Goal: Information Seeking & Learning: Learn about a topic

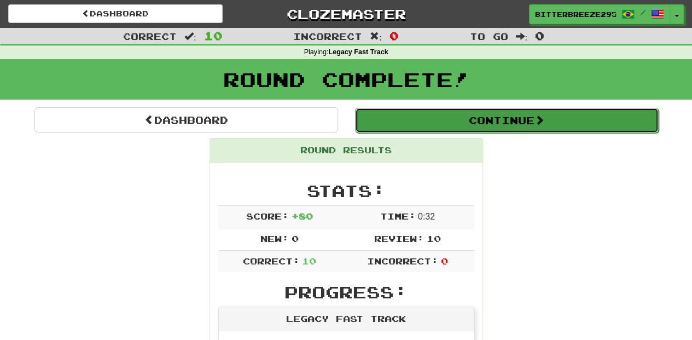
click at [473, 123] on button "Continue" at bounding box center [507, 120] width 304 height 25
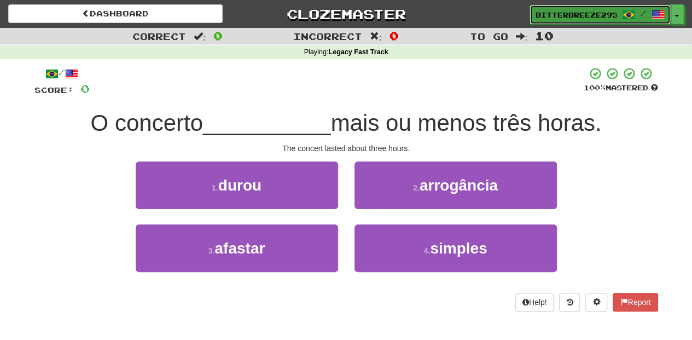
click at [547, 13] on span "BitterBreeze2956" at bounding box center [576, 15] width 81 height 10
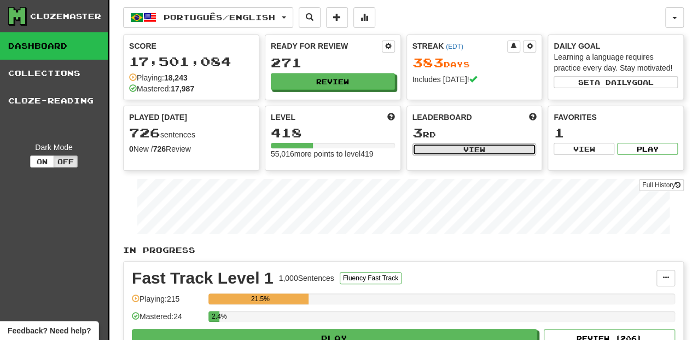
click at [462, 143] on button "View" at bounding box center [475, 149] width 124 height 12
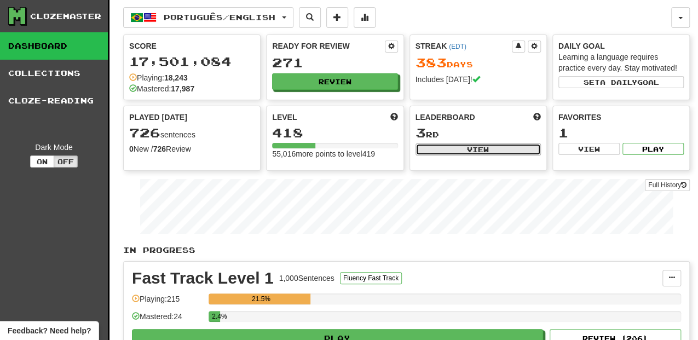
select select "**********"
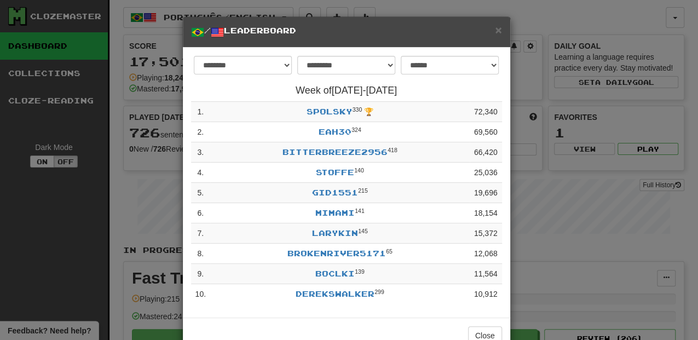
click at [499, 31] on div "× / Leaderboard" at bounding box center [346, 32] width 327 height 31
click at [497, 31] on span "×" at bounding box center [498, 30] width 7 height 13
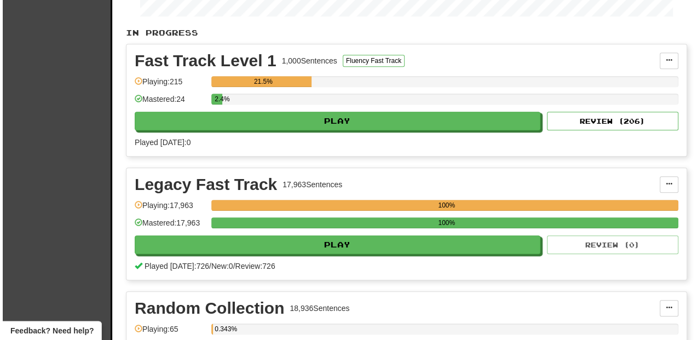
scroll to position [219, 0]
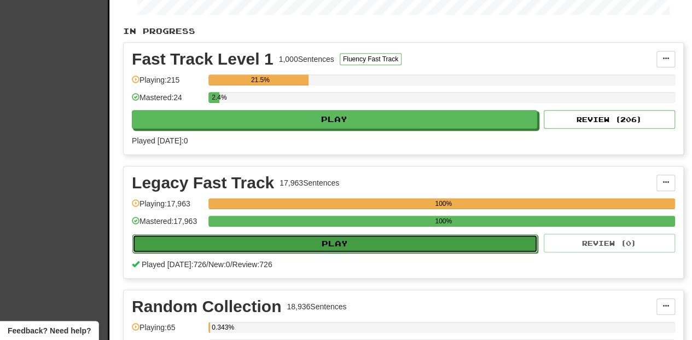
click at [347, 243] on button "Play" at bounding box center [334, 243] width 405 height 19
select select "**"
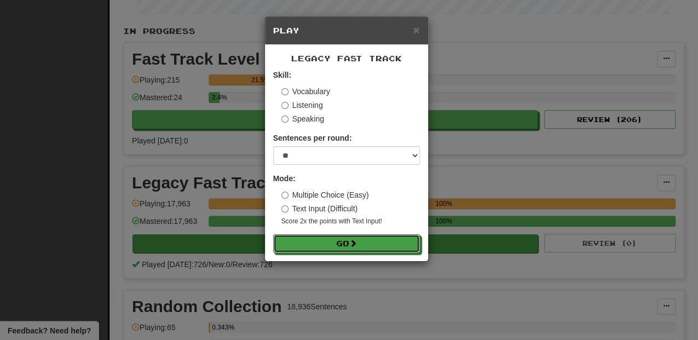
click at [347, 243] on button "Go" at bounding box center [346, 243] width 147 height 19
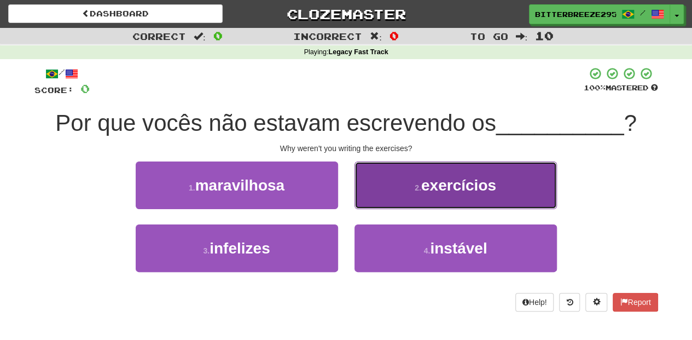
click at [374, 193] on button "2 . exercícios" at bounding box center [456, 185] width 202 height 48
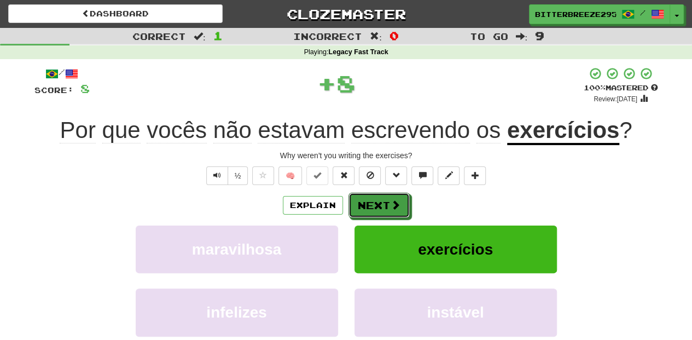
click at [369, 199] on button "Next" at bounding box center [379, 205] width 61 height 25
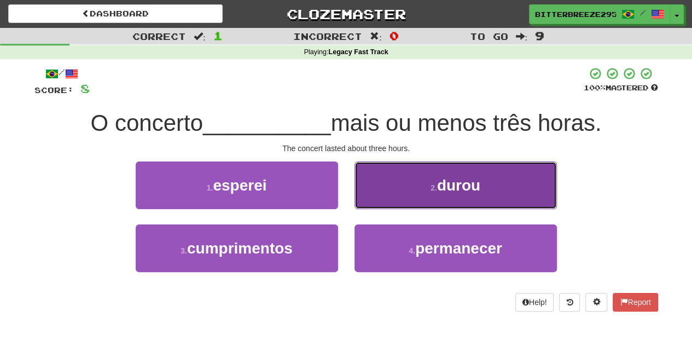
click at [389, 197] on button "2 . durou" at bounding box center [456, 185] width 202 height 48
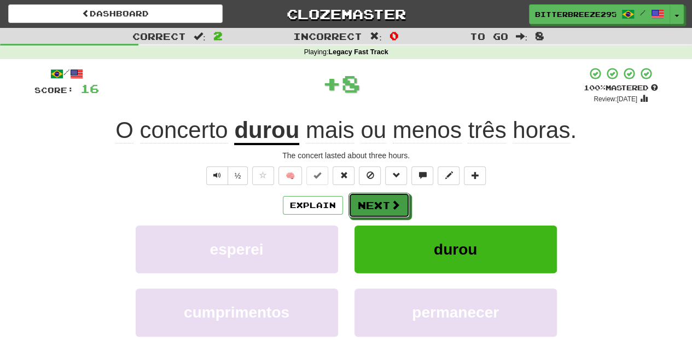
click at [382, 200] on button "Next" at bounding box center [379, 205] width 61 height 25
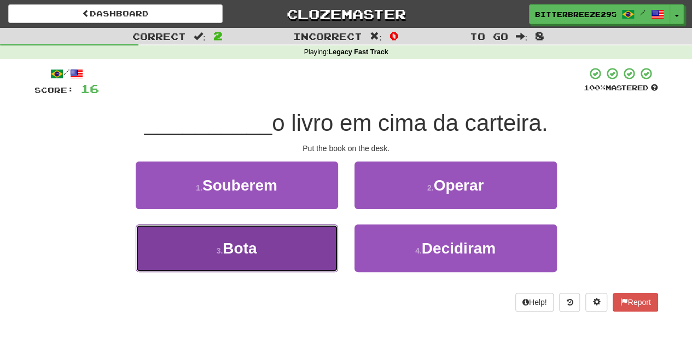
click at [277, 244] on button "3 . Bota" at bounding box center [237, 248] width 202 height 48
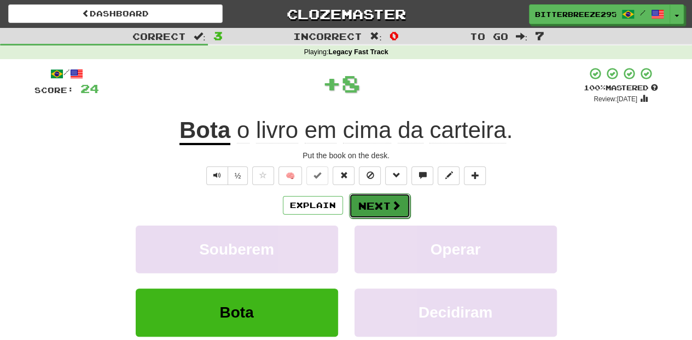
click at [376, 199] on button "Next" at bounding box center [379, 205] width 61 height 25
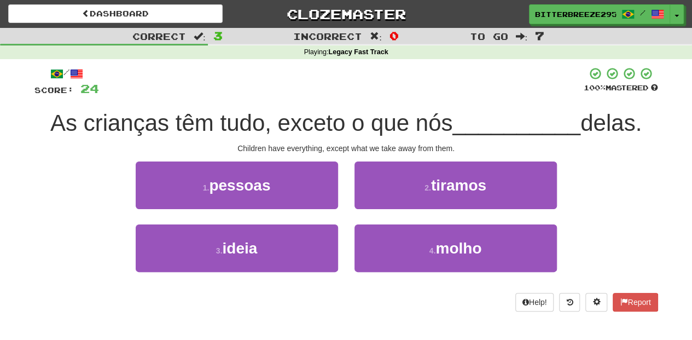
click at [369, 213] on div "2 . tiramos" at bounding box center [455, 192] width 219 height 63
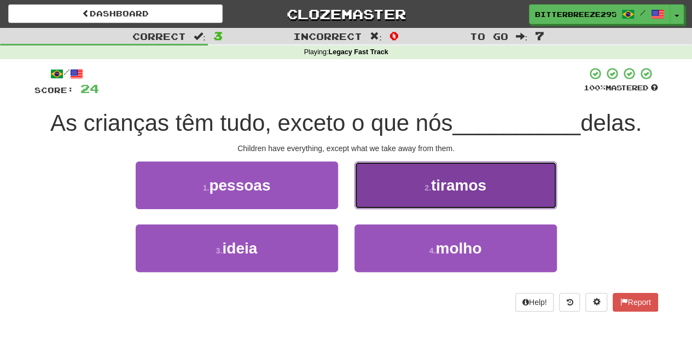
click at [373, 202] on button "2 . tiramos" at bounding box center [456, 185] width 202 height 48
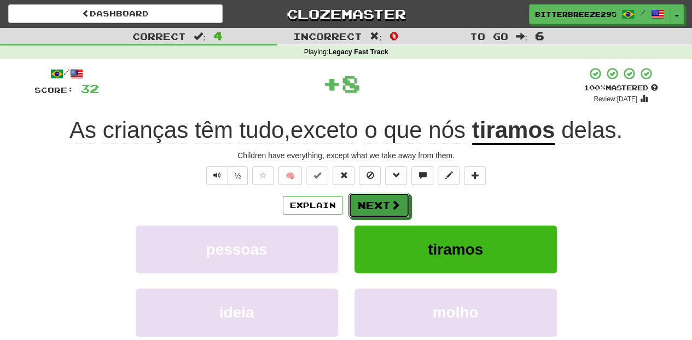
click at [373, 202] on button "Next" at bounding box center [379, 205] width 61 height 25
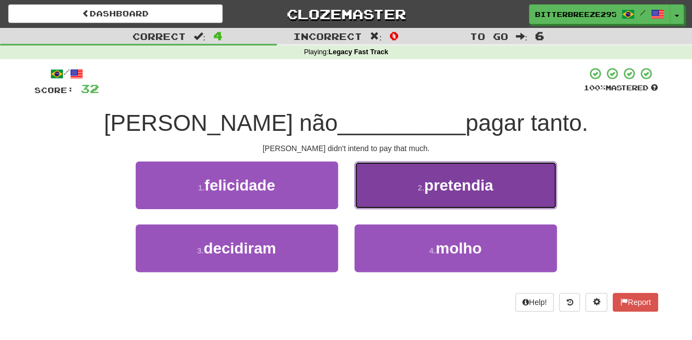
click at [377, 202] on button "2 . pretendia" at bounding box center [456, 185] width 202 height 48
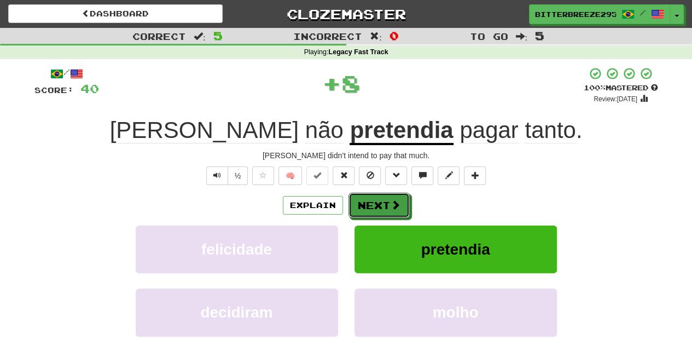
click at [377, 202] on button "Next" at bounding box center [379, 205] width 61 height 25
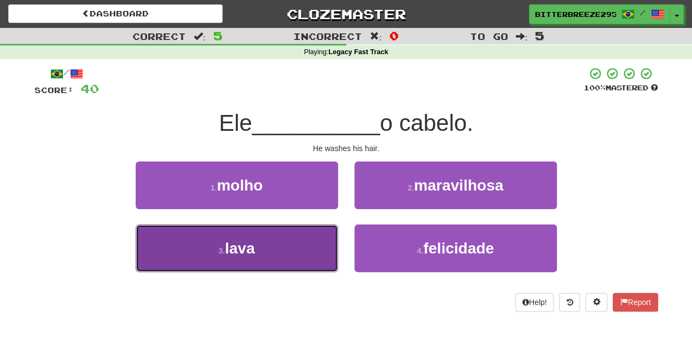
click at [293, 257] on button "3 . lava" at bounding box center [237, 248] width 202 height 48
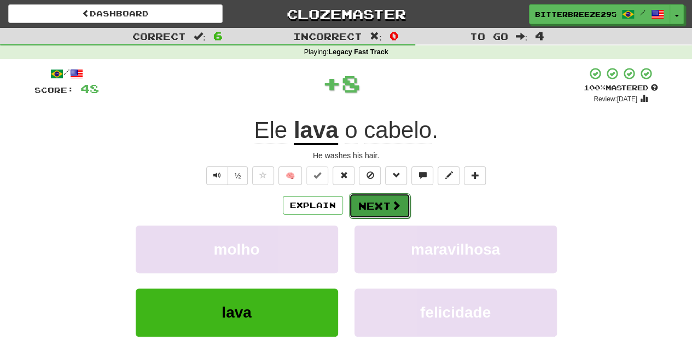
click at [359, 208] on button "Next" at bounding box center [379, 205] width 61 height 25
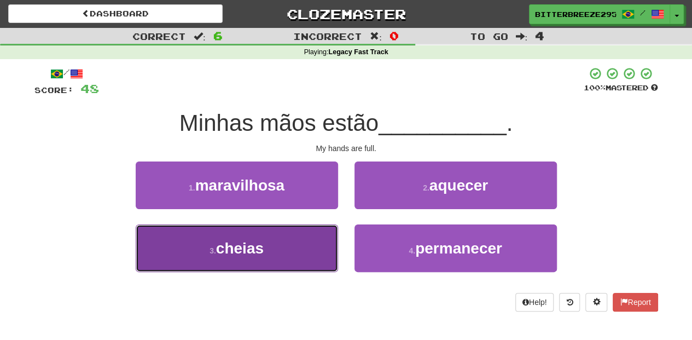
click at [315, 238] on button "3 . cheias" at bounding box center [237, 248] width 202 height 48
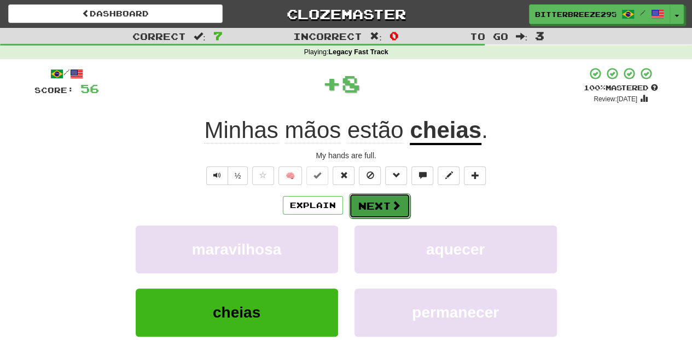
click at [359, 208] on button "Next" at bounding box center [379, 205] width 61 height 25
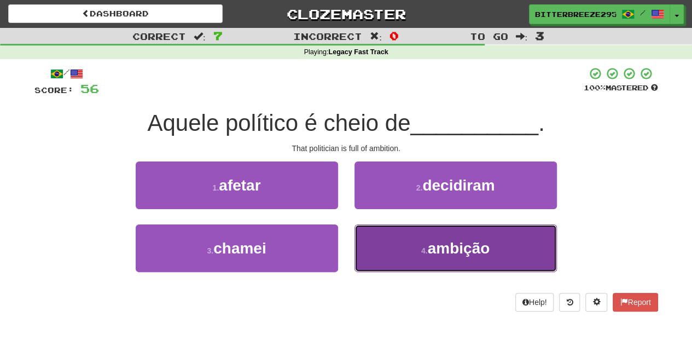
click at [387, 244] on button "4 . ambição" at bounding box center [456, 248] width 202 height 48
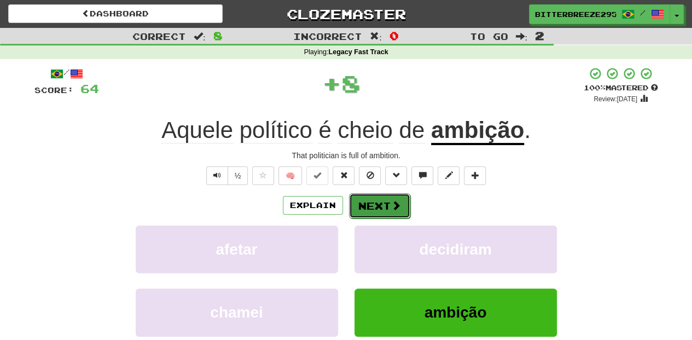
click at [381, 211] on button "Next" at bounding box center [379, 205] width 61 height 25
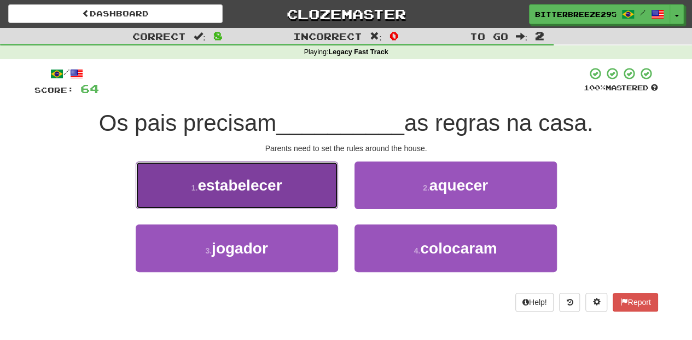
click at [283, 196] on button "1 . estabelecer" at bounding box center [237, 185] width 202 height 48
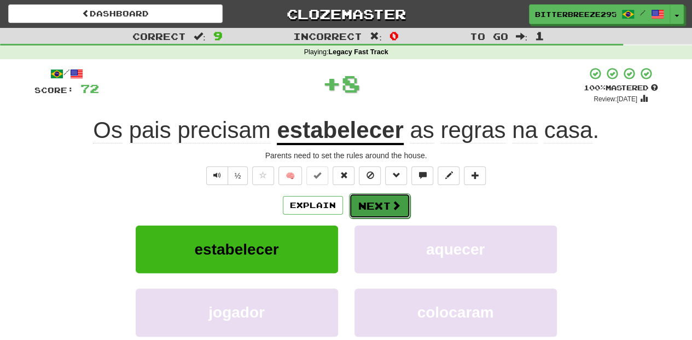
click at [353, 199] on button "Next" at bounding box center [379, 205] width 61 height 25
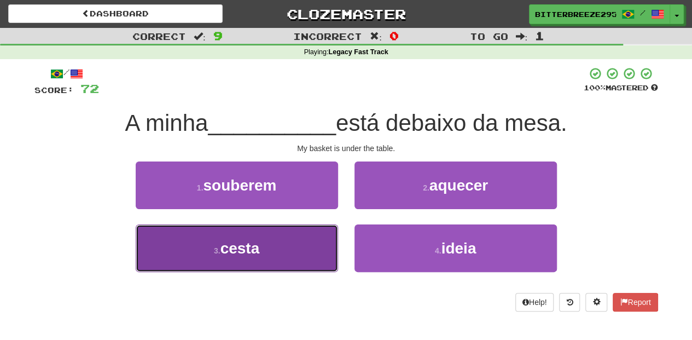
click at [309, 246] on button "3 . cesta" at bounding box center [237, 248] width 202 height 48
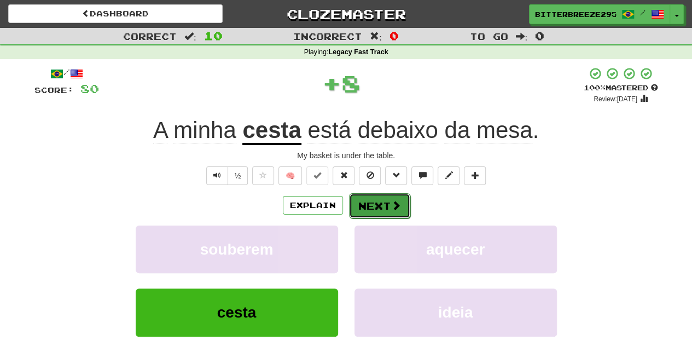
click at [369, 210] on button "Next" at bounding box center [379, 205] width 61 height 25
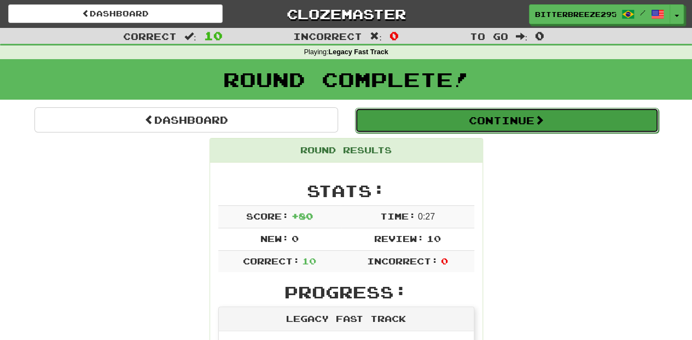
click at [413, 117] on button "Continue" at bounding box center [507, 120] width 304 height 25
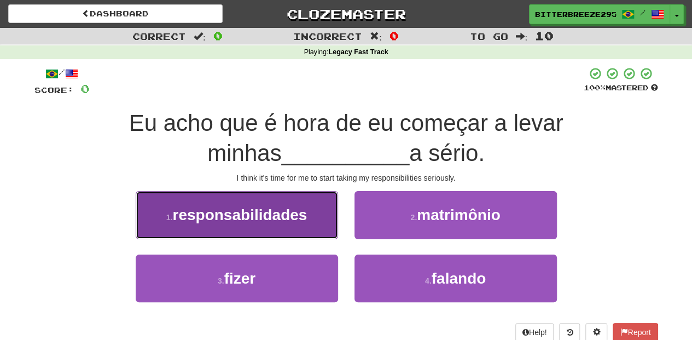
click at [294, 222] on span "responsabilidades" at bounding box center [239, 214] width 135 height 17
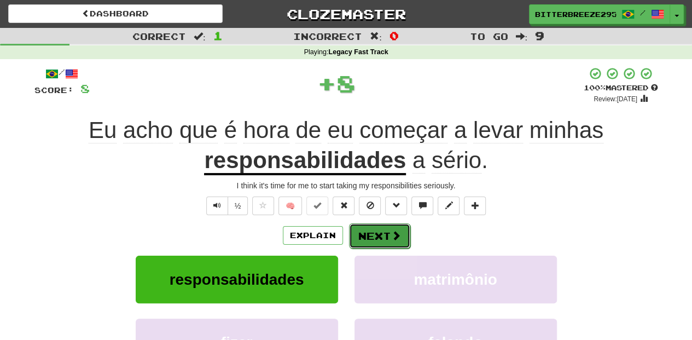
click at [366, 236] on button "Next" at bounding box center [379, 235] width 61 height 25
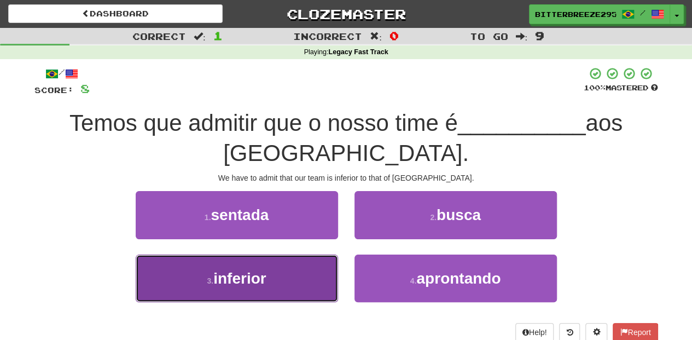
click at [303, 280] on button "3 . inferior" at bounding box center [237, 278] width 202 height 48
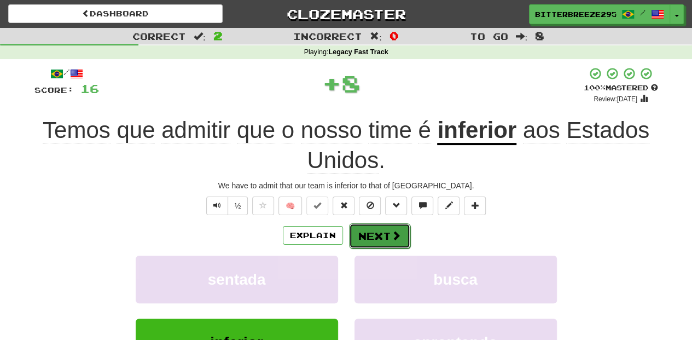
click at [362, 237] on button "Next" at bounding box center [379, 235] width 61 height 25
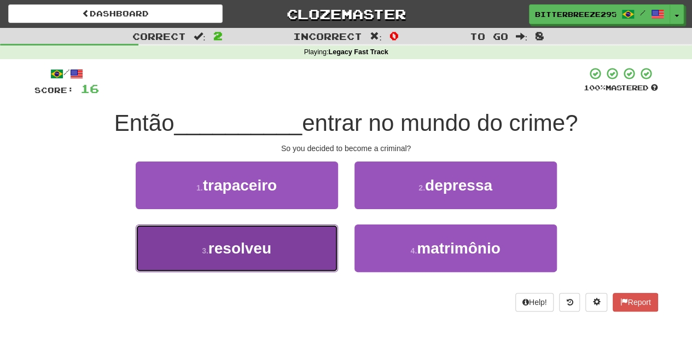
click at [322, 248] on button "3 . resolveu" at bounding box center [237, 248] width 202 height 48
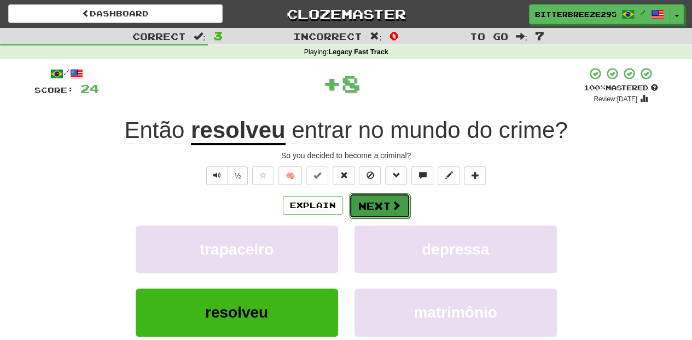
click at [372, 205] on button "Next" at bounding box center [379, 205] width 61 height 25
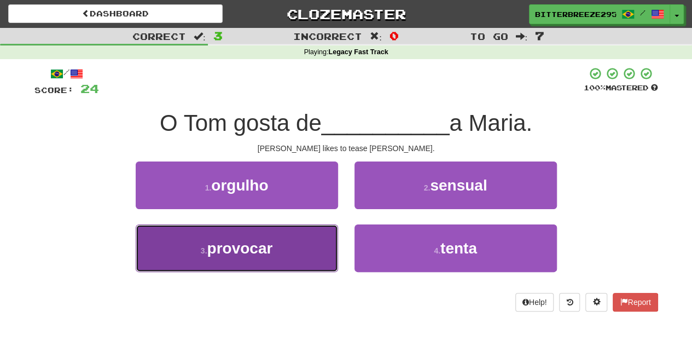
click at [303, 241] on button "3 . provocar" at bounding box center [237, 248] width 202 height 48
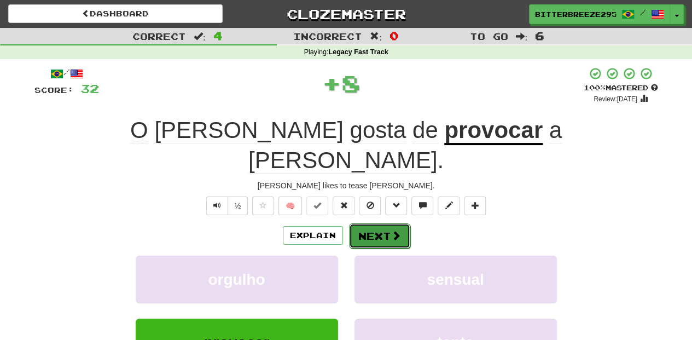
click at [360, 223] on button "Next" at bounding box center [379, 235] width 61 height 25
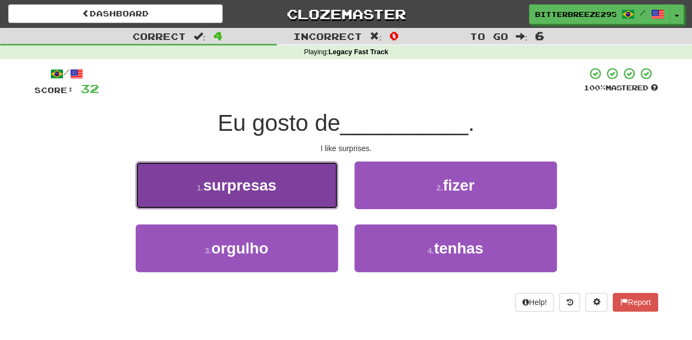
click at [288, 196] on button "1 . surpresas" at bounding box center [237, 185] width 202 height 48
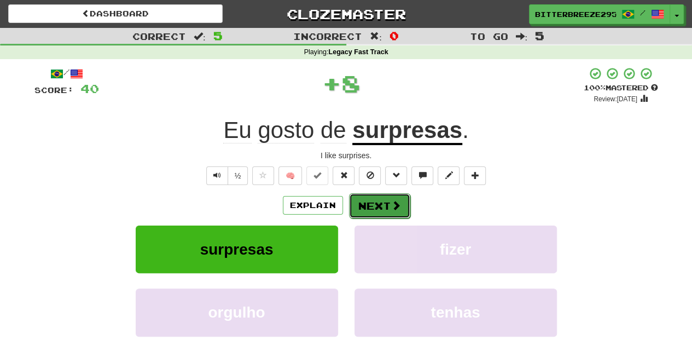
click at [374, 208] on button "Next" at bounding box center [379, 205] width 61 height 25
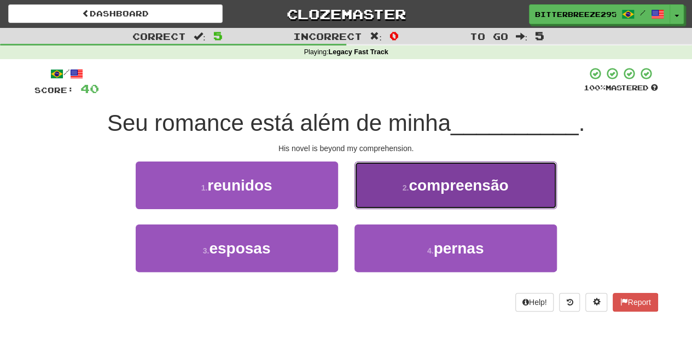
click at [379, 195] on button "2 . compreensão" at bounding box center [456, 185] width 202 height 48
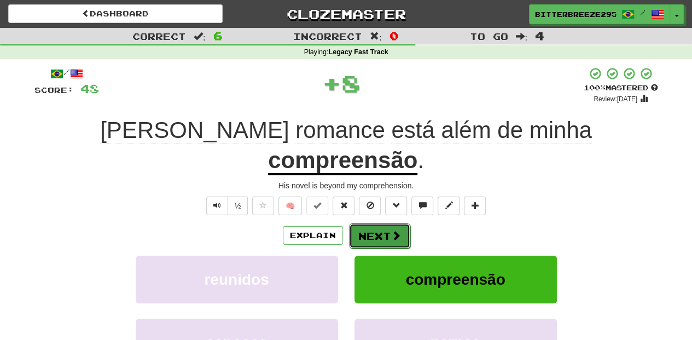
click at [378, 223] on button "Next" at bounding box center [379, 235] width 61 height 25
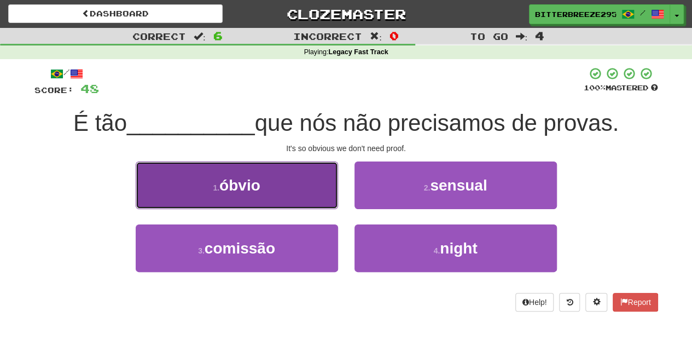
click at [304, 193] on button "1 . óbvio" at bounding box center [237, 185] width 202 height 48
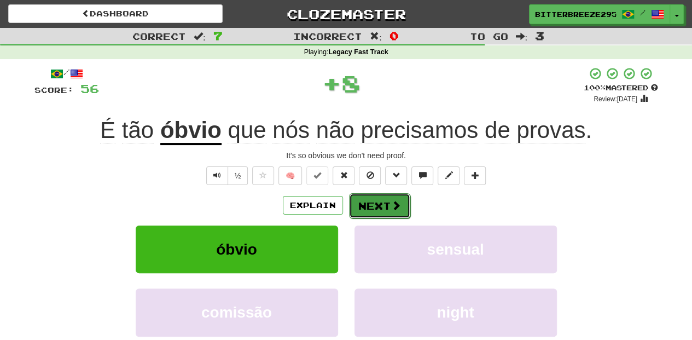
click at [387, 204] on button "Next" at bounding box center [379, 205] width 61 height 25
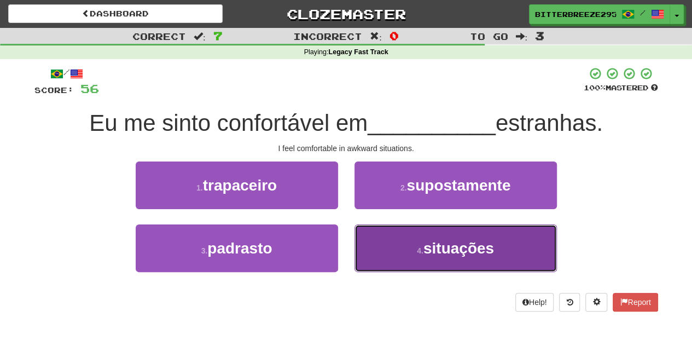
click at [372, 236] on button "4 . situações" at bounding box center [456, 248] width 202 height 48
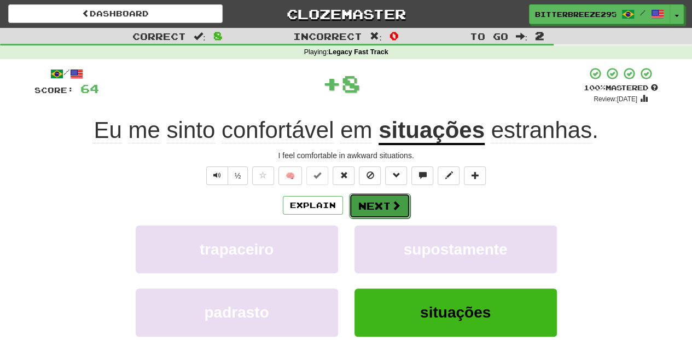
click at [361, 202] on button "Next" at bounding box center [379, 205] width 61 height 25
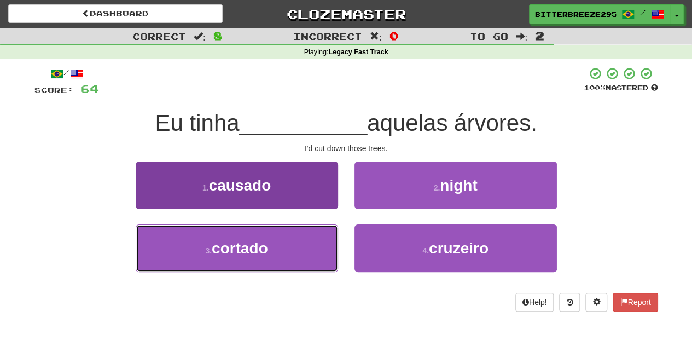
drag, startPoint x: 276, startPoint y: 241, endPoint x: 293, endPoint y: 230, distance: 20.2
click at [276, 241] on button "3 . cortado" at bounding box center [237, 248] width 202 height 48
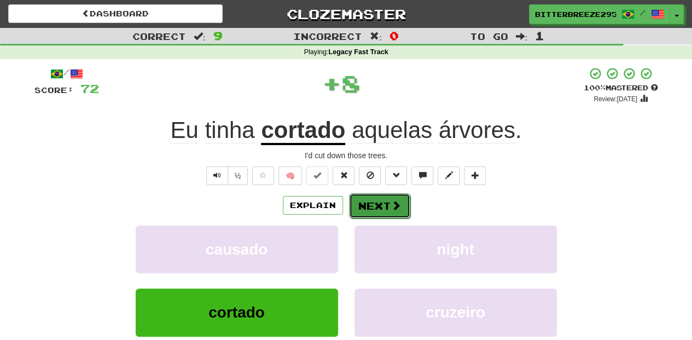
click at [376, 210] on button "Next" at bounding box center [379, 205] width 61 height 25
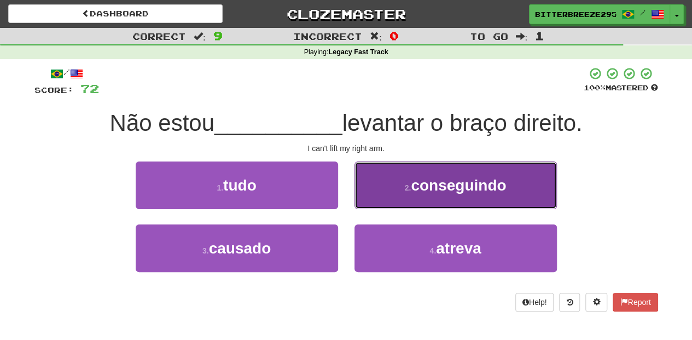
click at [388, 204] on button "2 . conseguindo" at bounding box center [456, 185] width 202 height 48
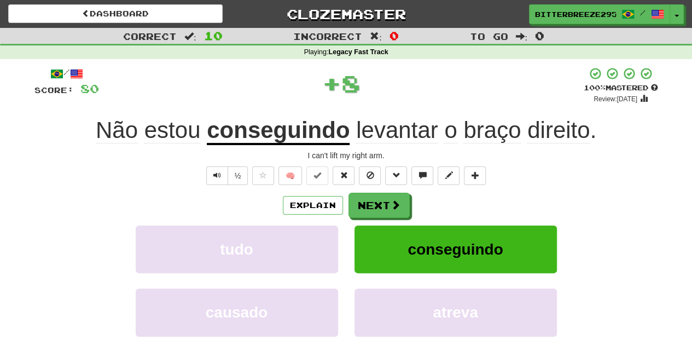
click at [388, 204] on button "Next" at bounding box center [379, 205] width 61 height 25
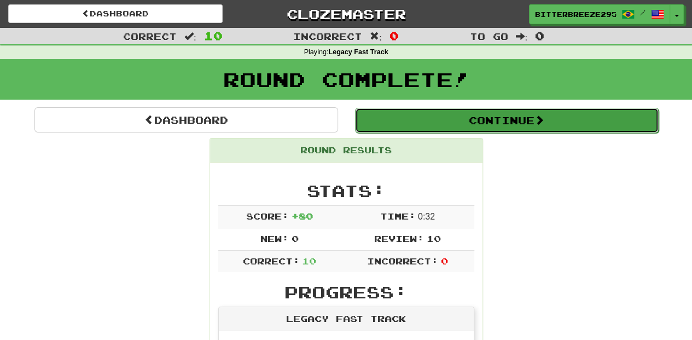
click at [425, 121] on button "Continue" at bounding box center [507, 120] width 304 height 25
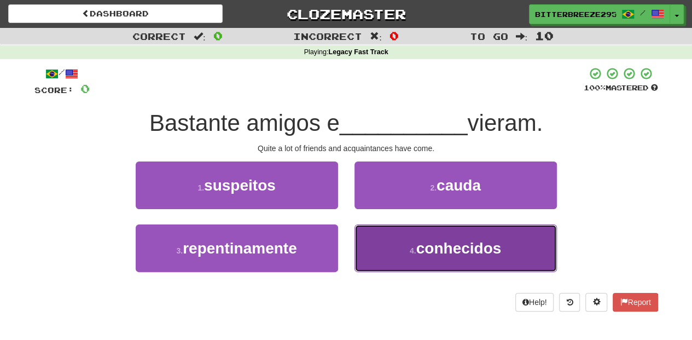
click at [381, 256] on button "4 . conhecidos" at bounding box center [456, 248] width 202 height 48
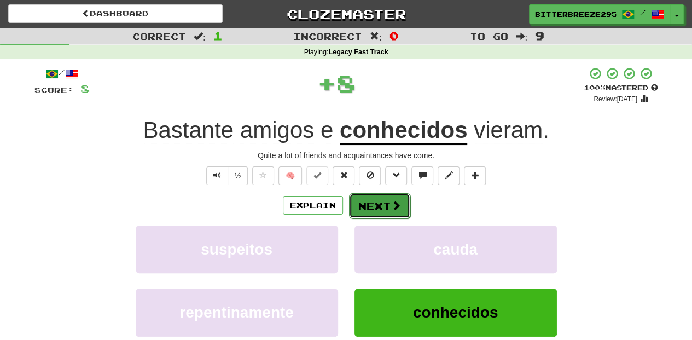
click at [372, 205] on button "Next" at bounding box center [379, 205] width 61 height 25
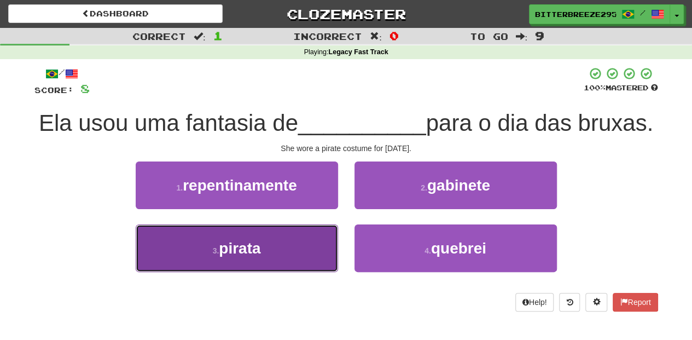
click at [301, 272] on button "3 . pirata" at bounding box center [237, 248] width 202 height 48
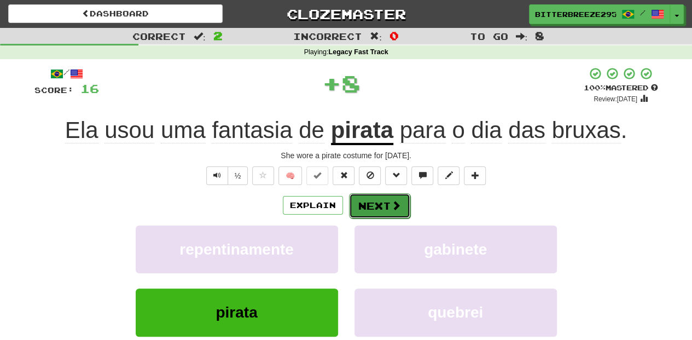
click at [365, 205] on button "Next" at bounding box center [379, 205] width 61 height 25
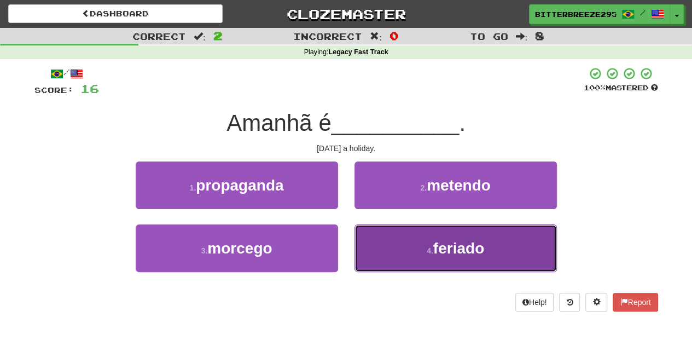
click at [372, 243] on button "4 . feriado" at bounding box center [456, 248] width 202 height 48
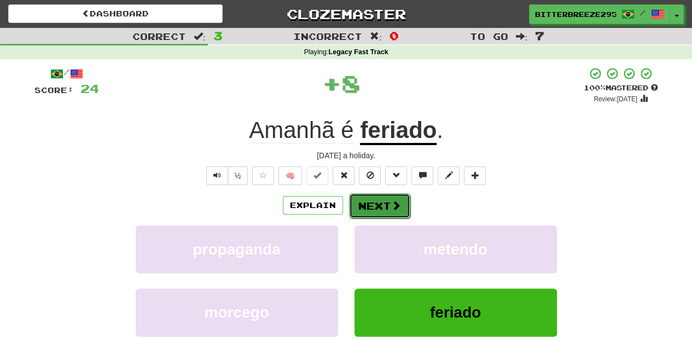
click at [373, 196] on button "Next" at bounding box center [379, 205] width 61 height 25
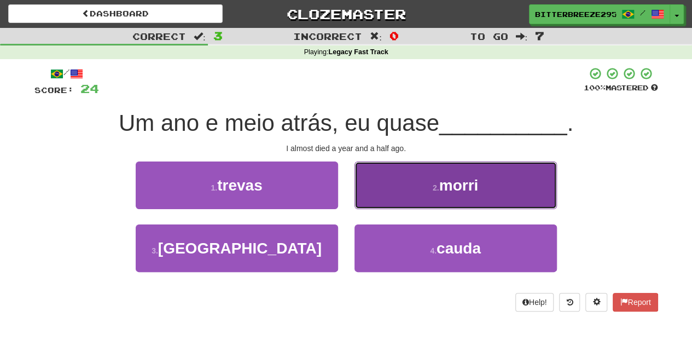
click at [376, 201] on button "2 . morri" at bounding box center [456, 185] width 202 height 48
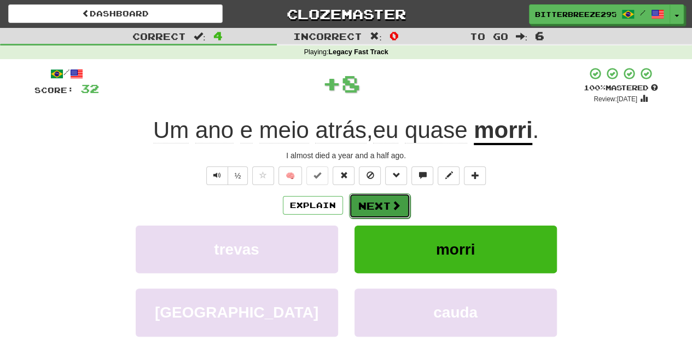
drag, startPoint x: 376, startPoint y: 201, endPoint x: 369, endPoint y: 202, distance: 7.7
click at [369, 202] on button "Next" at bounding box center [379, 205] width 61 height 25
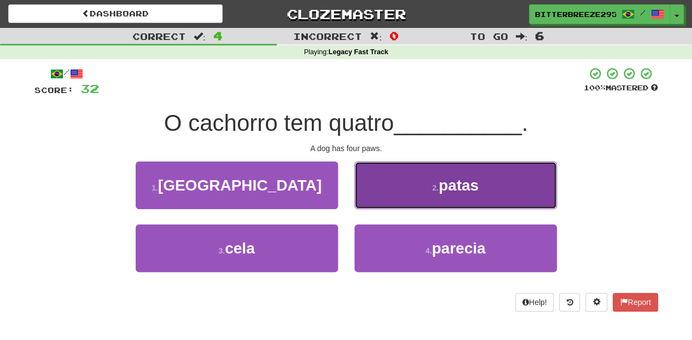
click at [381, 205] on button "2 . patas" at bounding box center [456, 185] width 202 height 48
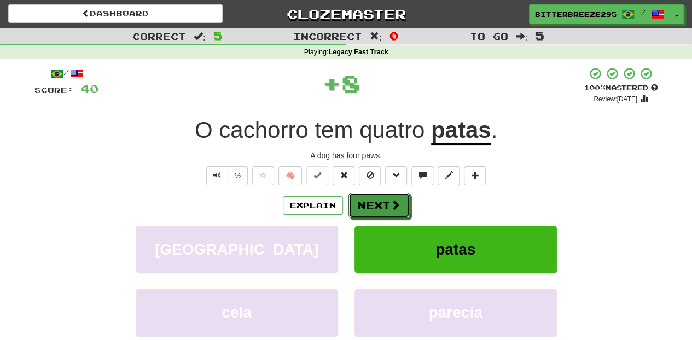
click at [381, 205] on button "Next" at bounding box center [379, 205] width 61 height 25
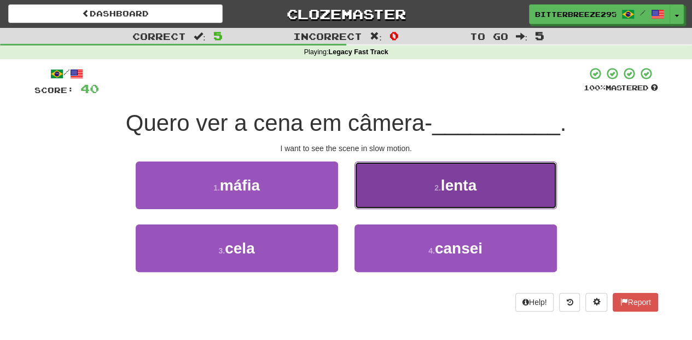
click at [392, 198] on button "2 . lenta" at bounding box center [456, 185] width 202 height 48
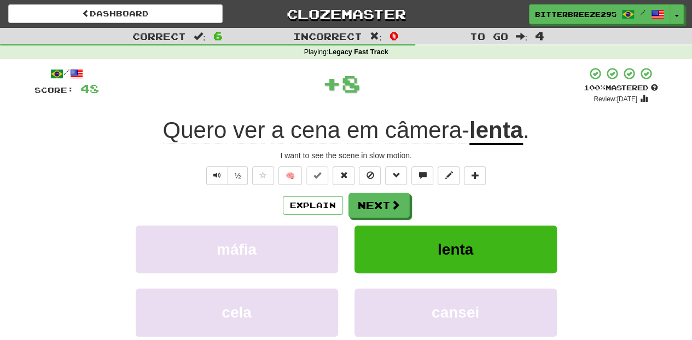
click at [392, 198] on button "Next" at bounding box center [379, 205] width 61 height 25
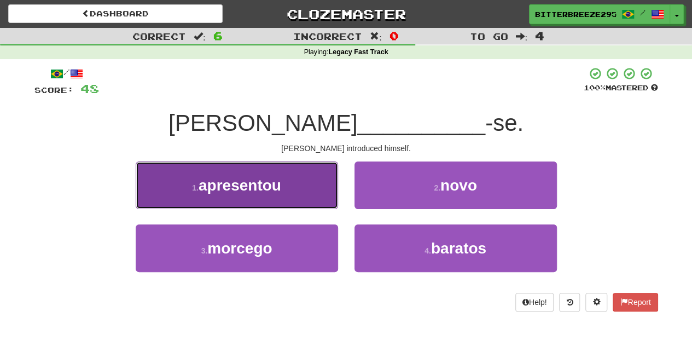
click at [297, 188] on button "1 . apresentou" at bounding box center [237, 185] width 202 height 48
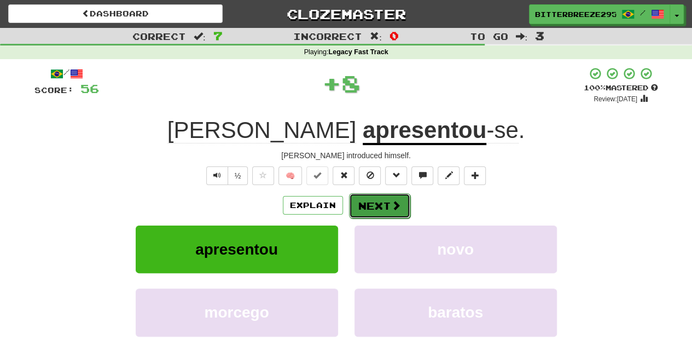
click at [372, 200] on button "Next" at bounding box center [379, 205] width 61 height 25
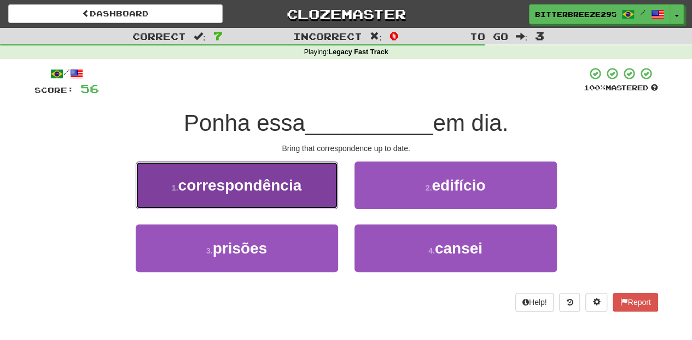
click at [315, 197] on button "1 . correspondência" at bounding box center [237, 185] width 202 height 48
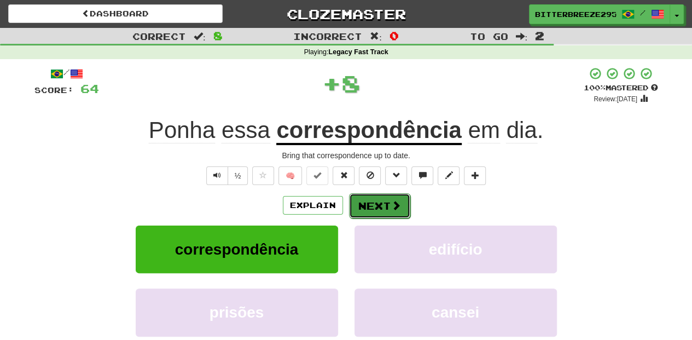
click at [377, 207] on button "Next" at bounding box center [379, 205] width 61 height 25
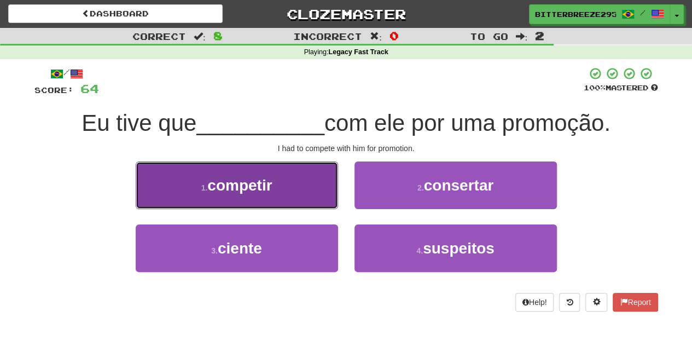
click at [292, 200] on button "1 . competir" at bounding box center [237, 185] width 202 height 48
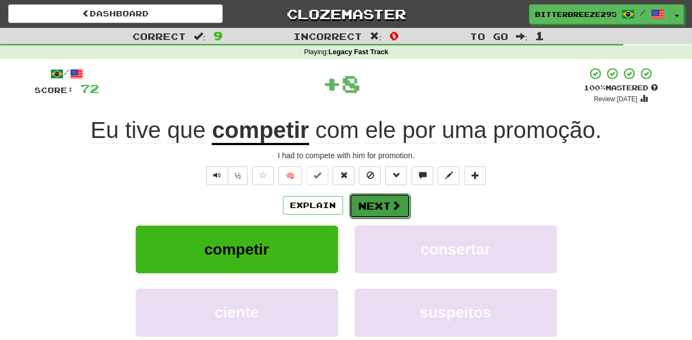
click at [384, 213] on button "Next" at bounding box center [379, 205] width 61 height 25
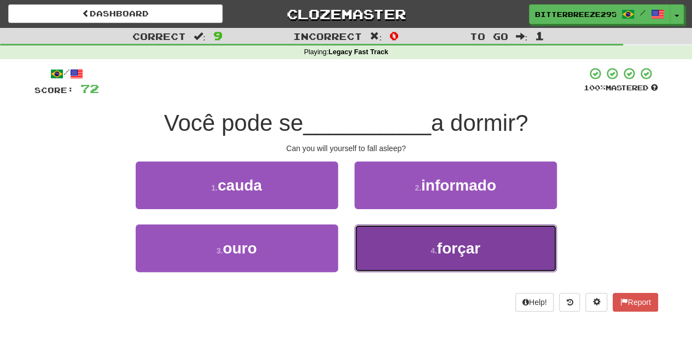
click at [391, 247] on button "4 . forçar" at bounding box center [456, 248] width 202 height 48
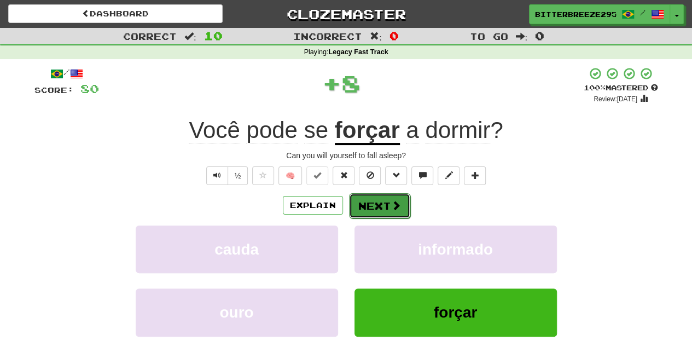
click at [371, 204] on button "Next" at bounding box center [379, 205] width 61 height 25
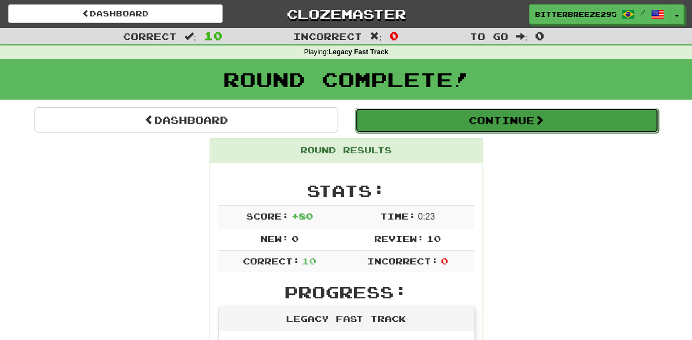
click at [393, 125] on button "Continue" at bounding box center [507, 120] width 304 height 25
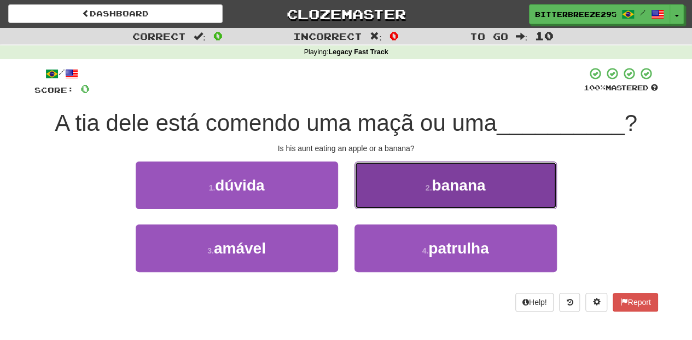
drag, startPoint x: 385, startPoint y: 186, endPoint x: 382, endPoint y: 192, distance: 6.4
click at [385, 188] on button "2 . banana" at bounding box center [456, 185] width 202 height 48
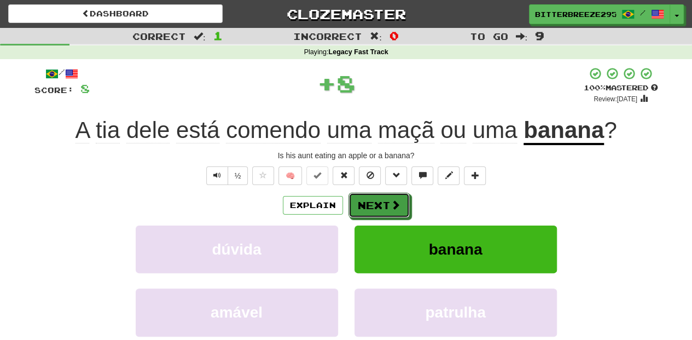
click at [375, 195] on button "Next" at bounding box center [379, 205] width 61 height 25
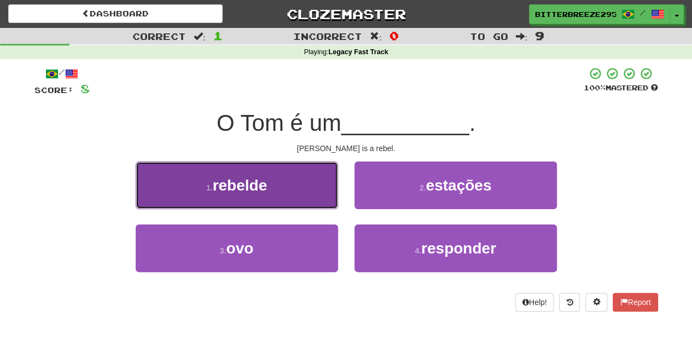
click at [326, 205] on button "1 . rebelde" at bounding box center [237, 185] width 202 height 48
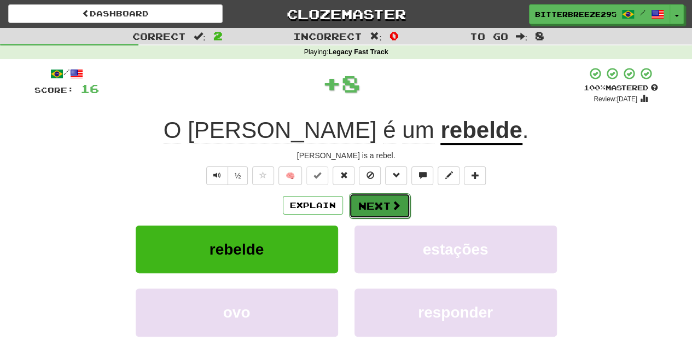
click at [368, 204] on button "Next" at bounding box center [379, 205] width 61 height 25
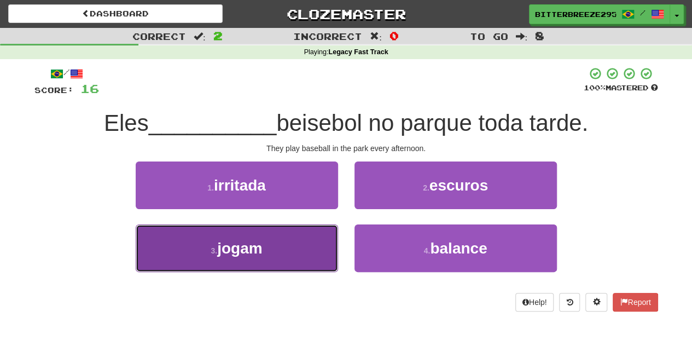
click at [300, 253] on button "3 . jogam" at bounding box center [237, 248] width 202 height 48
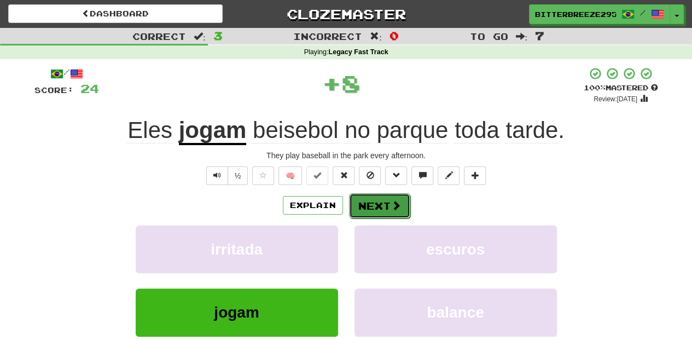
click at [375, 202] on button "Next" at bounding box center [379, 205] width 61 height 25
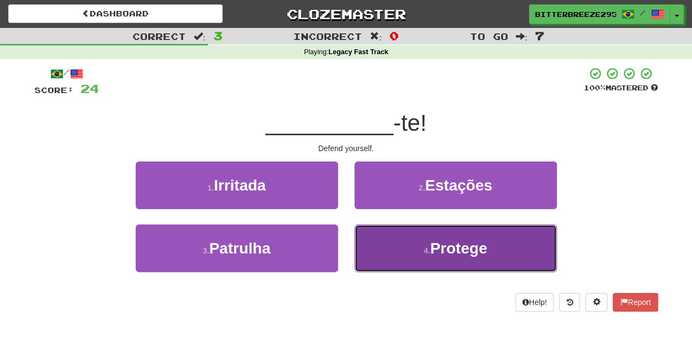
click at [388, 237] on button "4 . Protege" at bounding box center [456, 248] width 202 height 48
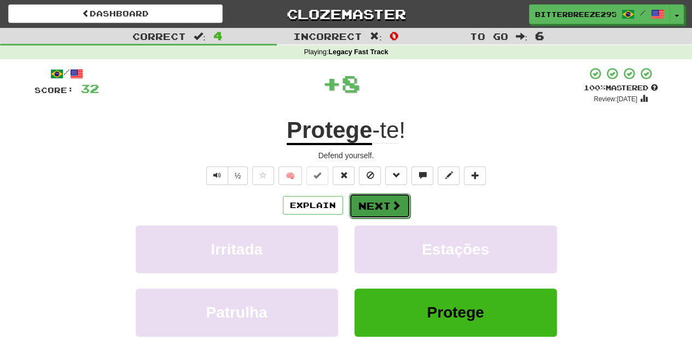
click at [366, 204] on button "Next" at bounding box center [379, 205] width 61 height 25
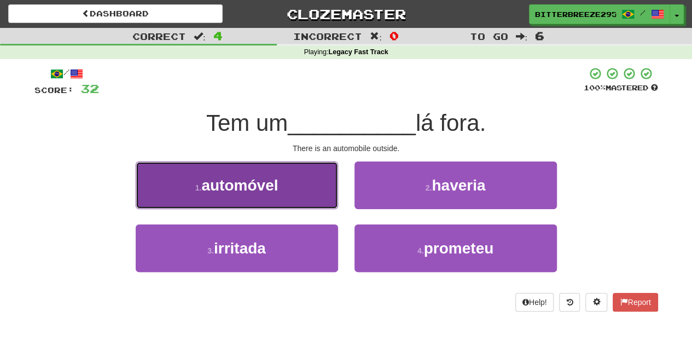
click at [306, 196] on button "1 . automóvel" at bounding box center [237, 185] width 202 height 48
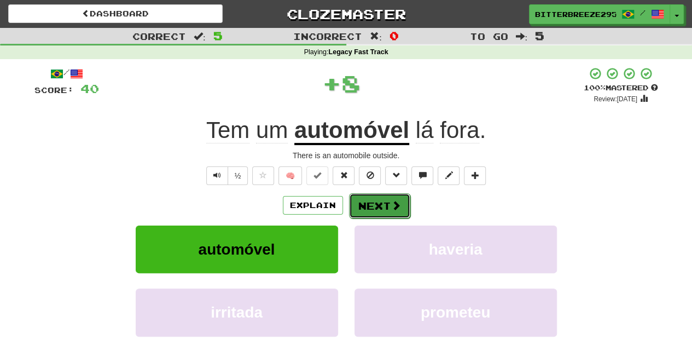
click at [361, 206] on button "Next" at bounding box center [379, 205] width 61 height 25
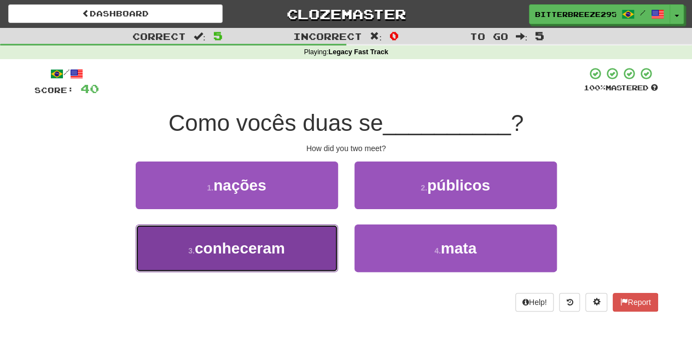
click at [329, 235] on button "3 . conheceram" at bounding box center [237, 248] width 202 height 48
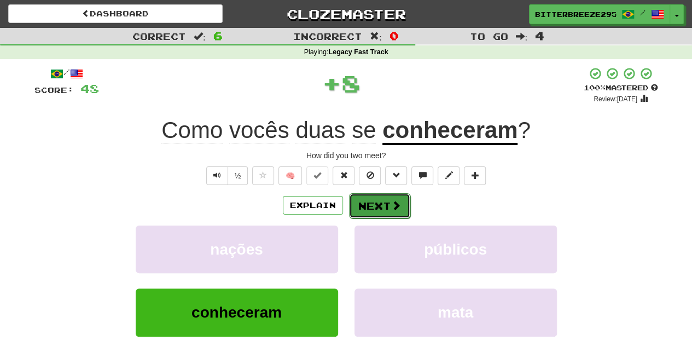
click at [370, 206] on button "Next" at bounding box center [379, 205] width 61 height 25
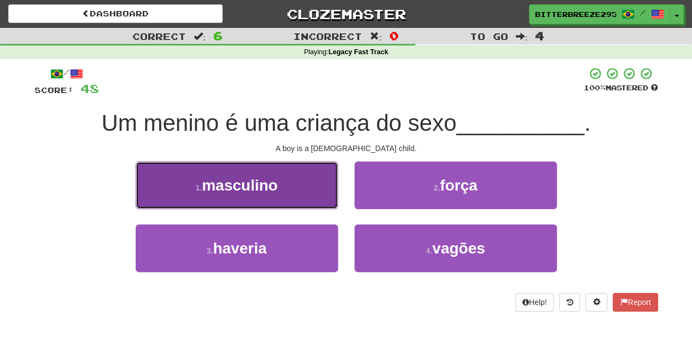
click at [306, 188] on button "1 . masculino" at bounding box center [237, 185] width 202 height 48
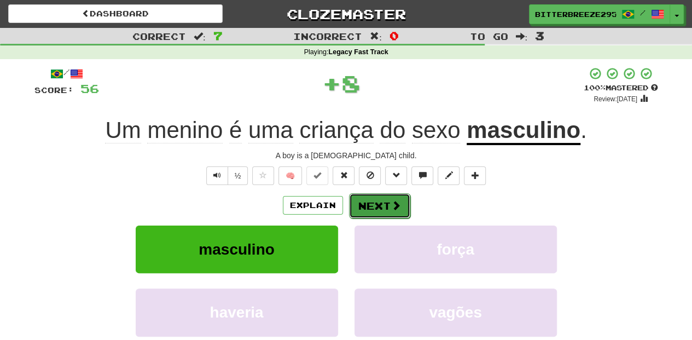
click at [378, 205] on button "Next" at bounding box center [379, 205] width 61 height 25
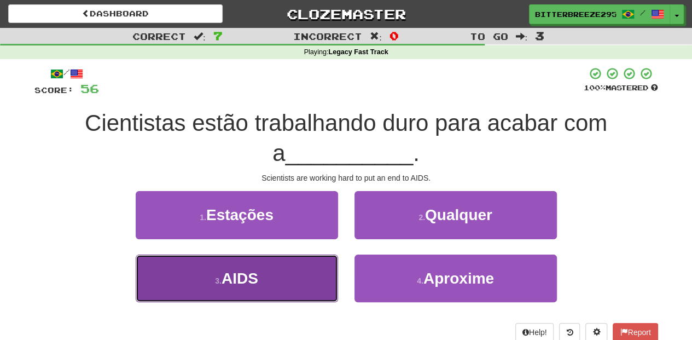
click at [301, 271] on button "3 . AIDS" at bounding box center [237, 278] width 202 height 48
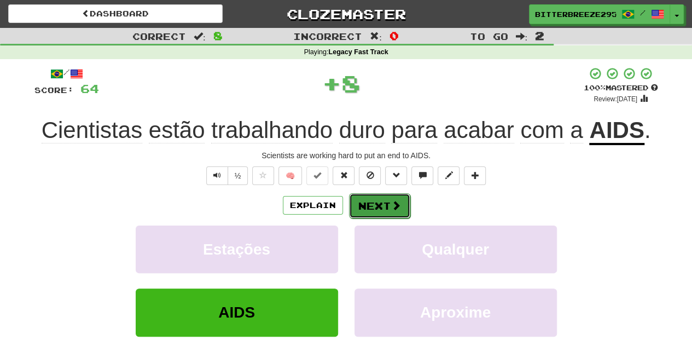
click at [382, 204] on button "Next" at bounding box center [379, 205] width 61 height 25
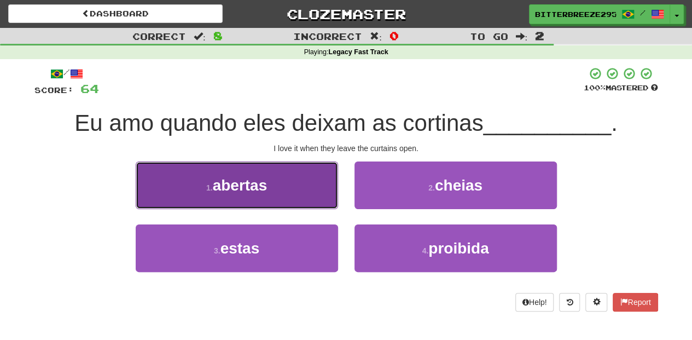
click at [336, 198] on button "1 . abertas" at bounding box center [237, 185] width 202 height 48
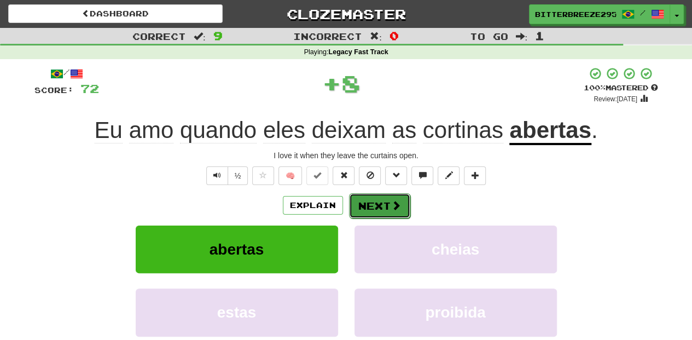
click at [362, 197] on button "Next" at bounding box center [379, 205] width 61 height 25
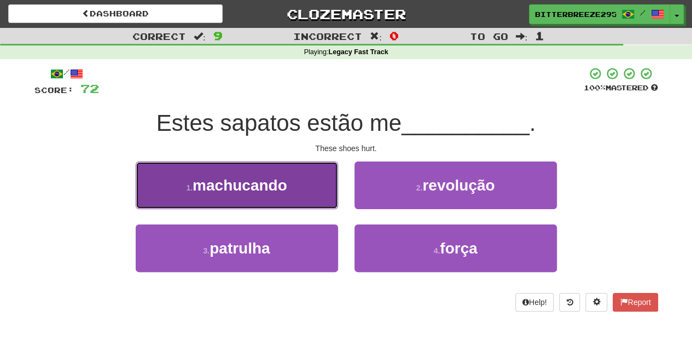
click at [301, 194] on button "1 . machucando" at bounding box center [237, 185] width 202 height 48
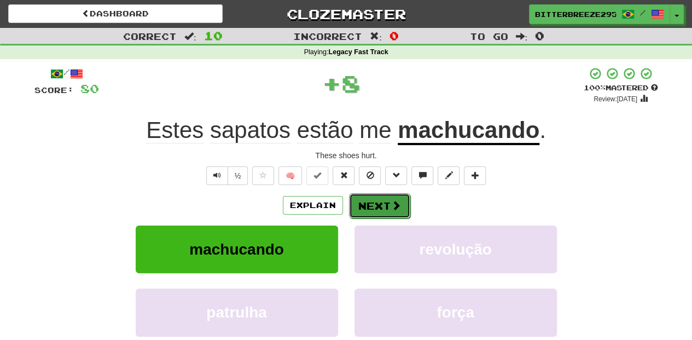
click at [368, 204] on button "Next" at bounding box center [379, 205] width 61 height 25
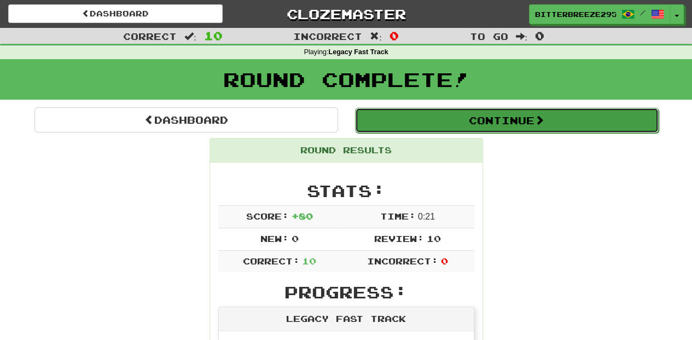
click at [399, 112] on button "Continue" at bounding box center [507, 120] width 304 height 25
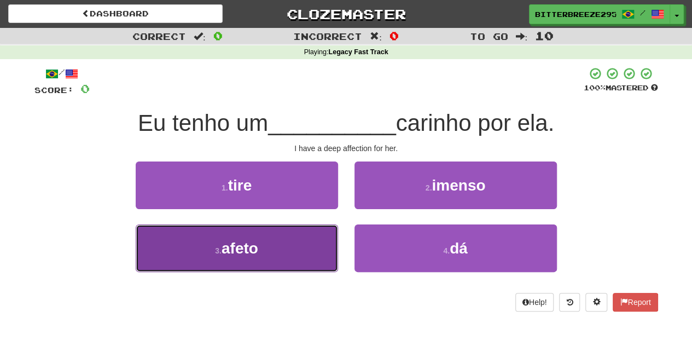
click at [251, 248] on span "afeto" at bounding box center [240, 248] width 37 height 17
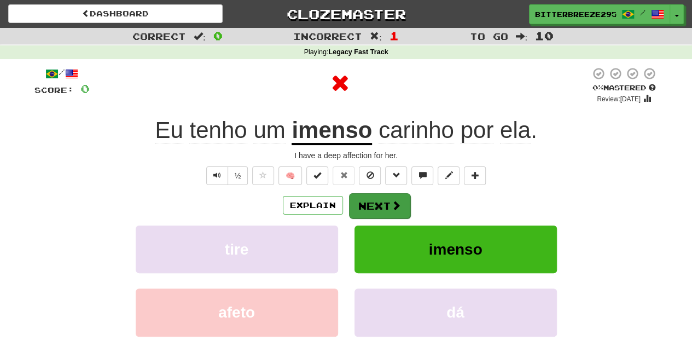
click at [359, 193] on div "Explain Next" at bounding box center [346, 205] width 624 height 25
click at [361, 194] on button "Next" at bounding box center [379, 205] width 61 height 25
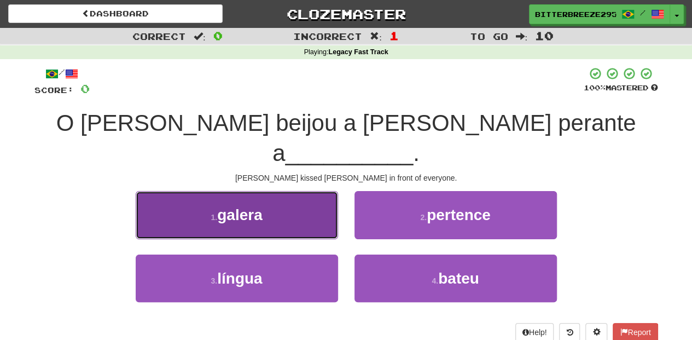
click at [302, 202] on button "1 . galera" at bounding box center [237, 215] width 202 height 48
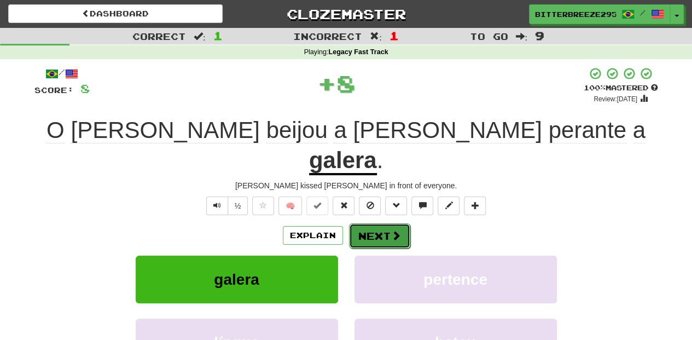
click at [370, 223] on button "Next" at bounding box center [379, 235] width 61 height 25
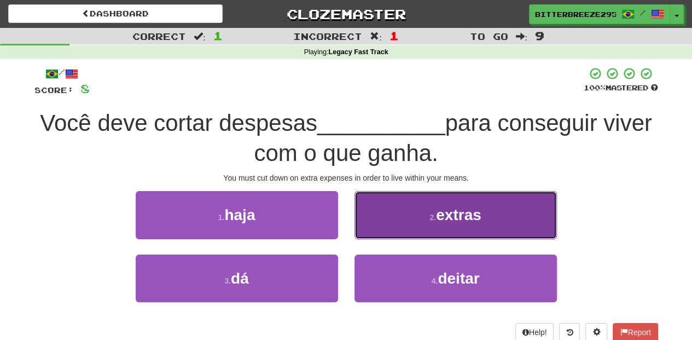
click at [379, 227] on button "2 . extras" at bounding box center [456, 215] width 202 height 48
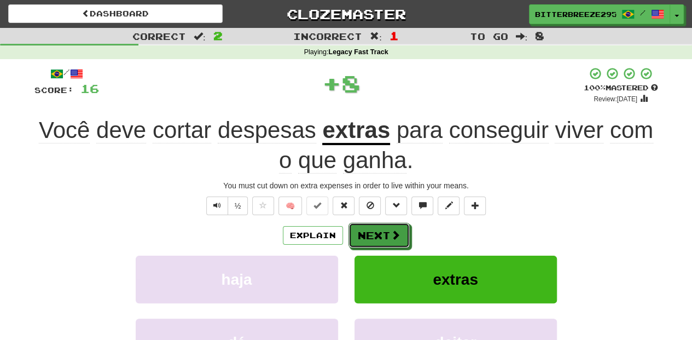
click at [379, 227] on button "Next" at bounding box center [379, 235] width 61 height 25
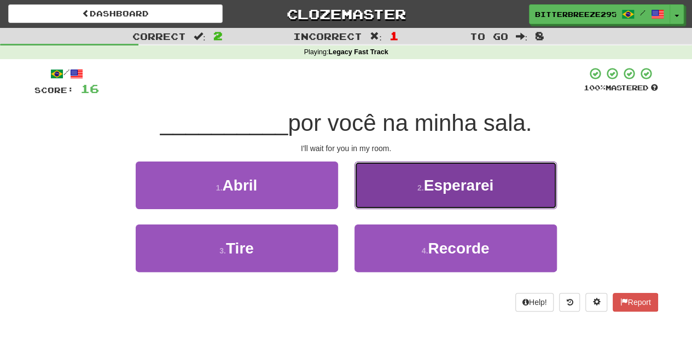
click at [383, 193] on button "2 . Esperarei" at bounding box center [456, 185] width 202 height 48
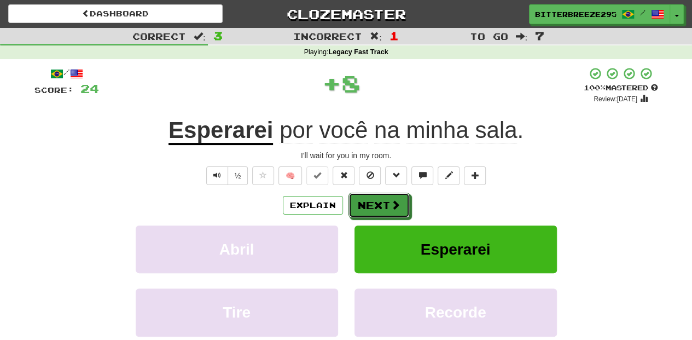
click at [382, 195] on button "Next" at bounding box center [379, 205] width 61 height 25
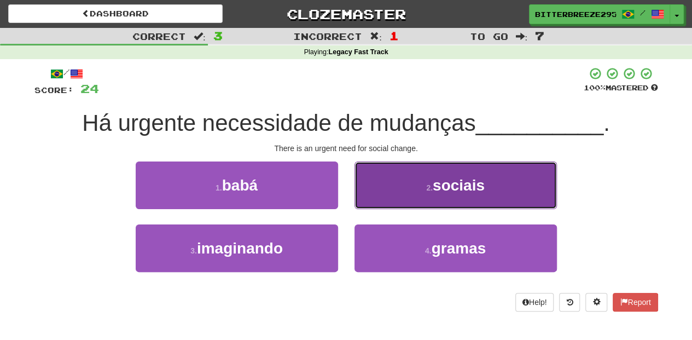
click at [387, 202] on button "2 . sociais" at bounding box center [456, 185] width 202 height 48
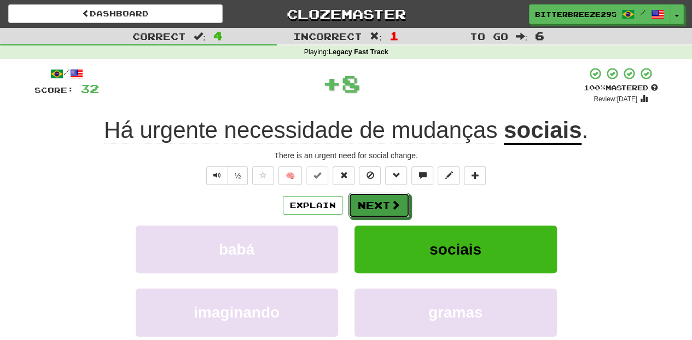
click at [387, 202] on button "Next" at bounding box center [379, 205] width 61 height 25
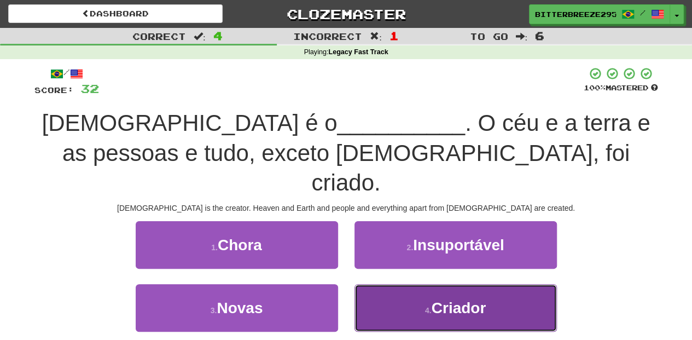
click at [382, 284] on button "4 . Criador" at bounding box center [456, 308] width 202 height 48
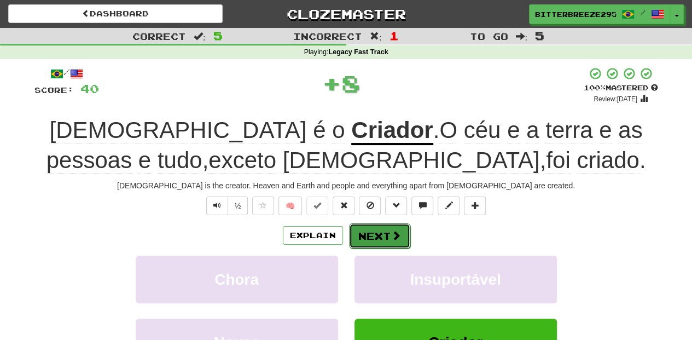
click at [374, 224] on button "Next" at bounding box center [379, 235] width 61 height 25
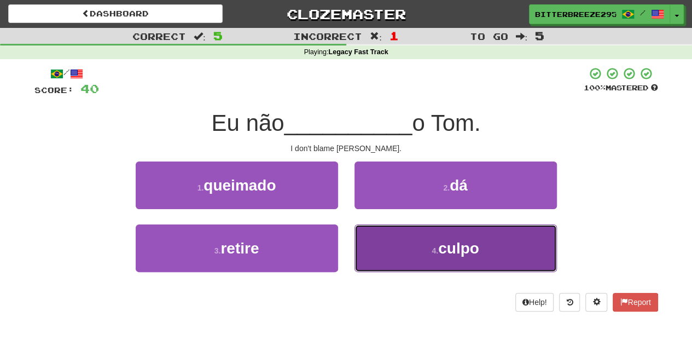
click at [410, 241] on button "4 . culpo" at bounding box center [456, 248] width 202 height 48
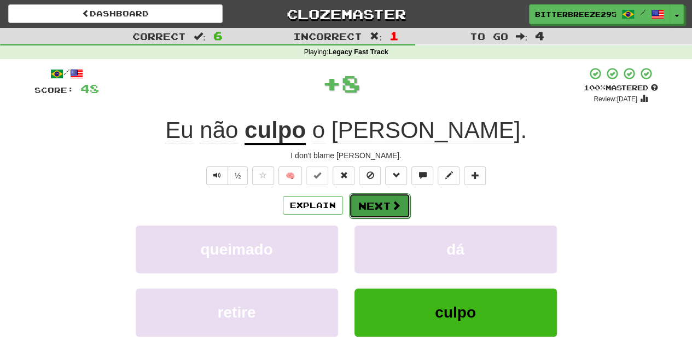
click at [366, 201] on button "Next" at bounding box center [379, 205] width 61 height 25
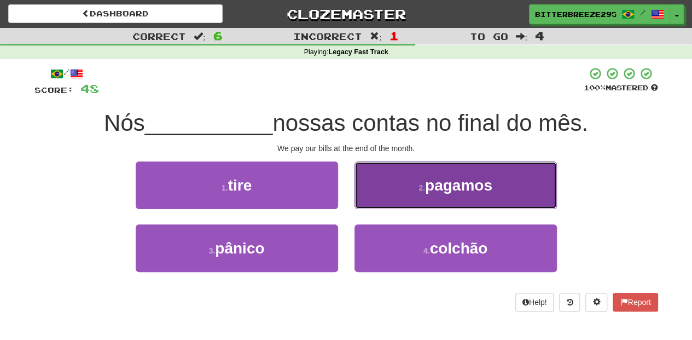
click at [386, 196] on button "2 . pagamos" at bounding box center [456, 185] width 202 height 48
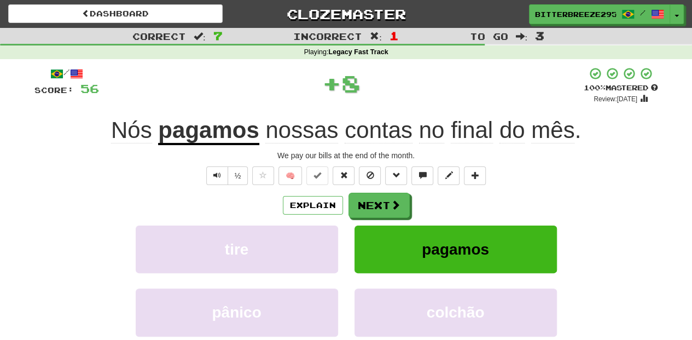
click at [385, 196] on button "Next" at bounding box center [379, 205] width 61 height 25
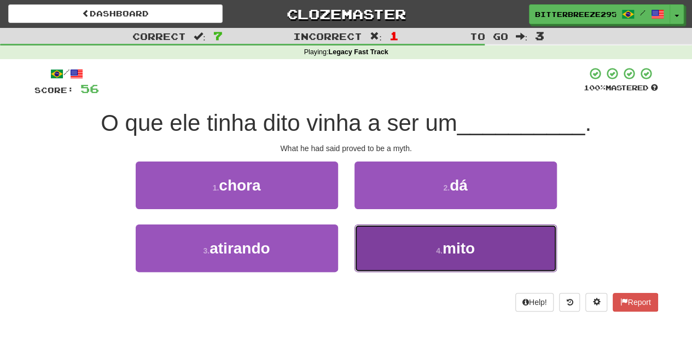
click at [378, 245] on button "4 . mito" at bounding box center [456, 248] width 202 height 48
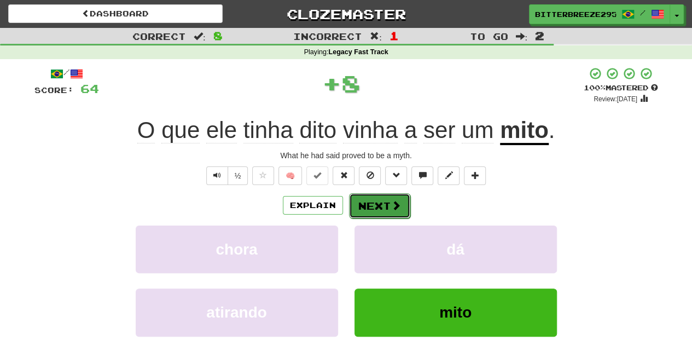
click at [370, 207] on button "Next" at bounding box center [379, 205] width 61 height 25
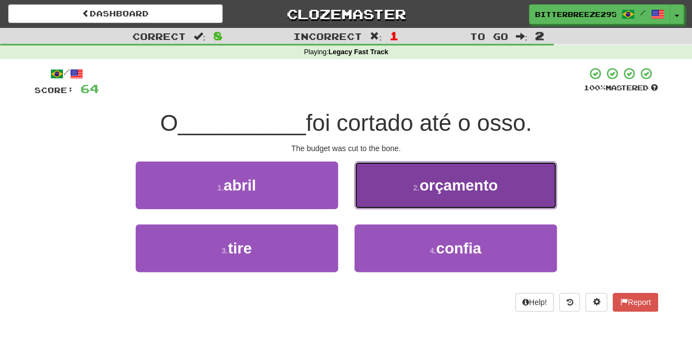
click at [375, 205] on button "2 . orçamento" at bounding box center [456, 185] width 202 height 48
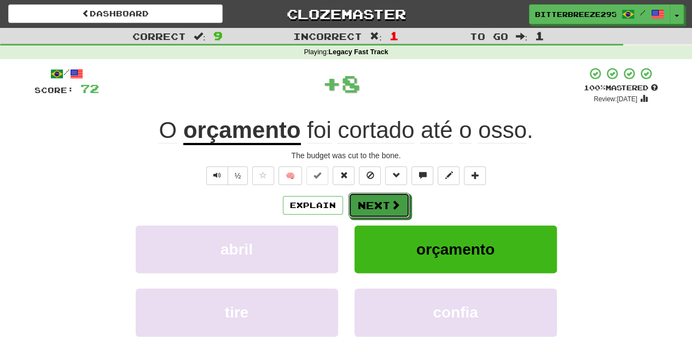
click at [372, 205] on button "Next" at bounding box center [379, 205] width 61 height 25
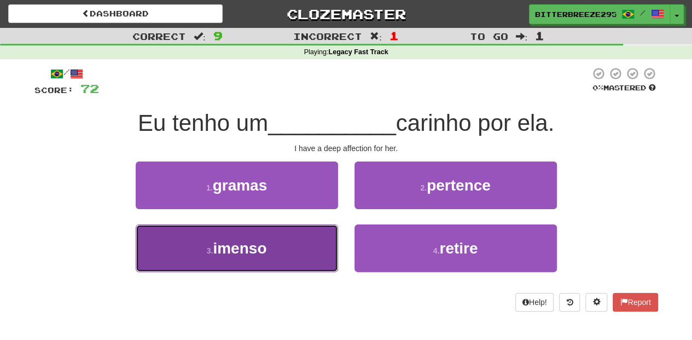
click at [327, 242] on button "3 . imenso" at bounding box center [237, 248] width 202 height 48
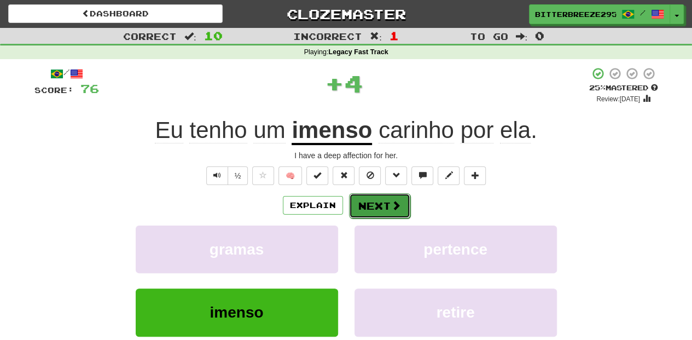
click at [356, 211] on button "Next" at bounding box center [379, 205] width 61 height 25
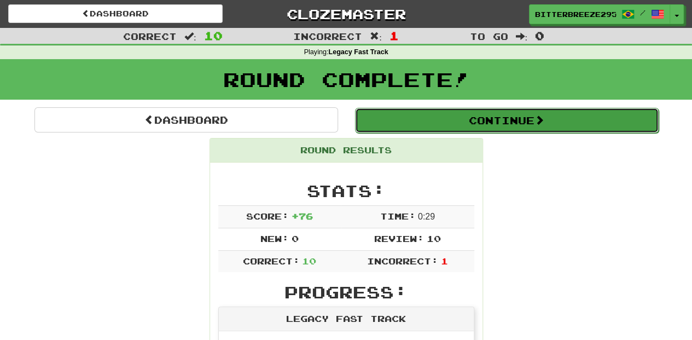
click at [407, 123] on button "Continue" at bounding box center [507, 120] width 304 height 25
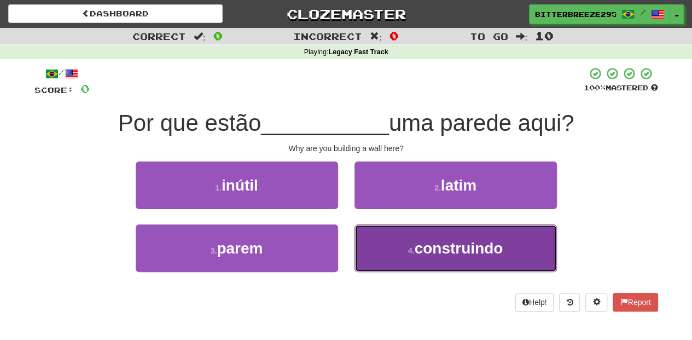
click at [374, 243] on button "4 . construindo" at bounding box center [456, 248] width 202 height 48
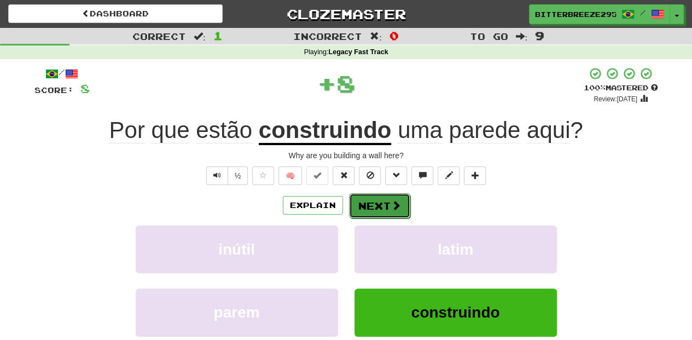
click at [367, 202] on button "Next" at bounding box center [379, 205] width 61 height 25
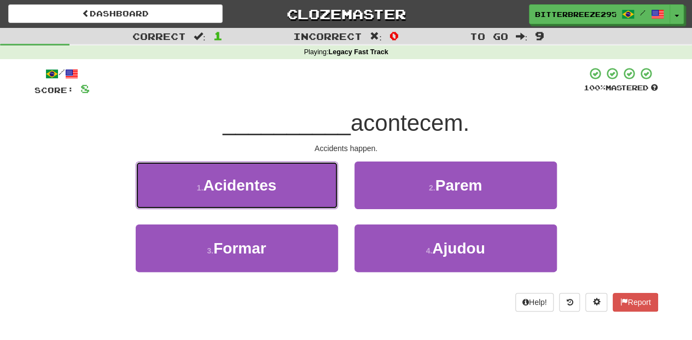
click at [310, 191] on button "1 . Acidentes" at bounding box center [237, 185] width 202 height 48
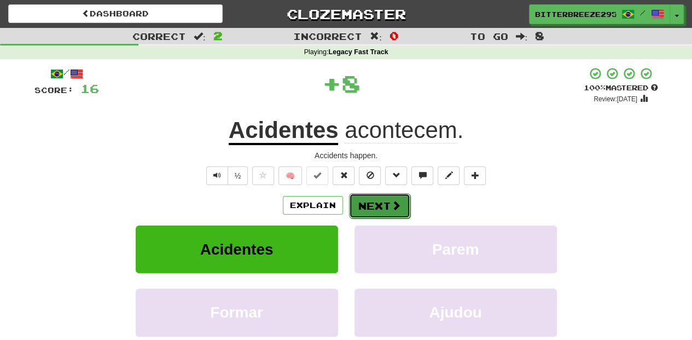
click at [385, 211] on button "Next" at bounding box center [379, 205] width 61 height 25
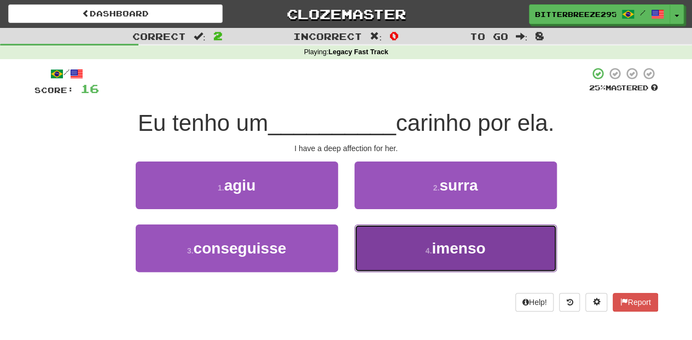
click at [385, 250] on button "4 . imenso" at bounding box center [456, 248] width 202 height 48
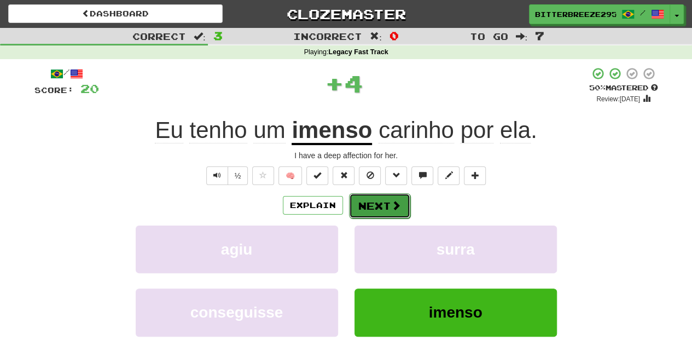
click at [370, 211] on button "Next" at bounding box center [379, 205] width 61 height 25
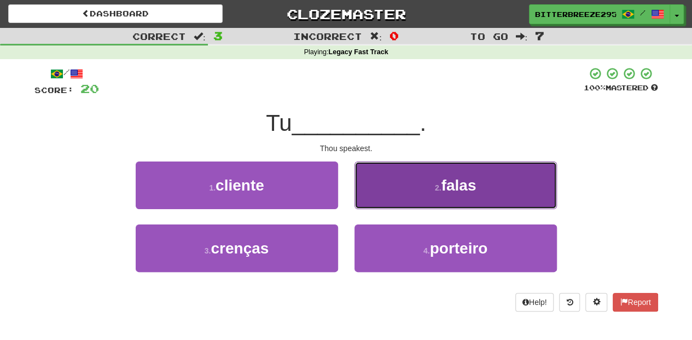
click at [381, 195] on button "2 . falas" at bounding box center [456, 185] width 202 height 48
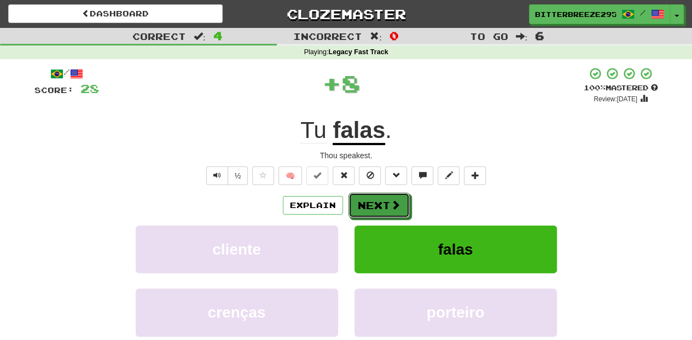
click at [381, 195] on button "Next" at bounding box center [379, 205] width 61 height 25
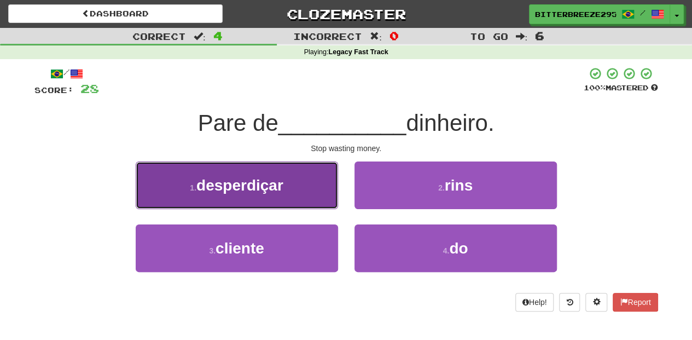
click at [287, 205] on button "1 . desperdiçar" at bounding box center [237, 185] width 202 height 48
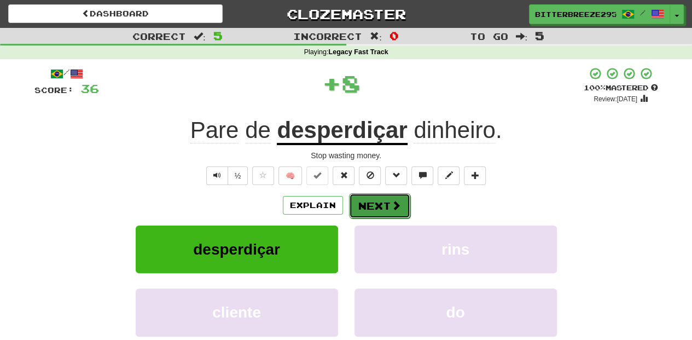
click at [353, 203] on button "Next" at bounding box center [379, 205] width 61 height 25
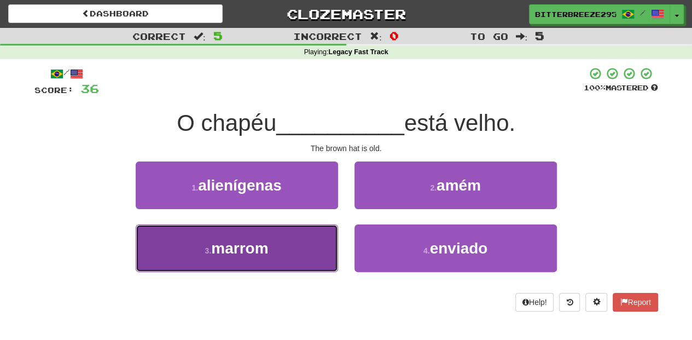
click at [325, 242] on button "3 . marrom" at bounding box center [237, 248] width 202 height 48
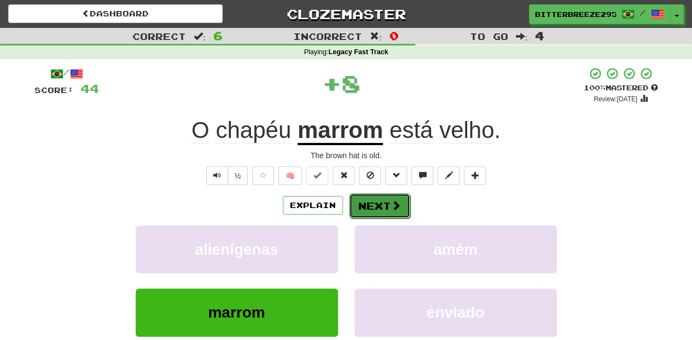
click at [378, 210] on button "Next" at bounding box center [379, 205] width 61 height 25
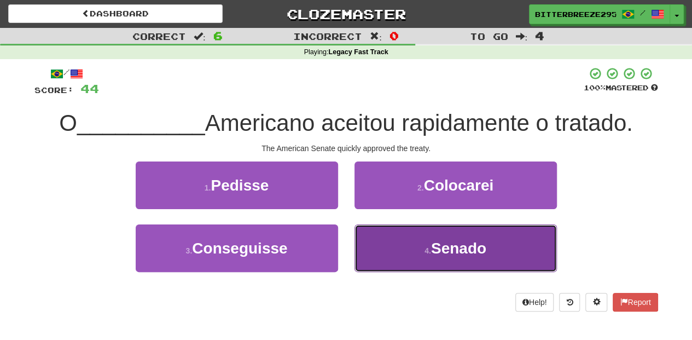
click at [403, 237] on button "4 . Senado" at bounding box center [456, 248] width 202 height 48
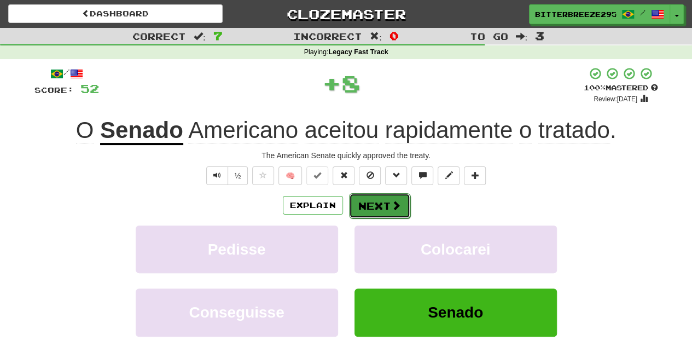
click at [389, 210] on button "Next" at bounding box center [379, 205] width 61 height 25
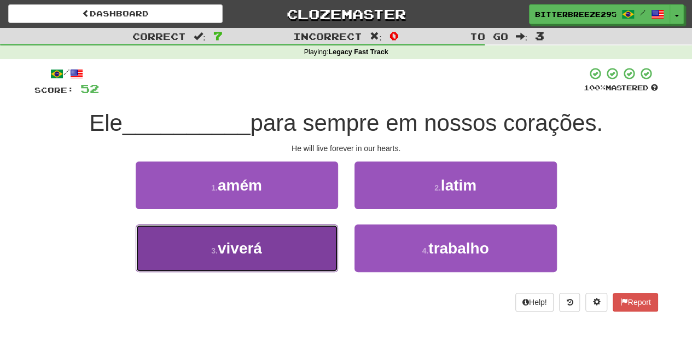
click at [291, 243] on button "3 . viverá" at bounding box center [237, 248] width 202 height 48
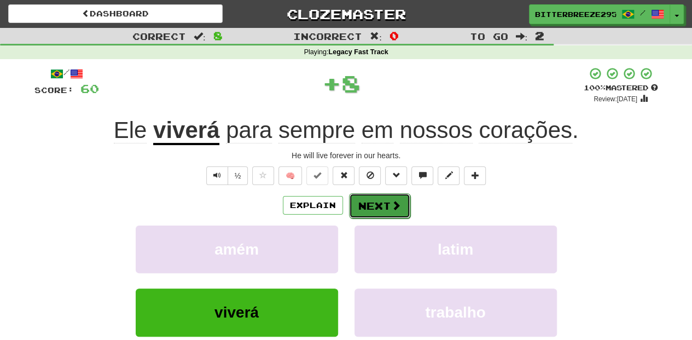
click at [376, 199] on button "Next" at bounding box center [379, 205] width 61 height 25
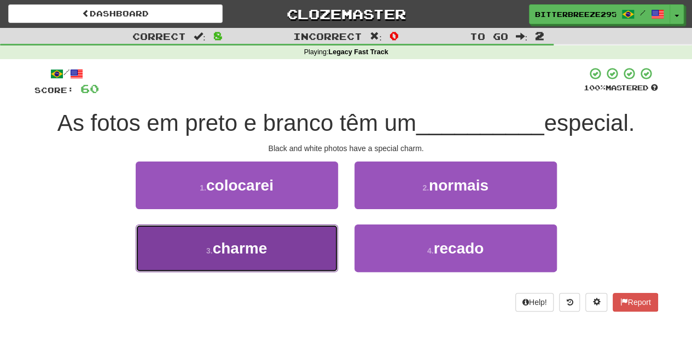
click at [289, 252] on button "3 . charme" at bounding box center [237, 248] width 202 height 48
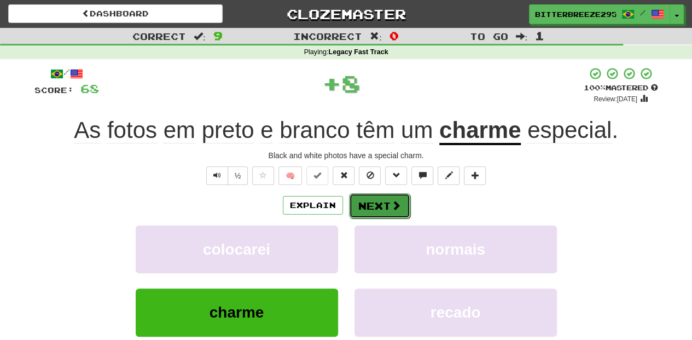
click at [366, 206] on button "Next" at bounding box center [379, 205] width 61 height 25
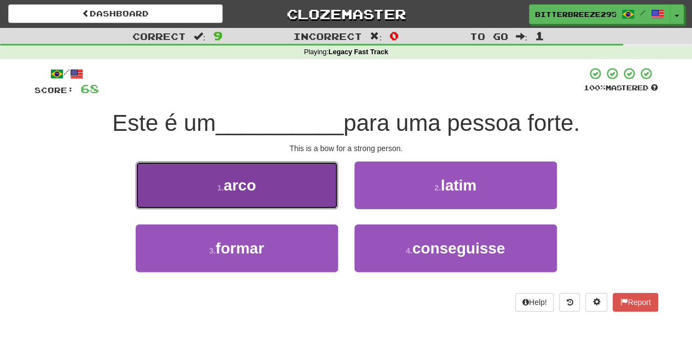
click at [307, 199] on button "1 . arco" at bounding box center [237, 185] width 202 height 48
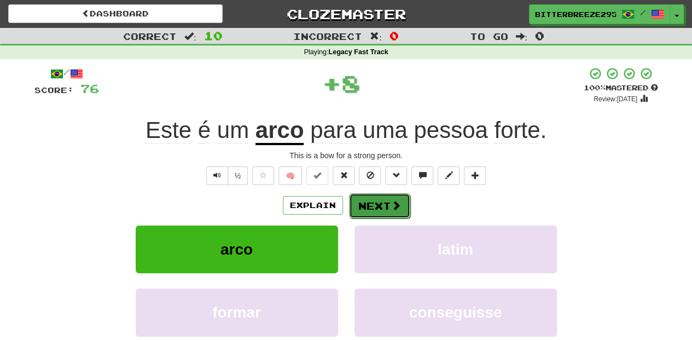
click at [368, 206] on button "Next" at bounding box center [379, 205] width 61 height 25
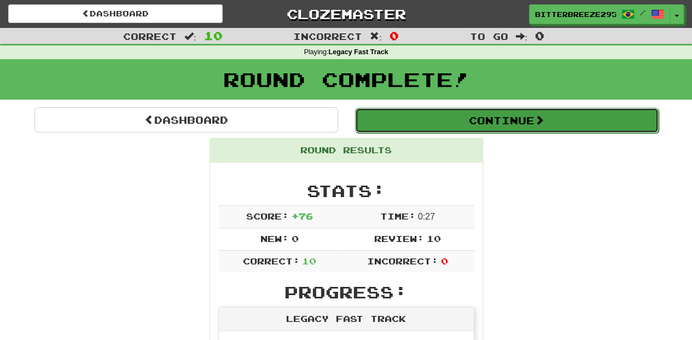
click at [422, 120] on button "Continue" at bounding box center [507, 120] width 304 height 25
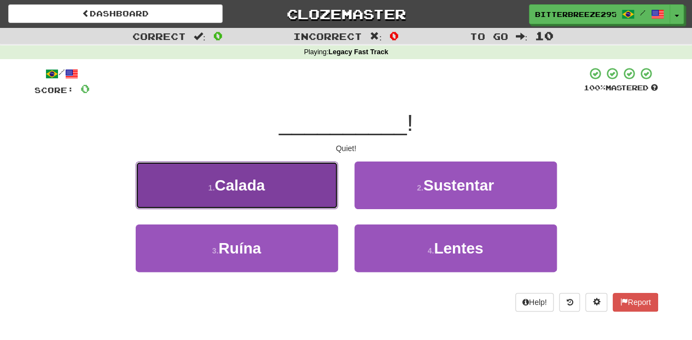
click at [295, 192] on button "1 . [GEOGRAPHIC_DATA]" at bounding box center [237, 185] width 202 height 48
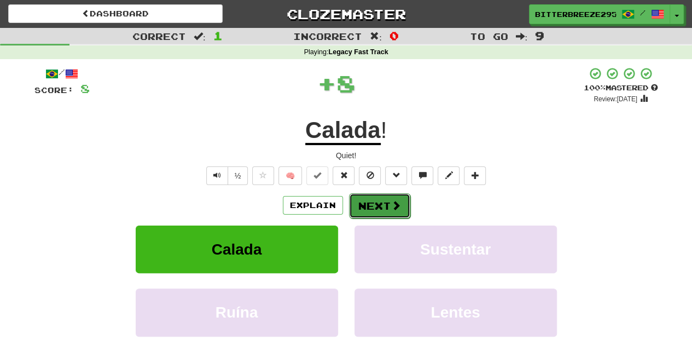
click at [373, 199] on button "Next" at bounding box center [379, 205] width 61 height 25
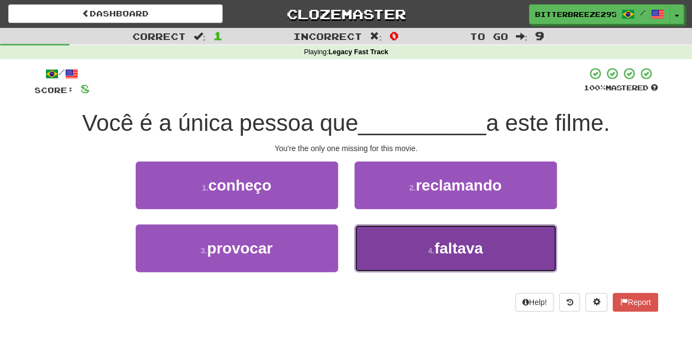
click at [367, 241] on button "4 . faltava" at bounding box center [456, 248] width 202 height 48
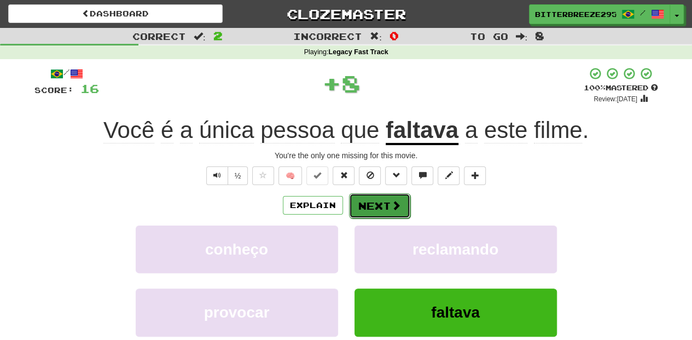
click at [370, 213] on button "Next" at bounding box center [379, 205] width 61 height 25
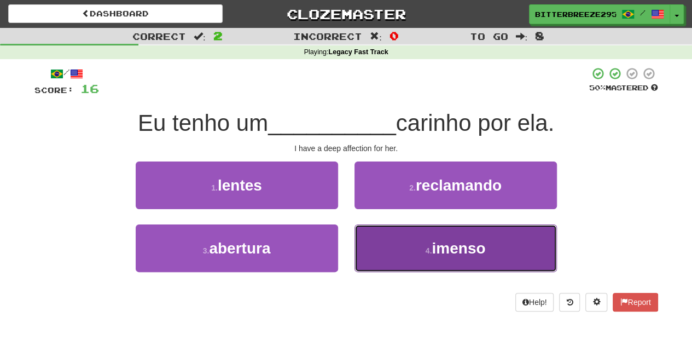
click at [395, 251] on button "4 . imenso" at bounding box center [456, 248] width 202 height 48
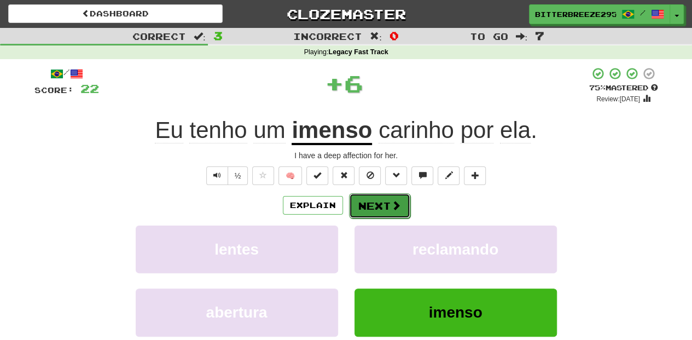
click at [379, 208] on button "Next" at bounding box center [379, 205] width 61 height 25
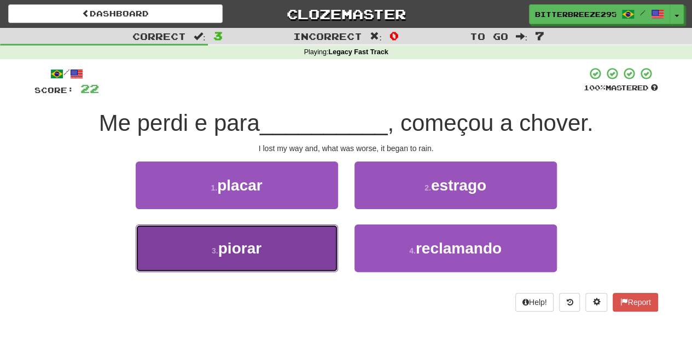
click at [281, 254] on button "3 . piorar" at bounding box center [237, 248] width 202 height 48
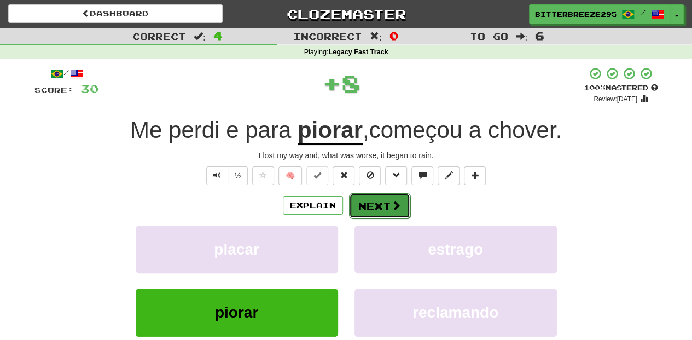
click at [383, 208] on button "Next" at bounding box center [379, 205] width 61 height 25
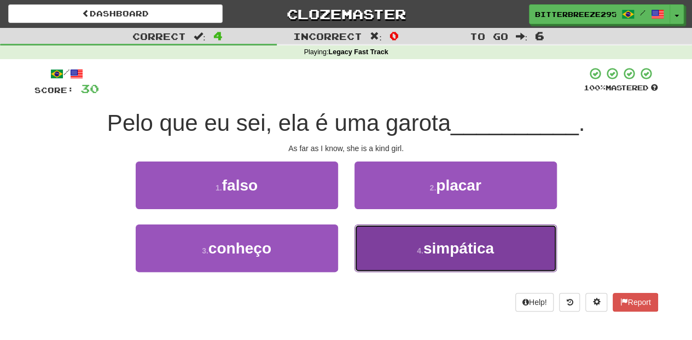
click at [385, 230] on button "4 . simpática" at bounding box center [456, 248] width 202 height 48
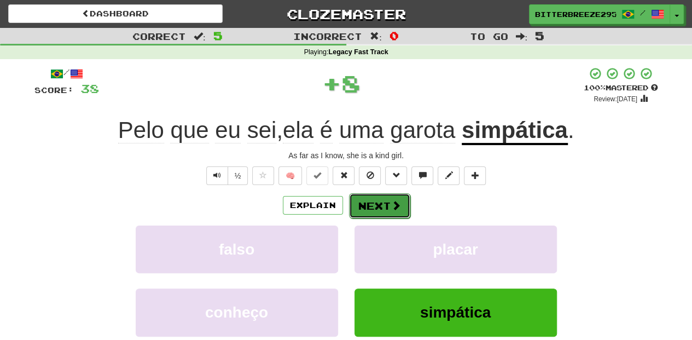
click at [381, 204] on button "Next" at bounding box center [379, 205] width 61 height 25
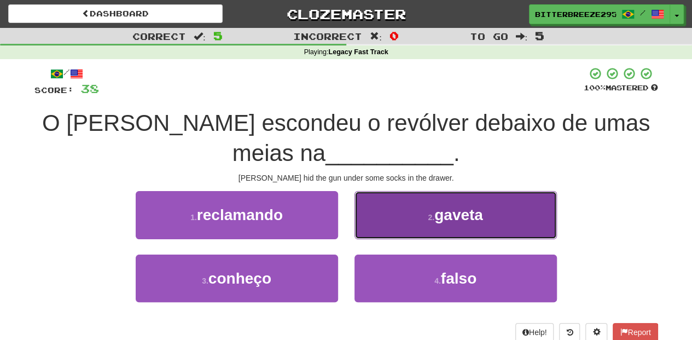
click at [378, 223] on button "2 . gaveta" at bounding box center [456, 215] width 202 height 48
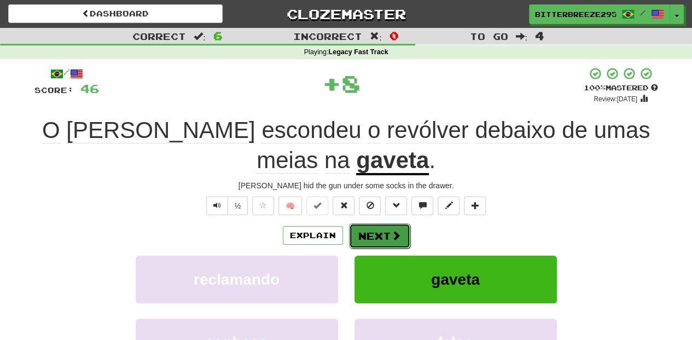
click at [376, 229] on button "Next" at bounding box center [379, 235] width 61 height 25
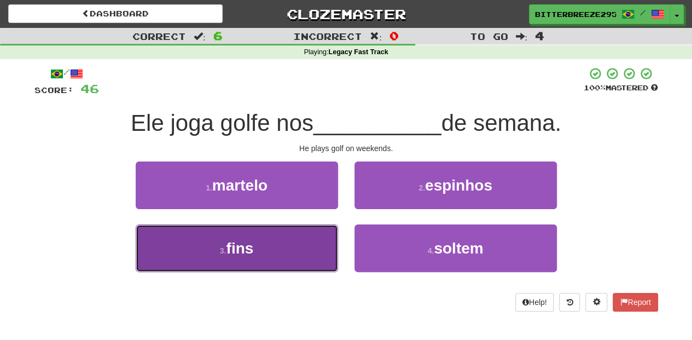
click at [297, 243] on button "3 . fins" at bounding box center [237, 248] width 202 height 48
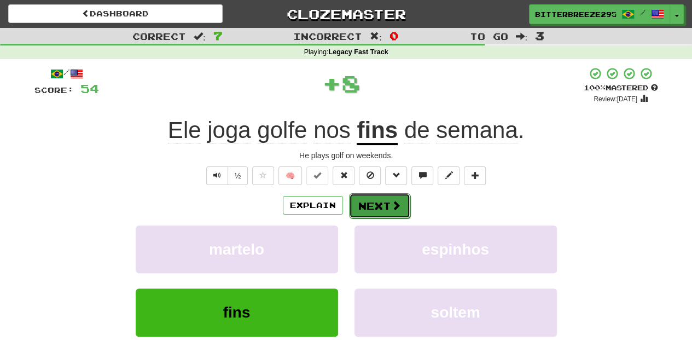
click at [369, 205] on button "Next" at bounding box center [379, 205] width 61 height 25
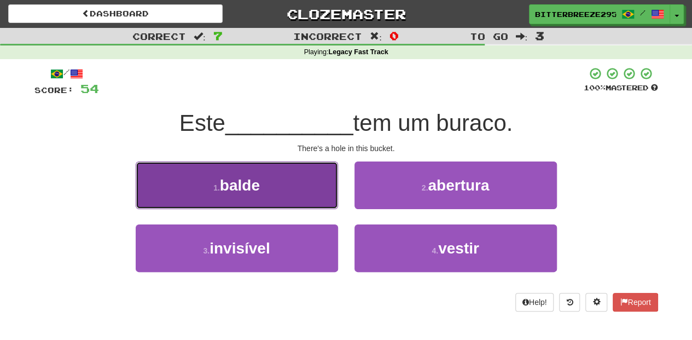
click at [311, 194] on button "1 . balde" at bounding box center [237, 185] width 202 height 48
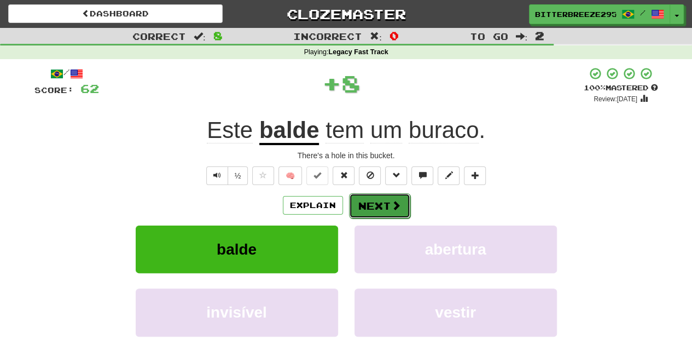
click at [376, 199] on button "Next" at bounding box center [379, 205] width 61 height 25
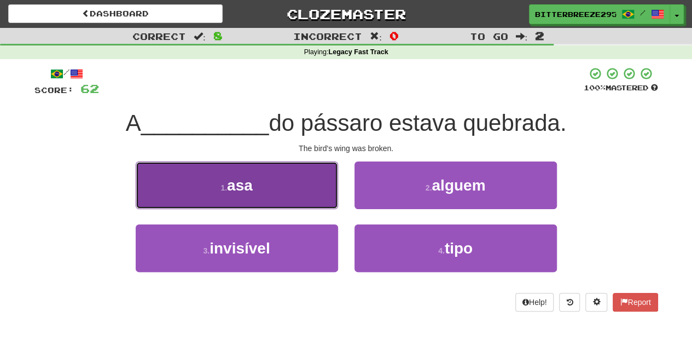
click at [314, 194] on button "1 . asa" at bounding box center [237, 185] width 202 height 48
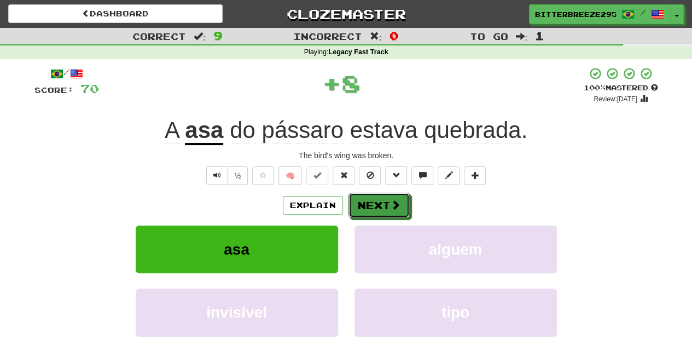
click at [353, 194] on button "Next" at bounding box center [379, 205] width 61 height 25
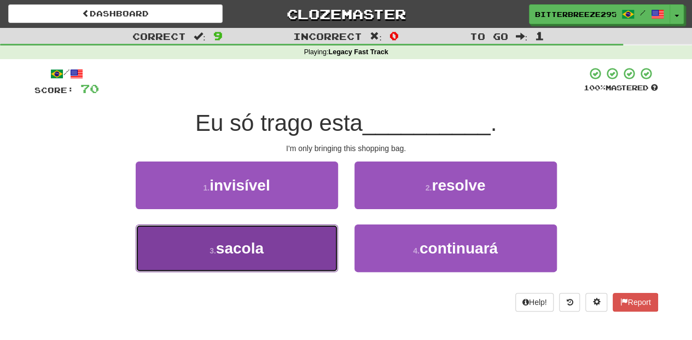
click at [318, 232] on button "3 . sacola" at bounding box center [237, 248] width 202 height 48
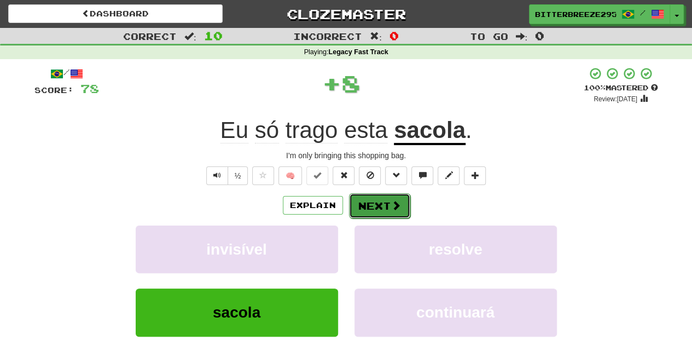
click at [364, 205] on button "Next" at bounding box center [379, 205] width 61 height 25
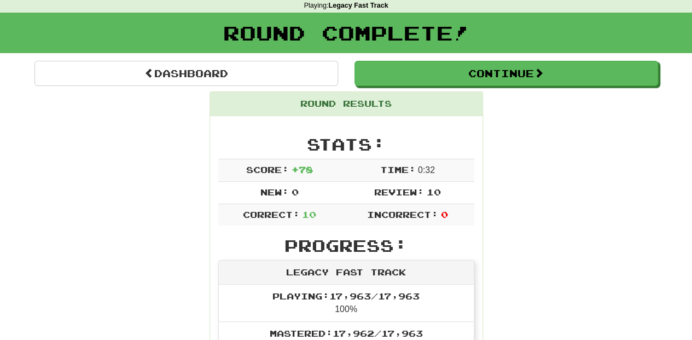
scroll to position [36, 0]
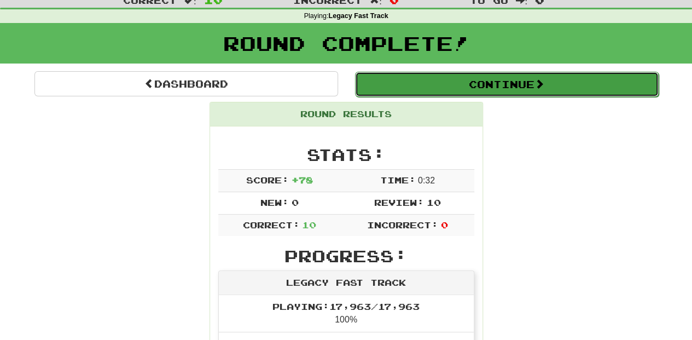
click at [426, 88] on button "Continue" at bounding box center [507, 84] width 304 height 25
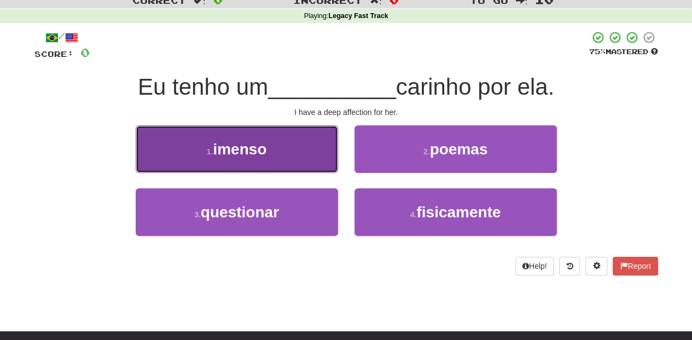
click at [311, 161] on button "1 . imenso" at bounding box center [237, 149] width 202 height 48
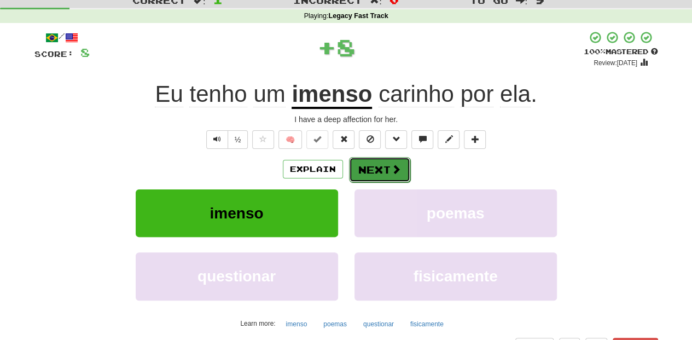
click at [374, 175] on button "Next" at bounding box center [379, 169] width 61 height 25
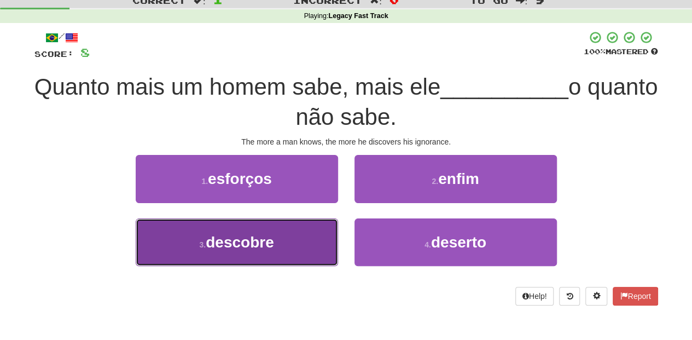
drag, startPoint x: 281, startPoint y: 241, endPoint x: 312, endPoint y: 229, distance: 33.9
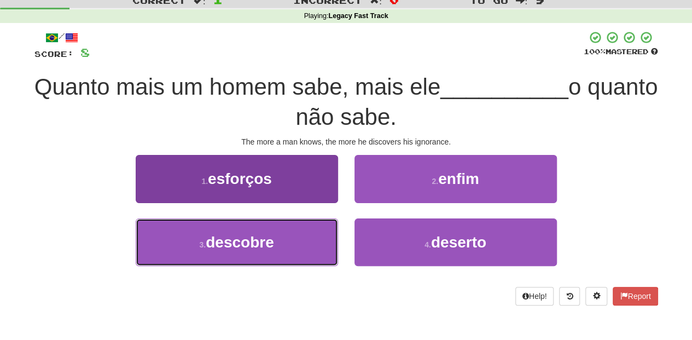
click at [283, 241] on button "3 . descobre" at bounding box center [237, 242] width 202 height 48
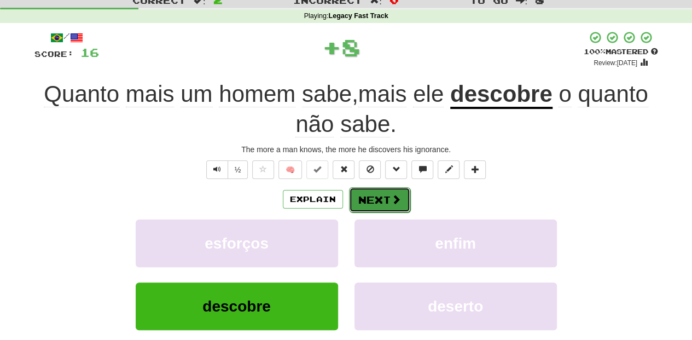
click at [374, 193] on button "Next" at bounding box center [379, 199] width 61 height 25
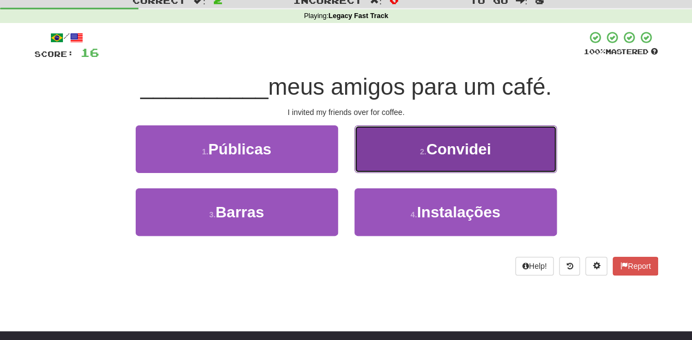
click at [387, 160] on button "2 . Convidei" at bounding box center [456, 149] width 202 height 48
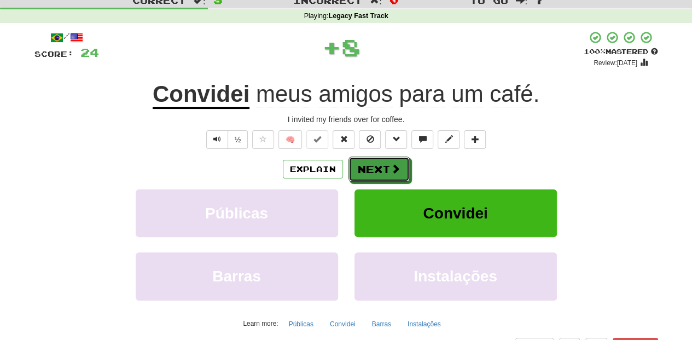
click at [387, 160] on button "Next" at bounding box center [379, 168] width 61 height 25
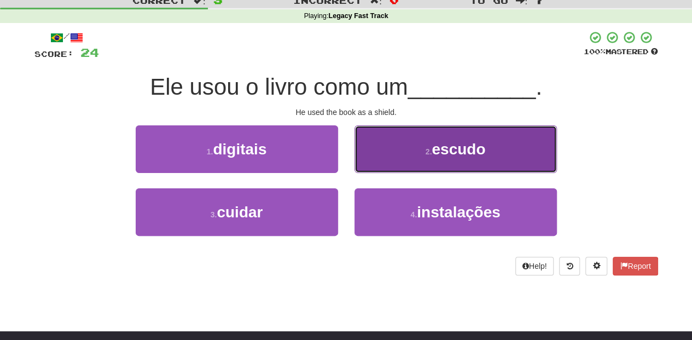
click at [396, 165] on button "2 . escudo" at bounding box center [456, 149] width 202 height 48
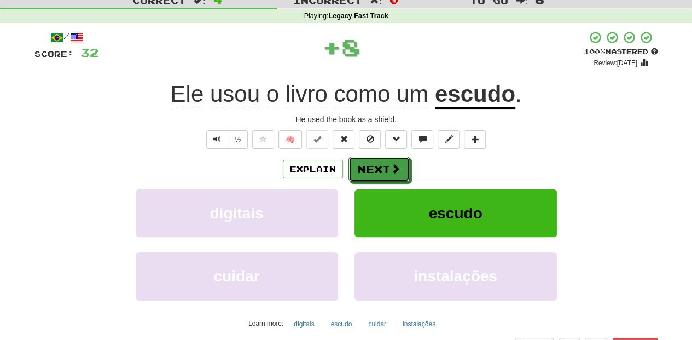
click at [396, 165] on span at bounding box center [396, 169] width 10 height 10
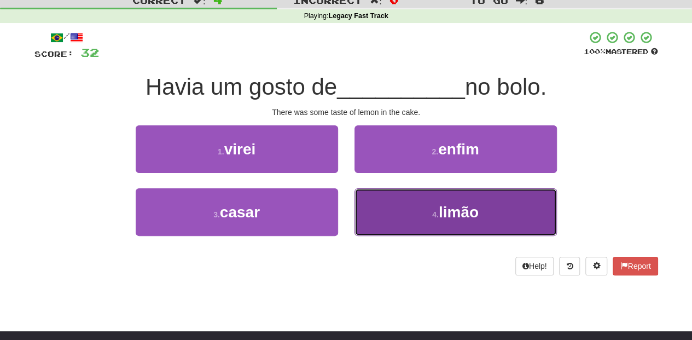
click at [399, 213] on button "4 . limão" at bounding box center [456, 212] width 202 height 48
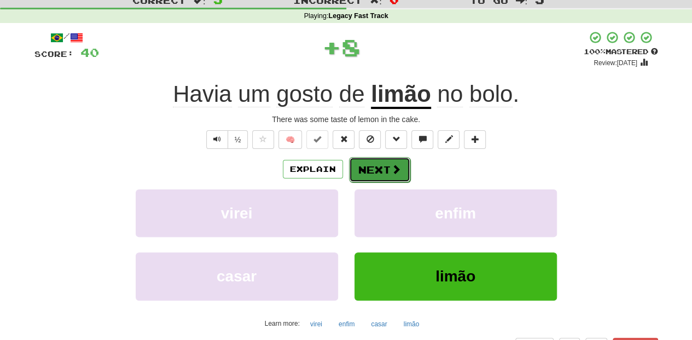
click at [370, 170] on button "Next" at bounding box center [379, 169] width 61 height 25
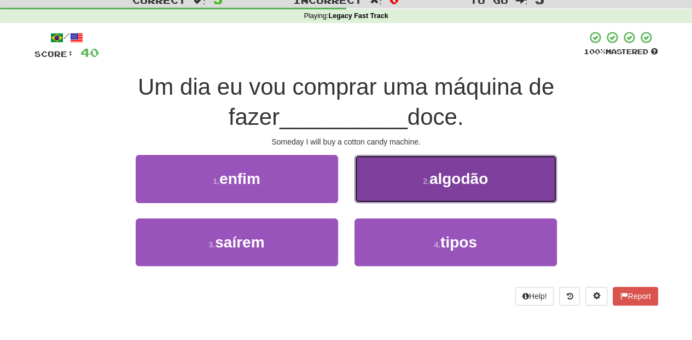
click at [385, 193] on button "2 . algodão" at bounding box center [456, 179] width 202 height 48
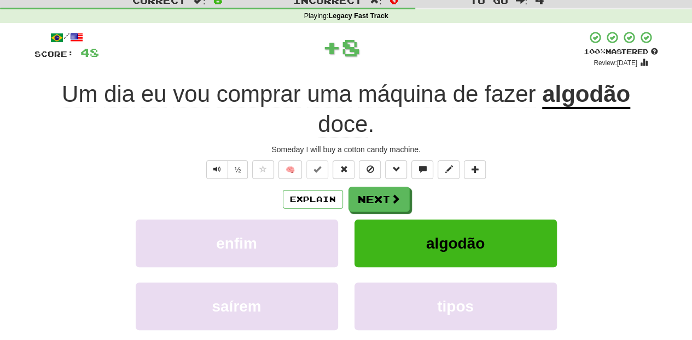
click at [385, 193] on button "Next" at bounding box center [379, 199] width 61 height 25
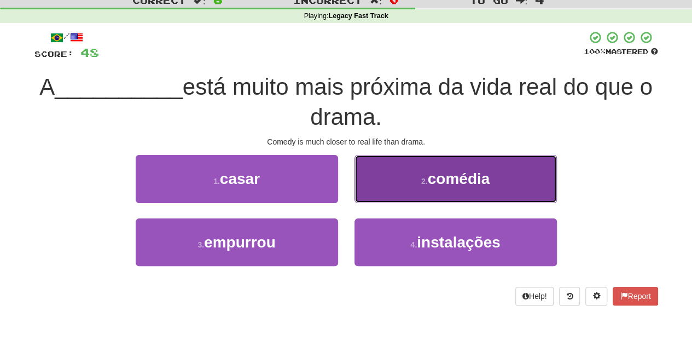
click at [390, 196] on button "2 . comédia" at bounding box center [456, 179] width 202 height 48
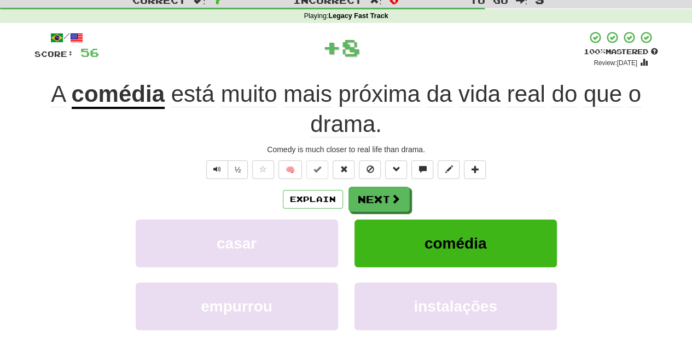
click at [391, 196] on span at bounding box center [396, 199] width 10 height 10
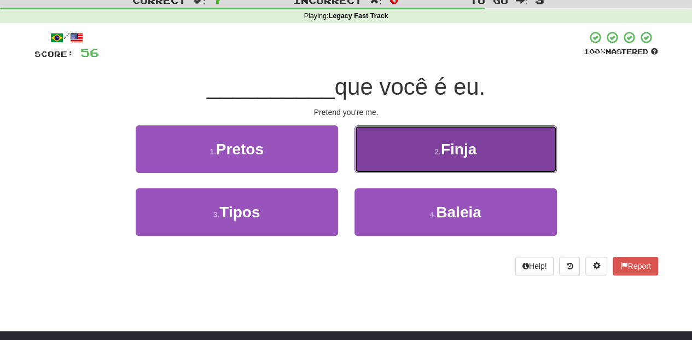
click at [381, 154] on button "2 . [GEOGRAPHIC_DATA]" at bounding box center [456, 149] width 202 height 48
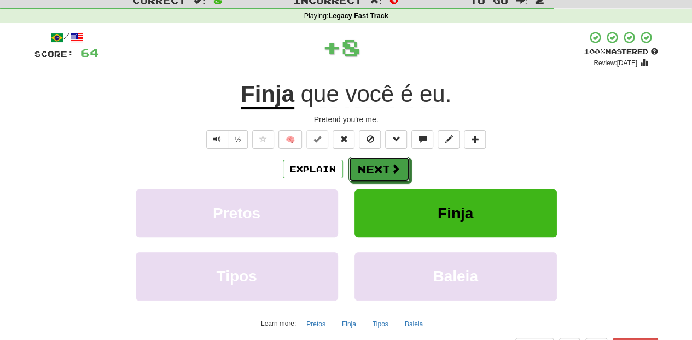
click at [380, 158] on button "Next" at bounding box center [379, 168] width 61 height 25
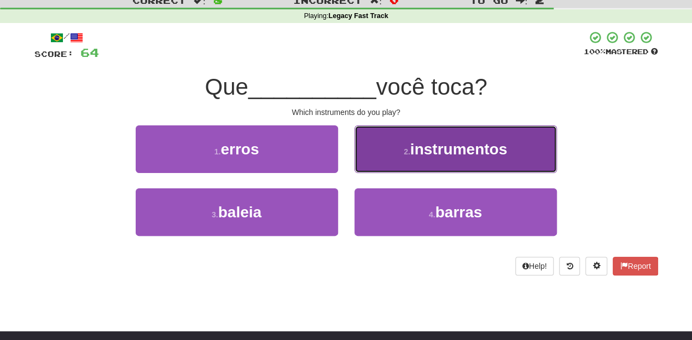
click at [372, 160] on button "2 . instrumentos" at bounding box center [456, 149] width 202 height 48
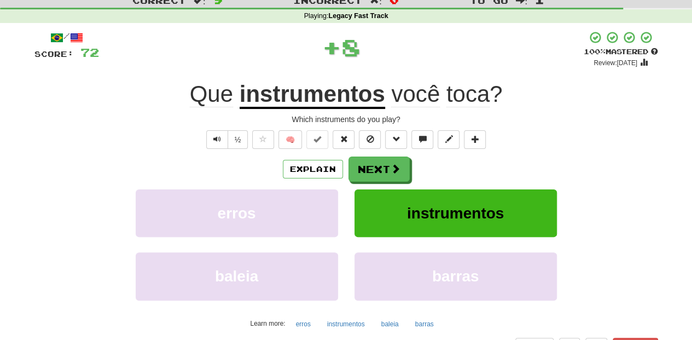
click at [372, 160] on button "Next" at bounding box center [379, 168] width 61 height 25
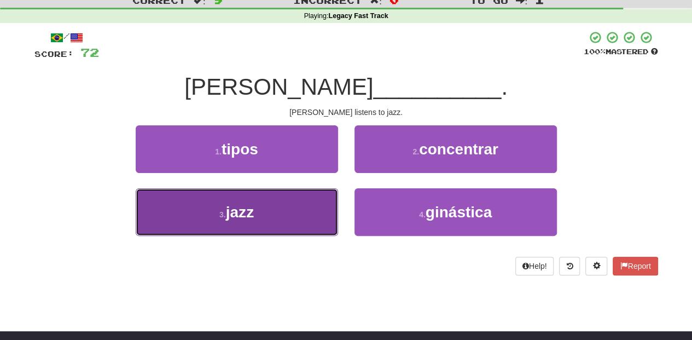
click at [314, 199] on button "3 . jazz" at bounding box center [237, 212] width 202 height 48
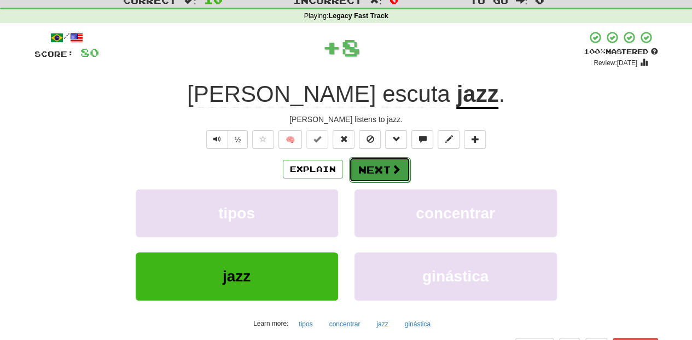
click at [374, 167] on button "Next" at bounding box center [379, 169] width 61 height 25
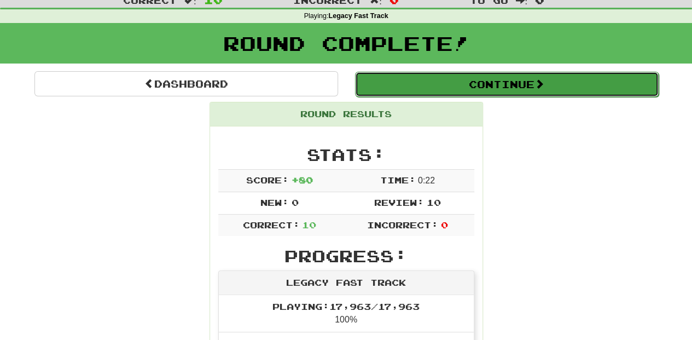
click at [440, 86] on button "Continue" at bounding box center [507, 84] width 304 height 25
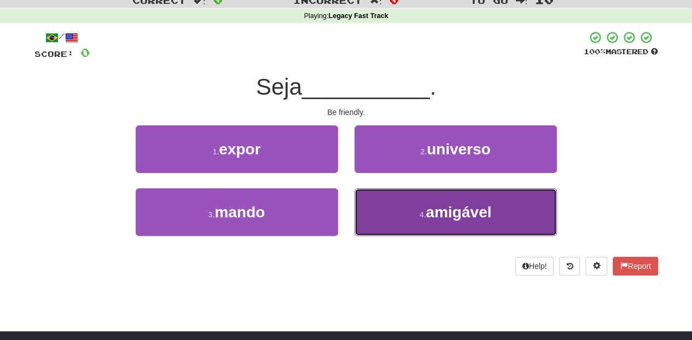
click at [396, 207] on button "4 . amigável" at bounding box center [456, 212] width 202 height 48
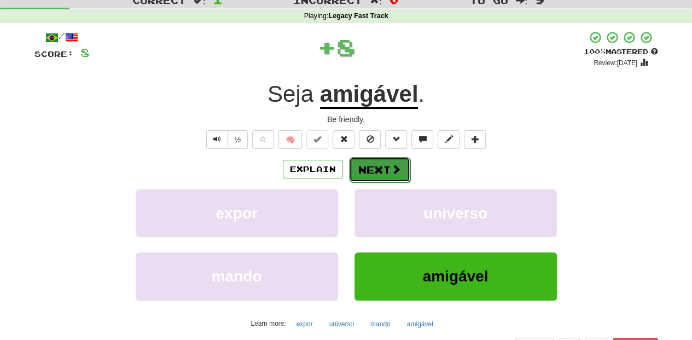
click at [366, 165] on button "Next" at bounding box center [379, 169] width 61 height 25
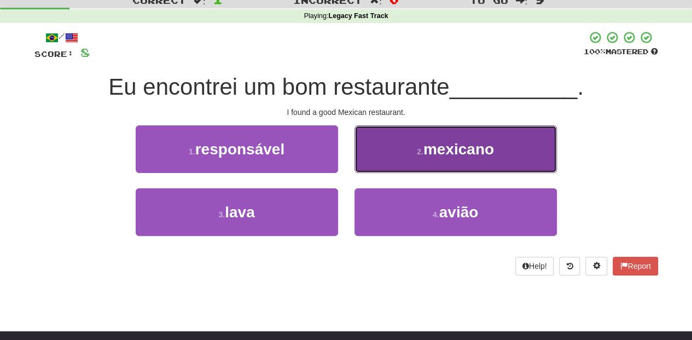
click at [367, 165] on button "2 . [DEMOGRAPHIC_DATA]" at bounding box center [456, 149] width 202 height 48
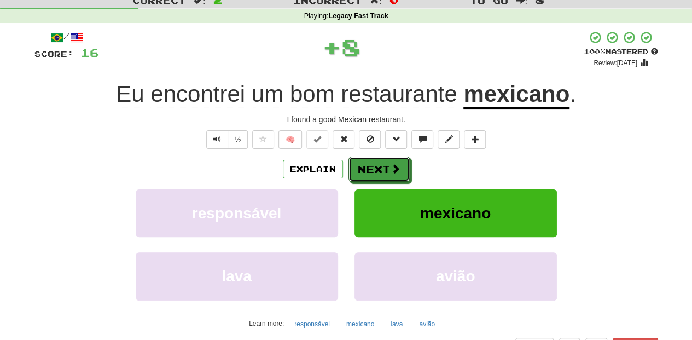
click at [367, 165] on button "Next" at bounding box center [379, 168] width 61 height 25
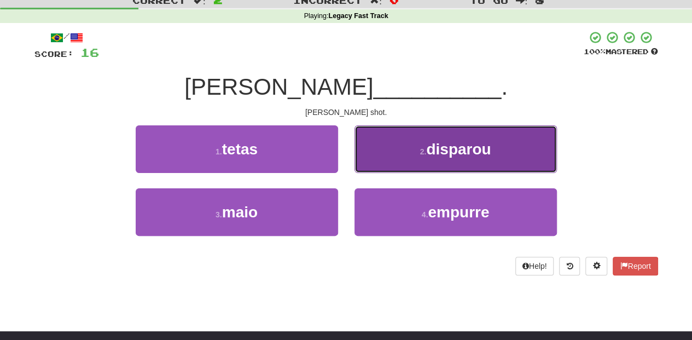
click at [386, 160] on button "2 . disparou" at bounding box center [456, 149] width 202 height 48
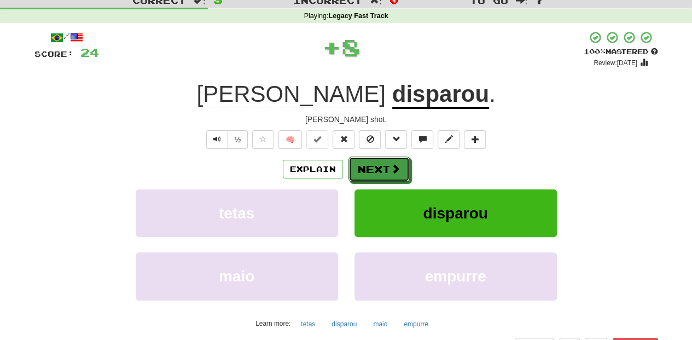
click at [383, 165] on button "Next" at bounding box center [379, 168] width 61 height 25
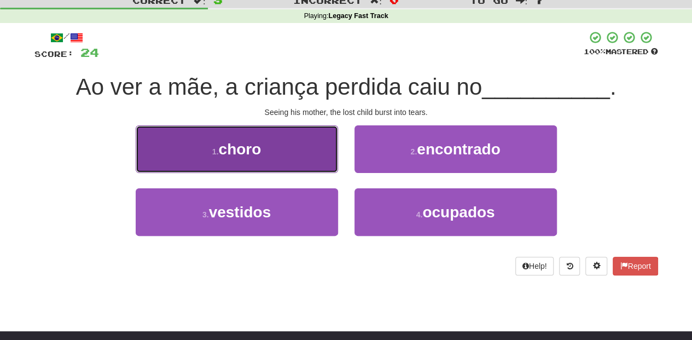
click at [320, 166] on button "1 . choro" at bounding box center [237, 149] width 202 height 48
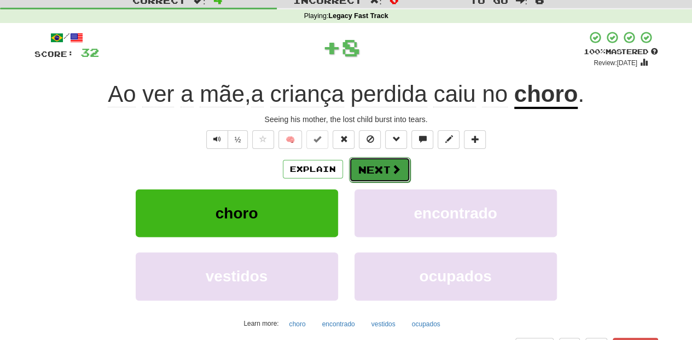
click at [360, 169] on button "Next" at bounding box center [379, 169] width 61 height 25
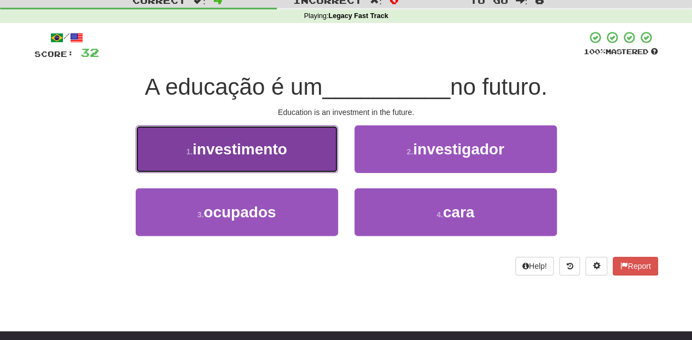
click at [318, 160] on button "1 . investimento" at bounding box center [237, 149] width 202 height 48
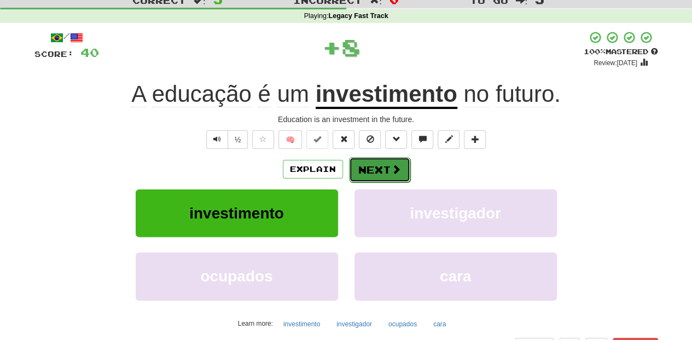
click at [347, 163] on div "Explain Next" at bounding box center [346, 168] width 624 height 25
click at [354, 163] on button "Next" at bounding box center [379, 169] width 61 height 25
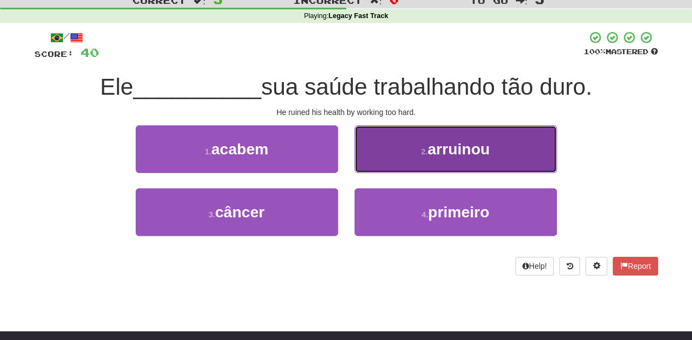
click at [374, 161] on button "2 . arruinou" at bounding box center [456, 149] width 202 height 48
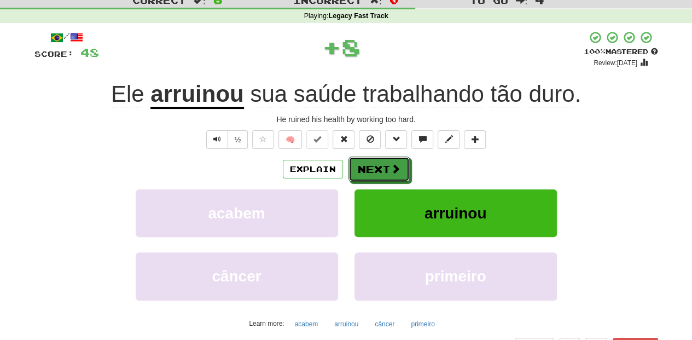
click at [374, 161] on button "Next" at bounding box center [379, 168] width 61 height 25
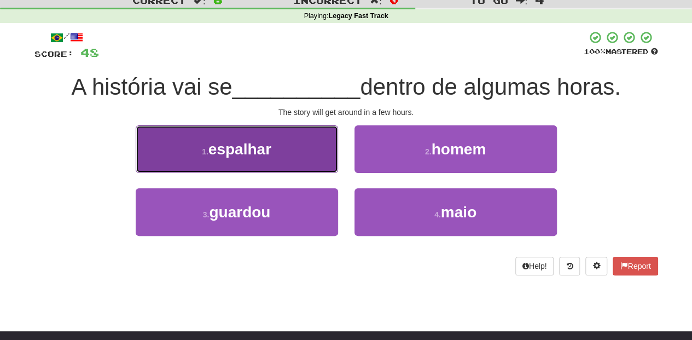
click at [305, 159] on button "1 . espalhar" at bounding box center [237, 149] width 202 height 48
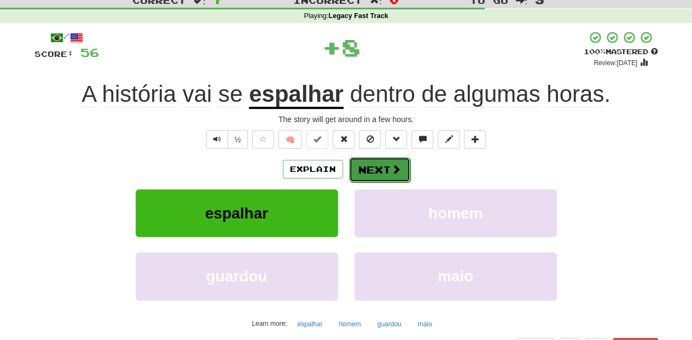
click at [360, 167] on button "Next" at bounding box center [379, 169] width 61 height 25
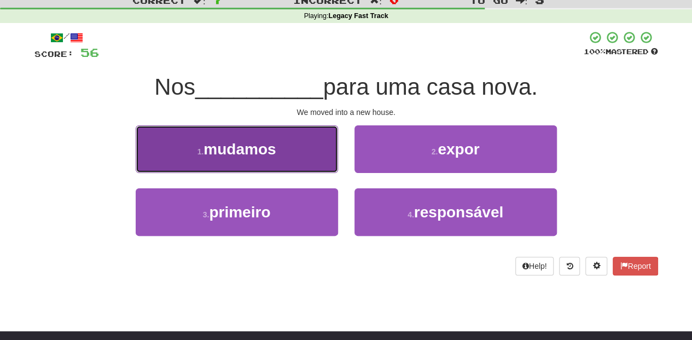
click at [301, 154] on button "1 . mudamos" at bounding box center [237, 149] width 202 height 48
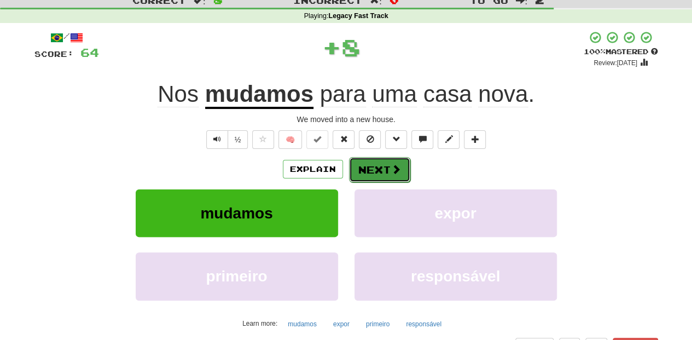
click at [366, 163] on button "Next" at bounding box center [379, 169] width 61 height 25
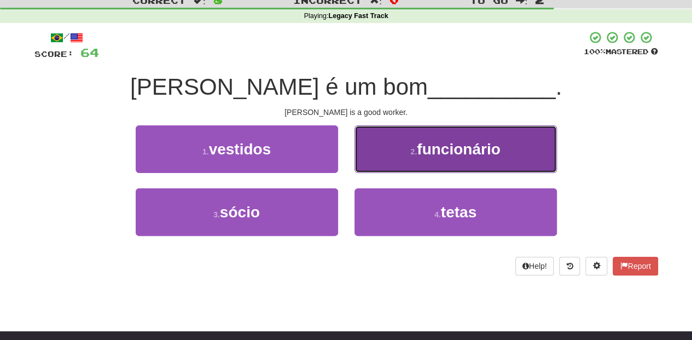
click at [366, 159] on button "2 . funcionário" at bounding box center [456, 149] width 202 height 48
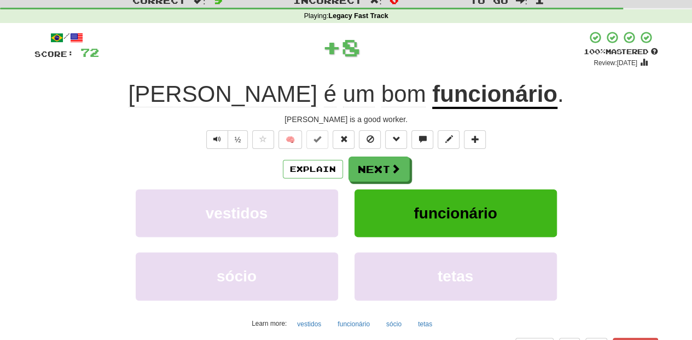
click at [366, 159] on button "Next" at bounding box center [379, 168] width 61 height 25
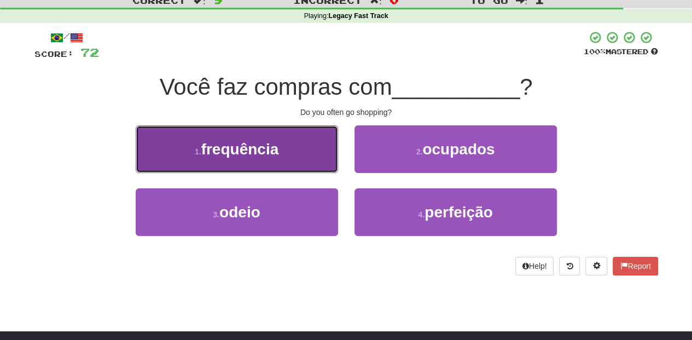
click at [312, 153] on button "1 . frequência" at bounding box center [237, 149] width 202 height 48
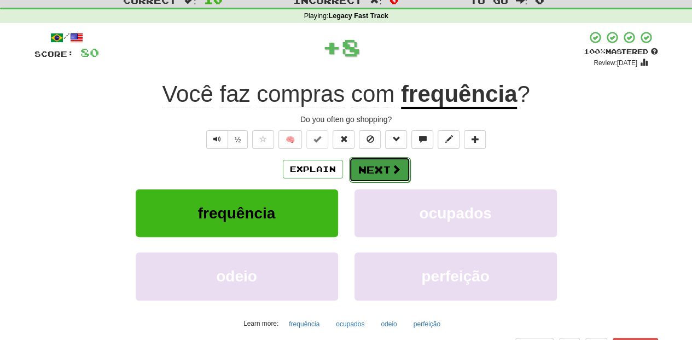
click at [363, 161] on button "Next" at bounding box center [379, 169] width 61 height 25
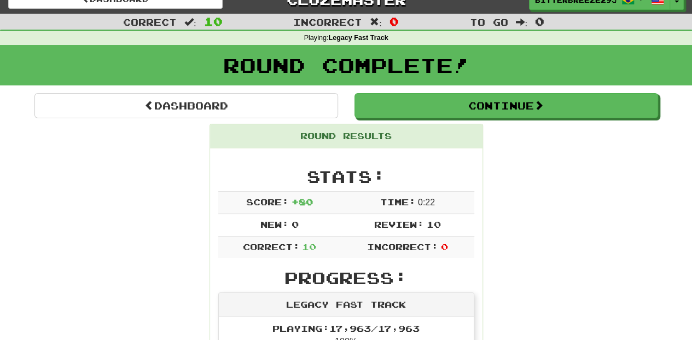
scroll to position [0, 0]
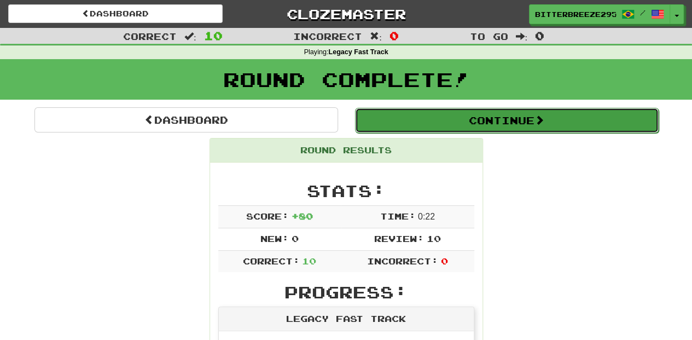
click at [425, 123] on button "Continue" at bounding box center [507, 120] width 304 height 25
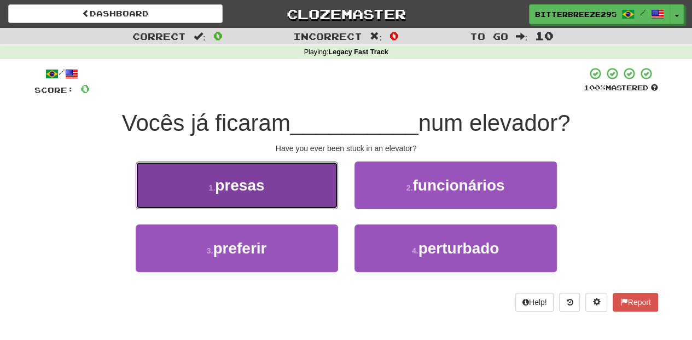
click at [320, 198] on button "1 . presas" at bounding box center [237, 185] width 202 height 48
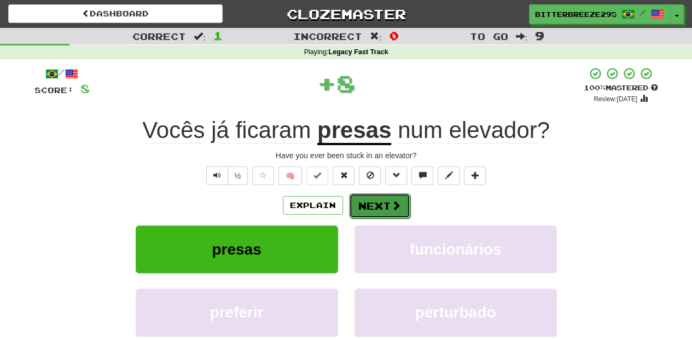
click at [364, 214] on button "Next" at bounding box center [379, 205] width 61 height 25
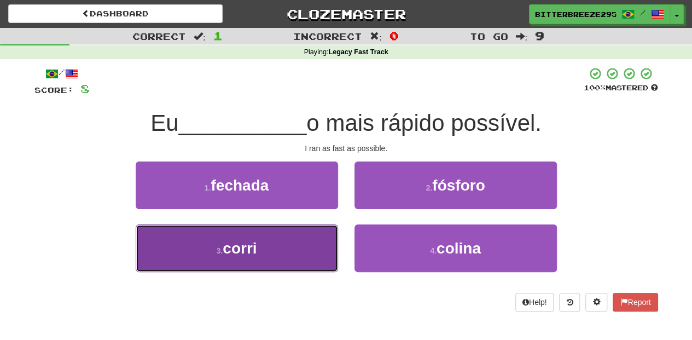
click at [315, 254] on button "3 . corri" at bounding box center [237, 248] width 202 height 48
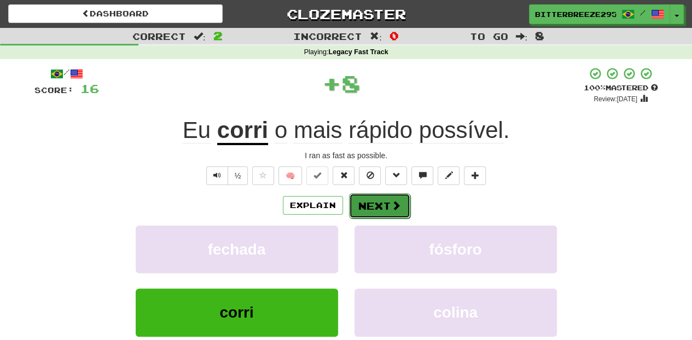
click at [373, 216] on button "Next" at bounding box center [379, 205] width 61 height 25
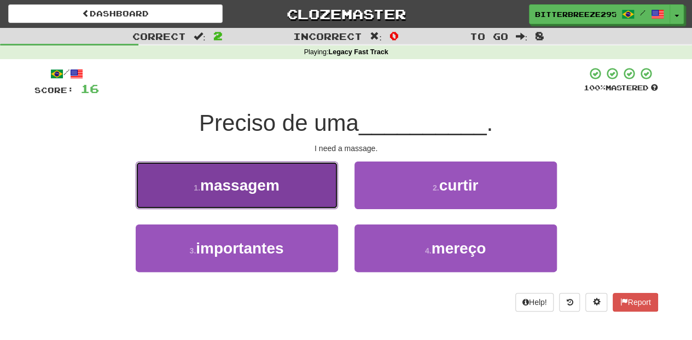
click at [309, 201] on button "1 . massagem" at bounding box center [237, 185] width 202 height 48
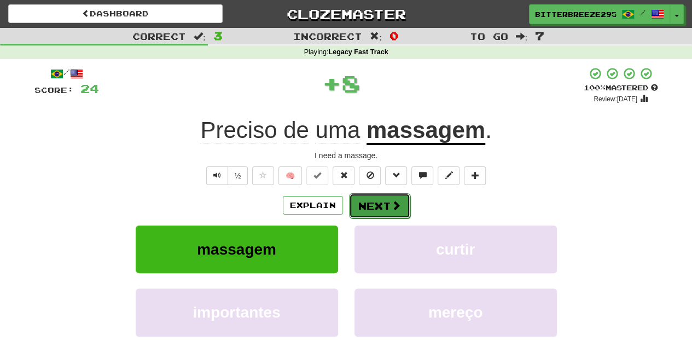
click at [375, 212] on button "Next" at bounding box center [379, 205] width 61 height 25
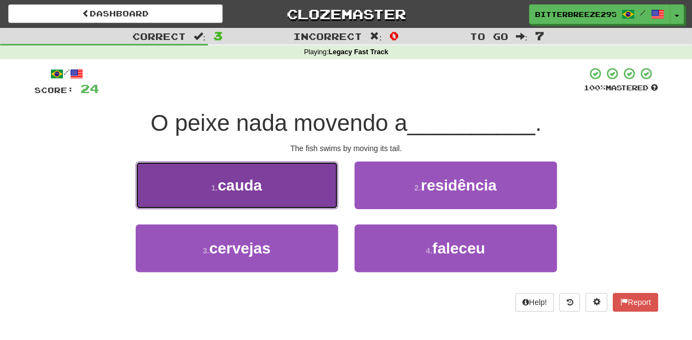
click at [326, 201] on button "1 . cauda" at bounding box center [237, 185] width 202 height 48
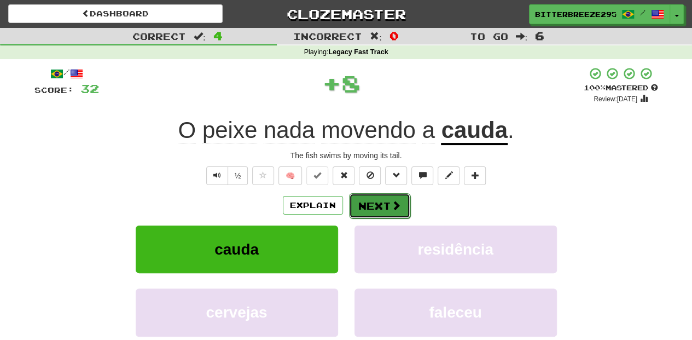
click at [355, 204] on button "Next" at bounding box center [379, 205] width 61 height 25
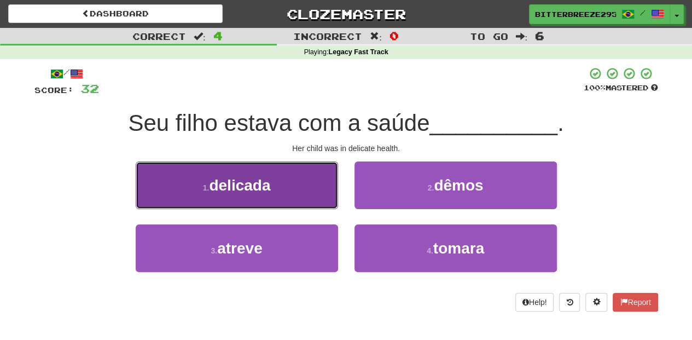
click at [312, 195] on button "1 . delicada" at bounding box center [237, 185] width 202 height 48
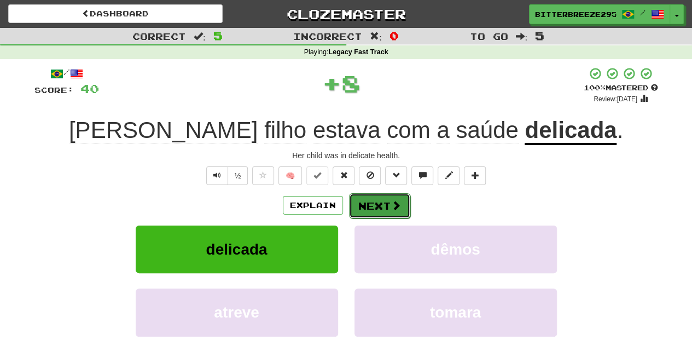
click at [375, 208] on button "Next" at bounding box center [379, 205] width 61 height 25
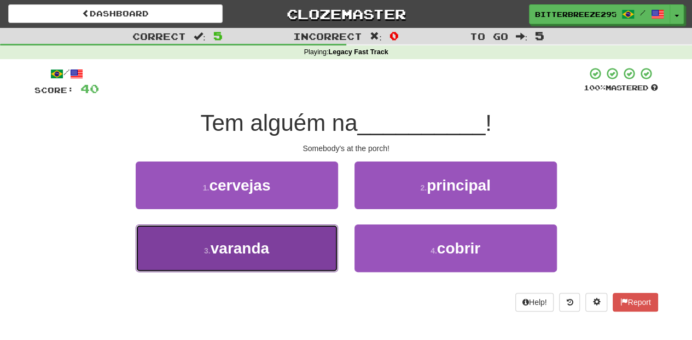
click at [324, 240] on button "3 . varanda" at bounding box center [237, 248] width 202 height 48
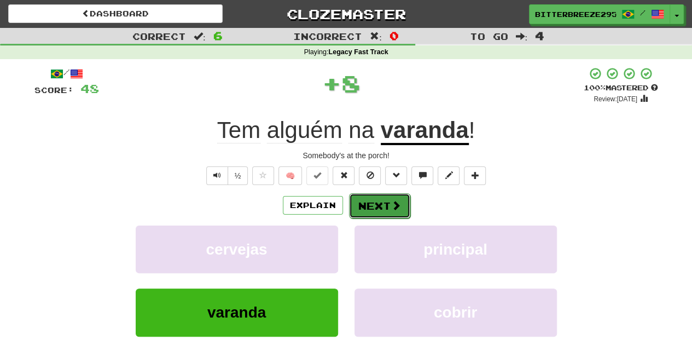
click at [362, 207] on button "Next" at bounding box center [379, 205] width 61 height 25
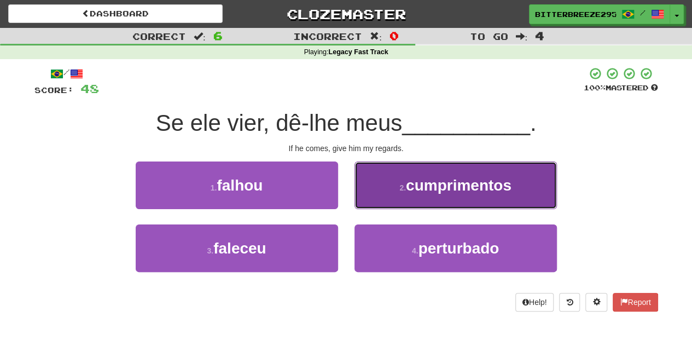
click at [364, 195] on button "2 . cumprimentos" at bounding box center [456, 185] width 202 height 48
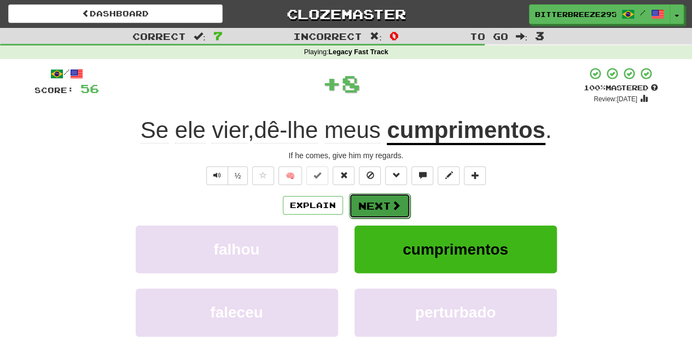
click at [363, 197] on button "Next" at bounding box center [379, 205] width 61 height 25
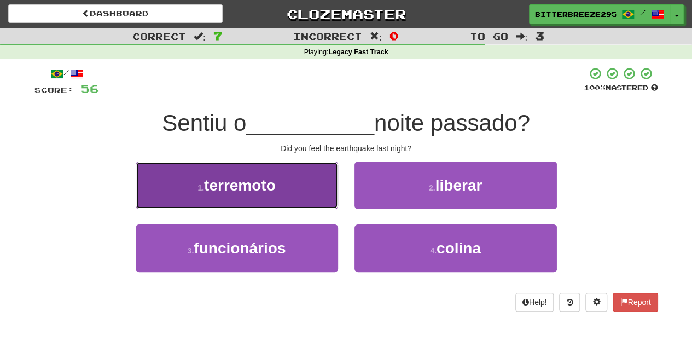
click at [304, 199] on button "1 . terremoto" at bounding box center [237, 185] width 202 height 48
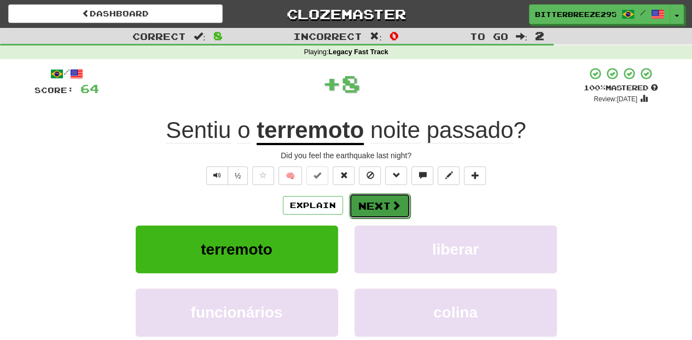
click at [364, 207] on button "Next" at bounding box center [379, 205] width 61 height 25
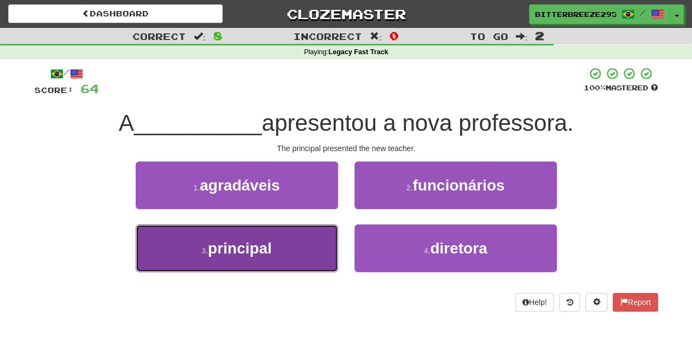
click at [318, 250] on button "3 . principal" at bounding box center [237, 248] width 202 height 48
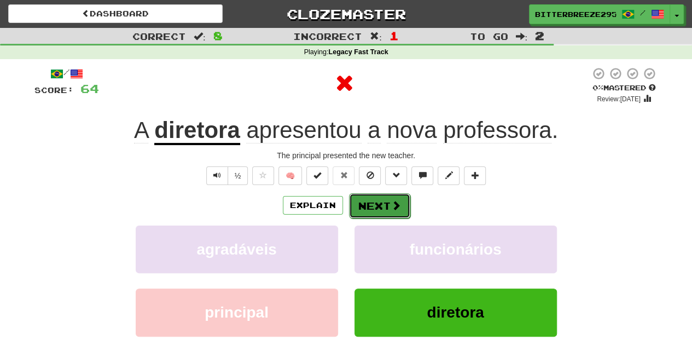
click at [366, 209] on button "Next" at bounding box center [379, 205] width 61 height 25
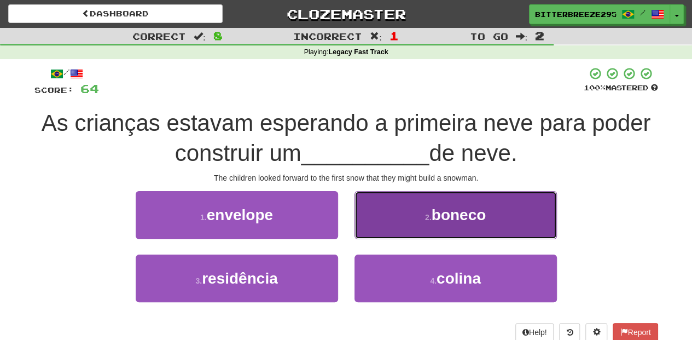
click at [384, 216] on button "2 . boneco" at bounding box center [456, 215] width 202 height 48
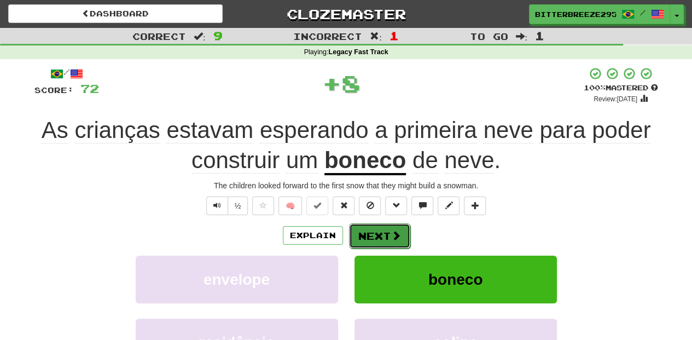
click at [364, 234] on button "Next" at bounding box center [379, 235] width 61 height 25
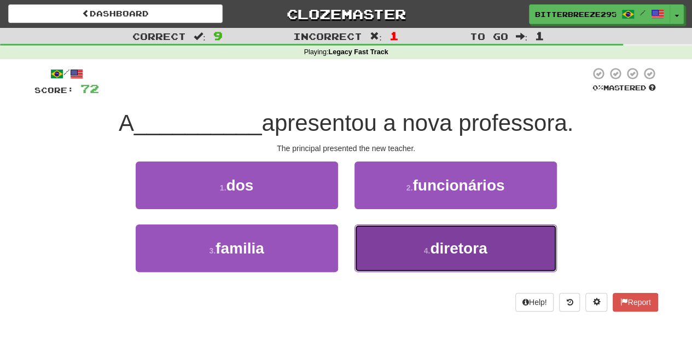
click at [391, 242] on button "4 . diretora" at bounding box center [456, 248] width 202 height 48
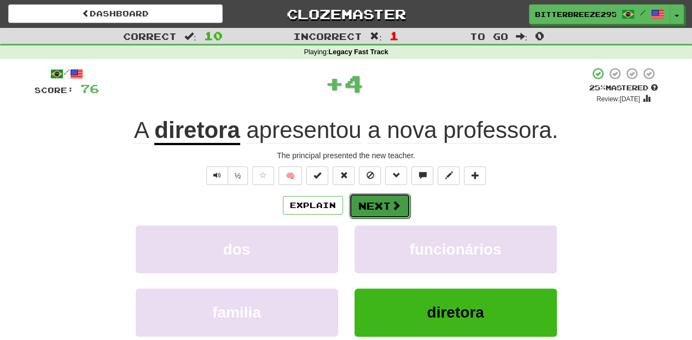
click at [376, 207] on button "Next" at bounding box center [379, 205] width 61 height 25
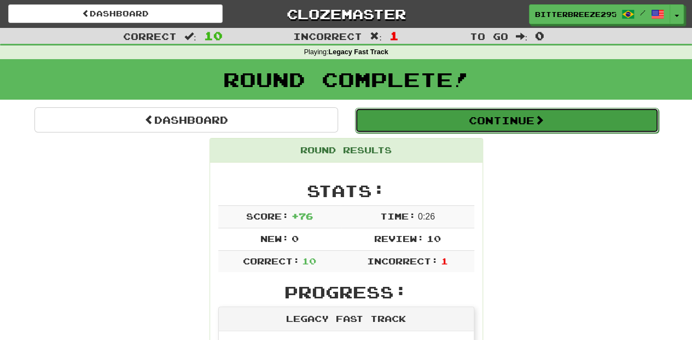
click at [407, 117] on button "Continue" at bounding box center [507, 120] width 304 height 25
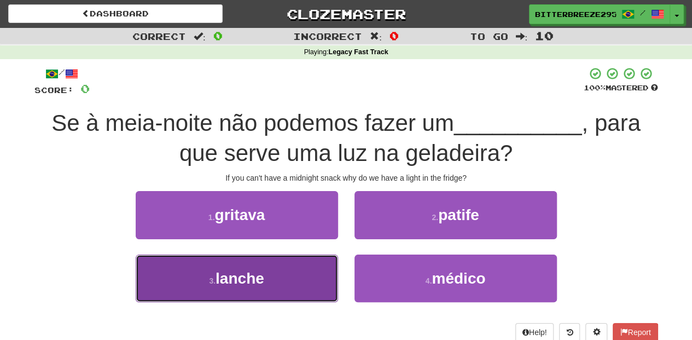
click at [301, 271] on button "3 . lanche" at bounding box center [237, 278] width 202 height 48
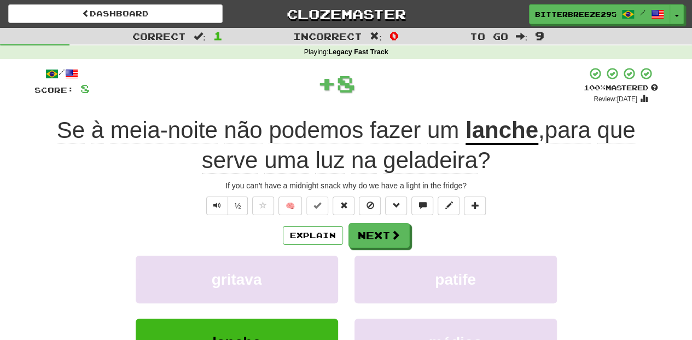
click at [345, 236] on div "Explain Next" at bounding box center [346, 235] width 624 height 25
click at [369, 232] on button "Next" at bounding box center [379, 235] width 61 height 25
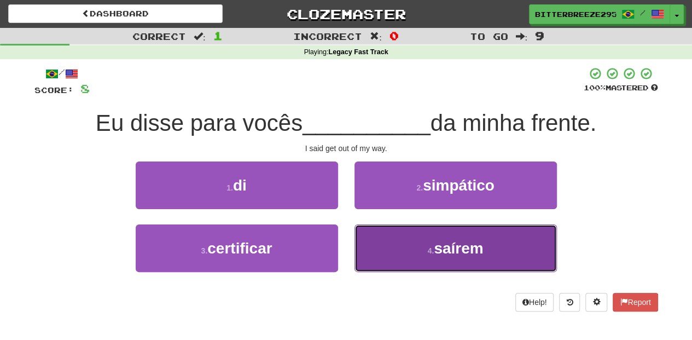
click at [367, 246] on button "4 . saírem" at bounding box center [456, 248] width 202 height 48
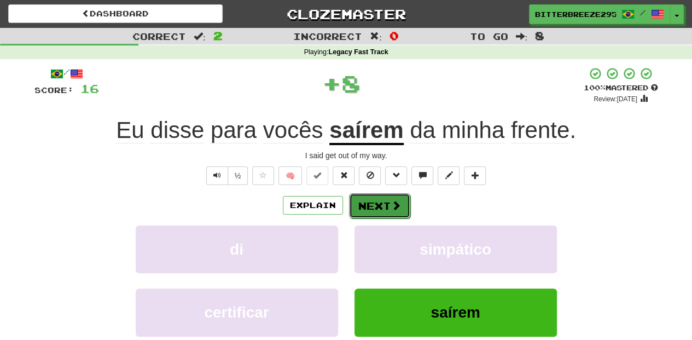
click at [369, 212] on button "Next" at bounding box center [379, 205] width 61 height 25
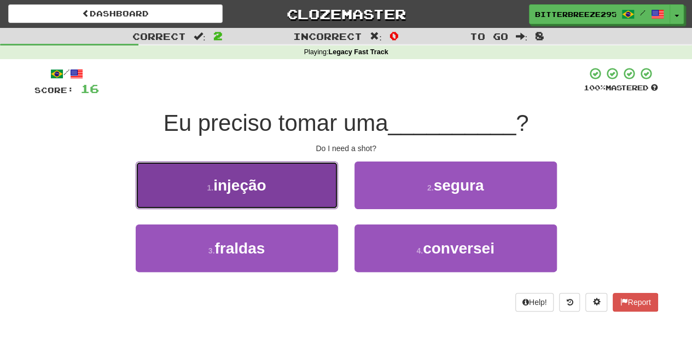
click at [297, 202] on button "1 . injeção" at bounding box center [237, 185] width 202 height 48
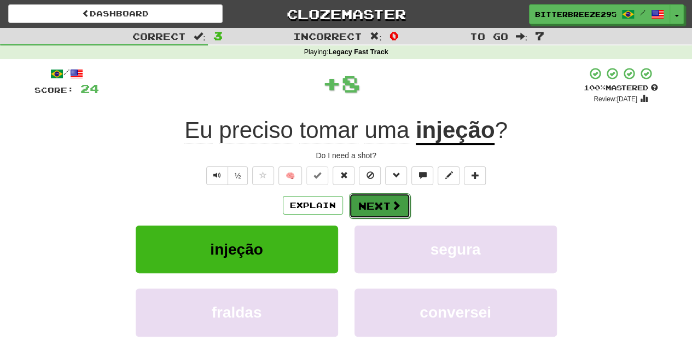
click at [360, 204] on button "Next" at bounding box center [379, 205] width 61 height 25
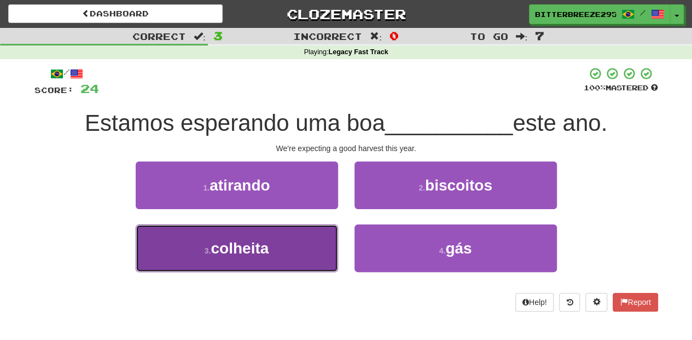
click at [329, 241] on button "3 . colheita" at bounding box center [237, 248] width 202 height 48
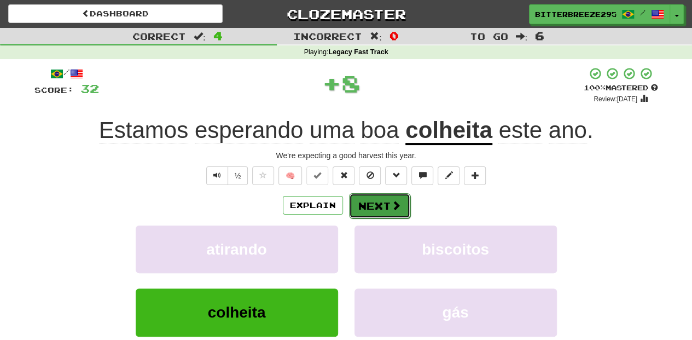
click at [378, 205] on button "Next" at bounding box center [379, 205] width 61 height 25
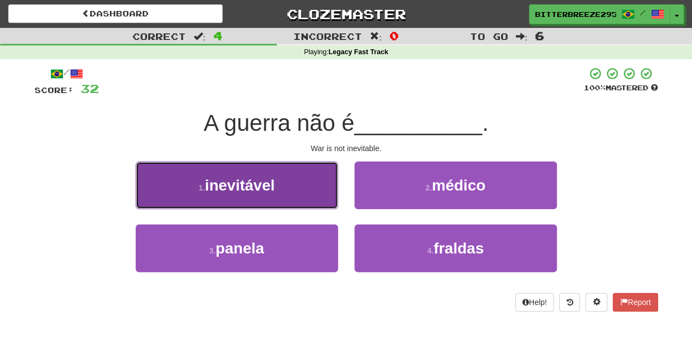
click at [316, 194] on button "1 . inevitável" at bounding box center [237, 185] width 202 height 48
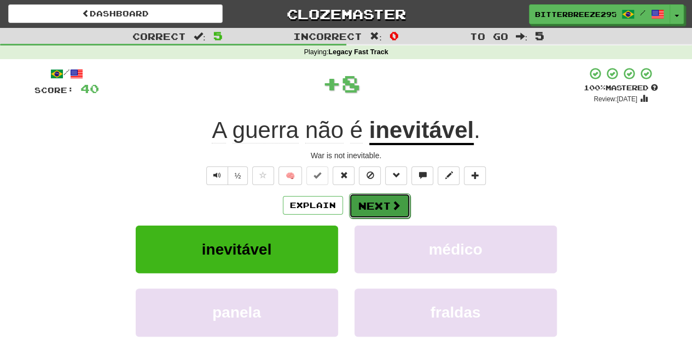
click at [349, 198] on button "Next" at bounding box center [379, 205] width 61 height 25
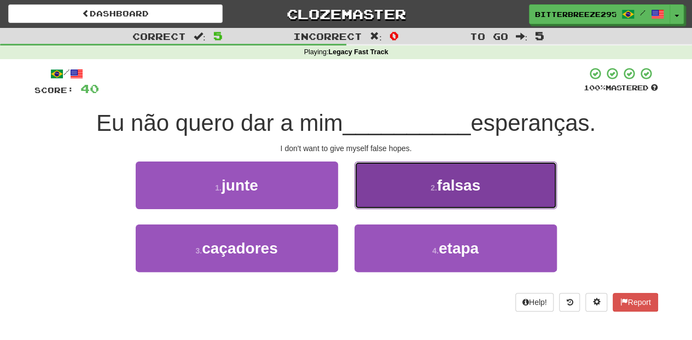
click at [371, 199] on button "2 . falsas" at bounding box center [456, 185] width 202 height 48
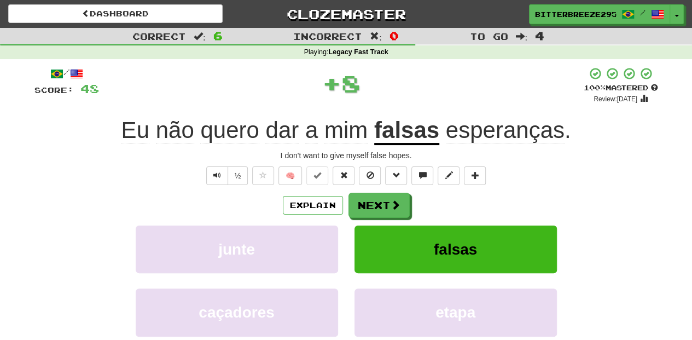
click at [371, 199] on button "Next" at bounding box center [379, 205] width 61 height 25
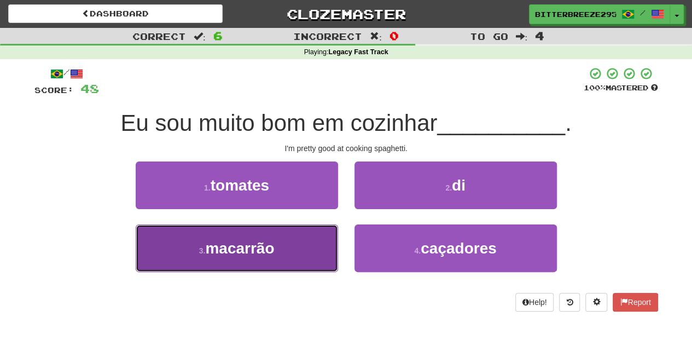
click at [317, 244] on button "3 . macarrão" at bounding box center [237, 248] width 202 height 48
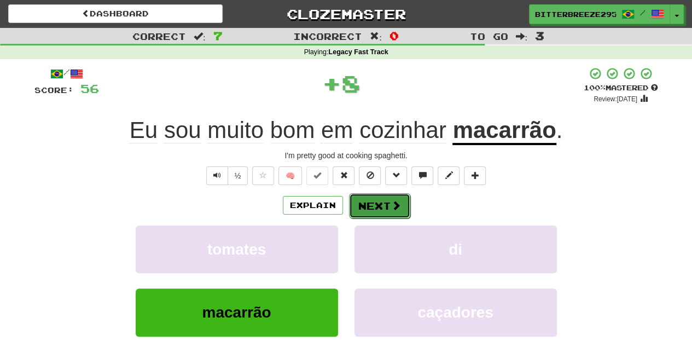
click at [360, 213] on button "Next" at bounding box center [379, 205] width 61 height 25
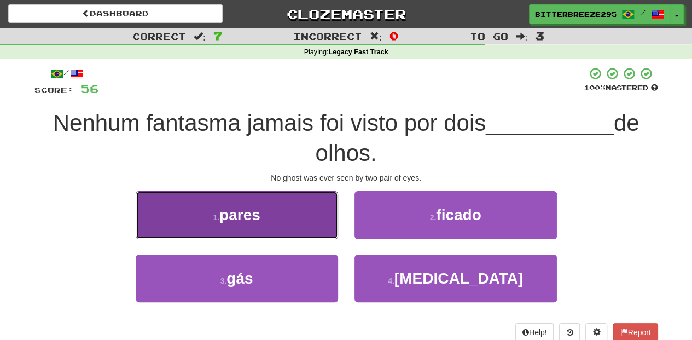
click at [309, 229] on button "1 . pares" at bounding box center [237, 215] width 202 height 48
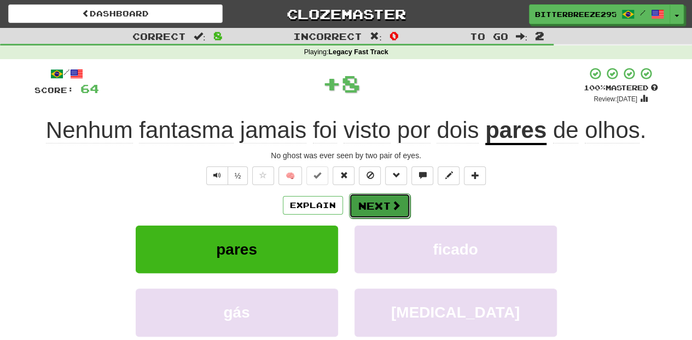
click at [371, 210] on button "Next" at bounding box center [379, 205] width 61 height 25
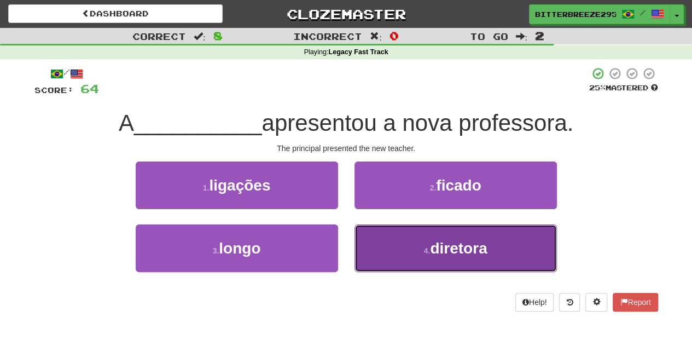
click at [370, 247] on button "4 . diretora" at bounding box center [456, 248] width 202 height 48
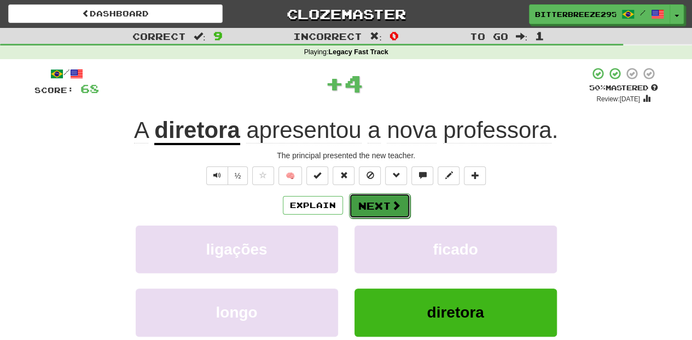
click at [363, 207] on button "Next" at bounding box center [379, 205] width 61 height 25
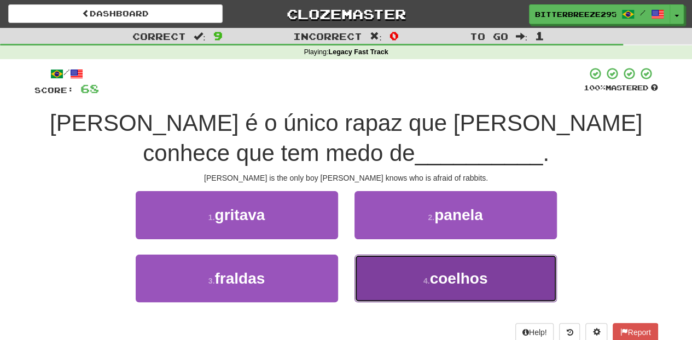
click at [381, 271] on button "4 . coelhos" at bounding box center [456, 278] width 202 height 48
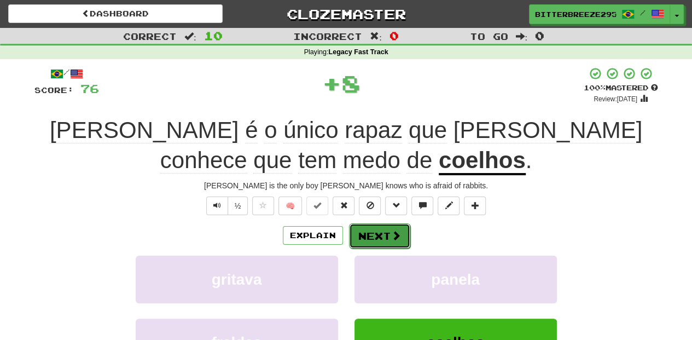
click at [375, 236] on button "Next" at bounding box center [379, 235] width 61 height 25
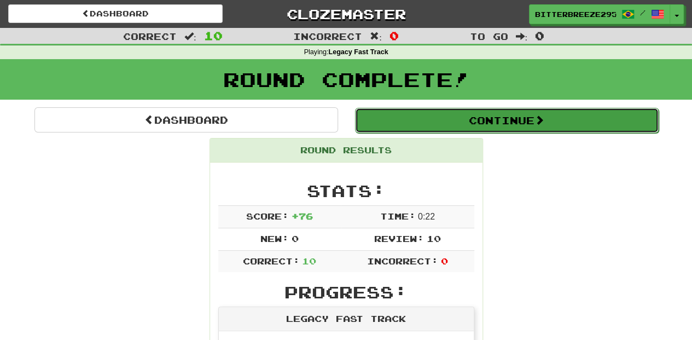
click at [421, 124] on button "Continue" at bounding box center [507, 120] width 304 height 25
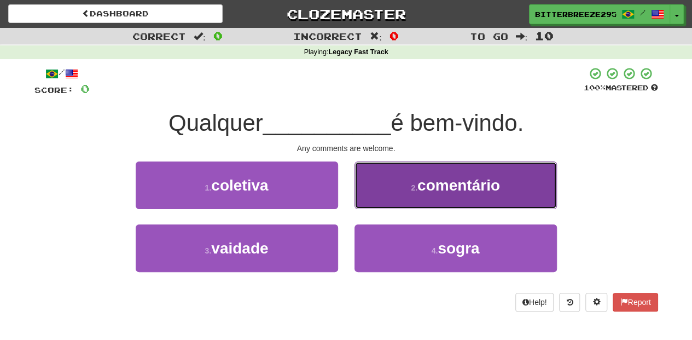
click at [395, 201] on button "2 . comentário" at bounding box center [456, 185] width 202 height 48
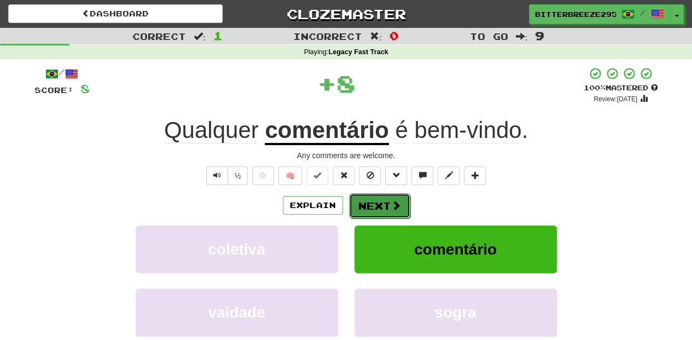
click at [396, 202] on span at bounding box center [396, 205] width 10 height 10
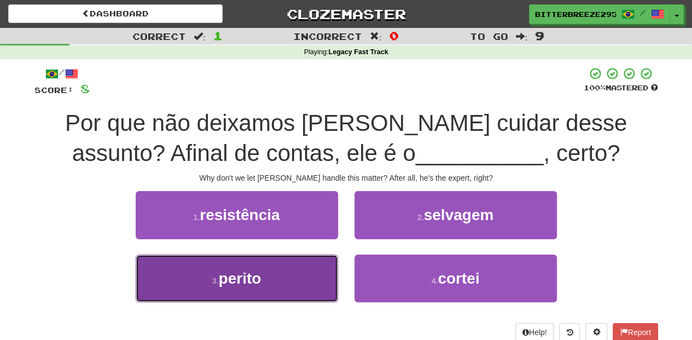
click at [313, 276] on button "3 . perito" at bounding box center [237, 278] width 202 height 48
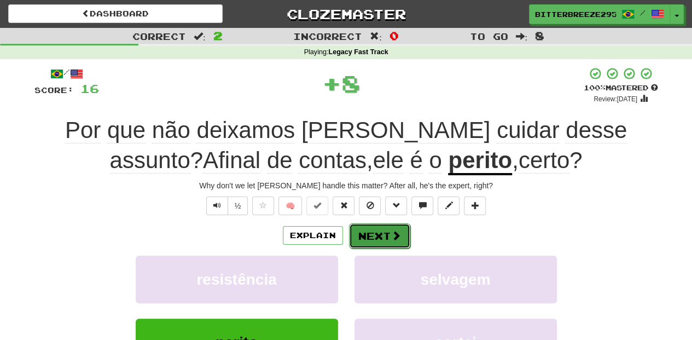
click at [378, 235] on button "Next" at bounding box center [379, 235] width 61 height 25
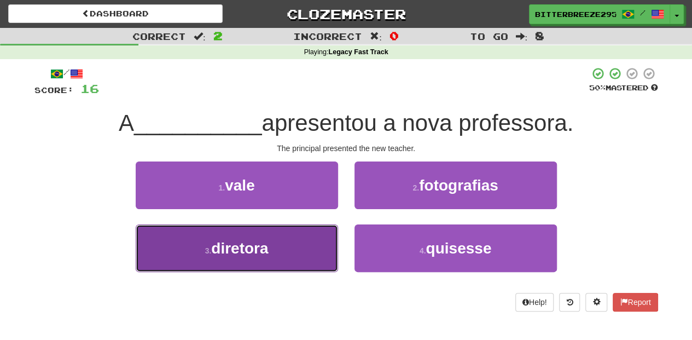
click at [285, 242] on button "3 . diretora" at bounding box center [237, 248] width 202 height 48
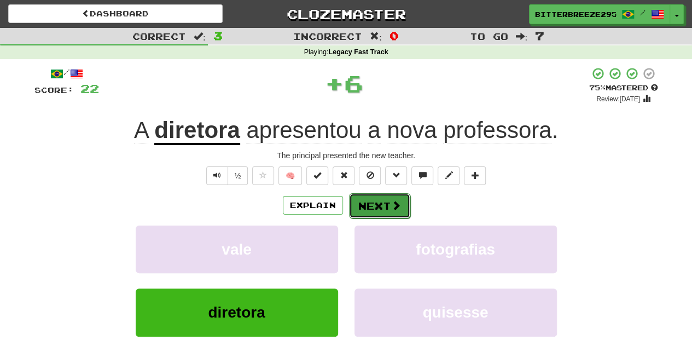
click at [379, 204] on button "Next" at bounding box center [379, 205] width 61 height 25
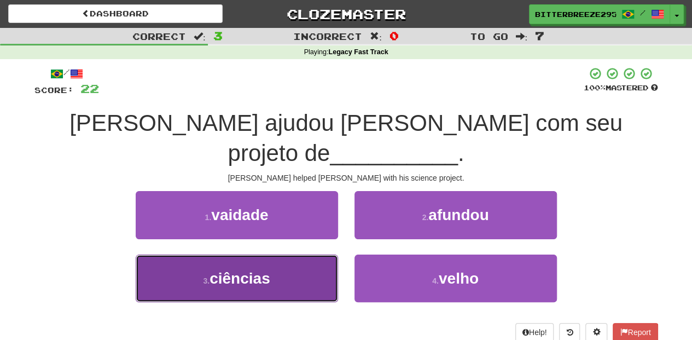
click at [297, 254] on button "3 . ciências" at bounding box center [237, 278] width 202 height 48
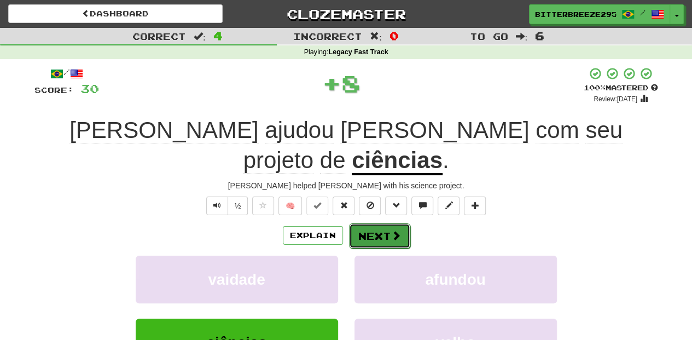
click at [397, 223] on button "Next" at bounding box center [379, 235] width 61 height 25
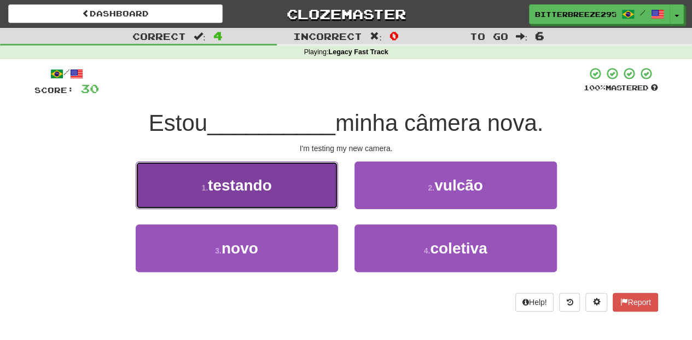
click at [329, 196] on button "1 . testando" at bounding box center [237, 185] width 202 height 48
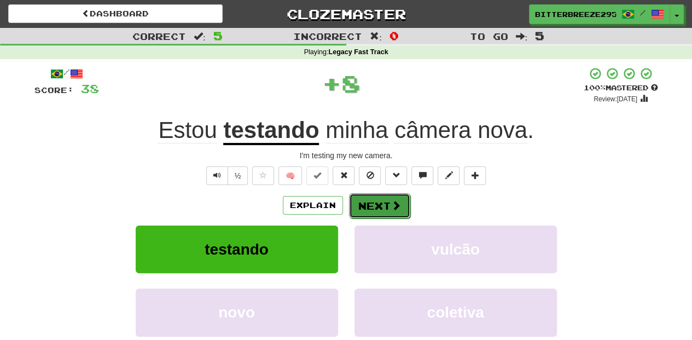
click at [362, 201] on button "Next" at bounding box center [379, 205] width 61 height 25
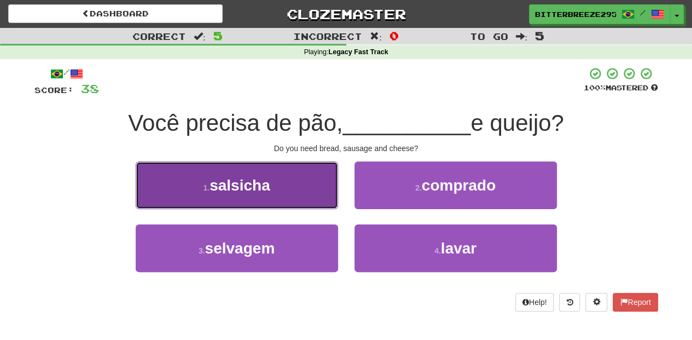
click at [289, 196] on button "1 . salsicha" at bounding box center [237, 185] width 202 height 48
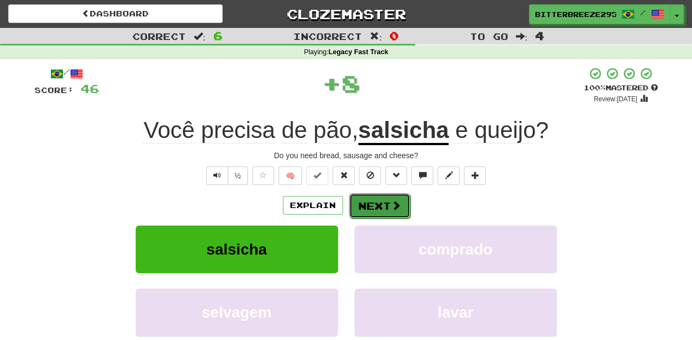
click at [374, 207] on button "Next" at bounding box center [379, 205] width 61 height 25
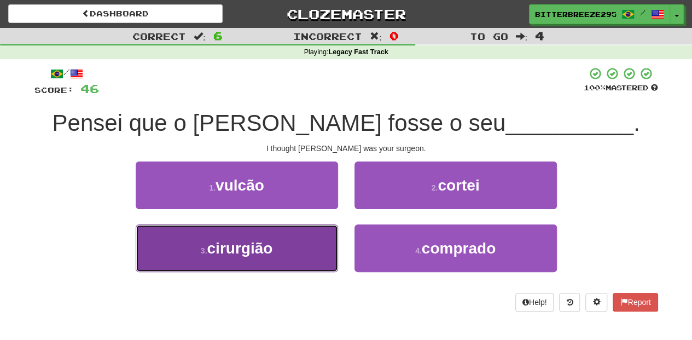
click at [310, 248] on button "3 . cirurgião" at bounding box center [237, 248] width 202 height 48
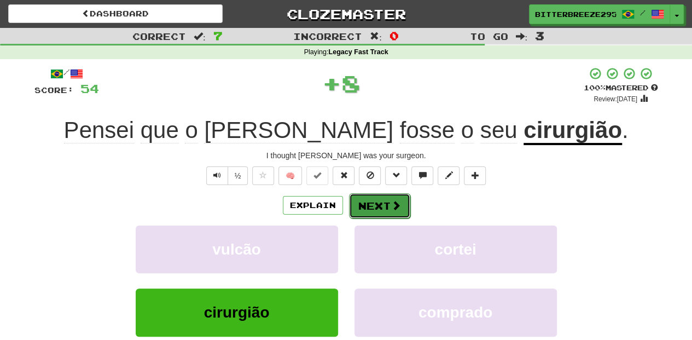
click at [364, 207] on button "Next" at bounding box center [379, 205] width 61 height 25
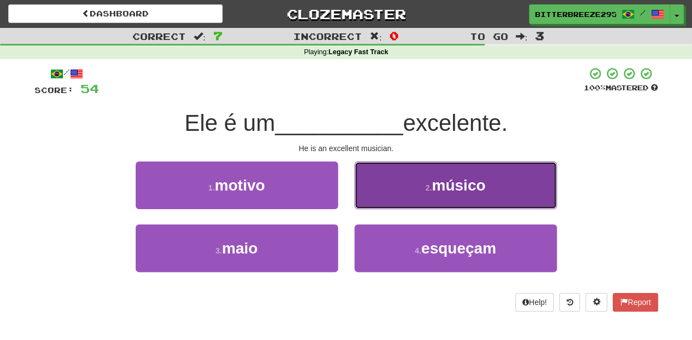
click at [381, 198] on button "2 . músico" at bounding box center [456, 185] width 202 height 48
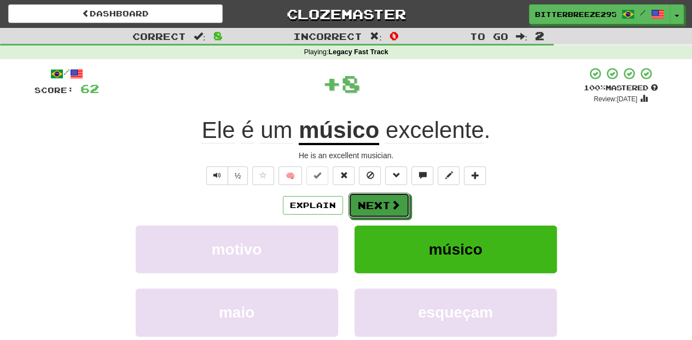
click at [381, 198] on button "Next" at bounding box center [379, 205] width 61 height 25
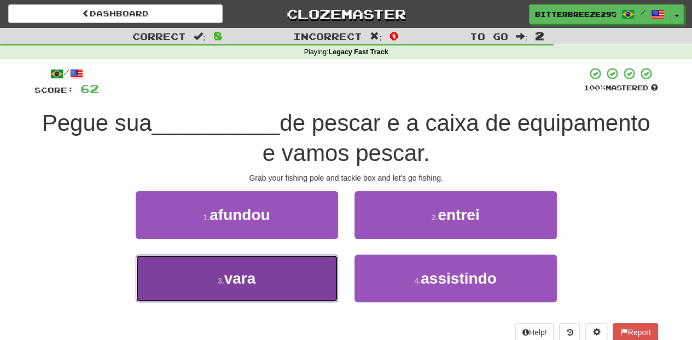
click at [304, 281] on button "3 . vara" at bounding box center [237, 278] width 202 height 48
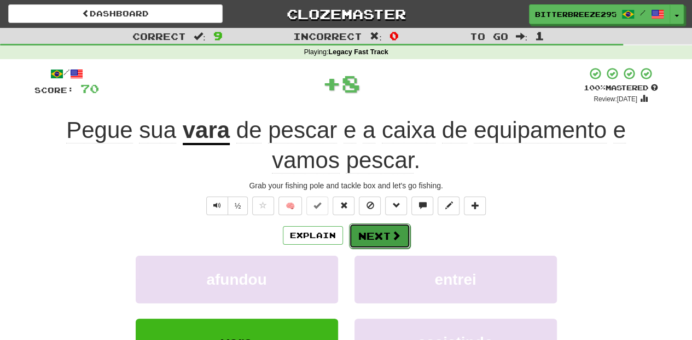
click at [358, 229] on button "Next" at bounding box center [379, 235] width 61 height 25
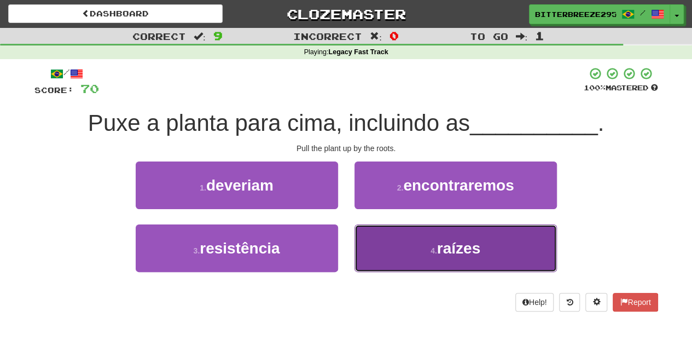
click at [374, 246] on button "4 . raízes" at bounding box center [456, 248] width 202 height 48
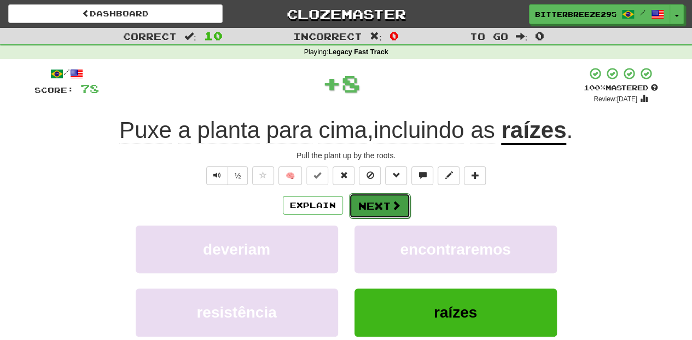
click at [378, 202] on button "Next" at bounding box center [379, 205] width 61 height 25
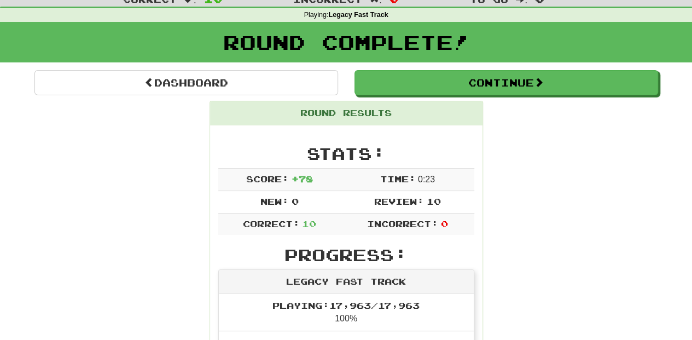
scroll to position [36, 0]
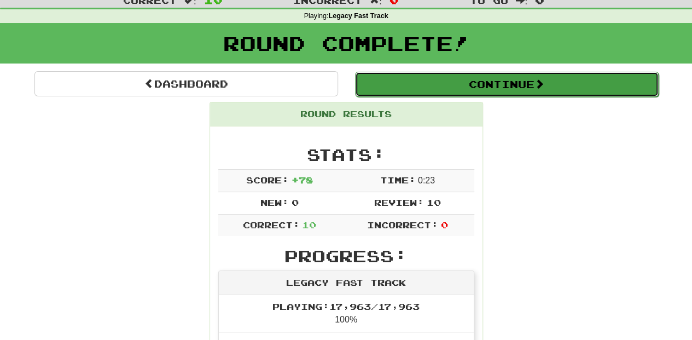
click at [436, 88] on button "Continue" at bounding box center [507, 84] width 304 height 25
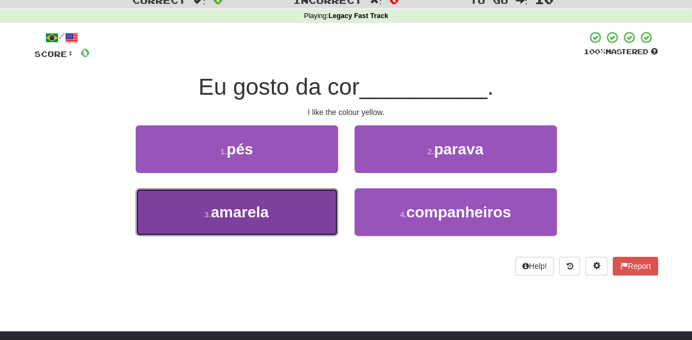
click at [297, 205] on button "3 . amarela" at bounding box center [237, 212] width 202 height 48
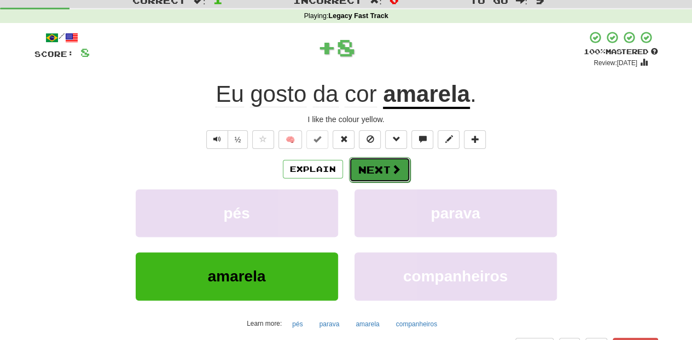
click at [380, 171] on button "Next" at bounding box center [379, 169] width 61 height 25
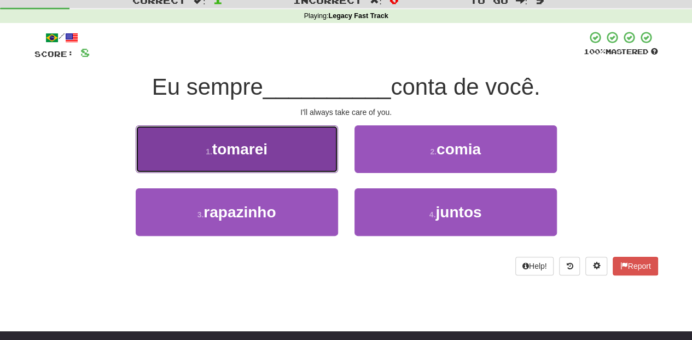
click at [321, 153] on button "1 . tomarei" at bounding box center [237, 149] width 202 height 48
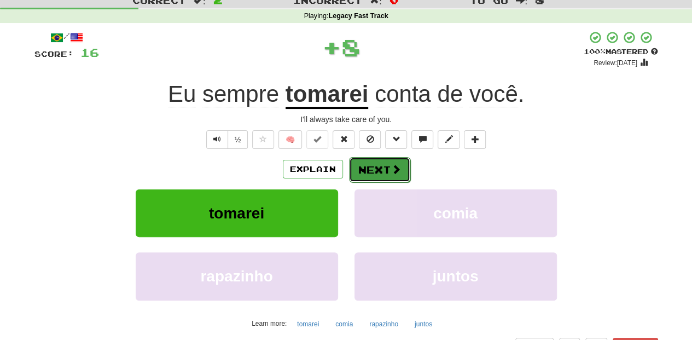
click at [379, 167] on button "Next" at bounding box center [379, 169] width 61 height 25
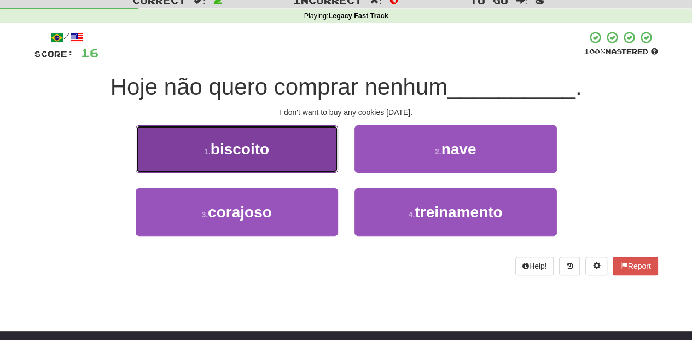
click at [277, 160] on button "1 . biscoito" at bounding box center [237, 149] width 202 height 48
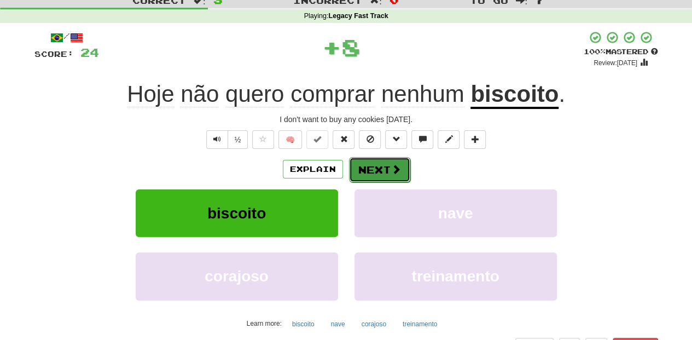
click at [360, 164] on button "Next" at bounding box center [379, 169] width 61 height 25
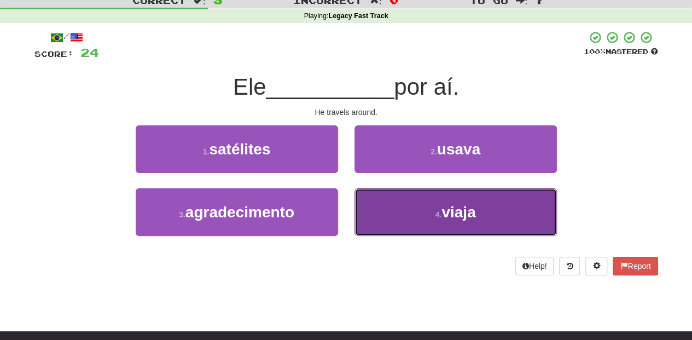
click at [388, 207] on button "4 . viaja" at bounding box center [456, 212] width 202 height 48
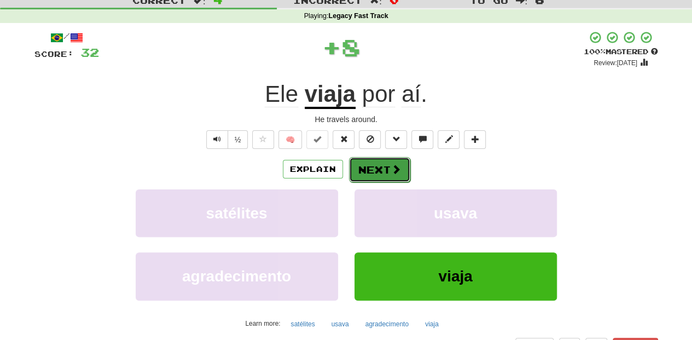
click at [379, 170] on button "Next" at bounding box center [379, 169] width 61 height 25
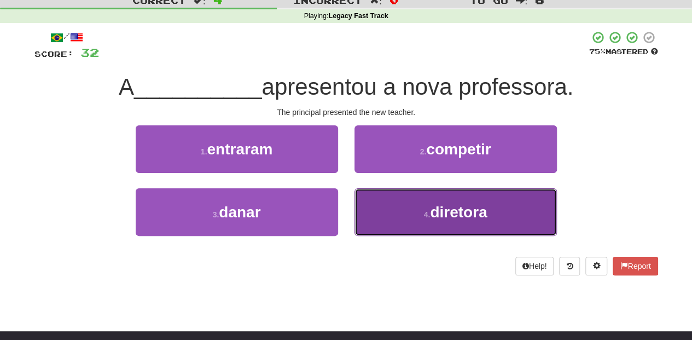
click at [380, 201] on button "4 . diretora" at bounding box center [456, 212] width 202 height 48
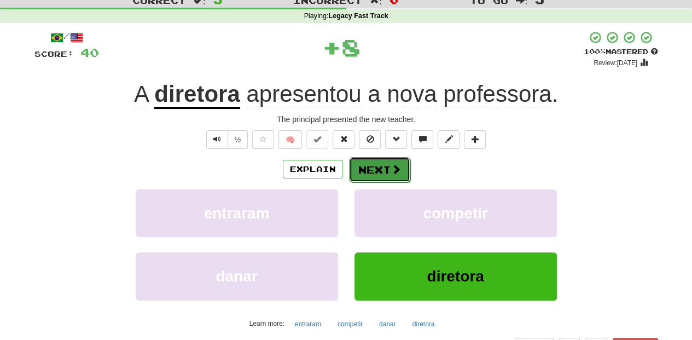
click at [367, 170] on button "Next" at bounding box center [379, 169] width 61 height 25
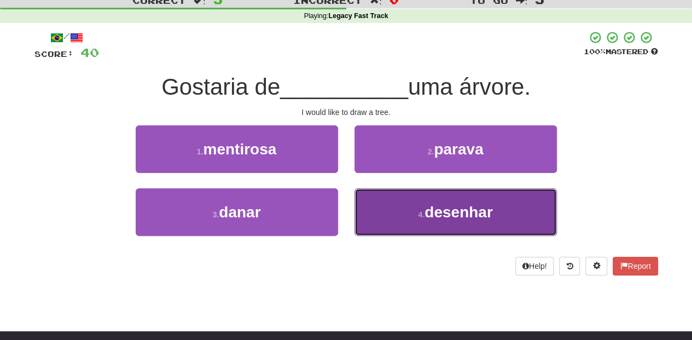
click at [382, 202] on button "4 . desenhar" at bounding box center [456, 212] width 202 height 48
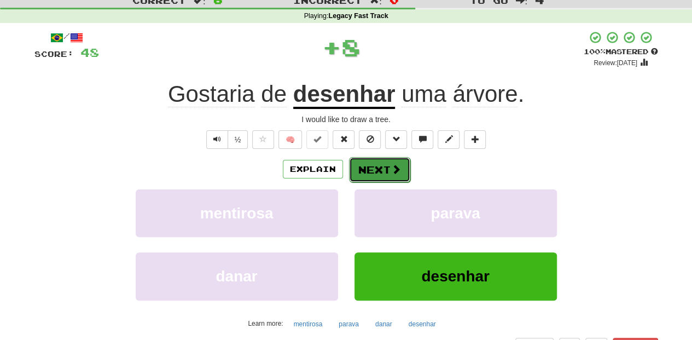
click at [378, 166] on button "Next" at bounding box center [379, 169] width 61 height 25
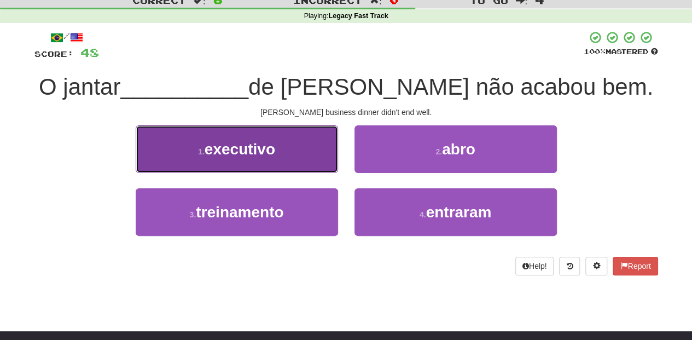
click at [298, 160] on button "1 . executivo" at bounding box center [237, 149] width 202 height 48
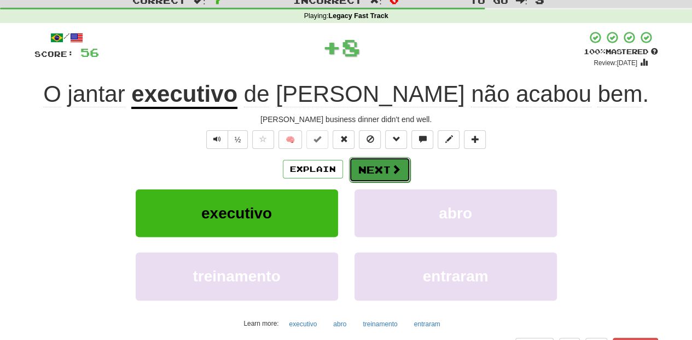
click at [378, 171] on button "Next" at bounding box center [379, 169] width 61 height 25
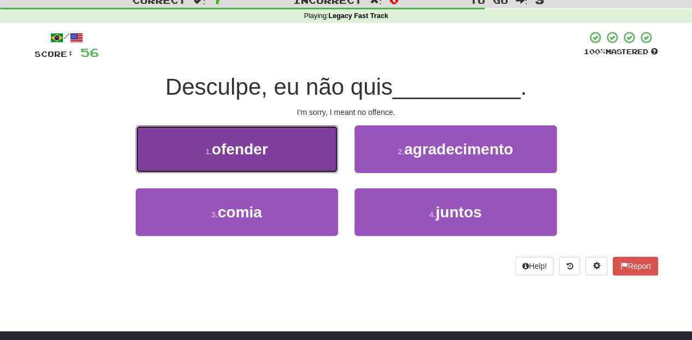
click at [290, 166] on button "1 . ofender" at bounding box center [237, 149] width 202 height 48
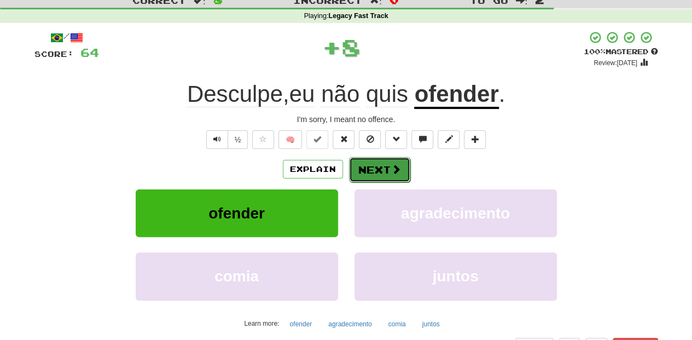
click at [379, 172] on button "Next" at bounding box center [379, 169] width 61 height 25
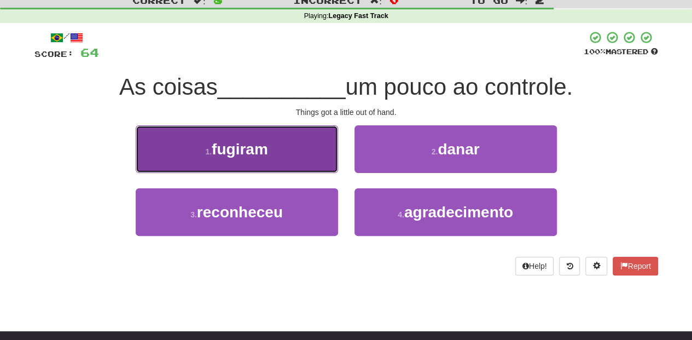
click at [293, 163] on button "1 . fugiram" at bounding box center [237, 149] width 202 height 48
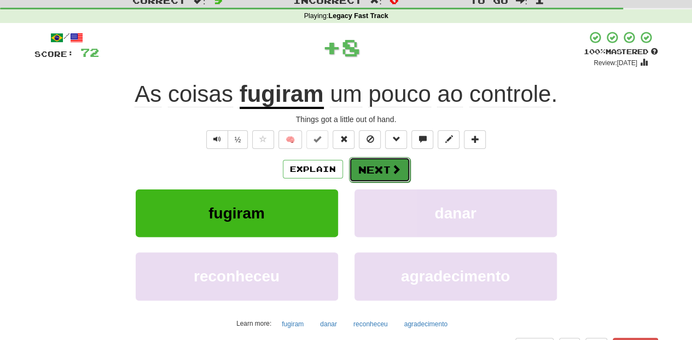
click at [373, 169] on button "Next" at bounding box center [379, 169] width 61 height 25
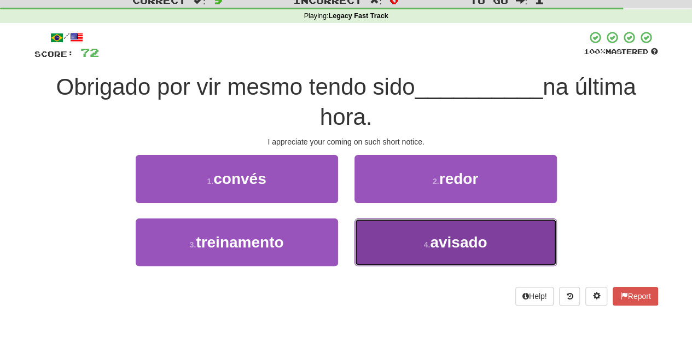
click at [393, 236] on button "4 . avisado" at bounding box center [456, 242] width 202 height 48
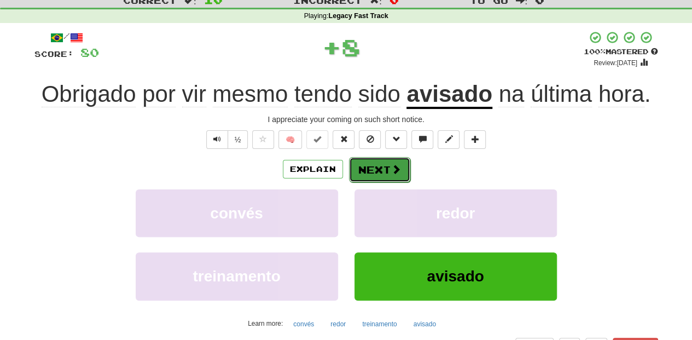
click at [370, 166] on button "Next" at bounding box center [379, 169] width 61 height 25
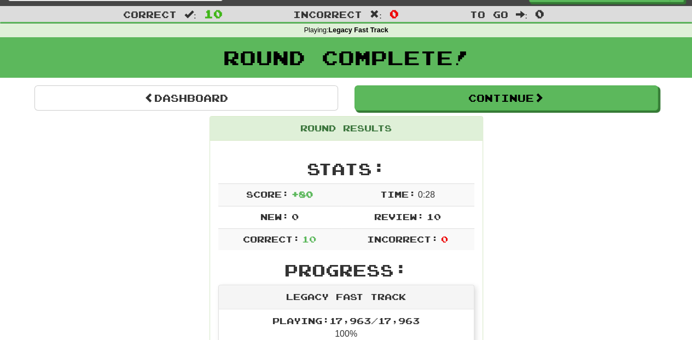
scroll to position [0, 0]
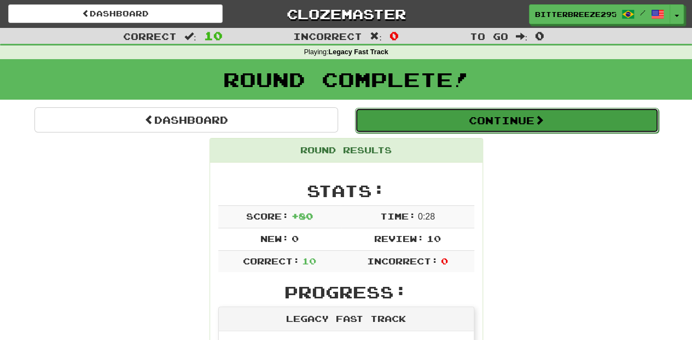
click at [414, 114] on button "Continue" at bounding box center [507, 120] width 304 height 25
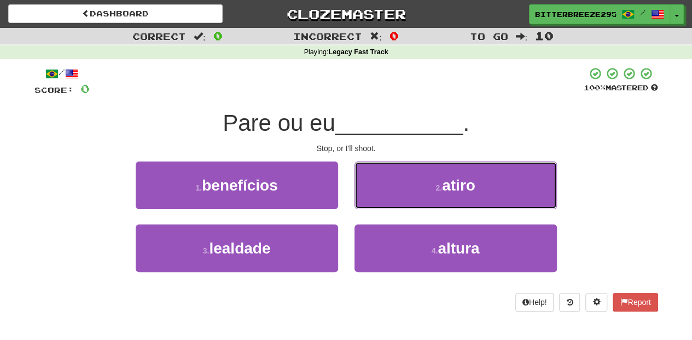
click at [392, 187] on button "2 . atiro" at bounding box center [456, 185] width 202 height 48
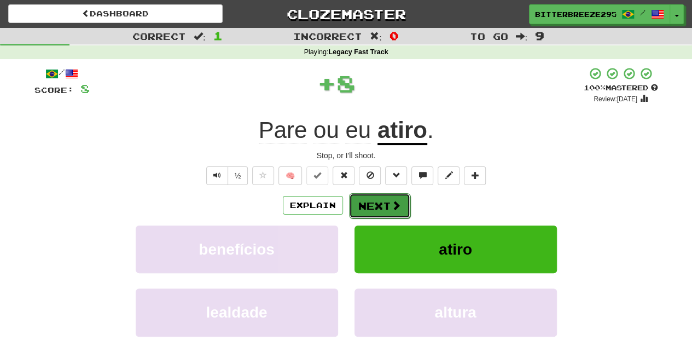
click at [385, 202] on button "Next" at bounding box center [379, 205] width 61 height 25
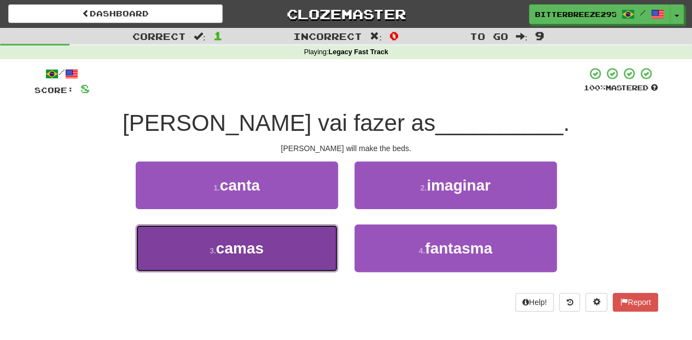
click at [295, 255] on button "3 . camas" at bounding box center [237, 248] width 202 height 48
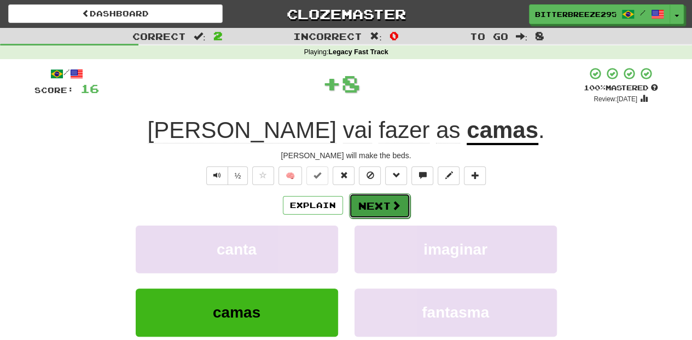
click at [387, 204] on button "Next" at bounding box center [379, 205] width 61 height 25
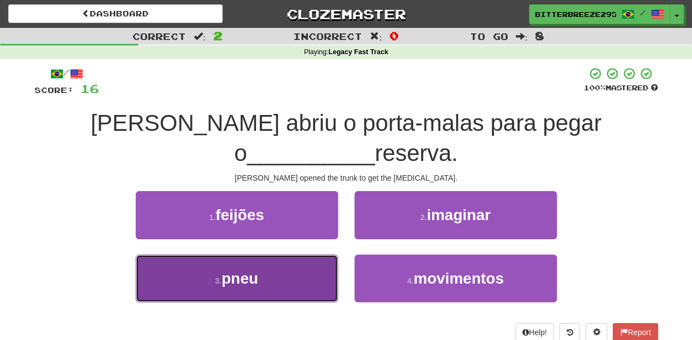
click at [297, 254] on button "3 . pneu" at bounding box center [237, 278] width 202 height 48
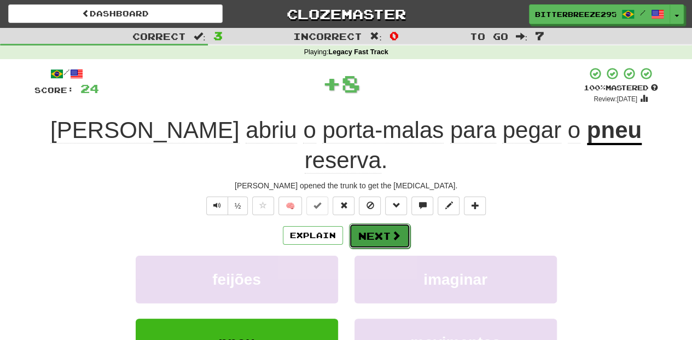
click at [370, 223] on button "Next" at bounding box center [379, 235] width 61 height 25
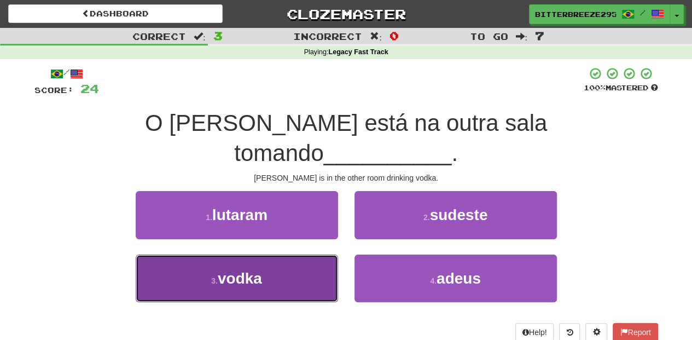
click at [321, 254] on button "3 . vodka" at bounding box center [237, 278] width 202 height 48
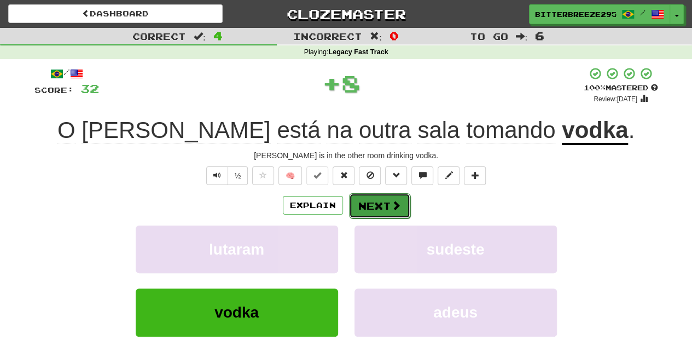
click at [379, 194] on button "Next" at bounding box center [379, 205] width 61 height 25
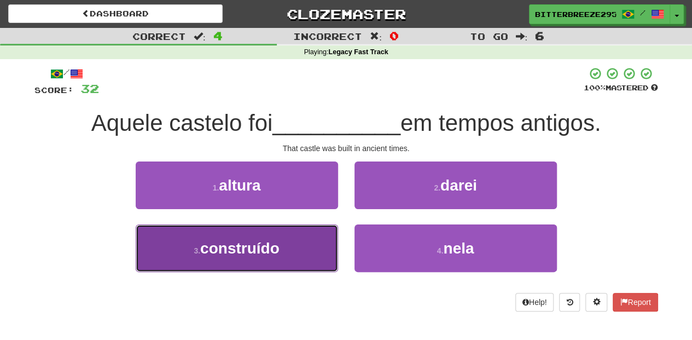
click at [286, 240] on button "3 . construído" at bounding box center [237, 248] width 202 height 48
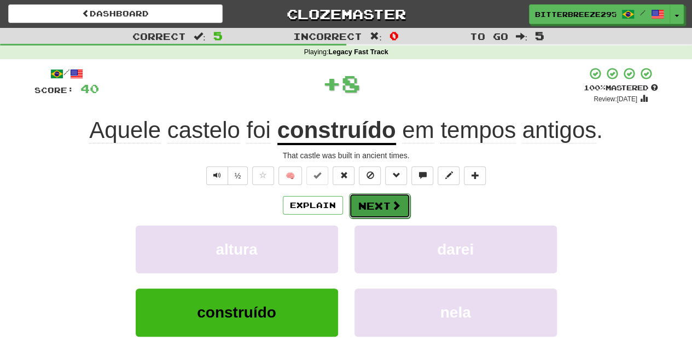
click at [364, 207] on button "Next" at bounding box center [379, 205] width 61 height 25
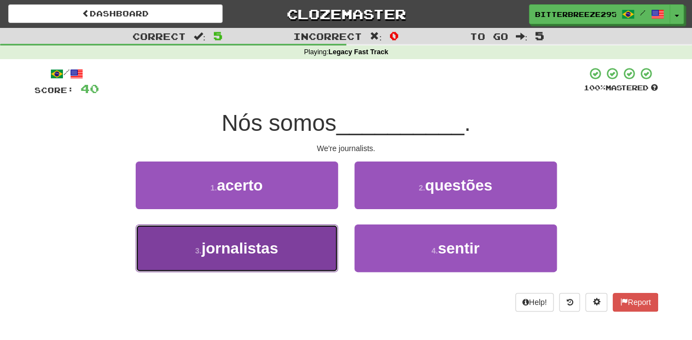
click at [312, 240] on button "3 . jornalistas" at bounding box center [237, 248] width 202 height 48
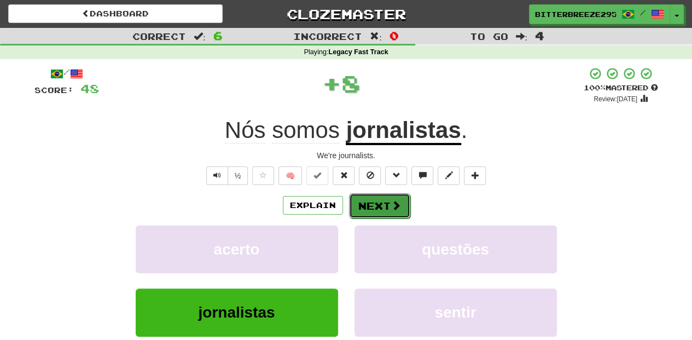
click at [366, 202] on button "Next" at bounding box center [379, 205] width 61 height 25
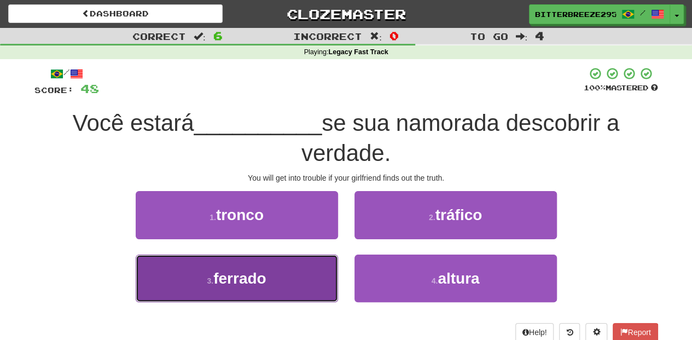
click at [299, 265] on button "3 . ferrado" at bounding box center [237, 278] width 202 height 48
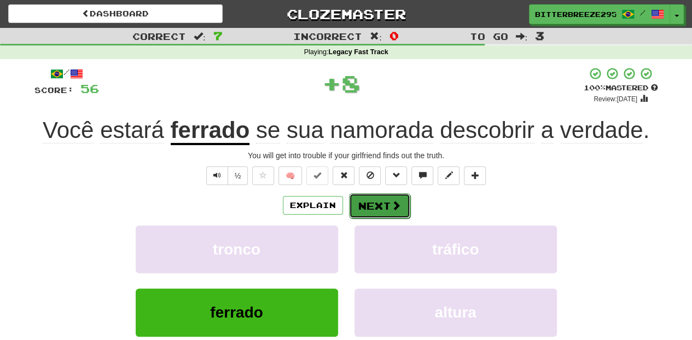
click at [373, 204] on button "Next" at bounding box center [379, 205] width 61 height 25
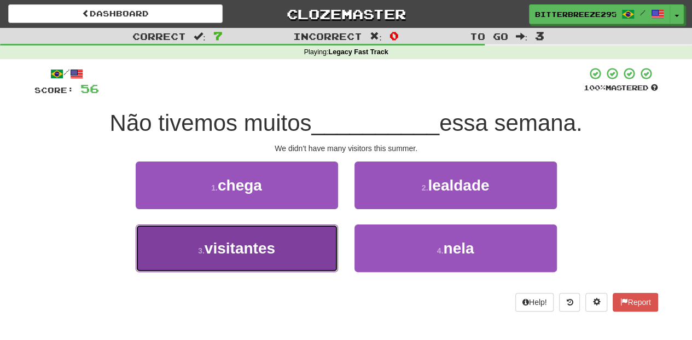
click at [320, 241] on button "3 . visitantes" at bounding box center [237, 248] width 202 height 48
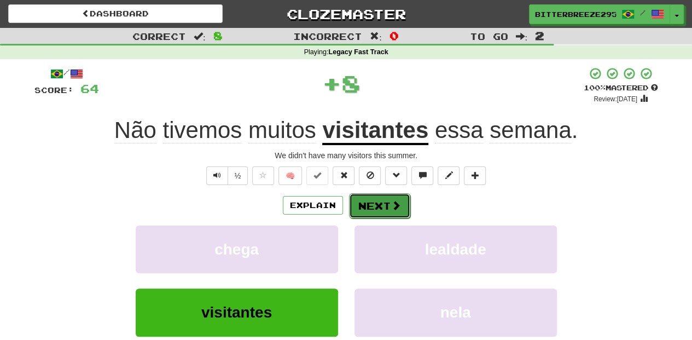
click at [376, 207] on button "Next" at bounding box center [379, 205] width 61 height 25
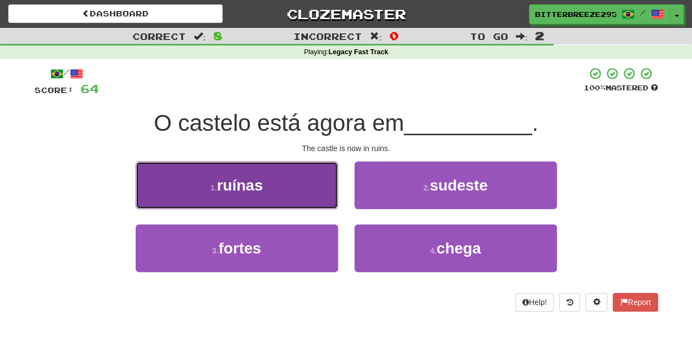
click at [303, 206] on button "1 . ruínas" at bounding box center [237, 185] width 202 height 48
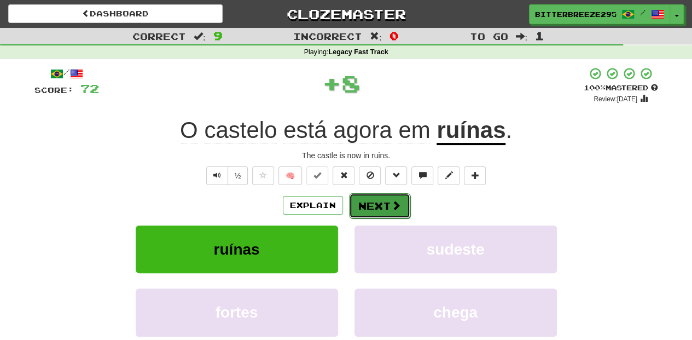
click at [361, 197] on button "Next" at bounding box center [379, 205] width 61 height 25
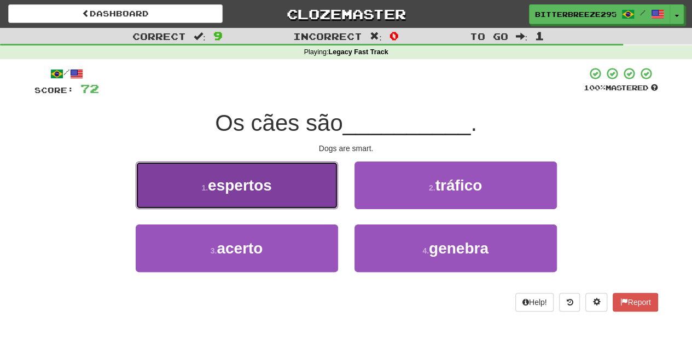
click at [299, 201] on button "1 . espertos" at bounding box center [237, 185] width 202 height 48
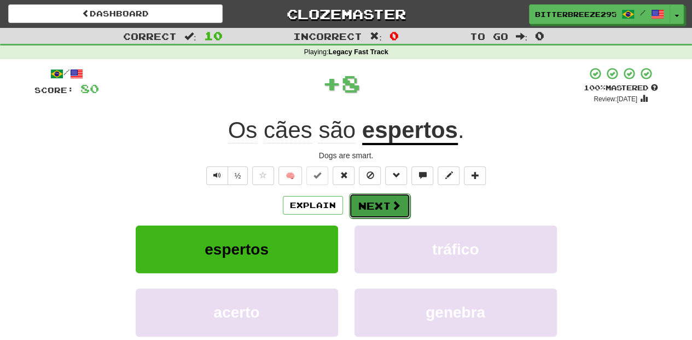
click at [364, 204] on button "Next" at bounding box center [379, 205] width 61 height 25
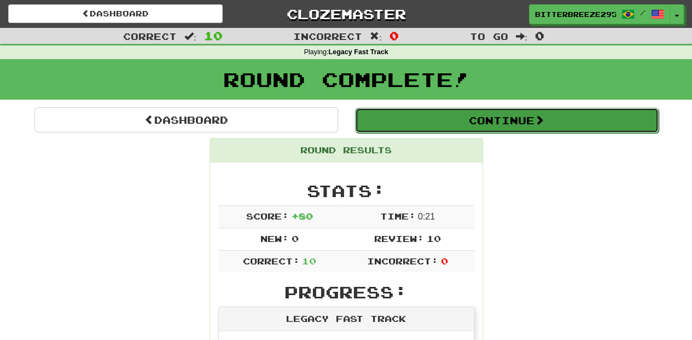
click at [434, 123] on button "Continue" at bounding box center [507, 120] width 304 height 25
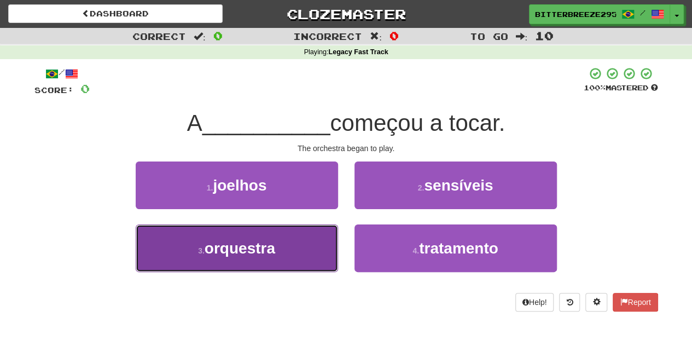
click at [300, 250] on button "3 . orquestra" at bounding box center [237, 248] width 202 height 48
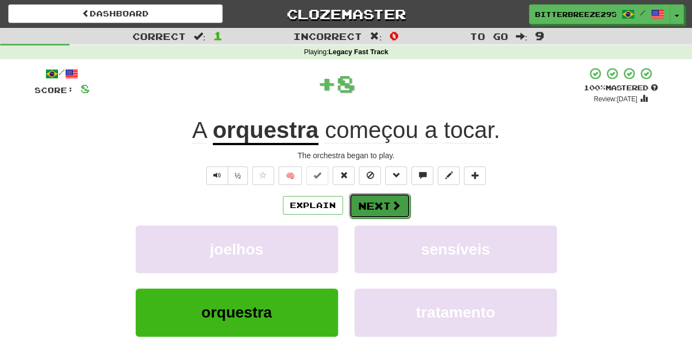
click at [369, 197] on button "Next" at bounding box center [379, 205] width 61 height 25
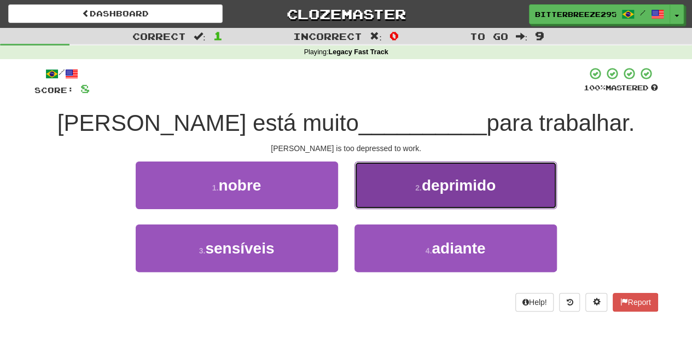
click at [387, 197] on button "2 . deprimido" at bounding box center [456, 185] width 202 height 48
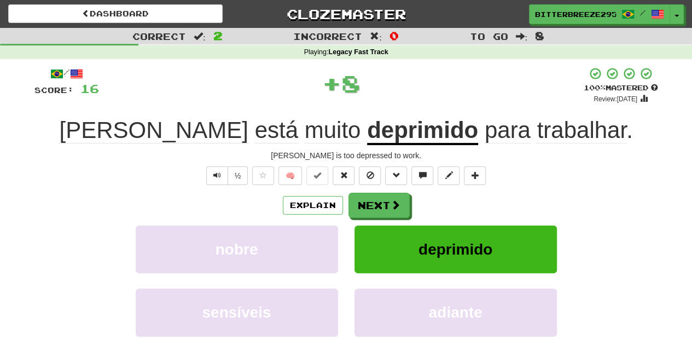
click at [387, 197] on button "Next" at bounding box center [379, 205] width 61 height 25
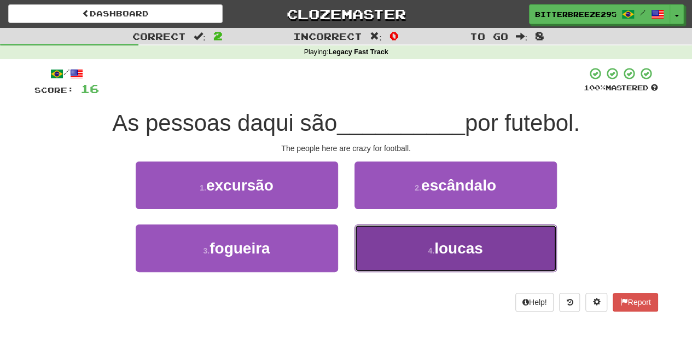
click at [385, 242] on button "4 . loucas" at bounding box center [456, 248] width 202 height 48
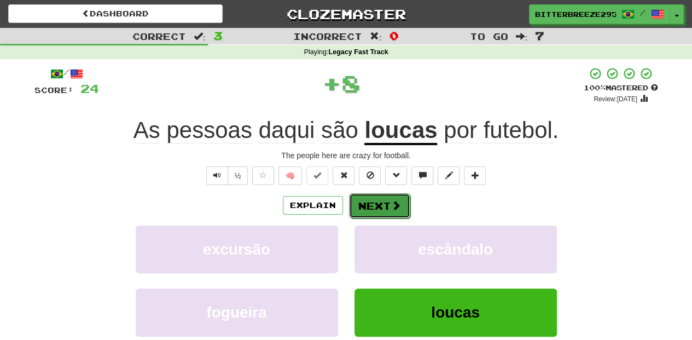
click at [369, 197] on button "Next" at bounding box center [379, 205] width 61 height 25
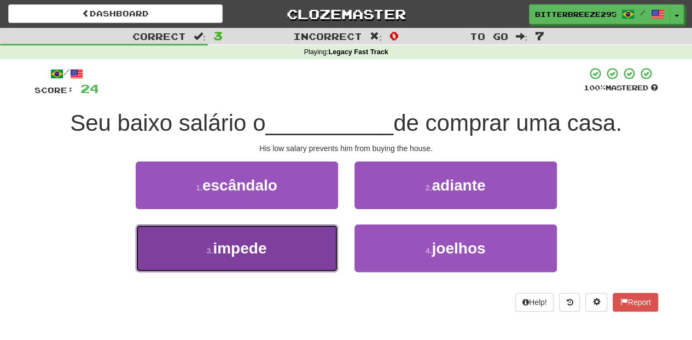
click at [298, 248] on button "3 . impede" at bounding box center [237, 248] width 202 height 48
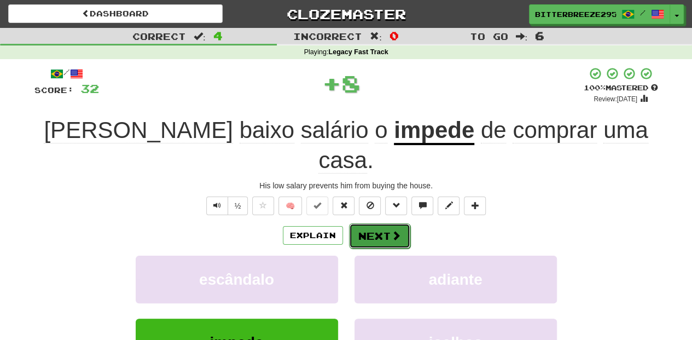
click at [378, 223] on button "Next" at bounding box center [379, 235] width 61 height 25
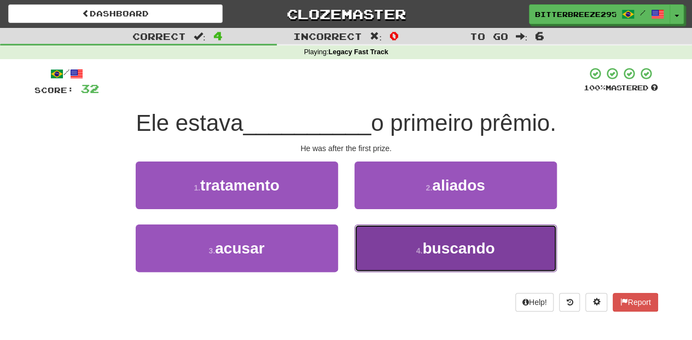
click at [382, 242] on button "4 . buscando" at bounding box center [456, 248] width 202 height 48
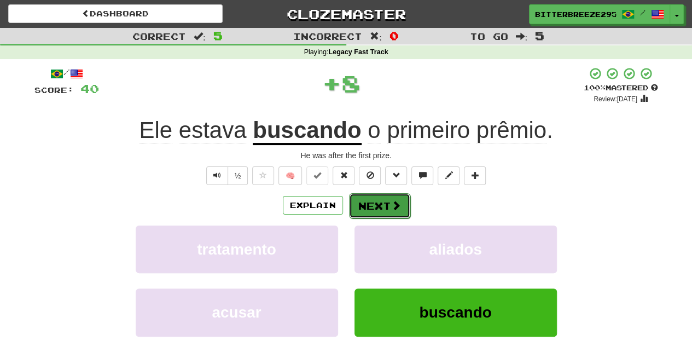
click at [376, 204] on button "Next" at bounding box center [379, 205] width 61 height 25
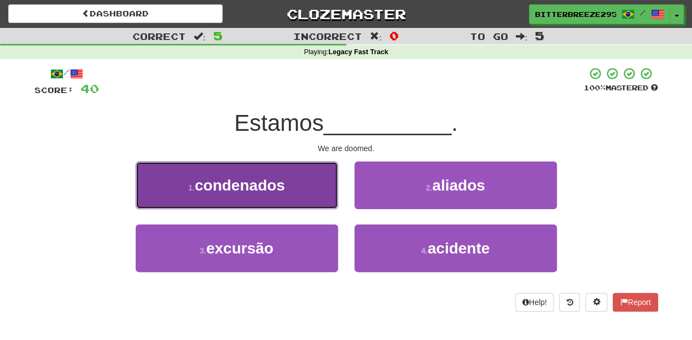
click at [303, 196] on button "1 . condenados" at bounding box center [237, 185] width 202 height 48
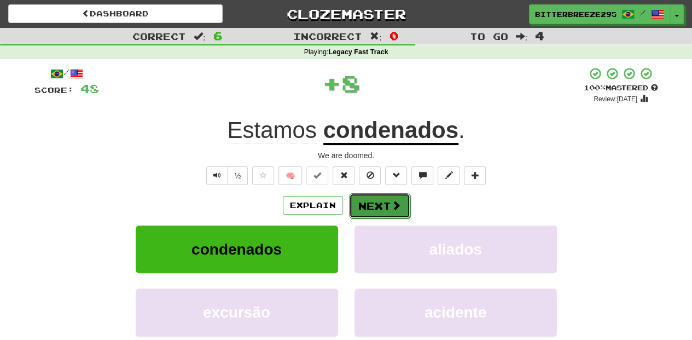
click at [383, 210] on button "Next" at bounding box center [379, 205] width 61 height 25
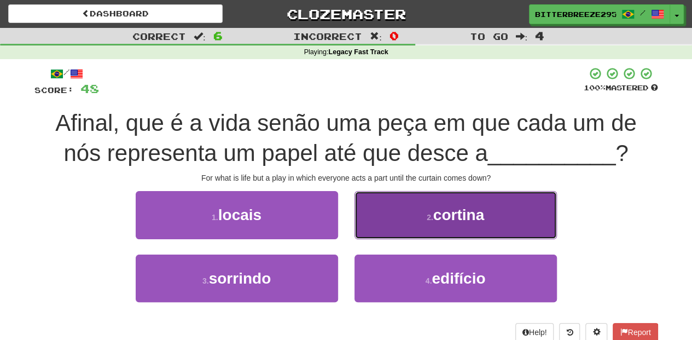
click at [363, 219] on button "2 . cortina" at bounding box center [456, 215] width 202 height 48
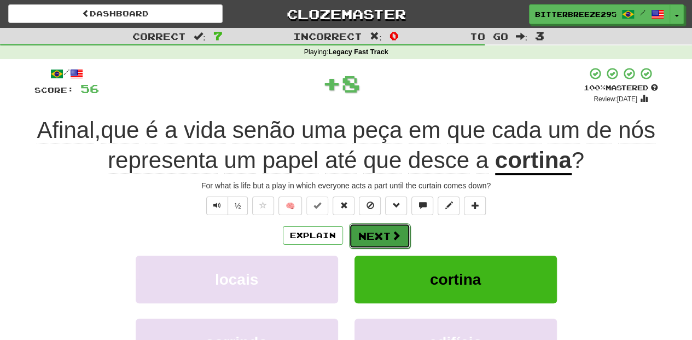
click at [362, 230] on button "Next" at bounding box center [379, 235] width 61 height 25
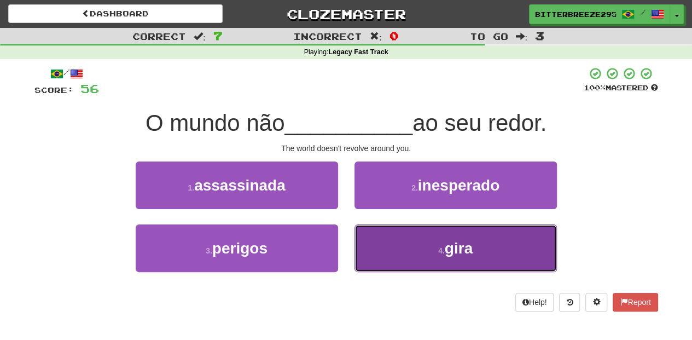
click at [403, 253] on button "4 . gira" at bounding box center [456, 248] width 202 height 48
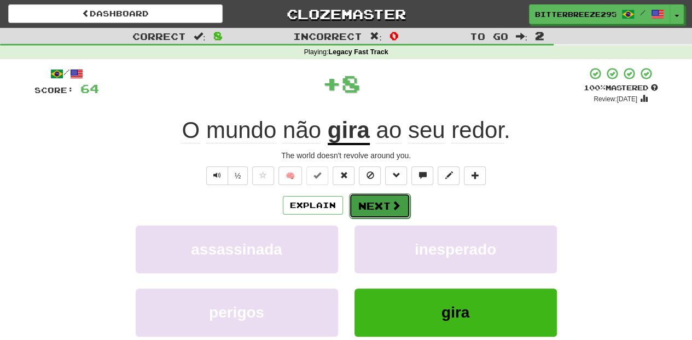
click at [375, 211] on button "Next" at bounding box center [379, 205] width 61 height 25
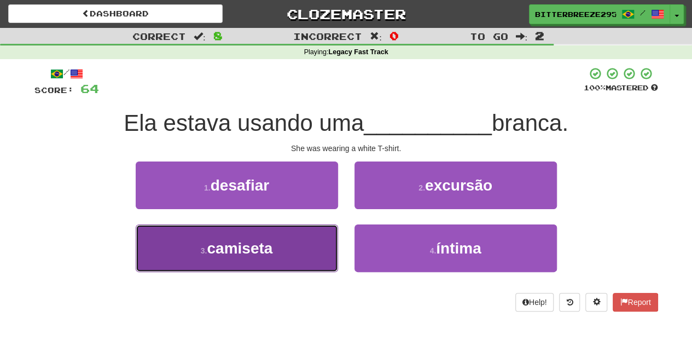
click at [308, 248] on button "3 . camiseta" at bounding box center [237, 248] width 202 height 48
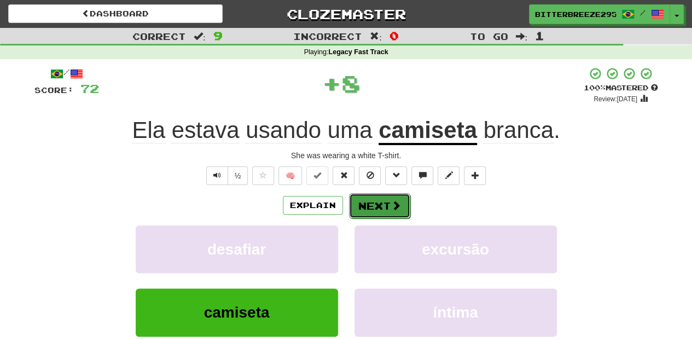
click at [367, 208] on button "Next" at bounding box center [379, 205] width 61 height 25
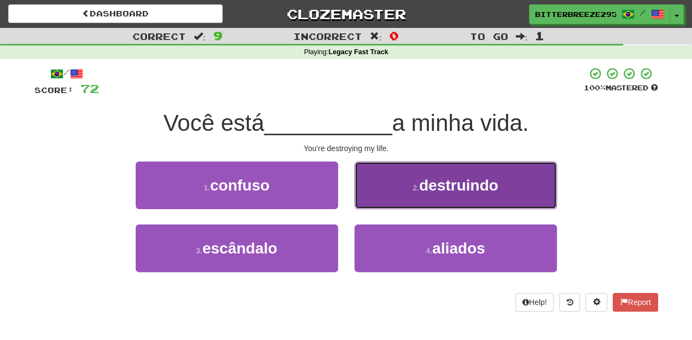
click at [380, 194] on button "2 . destruindo" at bounding box center [456, 185] width 202 height 48
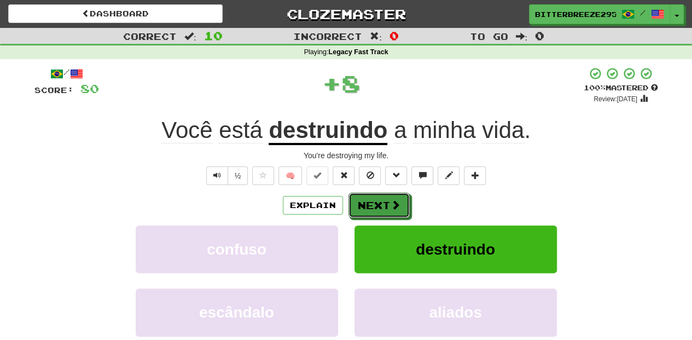
click at [380, 194] on button "Next" at bounding box center [379, 205] width 61 height 25
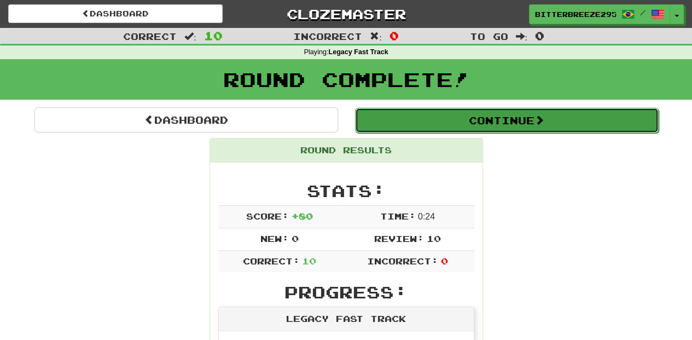
click at [411, 116] on button "Continue" at bounding box center [507, 120] width 304 height 25
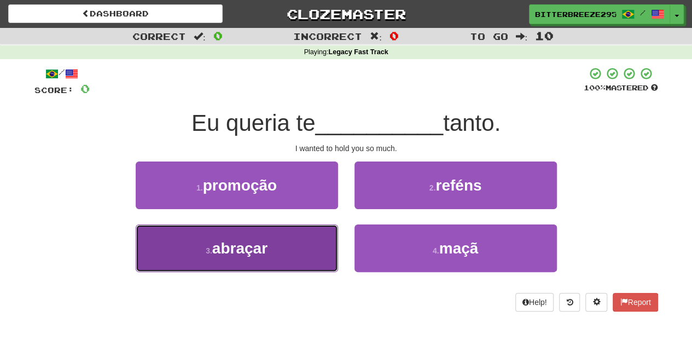
click at [321, 240] on button "3 . abraçar" at bounding box center [237, 248] width 202 height 48
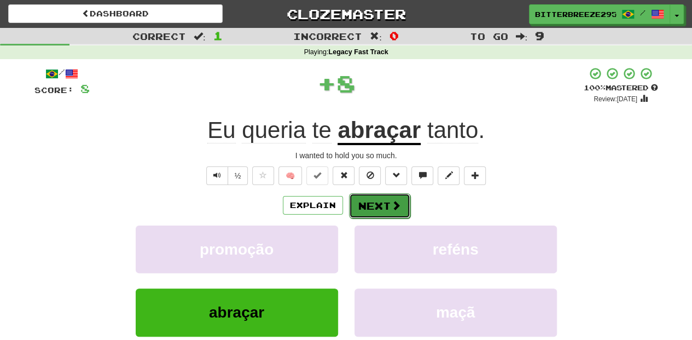
click at [364, 206] on button "Next" at bounding box center [379, 205] width 61 height 25
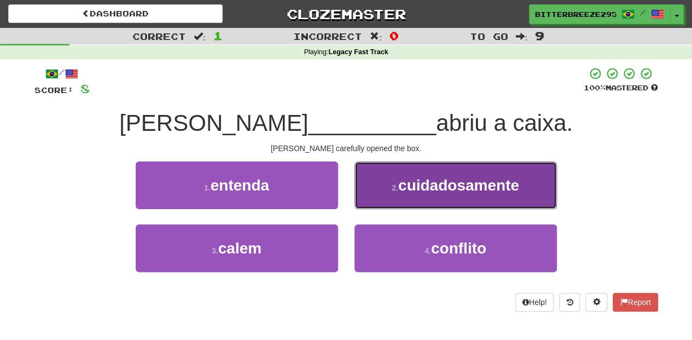
click at [372, 205] on button "2 . cuidadosamente" at bounding box center [456, 185] width 202 height 48
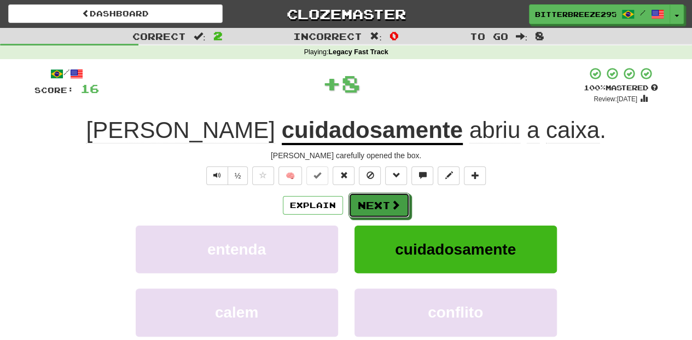
click at [372, 205] on button "Next" at bounding box center [379, 205] width 61 height 25
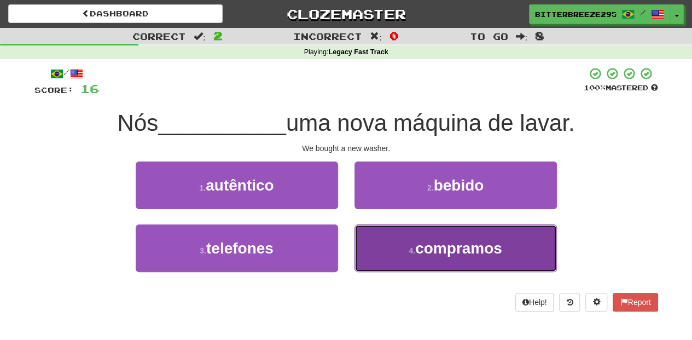
click at [411, 244] on button "4 . compramos" at bounding box center [456, 248] width 202 height 48
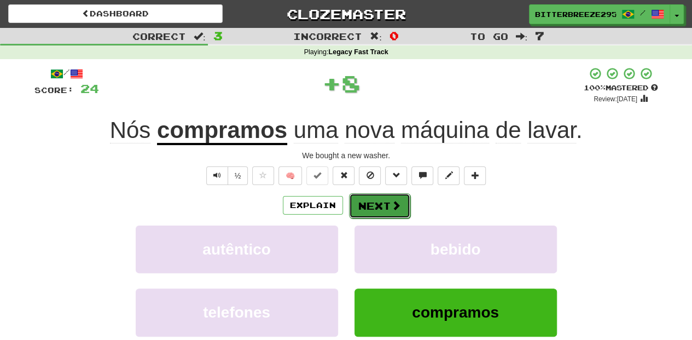
click at [391, 201] on span at bounding box center [396, 205] width 10 height 10
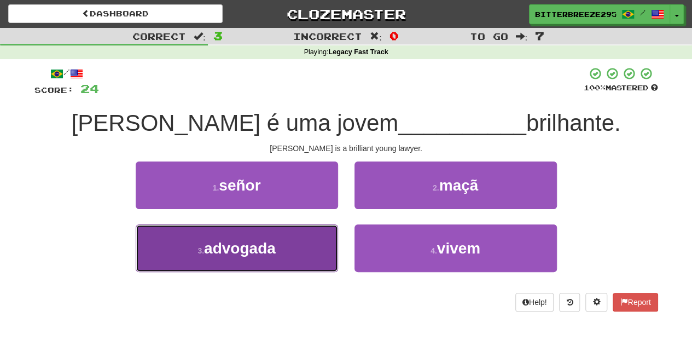
click at [330, 243] on button "3 . advogada" at bounding box center [237, 248] width 202 height 48
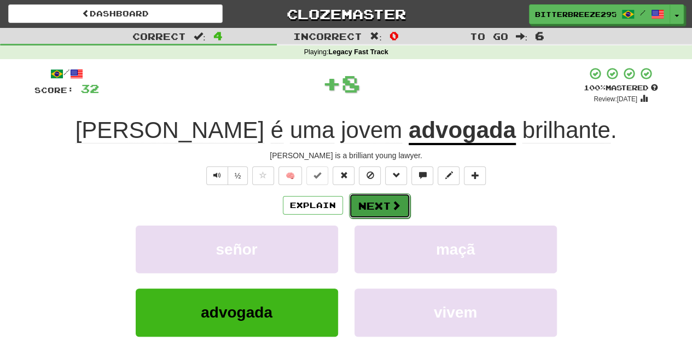
click at [366, 204] on button "Next" at bounding box center [379, 205] width 61 height 25
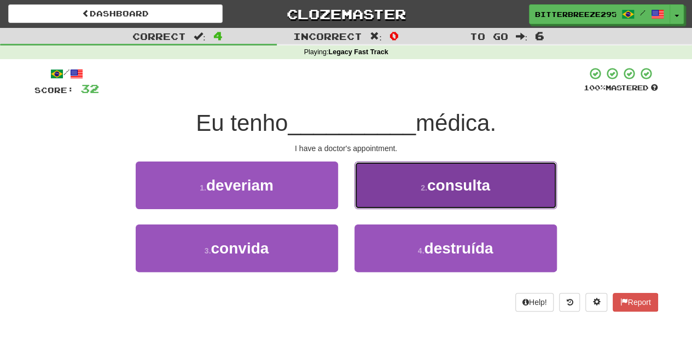
click at [374, 198] on button "2 . consulta" at bounding box center [456, 185] width 202 height 48
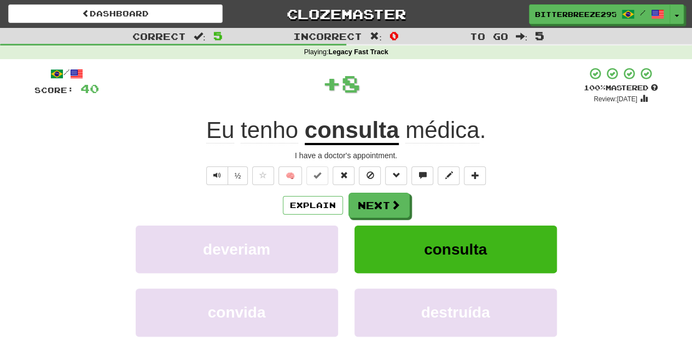
click at [374, 198] on button "Next" at bounding box center [379, 205] width 61 height 25
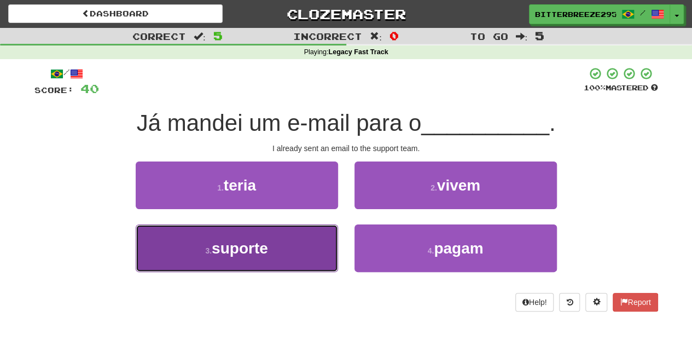
click at [327, 241] on button "3 . suporte" at bounding box center [237, 248] width 202 height 48
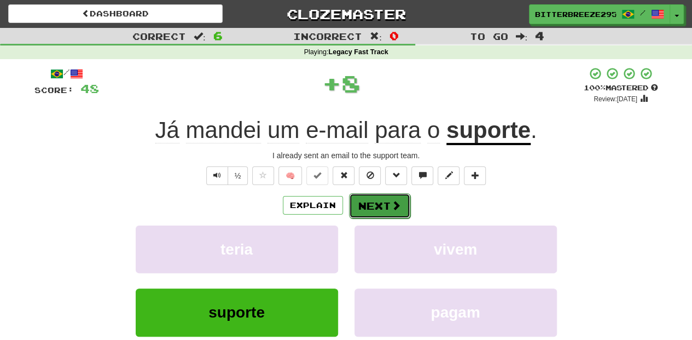
click at [357, 207] on button "Next" at bounding box center [379, 205] width 61 height 25
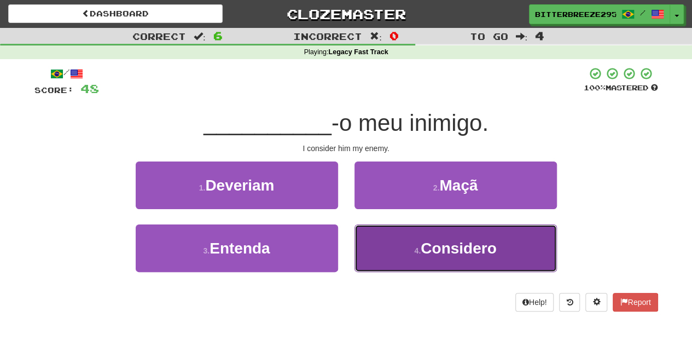
click at [380, 245] on button "4 . [GEOGRAPHIC_DATA]" at bounding box center [456, 248] width 202 height 48
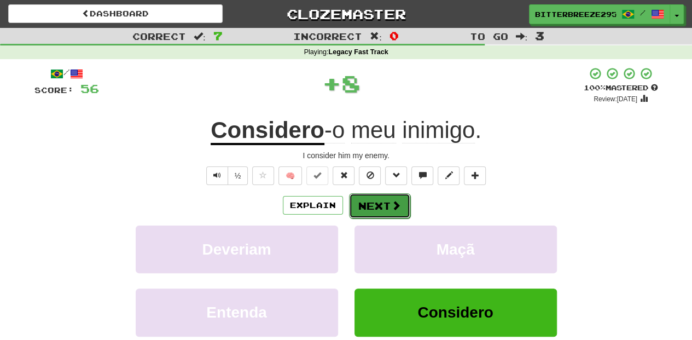
click at [375, 207] on button "Next" at bounding box center [379, 205] width 61 height 25
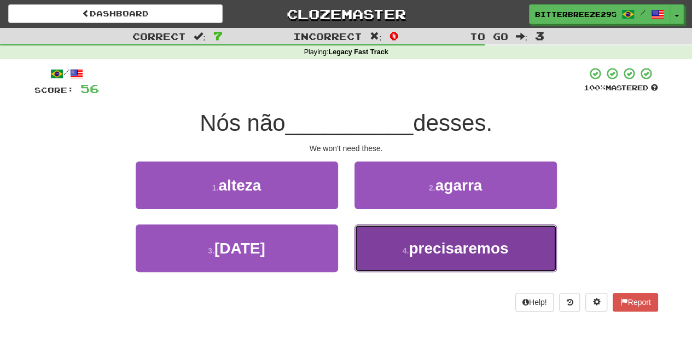
click at [391, 244] on button "4 . precisaremos" at bounding box center [456, 248] width 202 height 48
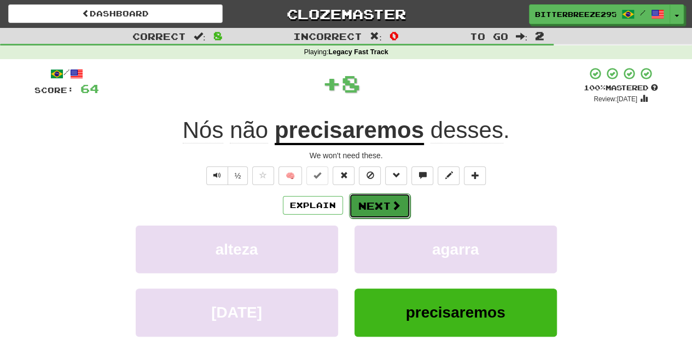
click at [378, 200] on button "Next" at bounding box center [379, 205] width 61 height 25
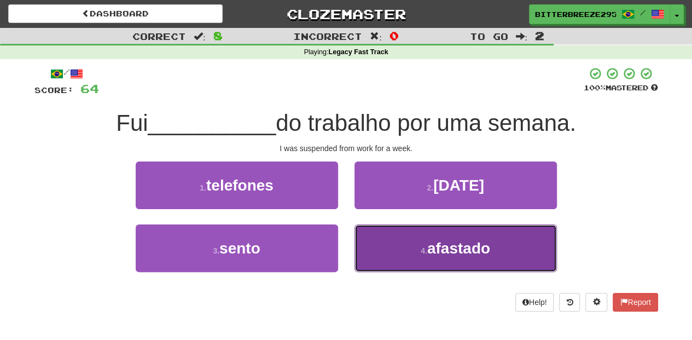
click at [380, 247] on button "4 . afastado" at bounding box center [456, 248] width 202 height 48
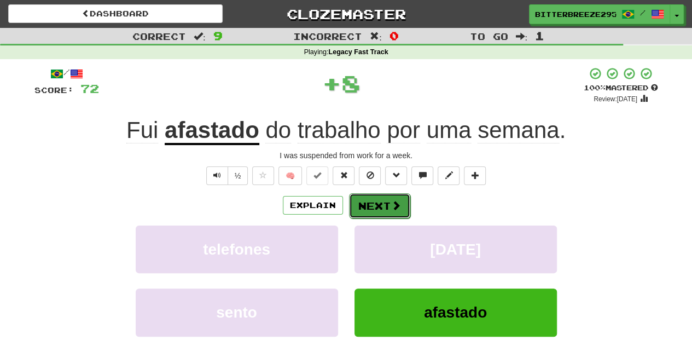
click at [378, 204] on button "Next" at bounding box center [379, 205] width 61 height 25
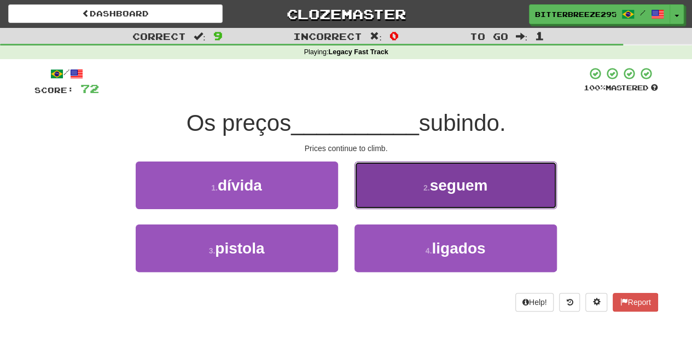
click at [392, 196] on button "2 . seguem" at bounding box center [456, 185] width 202 height 48
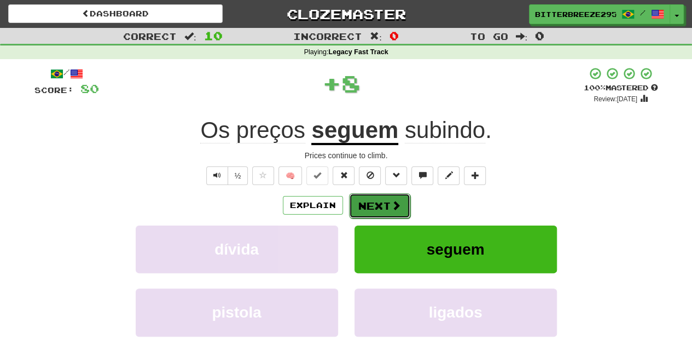
click at [385, 201] on button "Next" at bounding box center [379, 205] width 61 height 25
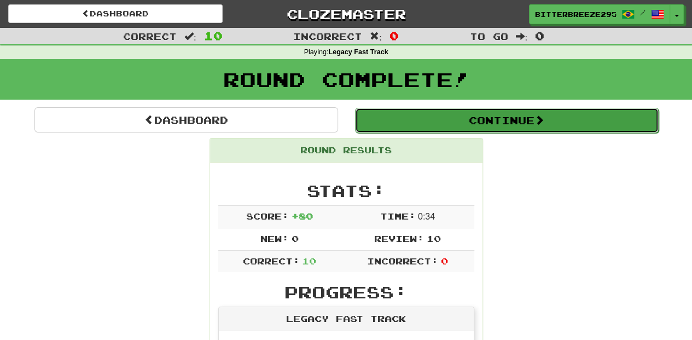
click at [439, 124] on button "Continue" at bounding box center [507, 120] width 304 height 25
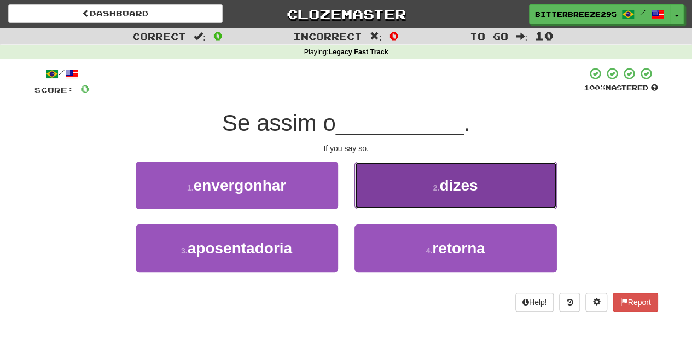
click at [370, 200] on button "2 . dizes" at bounding box center [456, 185] width 202 height 48
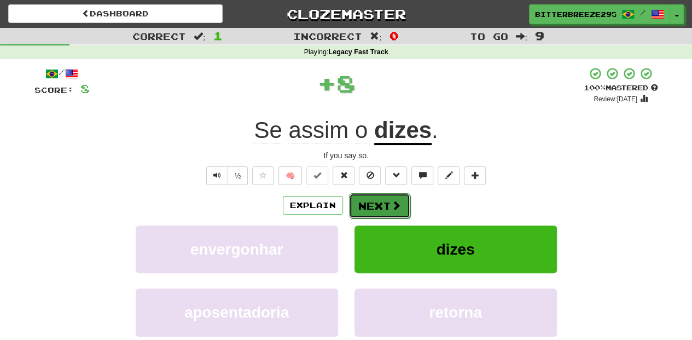
click at [372, 211] on button "Next" at bounding box center [379, 205] width 61 height 25
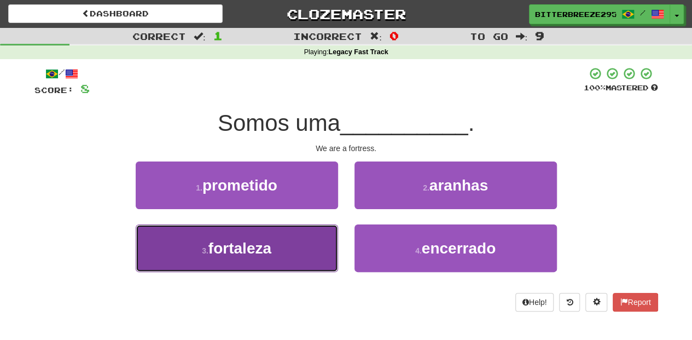
click at [292, 243] on button "3 . fortaleza" at bounding box center [237, 248] width 202 height 48
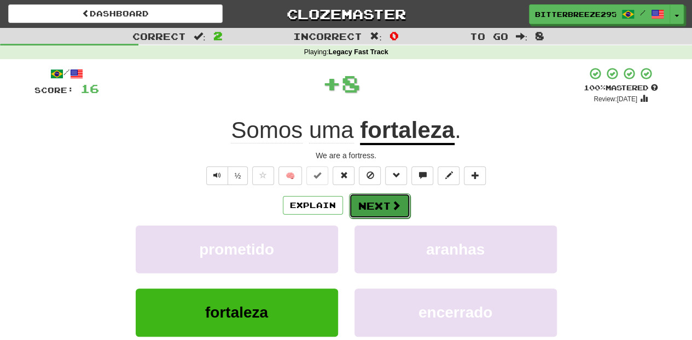
click at [374, 210] on button "Next" at bounding box center [379, 205] width 61 height 25
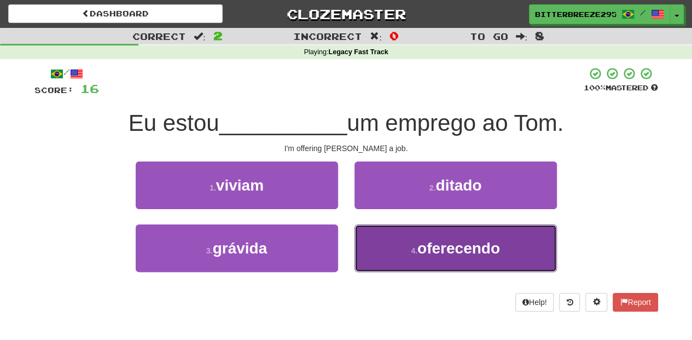
click at [388, 239] on button "4 . oferecendo" at bounding box center [456, 248] width 202 height 48
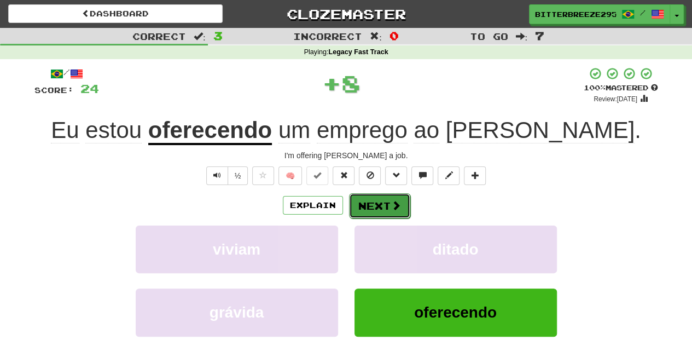
click at [386, 201] on button "Next" at bounding box center [379, 205] width 61 height 25
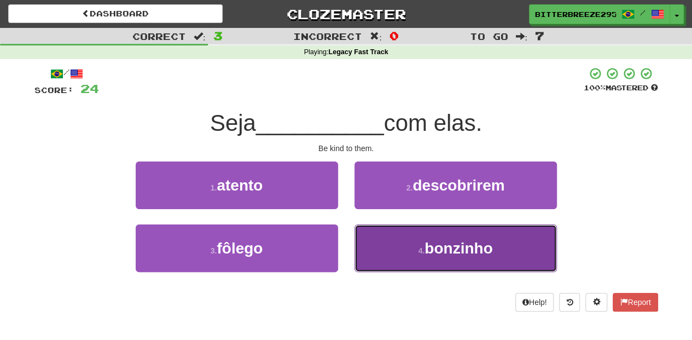
click at [371, 237] on button "4 . bonzinho" at bounding box center [456, 248] width 202 height 48
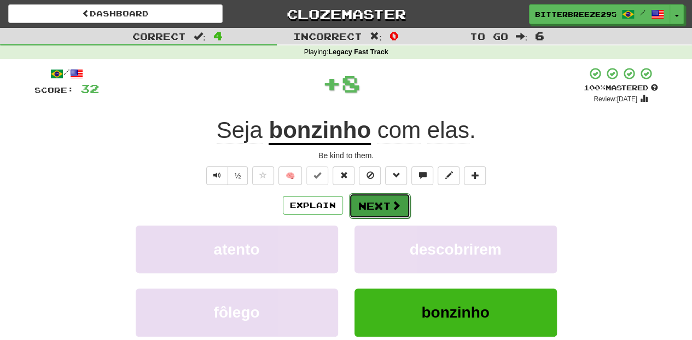
click at [374, 201] on button "Next" at bounding box center [379, 205] width 61 height 25
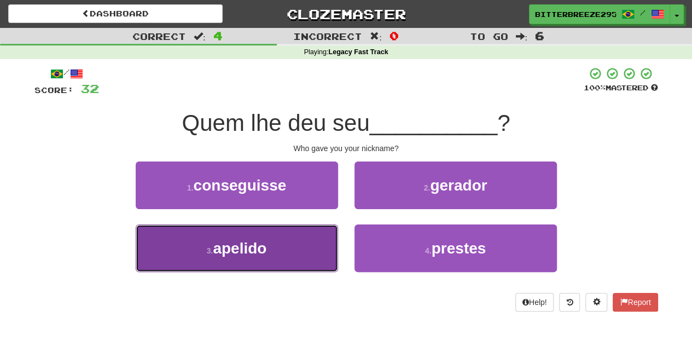
click at [326, 245] on button "3 . apelido" at bounding box center [237, 248] width 202 height 48
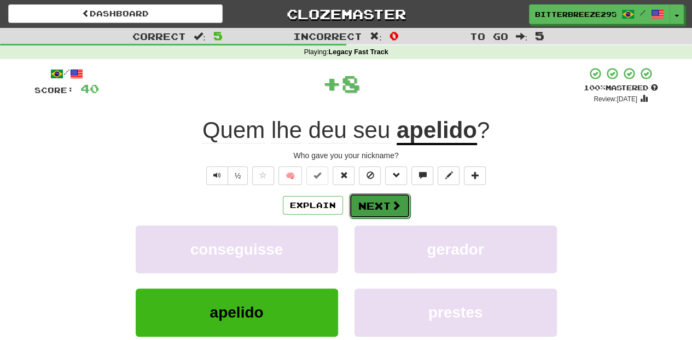
click at [362, 213] on button "Next" at bounding box center [379, 205] width 61 height 25
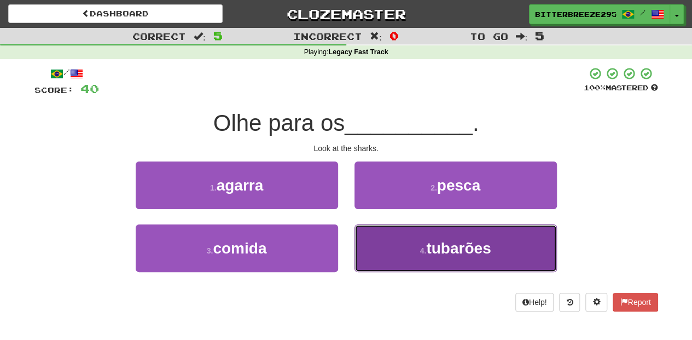
click at [384, 244] on button "4 . tubarões" at bounding box center [456, 248] width 202 height 48
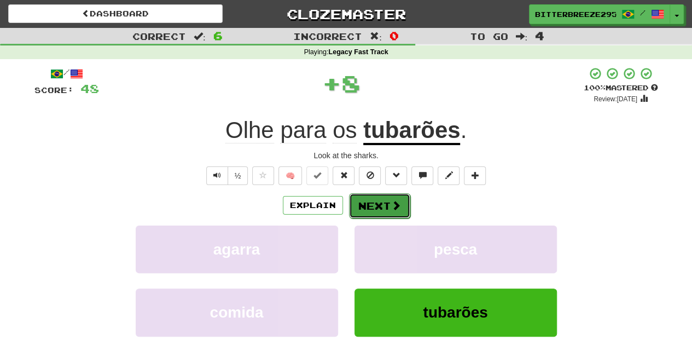
click at [378, 205] on button "Next" at bounding box center [379, 205] width 61 height 25
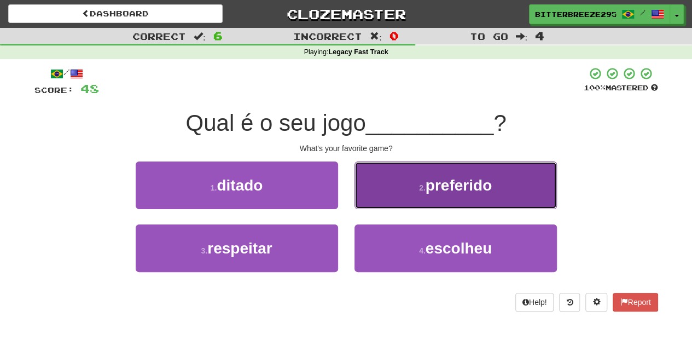
click at [388, 201] on button "2 . preferido" at bounding box center [456, 185] width 202 height 48
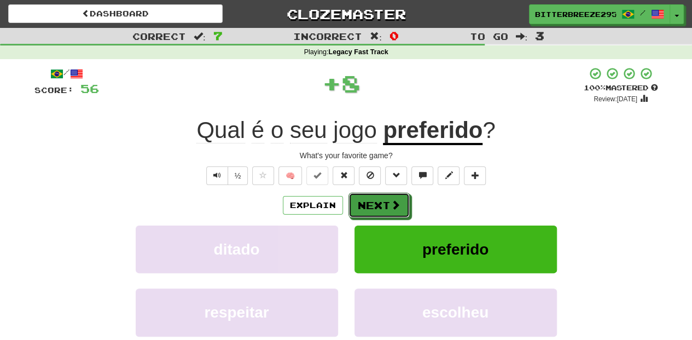
click at [388, 201] on button "Next" at bounding box center [379, 205] width 61 height 25
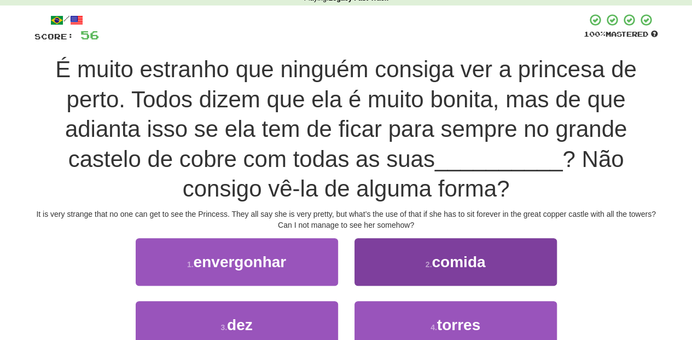
scroll to position [73, 0]
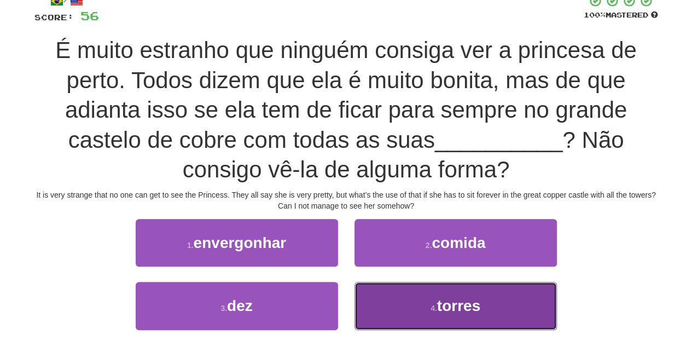
click at [391, 306] on button "4 . torres" at bounding box center [456, 306] width 202 height 48
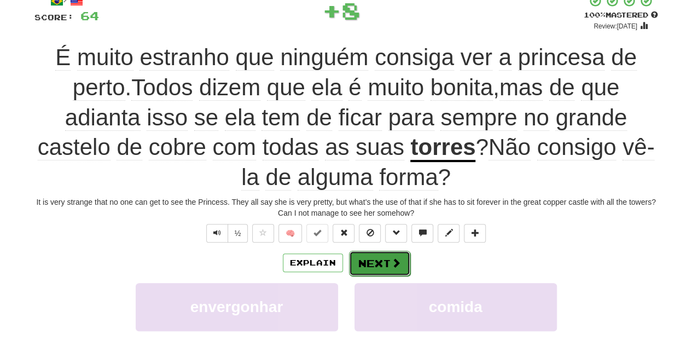
click at [382, 268] on button "Next" at bounding box center [379, 263] width 61 height 25
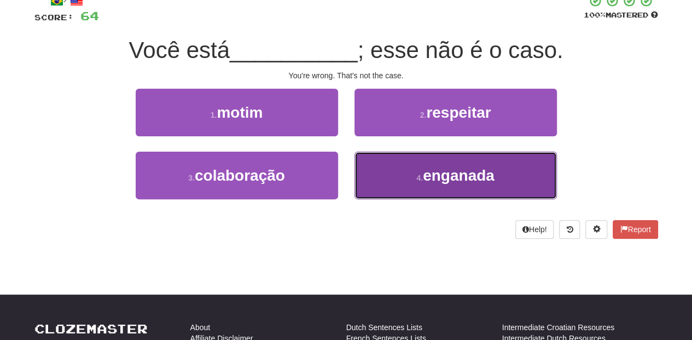
click at [384, 172] on button "4 . enganada" at bounding box center [456, 176] width 202 height 48
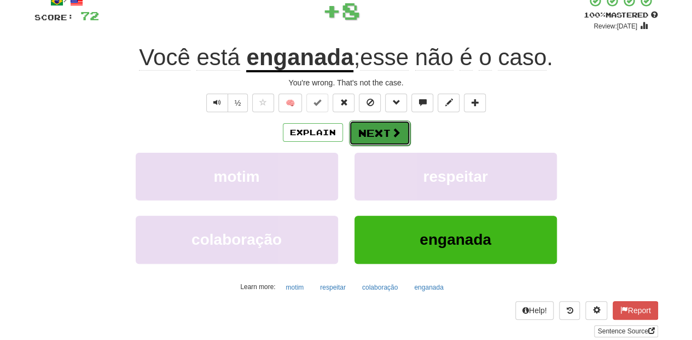
click at [377, 133] on button "Next" at bounding box center [379, 132] width 61 height 25
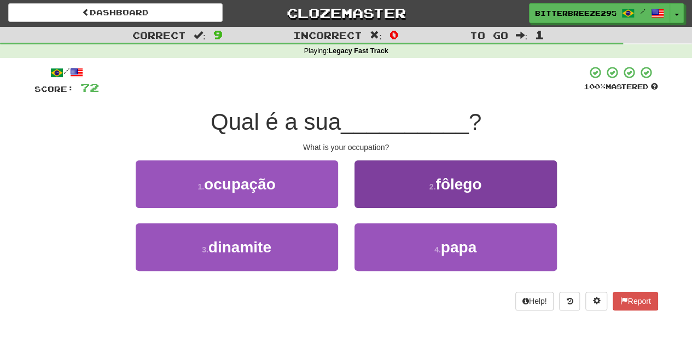
scroll to position [0, 0]
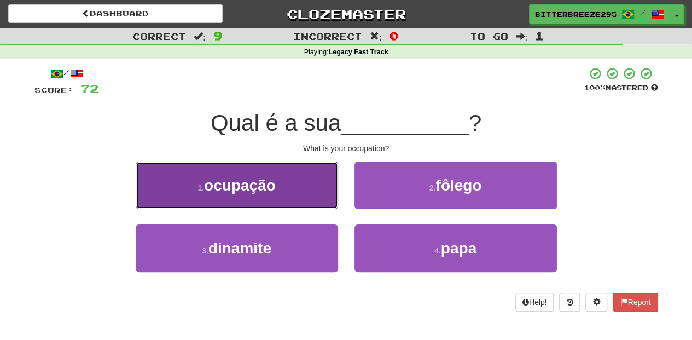
click at [315, 194] on button "1 . ocupação" at bounding box center [237, 185] width 202 height 48
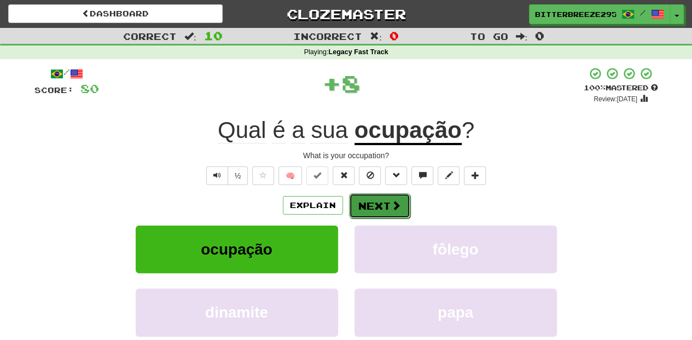
click at [359, 200] on button "Next" at bounding box center [379, 205] width 61 height 25
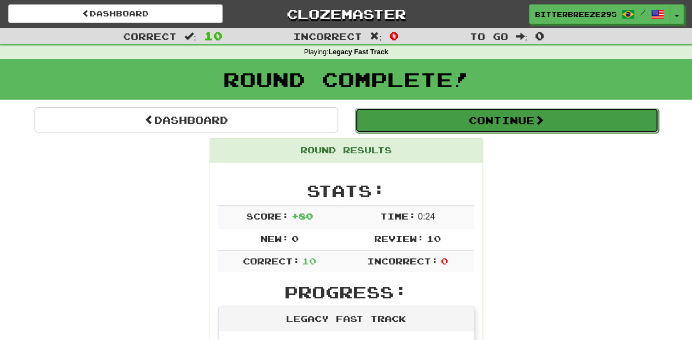
click at [408, 124] on button "Continue" at bounding box center [507, 120] width 304 height 25
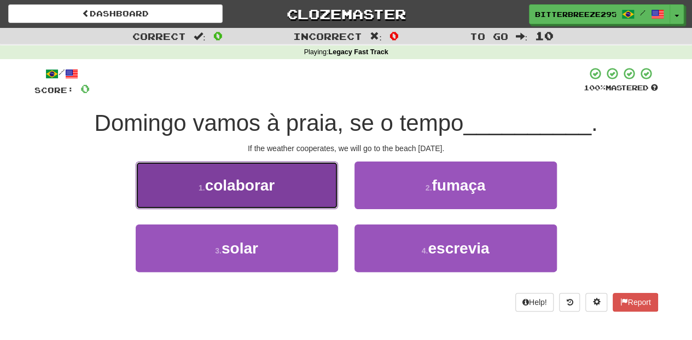
click at [261, 186] on span "colaborar" at bounding box center [240, 185] width 70 height 17
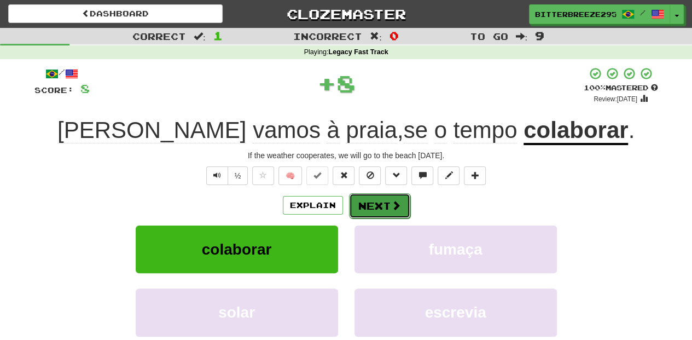
click at [372, 197] on button "Next" at bounding box center [379, 205] width 61 height 25
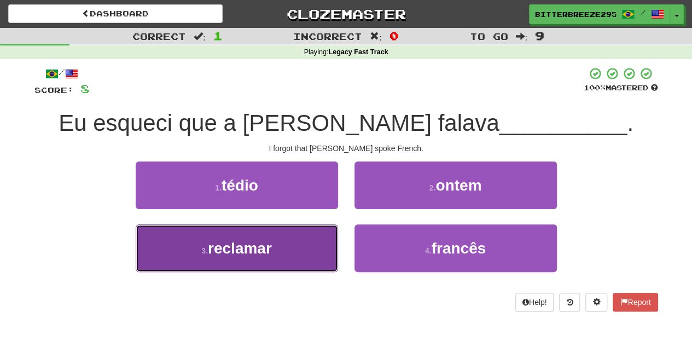
click at [316, 255] on button "3 . reclamar" at bounding box center [237, 248] width 202 height 48
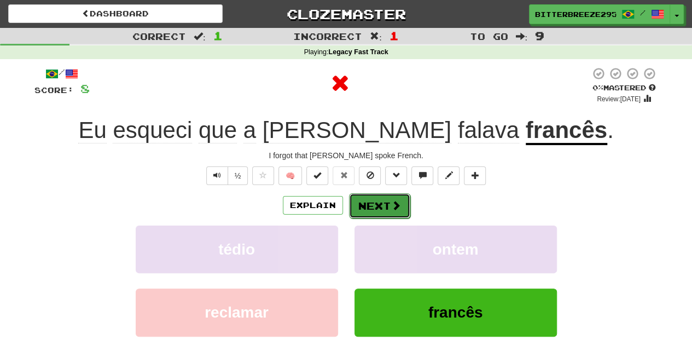
click at [370, 206] on button "Next" at bounding box center [379, 205] width 61 height 25
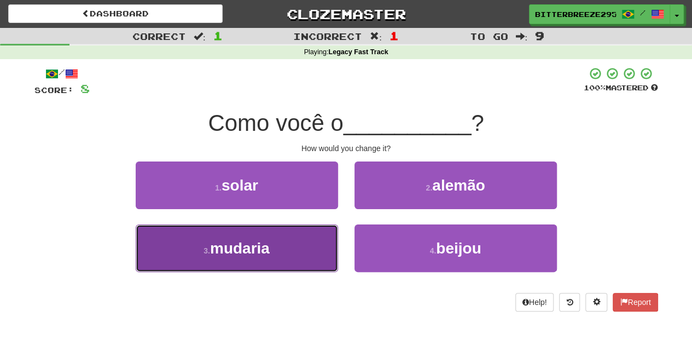
click at [309, 256] on button "3 . mudaria" at bounding box center [237, 248] width 202 height 48
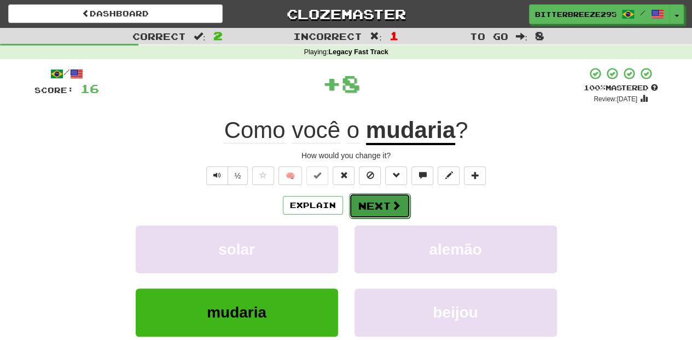
click at [355, 212] on button "Next" at bounding box center [379, 205] width 61 height 25
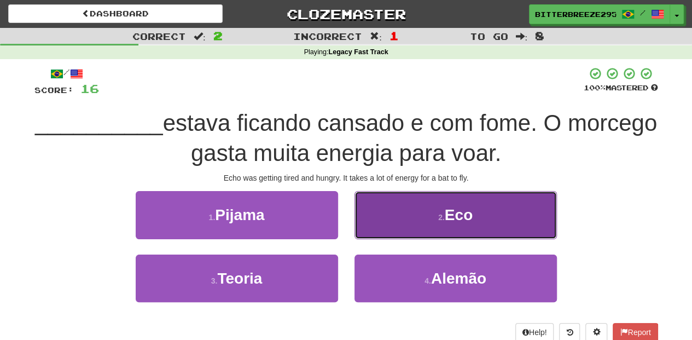
click at [390, 231] on button "2 . Eco" at bounding box center [456, 215] width 202 height 48
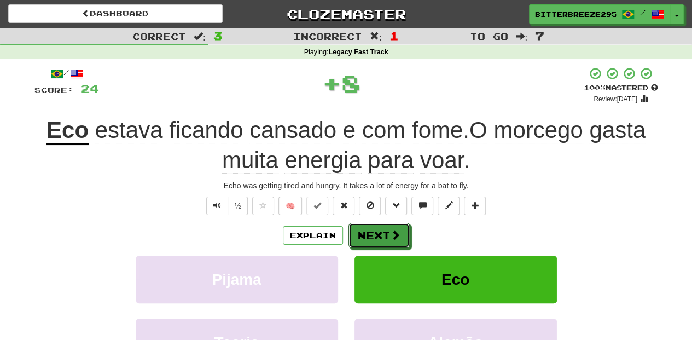
click at [391, 231] on span at bounding box center [396, 235] width 10 height 10
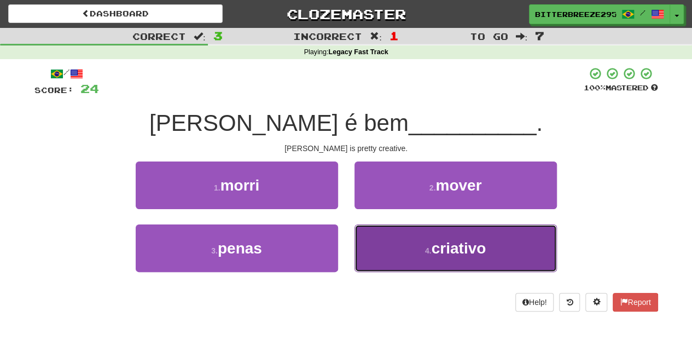
click at [395, 252] on button "4 . criativo" at bounding box center [456, 248] width 202 height 48
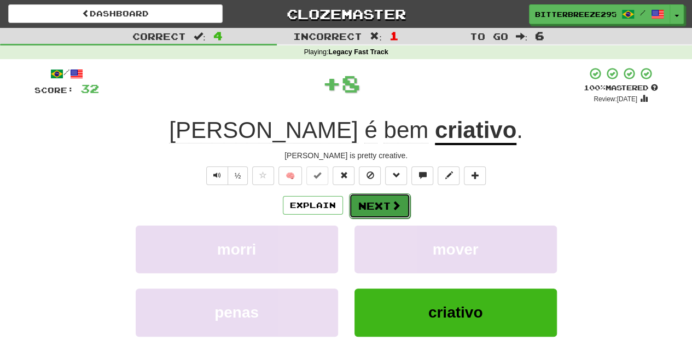
click at [367, 204] on button "Next" at bounding box center [379, 205] width 61 height 25
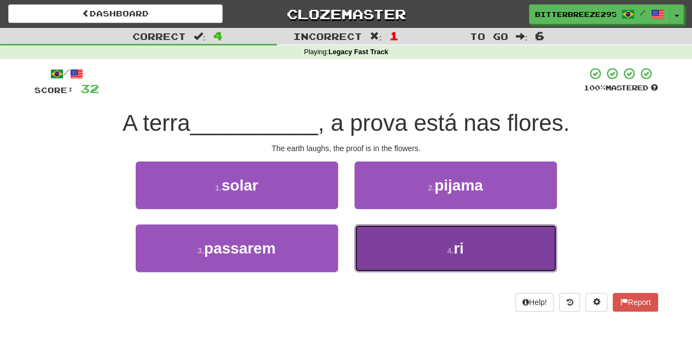
click at [375, 245] on button "4 . ri" at bounding box center [456, 248] width 202 height 48
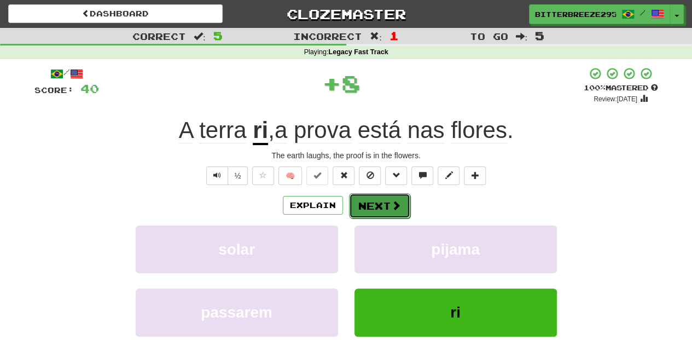
click at [370, 202] on button "Next" at bounding box center [379, 205] width 61 height 25
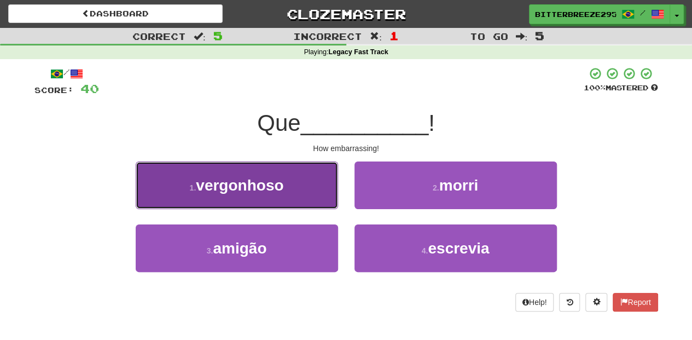
click at [313, 194] on button "1 . vergonhoso" at bounding box center [237, 185] width 202 height 48
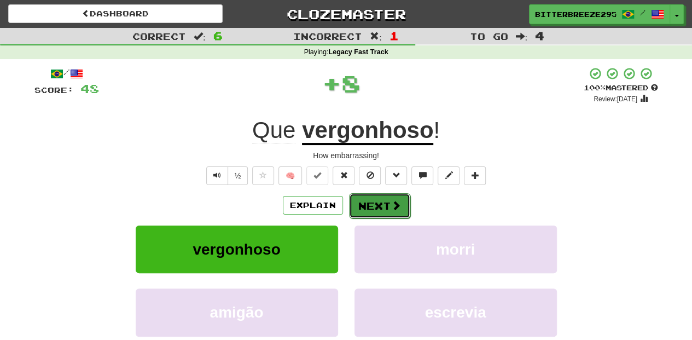
click at [371, 205] on button "Next" at bounding box center [379, 205] width 61 height 25
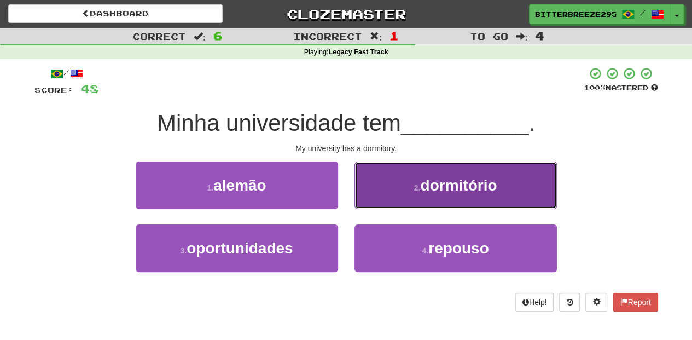
click at [375, 203] on button "2 . dormitório" at bounding box center [456, 185] width 202 height 48
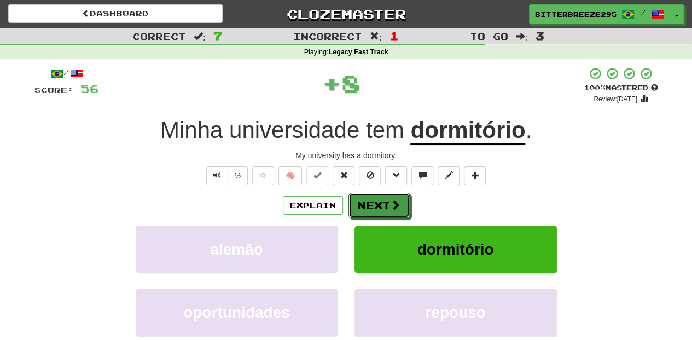
click at [375, 203] on button "Next" at bounding box center [379, 205] width 61 height 25
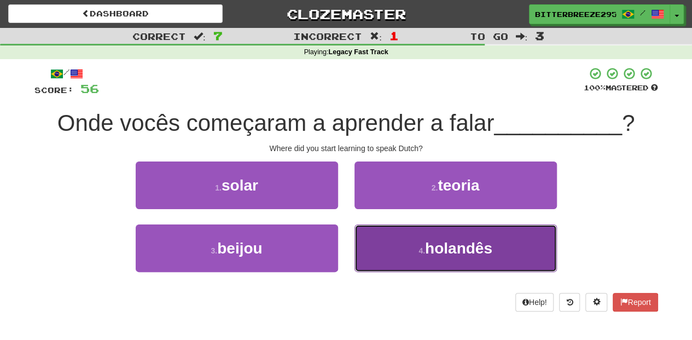
click at [370, 237] on button "4 . holandês" at bounding box center [456, 248] width 202 height 48
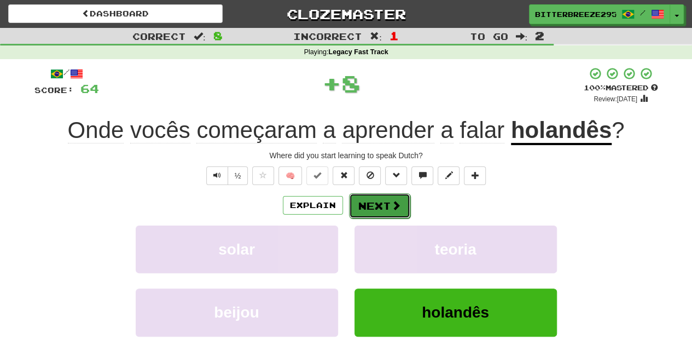
click at [369, 203] on button "Next" at bounding box center [379, 205] width 61 height 25
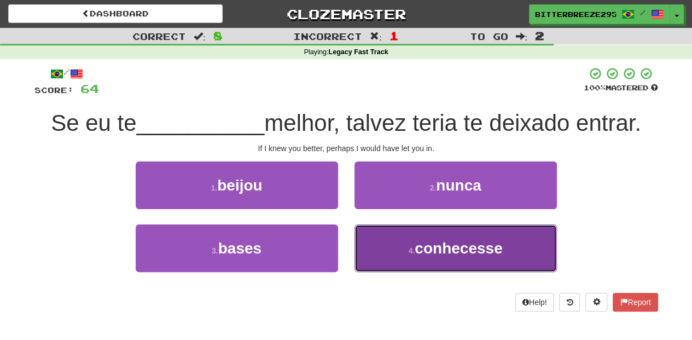
click at [381, 240] on button "4 . conhecesse" at bounding box center [456, 248] width 202 height 48
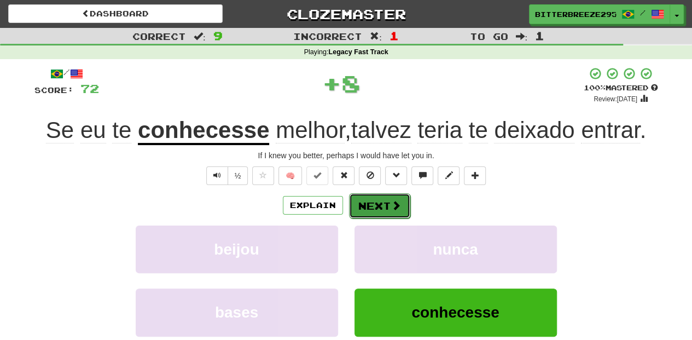
click at [381, 205] on button "Next" at bounding box center [379, 205] width 61 height 25
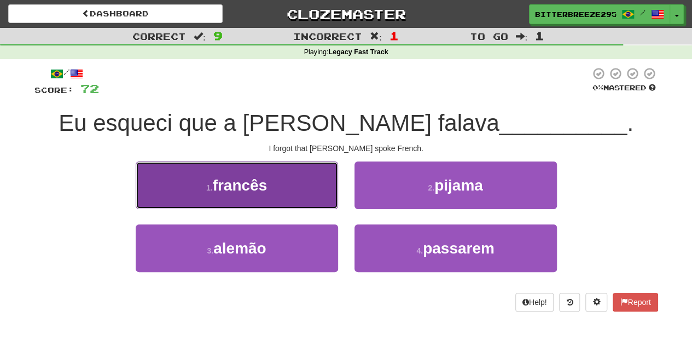
click at [290, 199] on button "1 . [DEMOGRAPHIC_DATA]" at bounding box center [237, 185] width 202 height 48
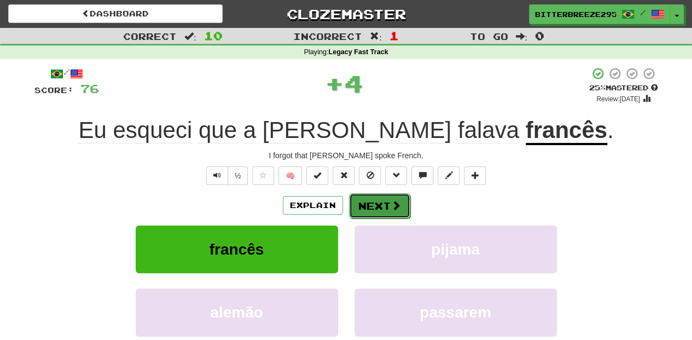
click at [360, 204] on button "Next" at bounding box center [379, 205] width 61 height 25
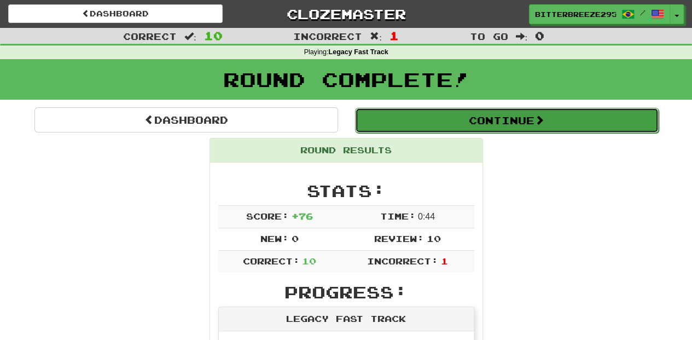
click at [402, 117] on button "Continue" at bounding box center [507, 120] width 304 height 25
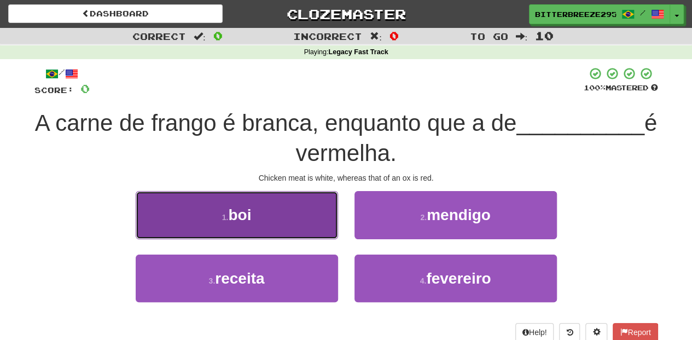
click at [302, 234] on button "1 . boi" at bounding box center [237, 215] width 202 height 48
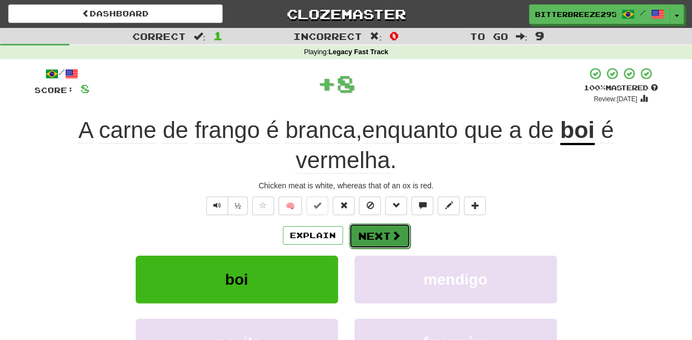
click at [362, 230] on button "Next" at bounding box center [379, 235] width 61 height 25
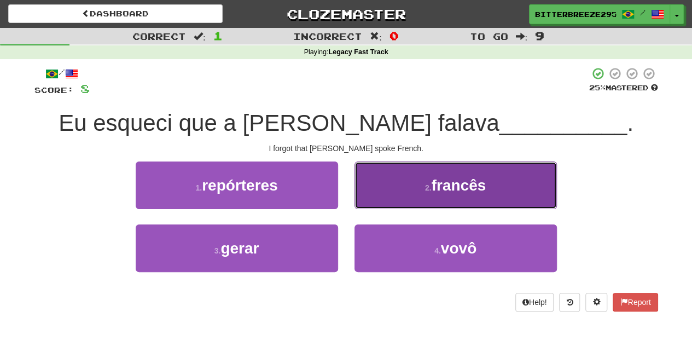
click at [399, 198] on button "2 . [DEMOGRAPHIC_DATA]" at bounding box center [456, 185] width 202 height 48
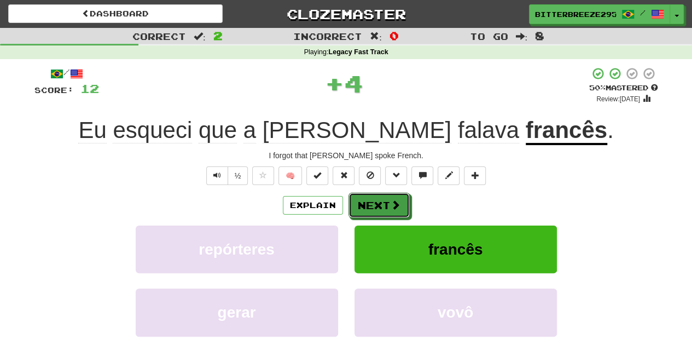
click at [399, 198] on button "Next" at bounding box center [379, 205] width 61 height 25
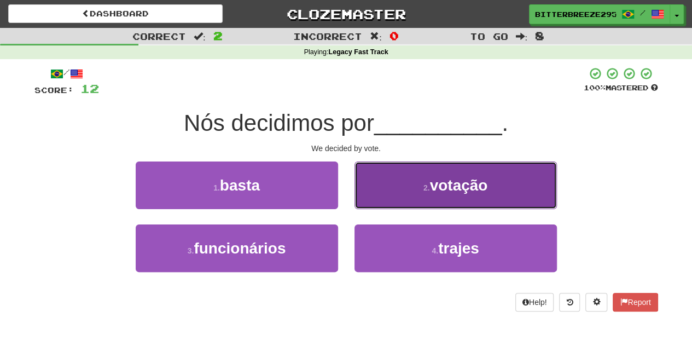
click at [392, 198] on button "2 . votação" at bounding box center [456, 185] width 202 height 48
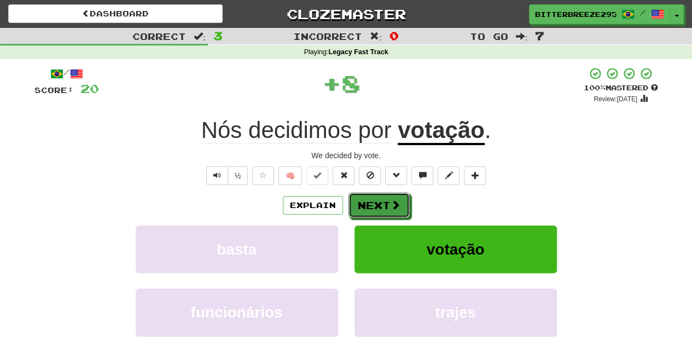
click at [392, 198] on button "Next" at bounding box center [379, 205] width 61 height 25
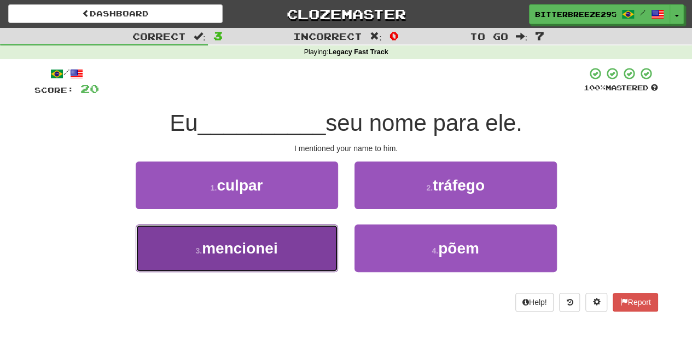
click at [301, 250] on button "3 . mencionei" at bounding box center [237, 248] width 202 height 48
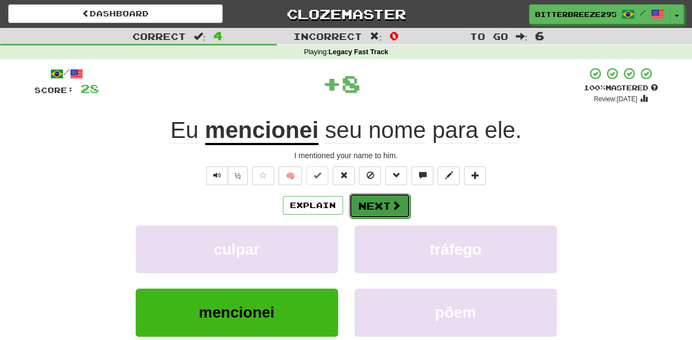
click at [363, 199] on button "Next" at bounding box center [379, 205] width 61 height 25
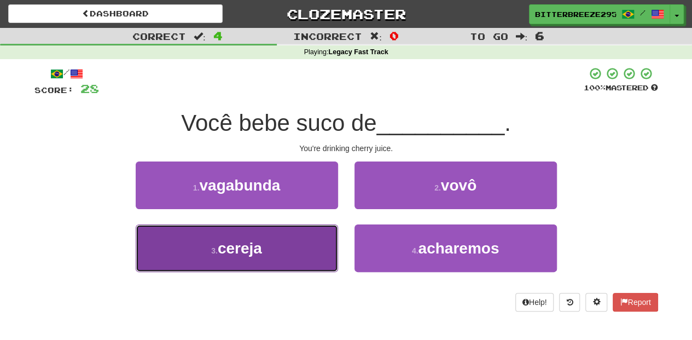
click at [295, 251] on button "3 . cereja" at bounding box center [237, 248] width 202 height 48
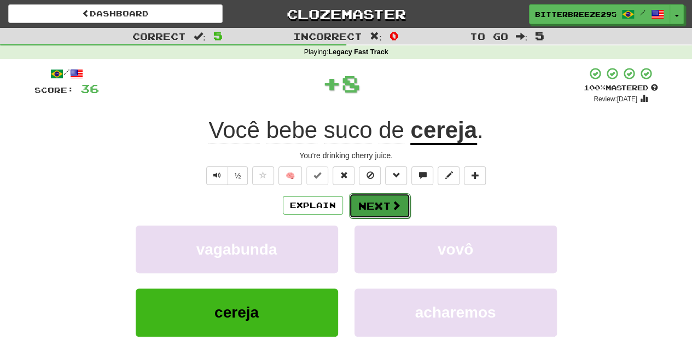
click at [353, 205] on button "Next" at bounding box center [379, 205] width 61 height 25
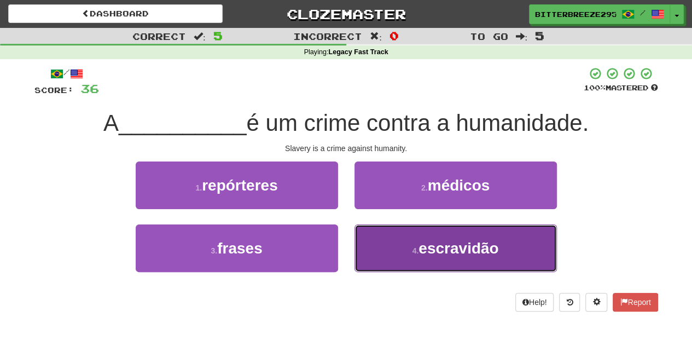
click at [411, 243] on button "4 . escravidão" at bounding box center [456, 248] width 202 height 48
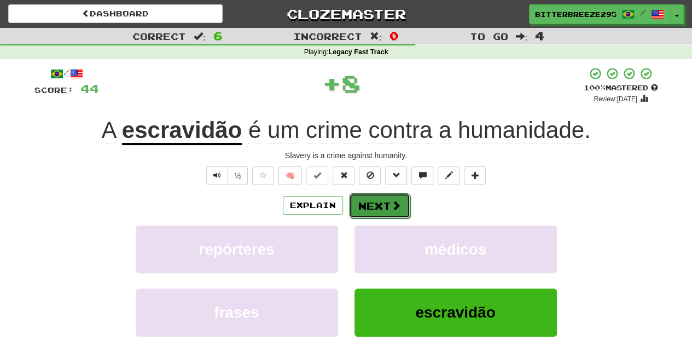
click at [370, 200] on button "Next" at bounding box center [379, 205] width 61 height 25
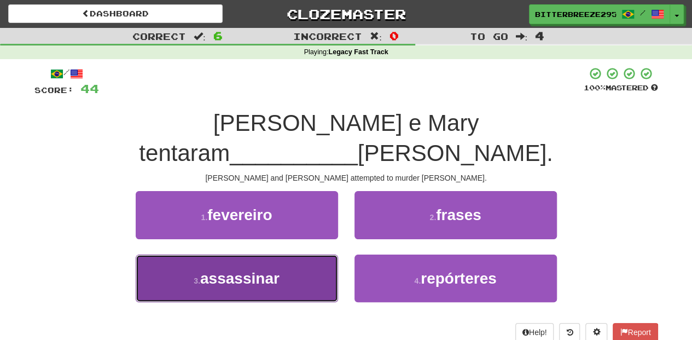
click at [298, 254] on button "3 . assassinar" at bounding box center [237, 278] width 202 height 48
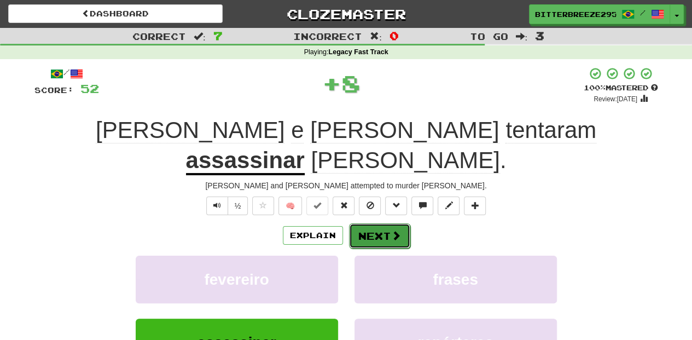
click at [361, 223] on button "Next" at bounding box center [379, 235] width 61 height 25
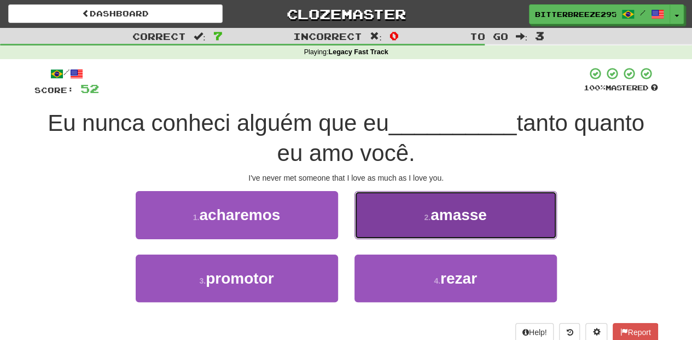
click at [377, 227] on button "2 . amasse" at bounding box center [456, 215] width 202 height 48
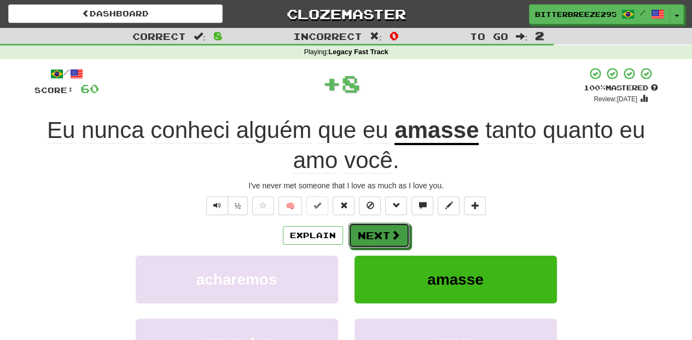
click at [377, 227] on button "Next" at bounding box center [379, 235] width 61 height 25
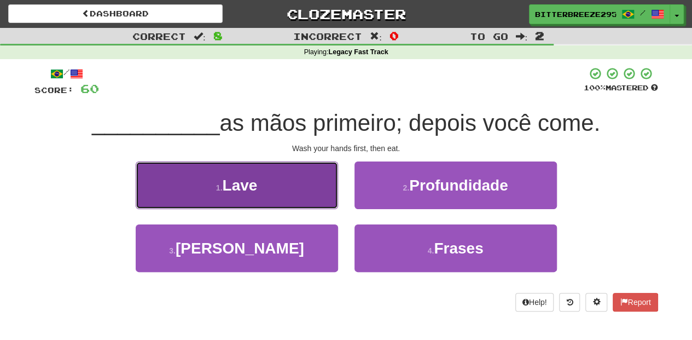
click at [311, 200] on button "1 . Lave" at bounding box center [237, 185] width 202 height 48
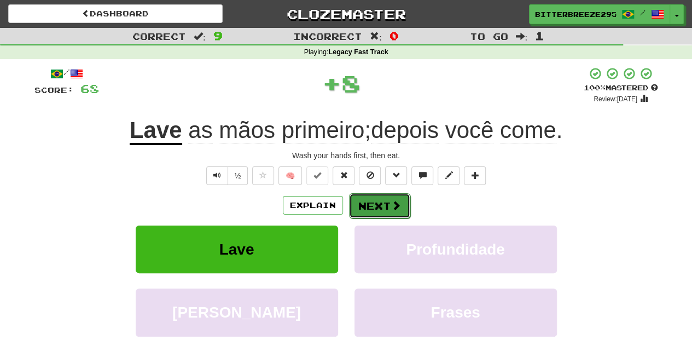
click at [363, 207] on button "Next" at bounding box center [379, 205] width 61 height 25
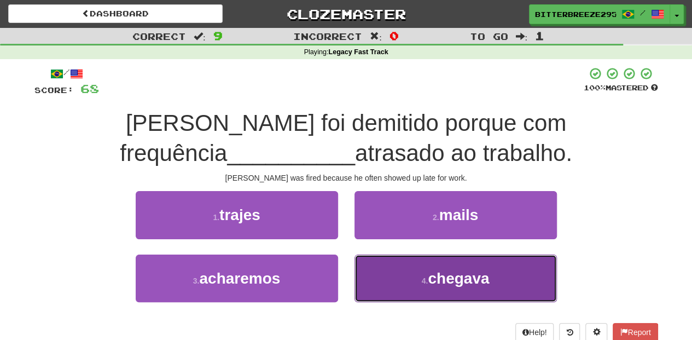
click at [402, 275] on button "4 . chegava" at bounding box center [456, 278] width 202 height 48
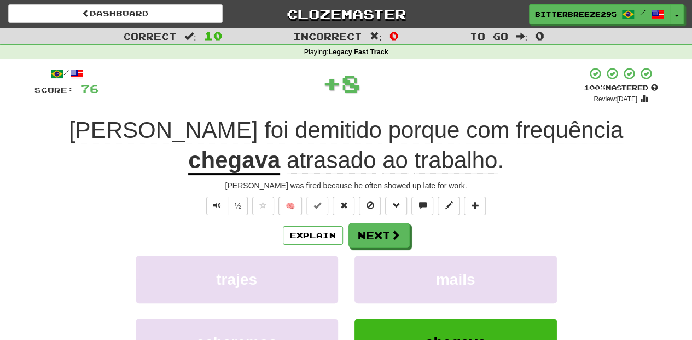
click at [381, 221] on div "/ Score: 76 + 8 100 % Mastered Review: [DATE] [PERSON_NAME] foi demitido porque…" at bounding box center [346, 253] width 624 height 373
click at [379, 228] on button "Next" at bounding box center [379, 235] width 61 height 25
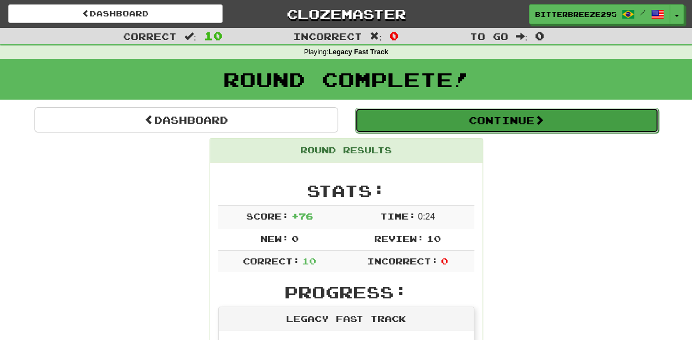
click at [422, 120] on button "Continue" at bounding box center [507, 120] width 304 height 25
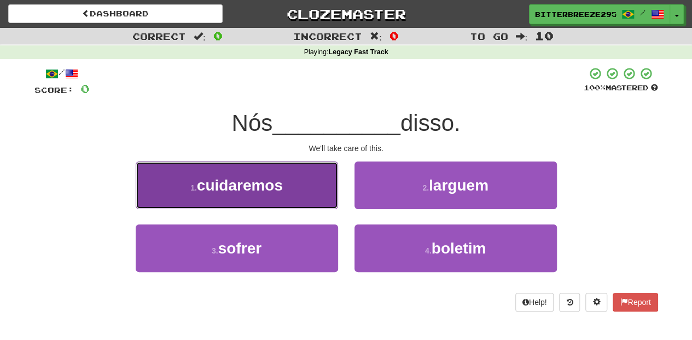
click at [303, 178] on button "1 . cuidaremos" at bounding box center [237, 185] width 202 height 48
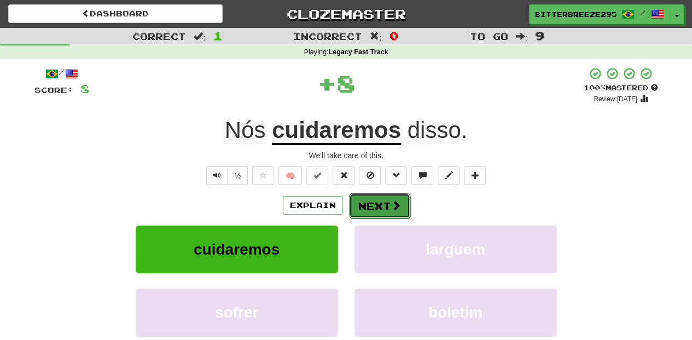
click at [369, 194] on button "Next" at bounding box center [379, 205] width 61 height 25
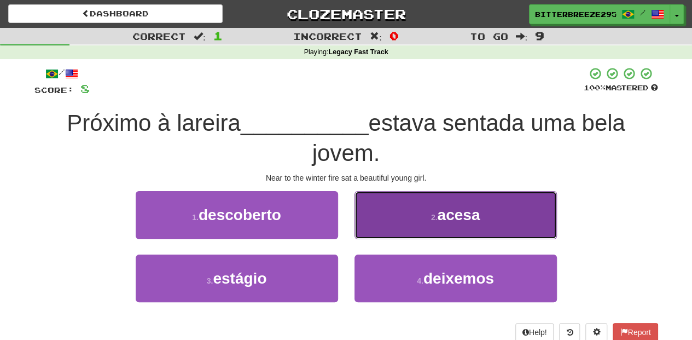
click at [403, 229] on button "2 . acesa" at bounding box center [456, 215] width 202 height 48
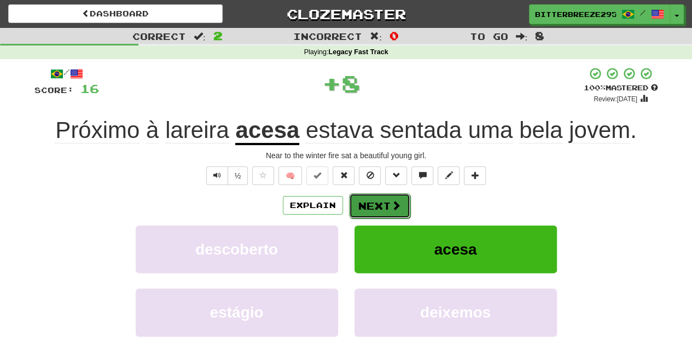
click at [393, 212] on button "Next" at bounding box center [379, 205] width 61 height 25
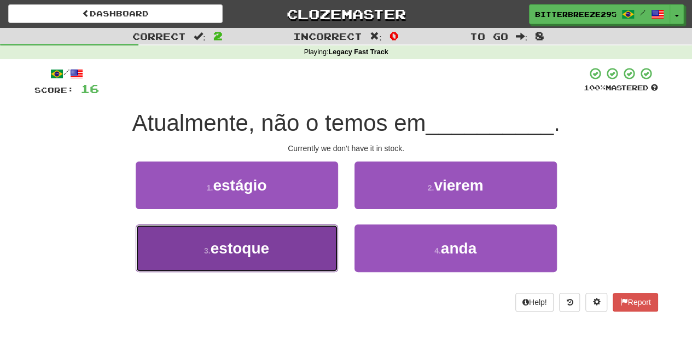
click at [315, 250] on button "3 . estoque" at bounding box center [237, 248] width 202 height 48
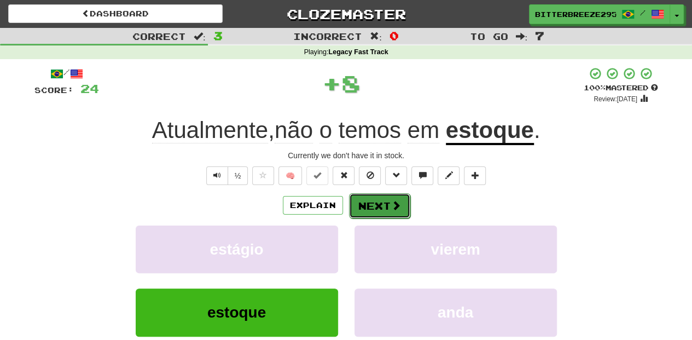
click at [373, 207] on button "Next" at bounding box center [379, 205] width 61 height 25
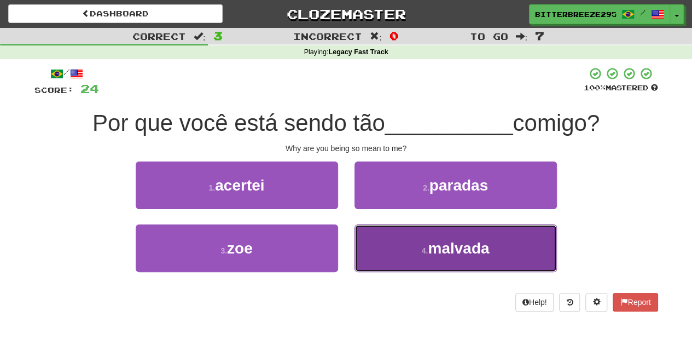
click at [393, 249] on button "4 . malvada" at bounding box center [456, 248] width 202 height 48
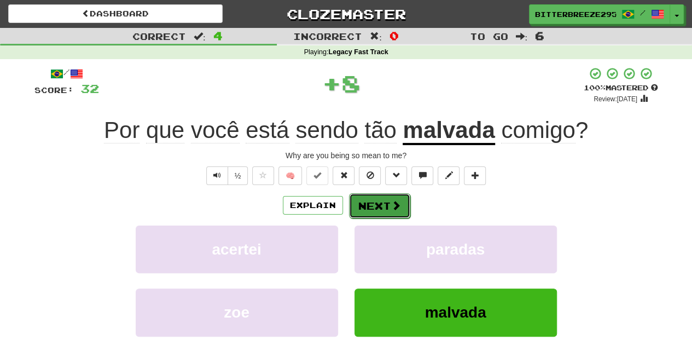
click at [368, 206] on button "Next" at bounding box center [379, 205] width 61 height 25
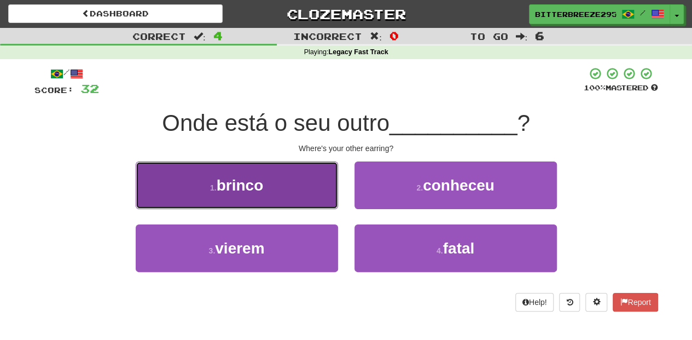
click at [301, 194] on button "1 . brinco" at bounding box center [237, 185] width 202 height 48
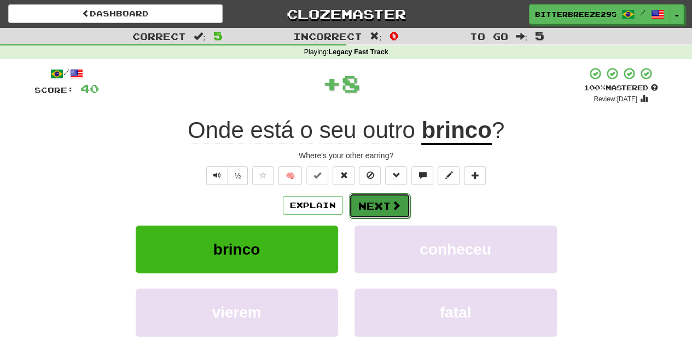
click at [370, 207] on button "Next" at bounding box center [379, 205] width 61 height 25
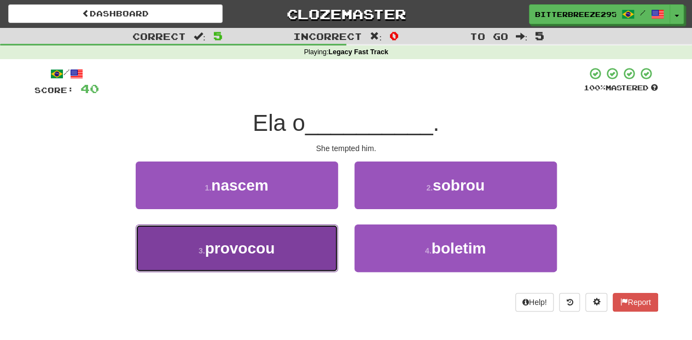
click at [289, 248] on button "3 . provocou" at bounding box center [237, 248] width 202 height 48
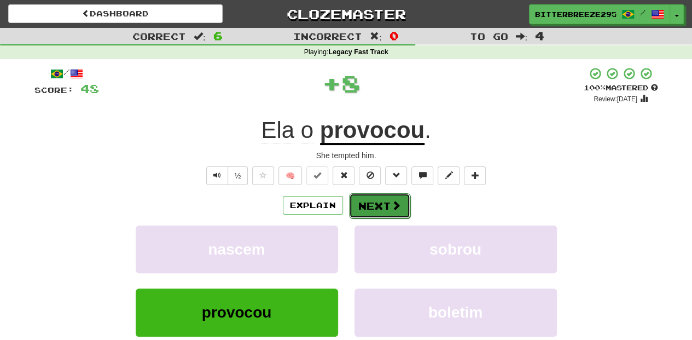
click at [360, 206] on button "Next" at bounding box center [379, 205] width 61 height 25
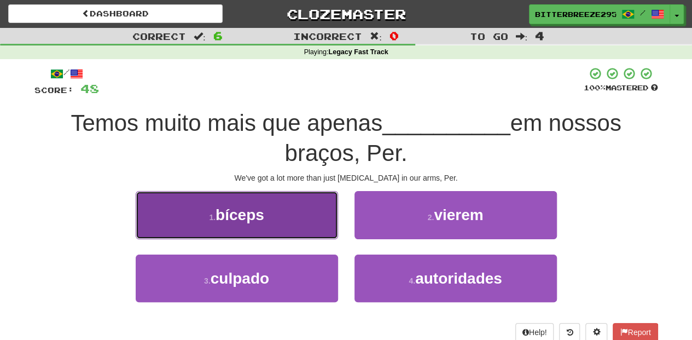
click at [305, 222] on button "1 . bíceps" at bounding box center [237, 215] width 202 height 48
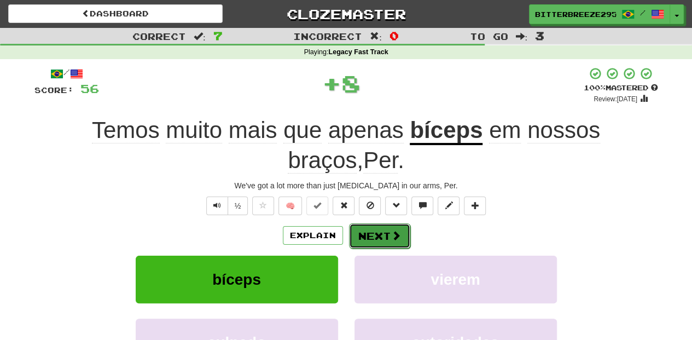
click at [368, 235] on button "Next" at bounding box center [379, 235] width 61 height 25
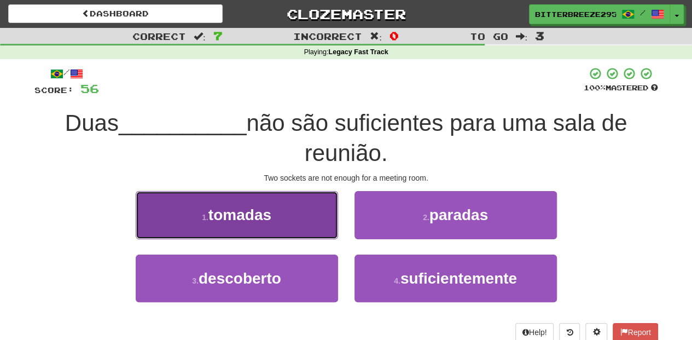
click at [292, 222] on button "1 . tomadas" at bounding box center [237, 215] width 202 height 48
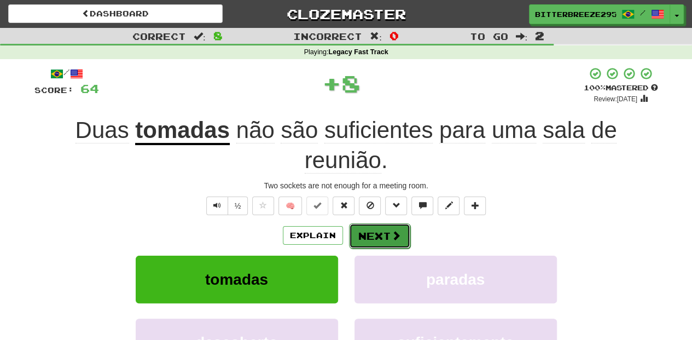
click at [370, 234] on button "Next" at bounding box center [379, 235] width 61 height 25
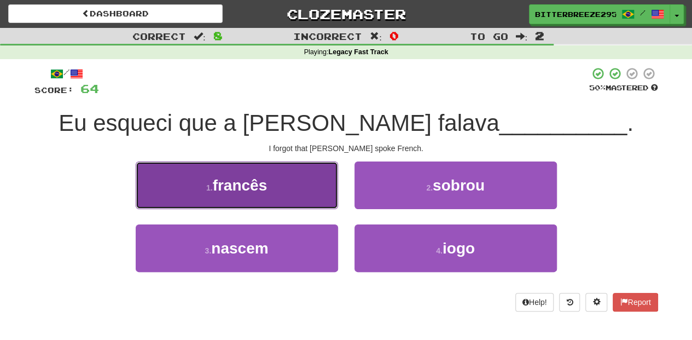
click at [303, 198] on button "1 . [DEMOGRAPHIC_DATA]" at bounding box center [237, 185] width 202 height 48
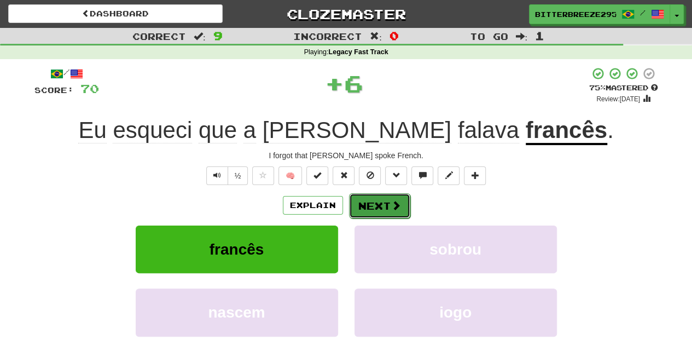
click at [378, 211] on button "Next" at bounding box center [379, 205] width 61 height 25
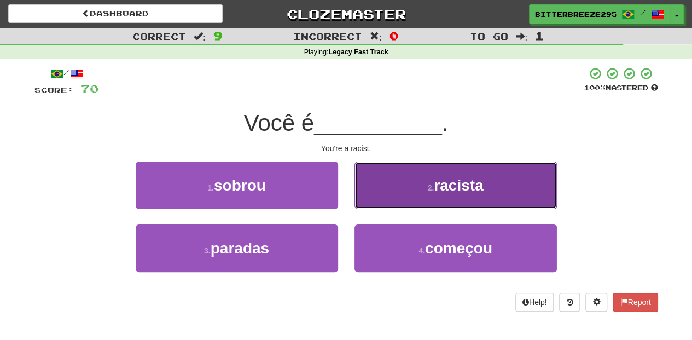
click at [368, 202] on button "2 . racista" at bounding box center [456, 185] width 202 height 48
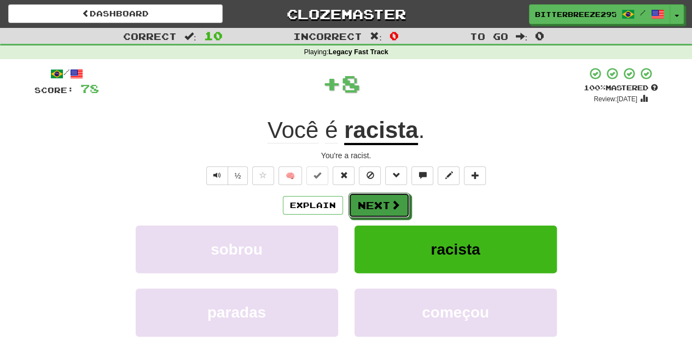
click at [368, 202] on button "Next" at bounding box center [379, 205] width 61 height 25
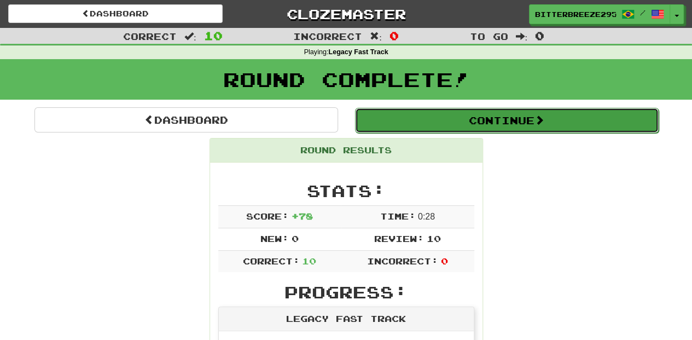
click at [389, 121] on button "Continue" at bounding box center [507, 120] width 304 height 25
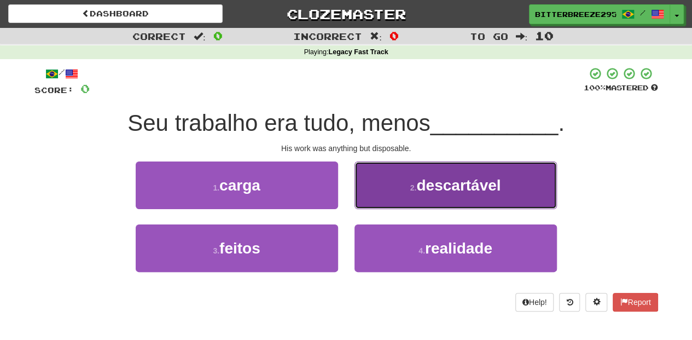
click at [393, 202] on button "2 . descartável" at bounding box center [456, 185] width 202 height 48
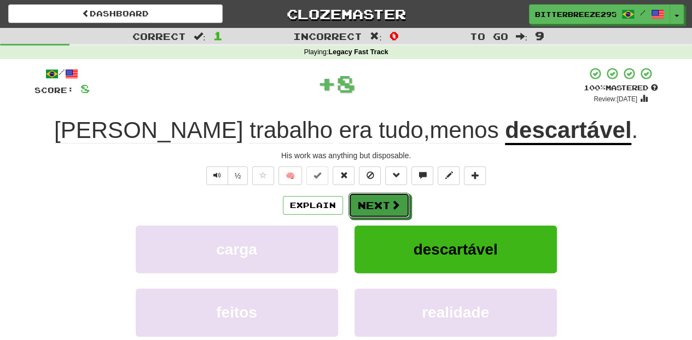
click at [380, 200] on button "Next" at bounding box center [379, 205] width 61 height 25
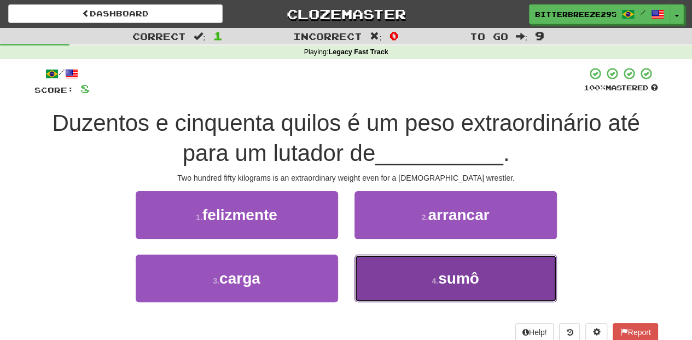
click at [370, 275] on button "4 . sumô" at bounding box center [456, 278] width 202 height 48
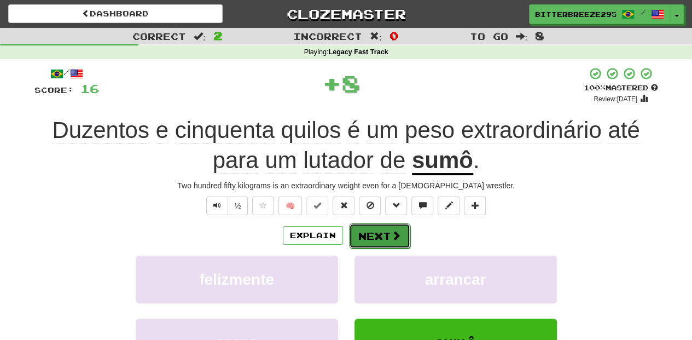
click at [370, 225] on button "Next" at bounding box center [379, 235] width 61 height 25
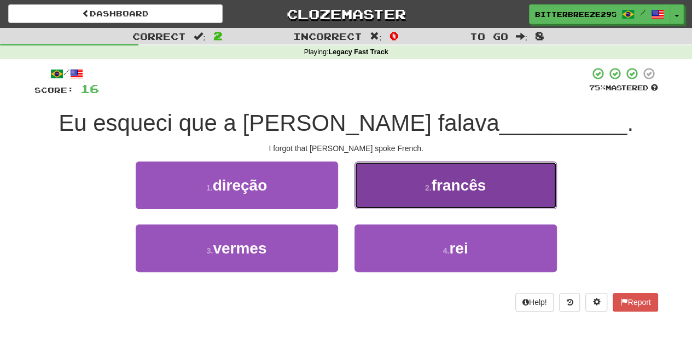
click at [373, 197] on button "2 . [DEMOGRAPHIC_DATA]" at bounding box center [456, 185] width 202 height 48
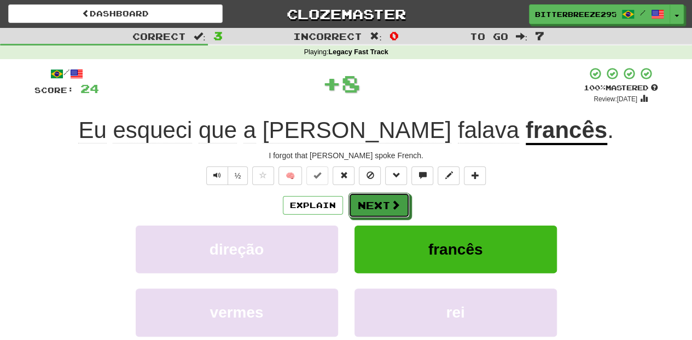
click at [373, 197] on button "Next" at bounding box center [379, 205] width 61 height 25
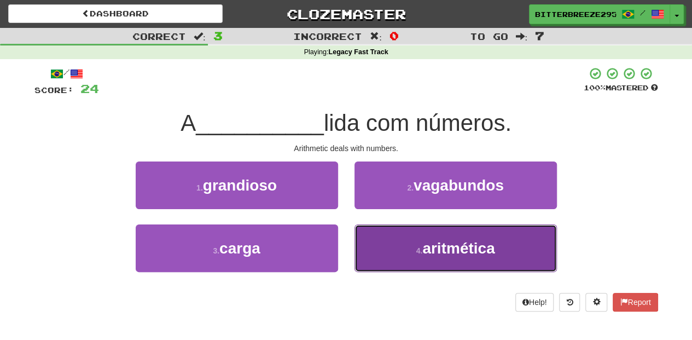
click at [388, 242] on button "4 . aritmética" at bounding box center [456, 248] width 202 height 48
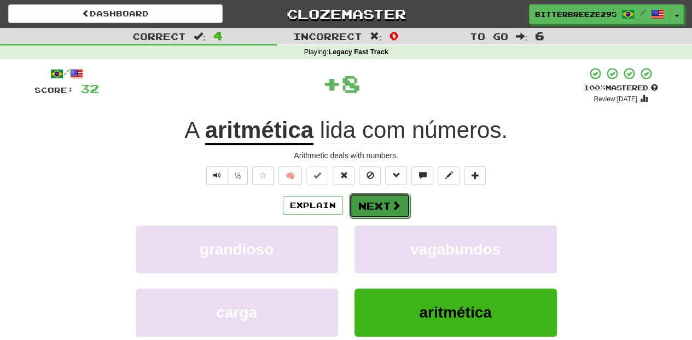
click at [375, 209] on button "Next" at bounding box center [379, 205] width 61 height 25
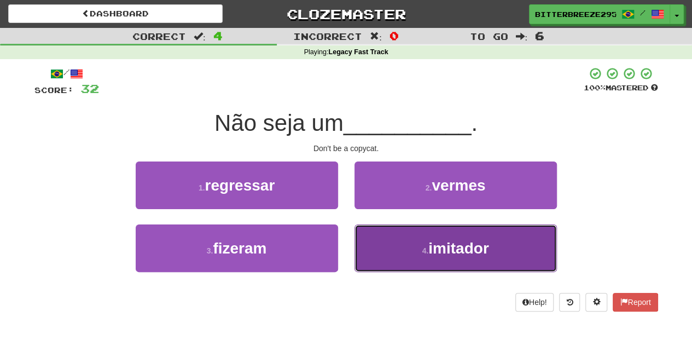
click at [388, 245] on button "4 . imitador" at bounding box center [456, 248] width 202 height 48
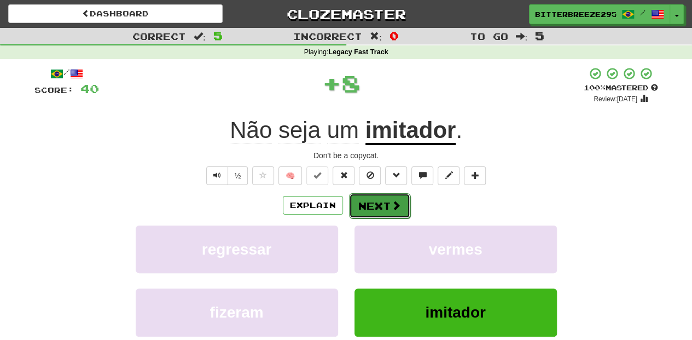
click at [374, 206] on button "Next" at bounding box center [379, 205] width 61 height 25
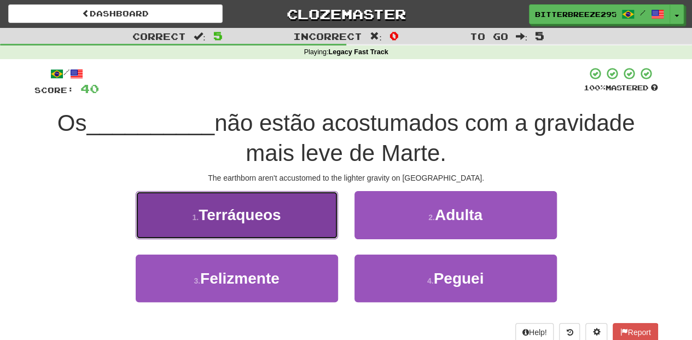
click at [304, 227] on button "1 . [GEOGRAPHIC_DATA]" at bounding box center [237, 215] width 202 height 48
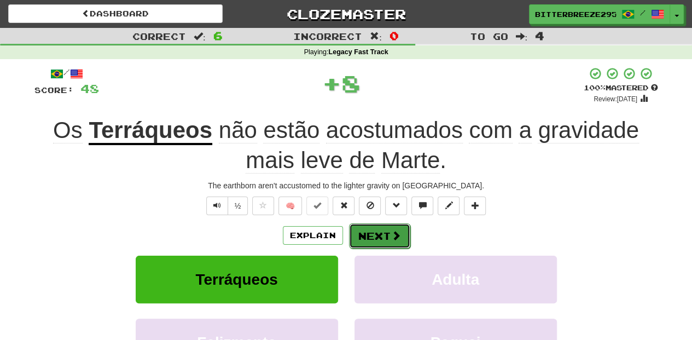
click at [380, 231] on button "Next" at bounding box center [379, 235] width 61 height 25
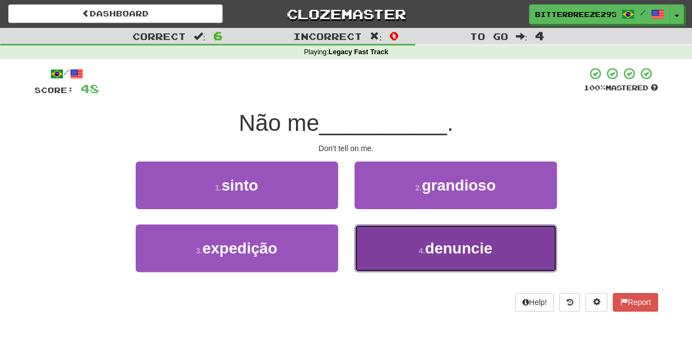
click at [378, 252] on button "4 . denuncie" at bounding box center [456, 248] width 202 height 48
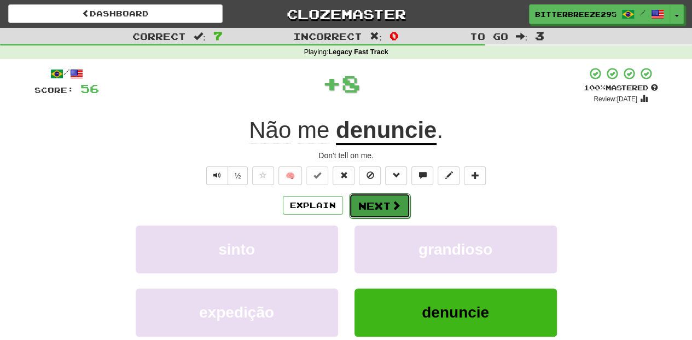
click at [369, 198] on button "Next" at bounding box center [379, 205] width 61 height 25
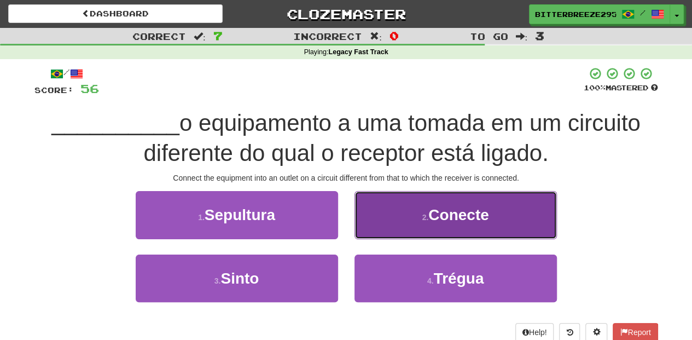
click at [386, 234] on button "2 . Conecte" at bounding box center [456, 215] width 202 height 48
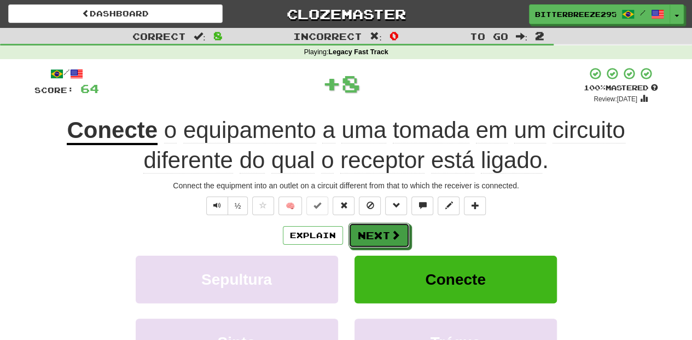
click at [386, 234] on button "Next" at bounding box center [379, 235] width 61 height 25
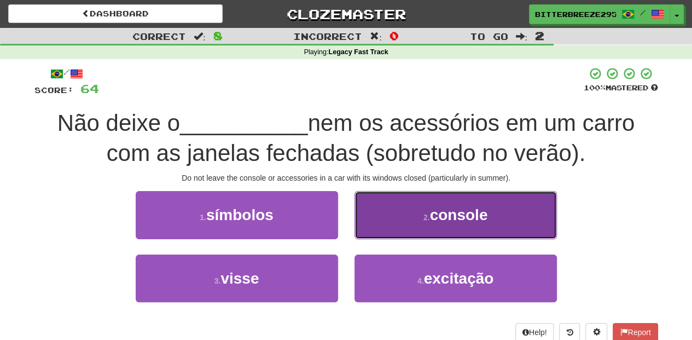
click at [409, 222] on button "2 . console" at bounding box center [456, 215] width 202 height 48
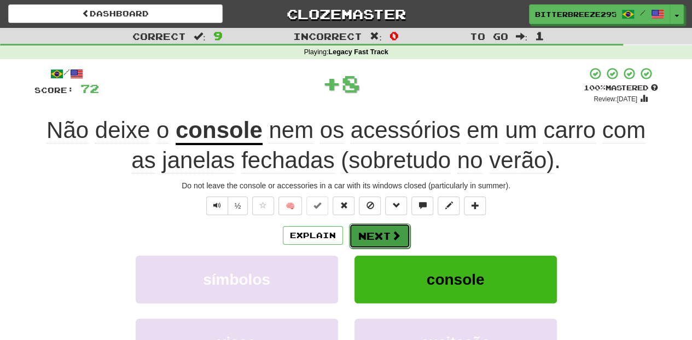
click at [393, 232] on span at bounding box center [396, 235] width 10 height 10
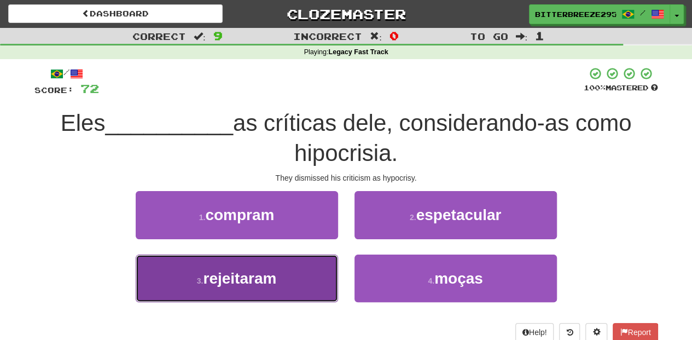
click at [323, 274] on button "3 . rejeitaram" at bounding box center [237, 278] width 202 height 48
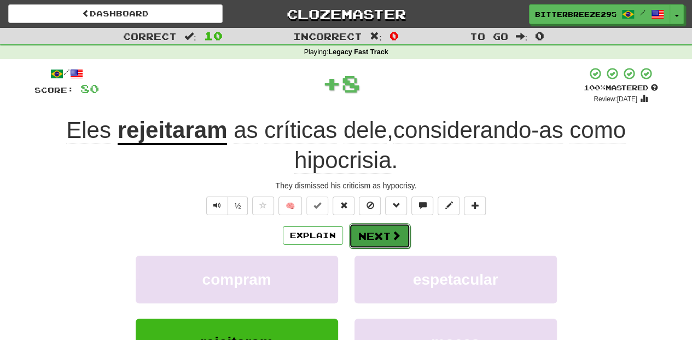
click at [361, 239] on button "Next" at bounding box center [379, 235] width 61 height 25
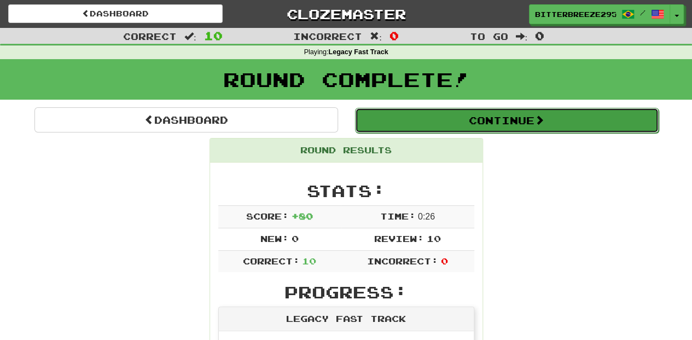
click at [432, 122] on button "Continue" at bounding box center [507, 120] width 304 height 25
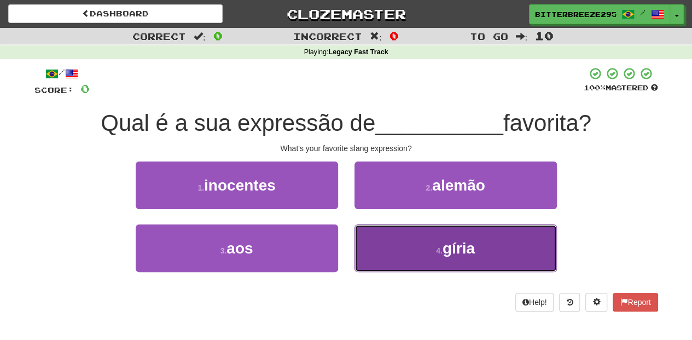
click at [395, 252] on button "4 . gíria" at bounding box center [456, 248] width 202 height 48
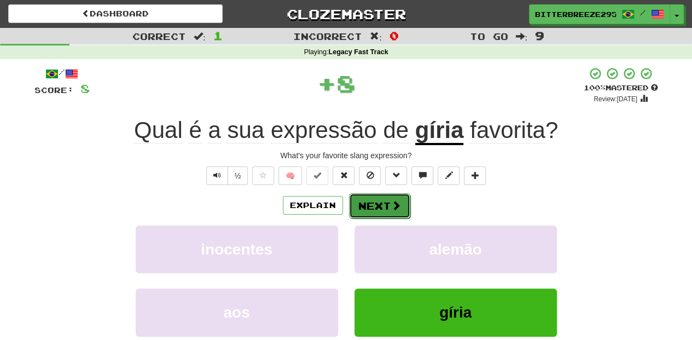
click at [378, 204] on button "Next" at bounding box center [379, 205] width 61 height 25
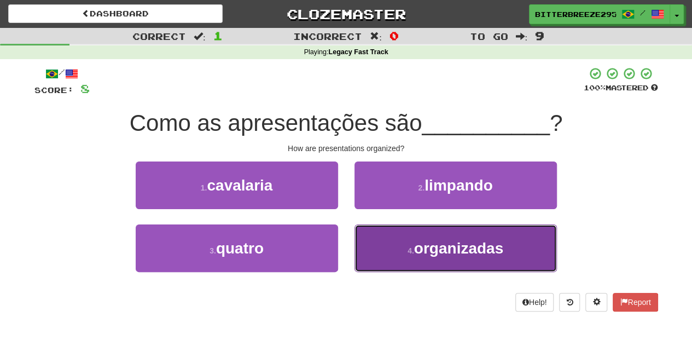
click at [379, 243] on button "4 . organizadas" at bounding box center [456, 248] width 202 height 48
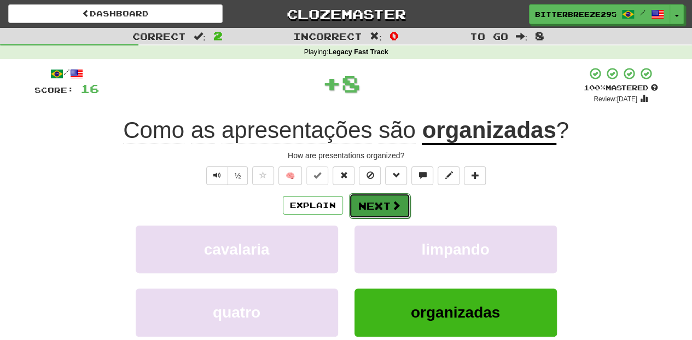
click at [373, 205] on button "Next" at bounding box center [379, 205] width 61 height 25
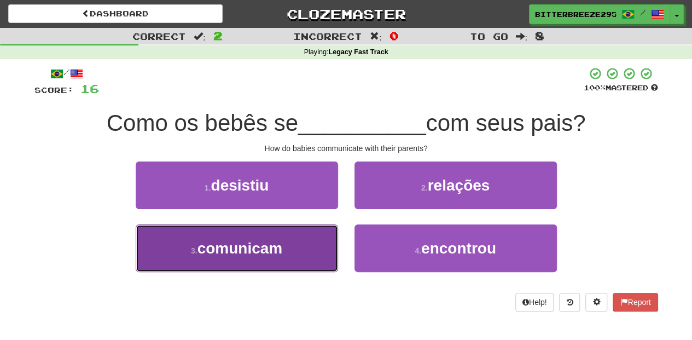
click at [280, 250] on span "comunicam" at bounding box center [240, 248] width 85 height 17
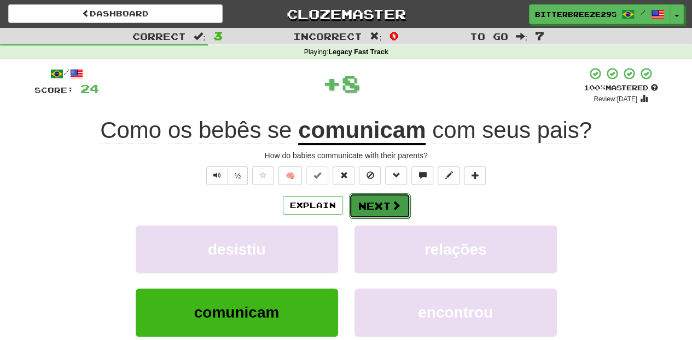
click at [359, 198] on button "Next" at bounding box center [379, 205] width 61 height 25
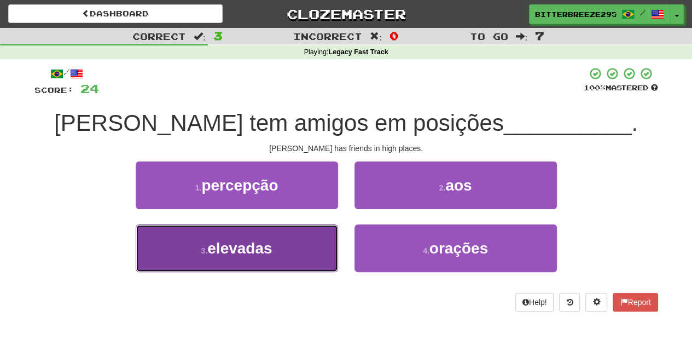
click at [317, 247] on button "3 . elevadas" at bounding box center [237, 248] width 202 height 48
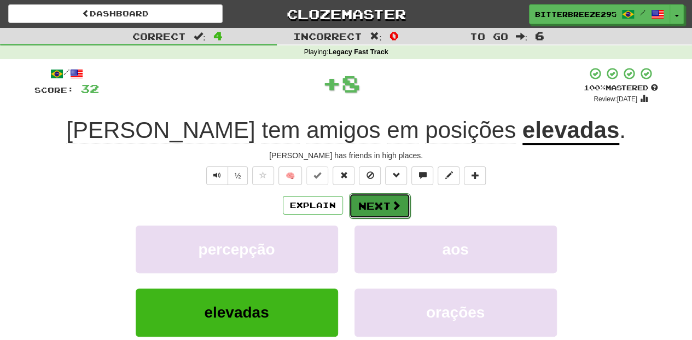
click at [381, 206] on button "Next" at bounding box center [379, 205] width 61 height 25
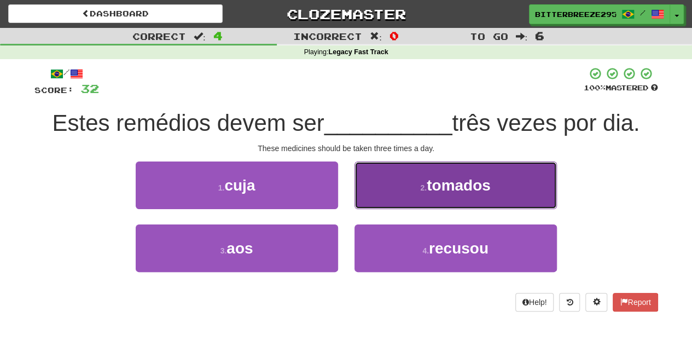
click at [380, 201] on button "2 . tomados" at bounding box center [456, 185] width 202 height 48
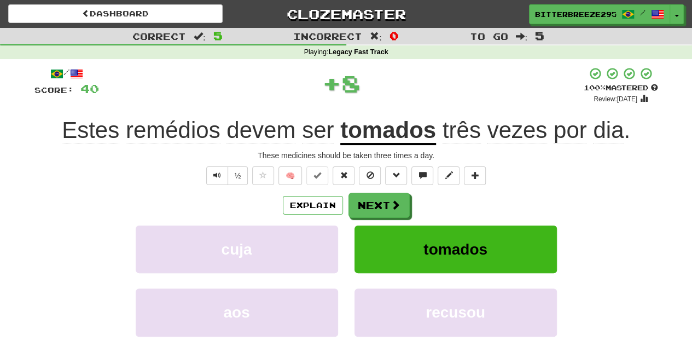
click at [380, 201] on button "Next" at bounding box center [379, 205] width 61 height 25
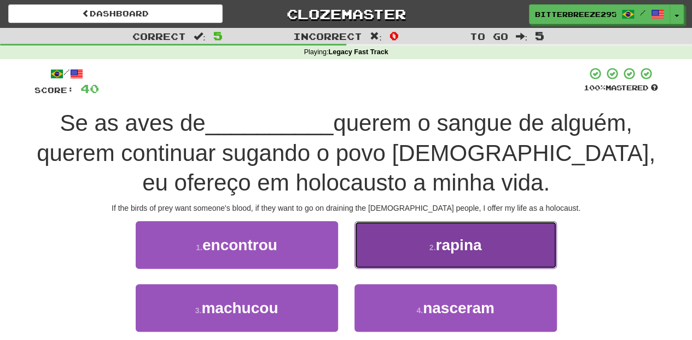
click at [386, 268] on button "2 . rapina" at bounding box center [456, 245] width 202 height 48
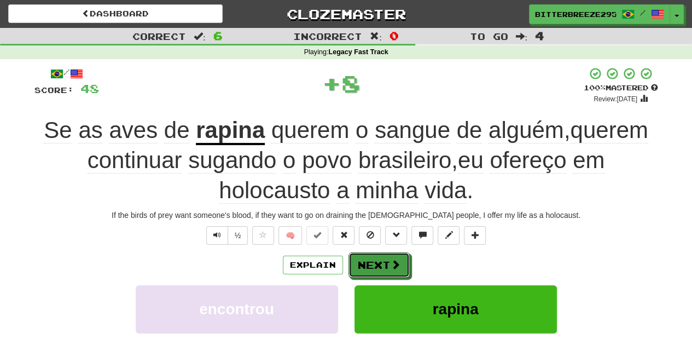
click at [386, 268] on button "Next" at bounding box center [379, 264] width 61 height 25
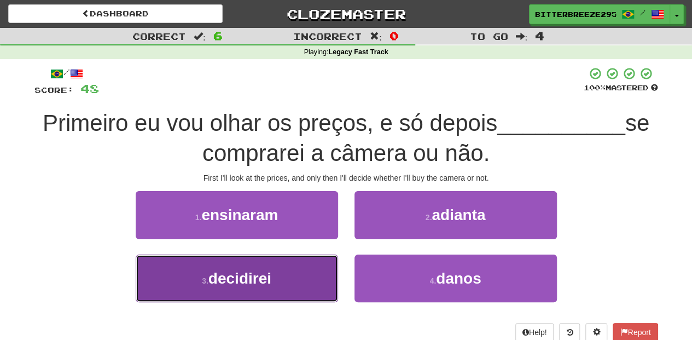
click at [314, 285] on button "3 . decidirei" at bounding box center [237, 278] width 202 height 48
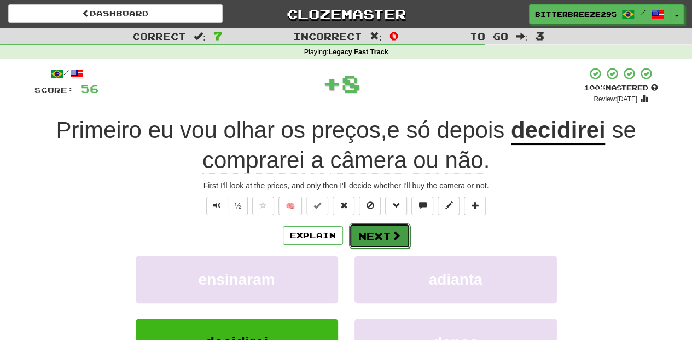
click at [373, 235] on button "Next" at bounding box center [379, 235] width 61 height 25
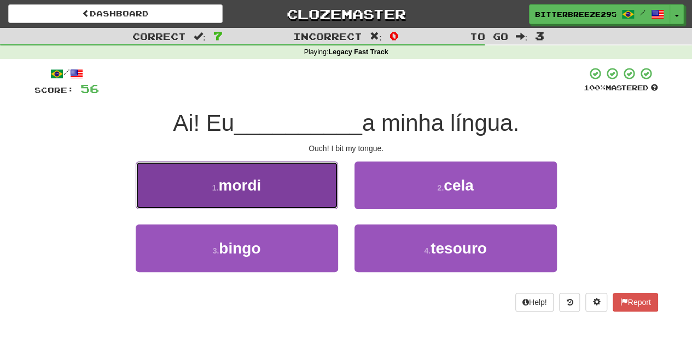
click at [311, 193] on button "1 . mordi" at bounding box center [237, 185] width 202 height 48
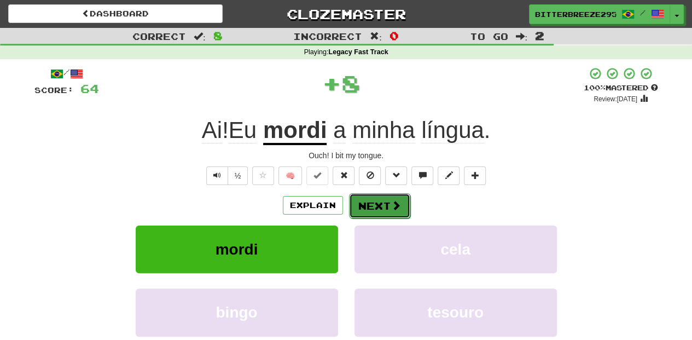
click at [364, 201] on button "Next" at bounding box center [379, 205] width 61 height 25
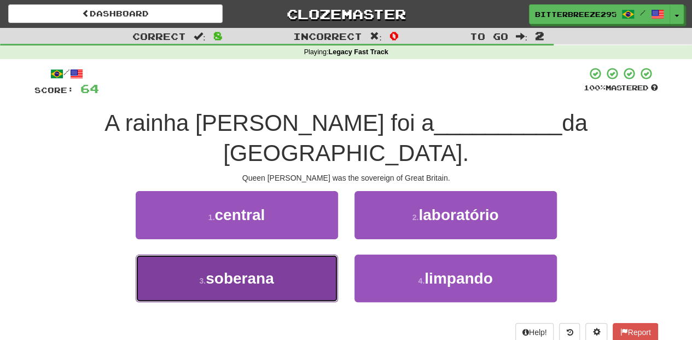
click at [299, 254] on button "3 . soberana" at bounding box center [237, 278] width 202 height 48
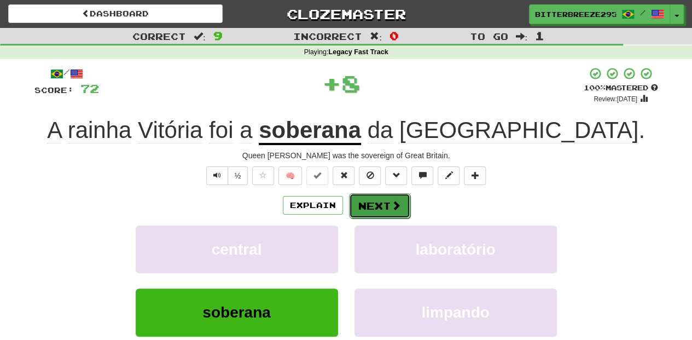
click at [365, 205] on button "Next" at bounding box center [379, 205] width 61 height 25
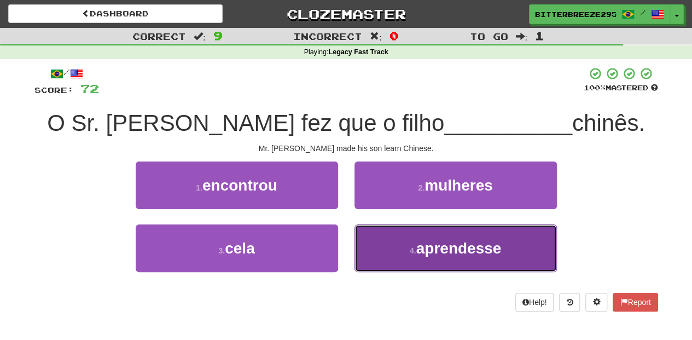
click at [372, 239] on button "4 . aprendesse" at bounding box center [456, 248] width 202 height 48
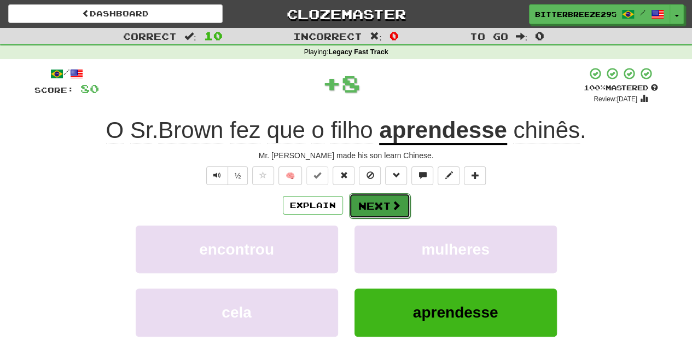
click at [375, 200] on button "Next" at bounding box center [379, 205] width 61 height 25
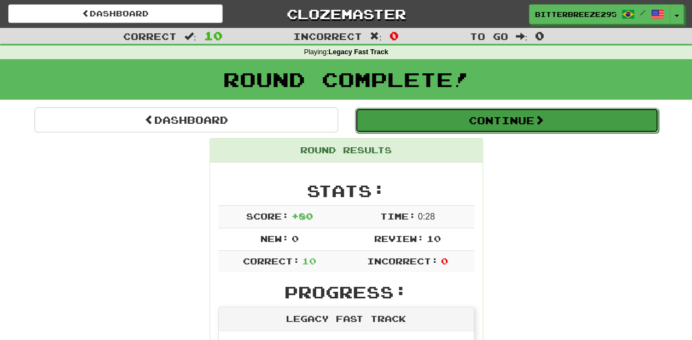
click at [444, 126] on button "Continue" at bounding box center [507, 120] width 304 height 25
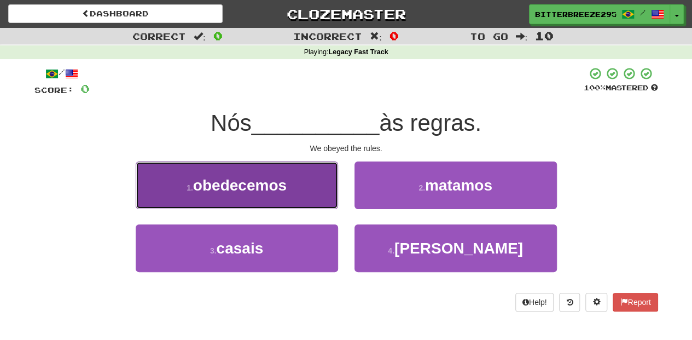
click at [299, 189] on button "1 . obedecemos" at bounding box center [237, 185] width 202 height 48
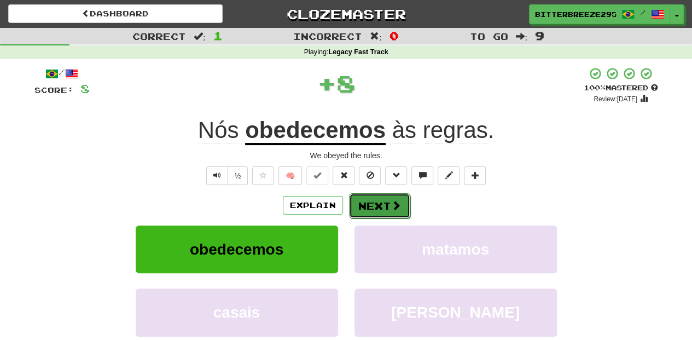
click at [381, 197] on button "Next" at bounding box center [379, 205] width 61 height 25
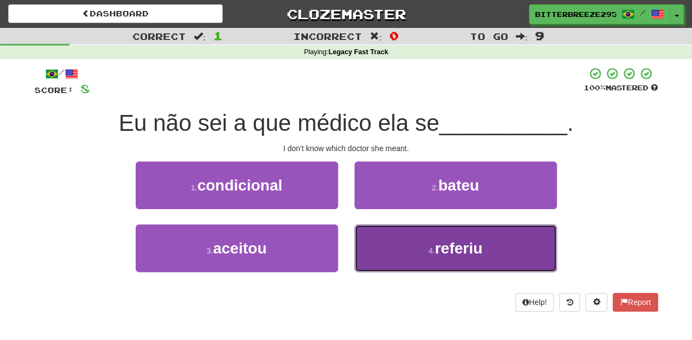
click at [375, 239] on button "4 . referiu" at bounding box center [456, 248] width 202 height 48
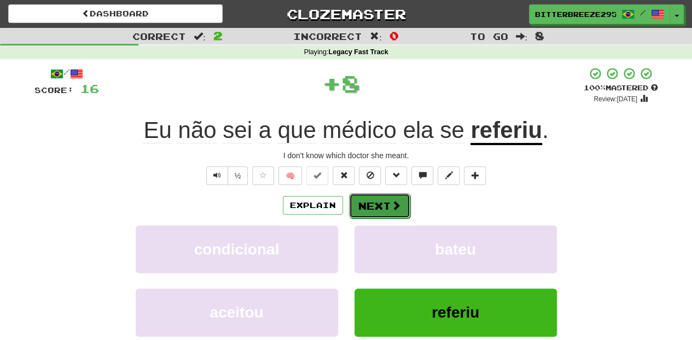
click at [375, 204] on button "Next" at bounding box center [379, 205] width 61 height 25
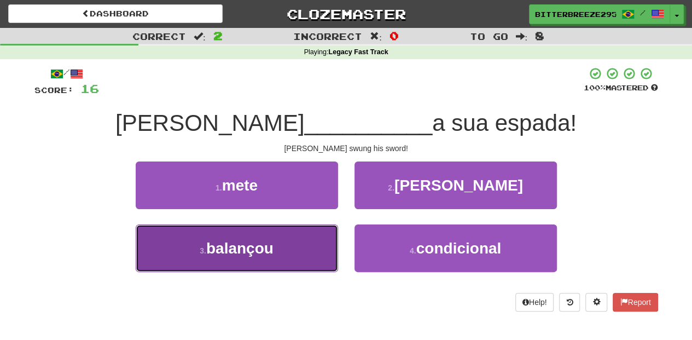
click at [306, 245] on button "3 . balançou" at bounding box center [237, 248] width 202 height 48
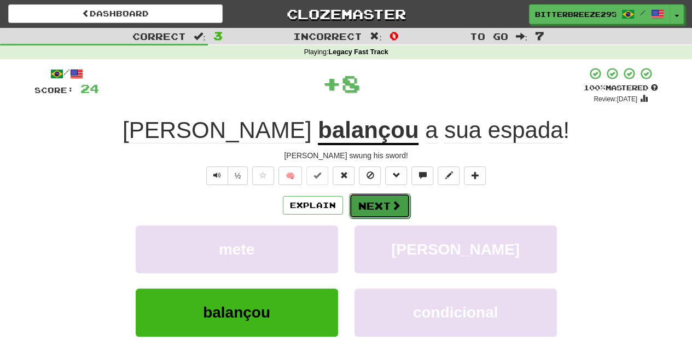
click at [362, 207] on button "Next" at bounding box center [379, 205] width 61 height 25
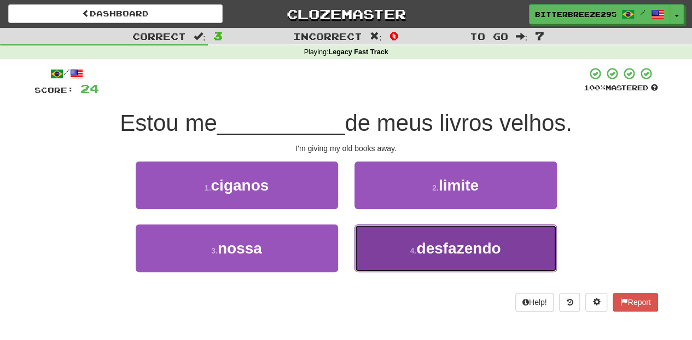
click at [383, 250] on button "4 . desfazendo" at bounding box center [456, 248] width 202 height 48
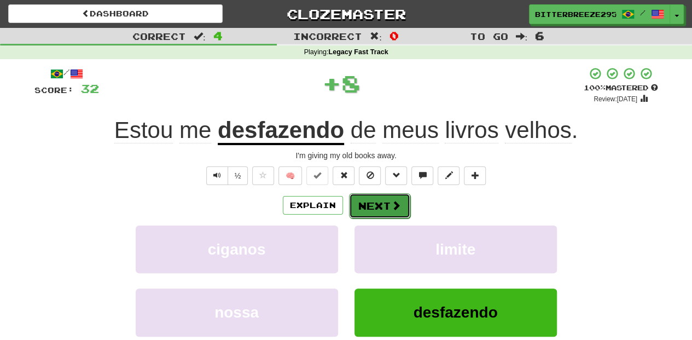
click at [376, 207] on button "Next" at bounding box center [379, 205] width 61 height 25
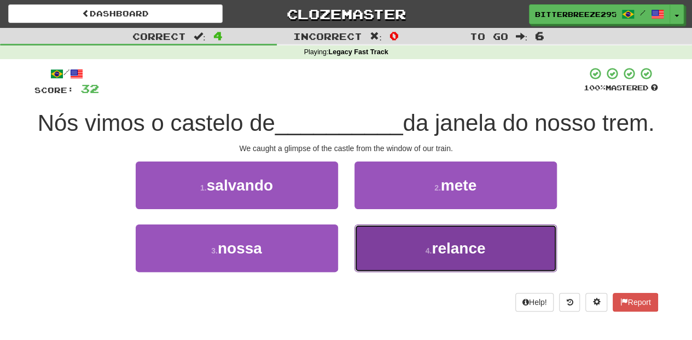
click at [385, 272] on button "4 . relance" at bounding box center [456, 248] width 202 height 48
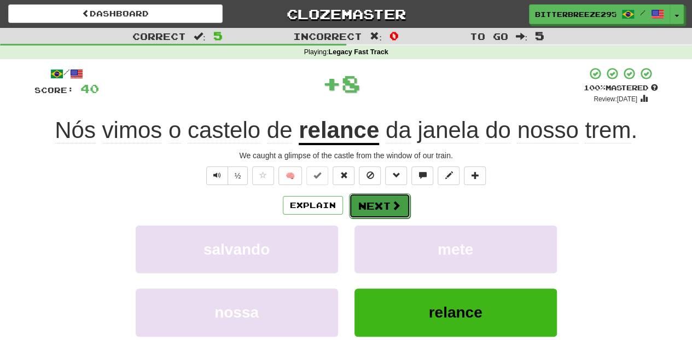
click at [375, 216] on button "Next" at bounding box center [379, 205] width 61 height 25
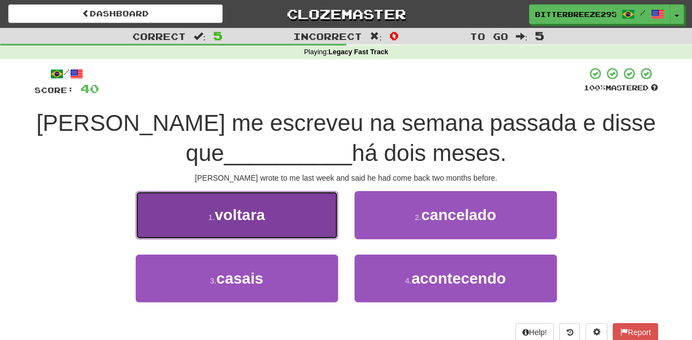
click at [271, 217] on button "1 . voltara" at bounding box center [237, 215] width 202 height 48
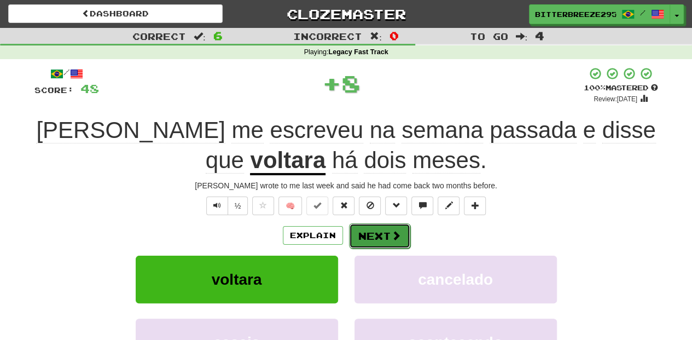
click at [374, 227] on button "Next" at bounding box center [379, 235] width 61 height 25
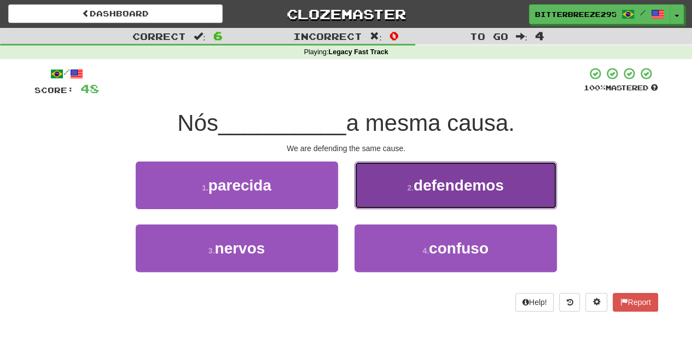
click at [384, 205] on button "2 . defendemos" at bounding box center [456, 185] width 202 height 48
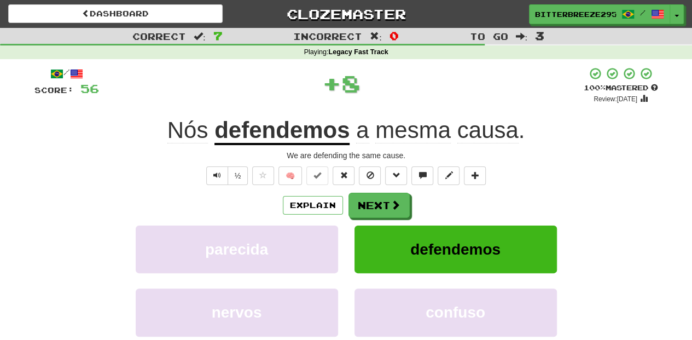
click at [384, 205] on button "Next" at bounding box center [379, 205] width 61 height 25
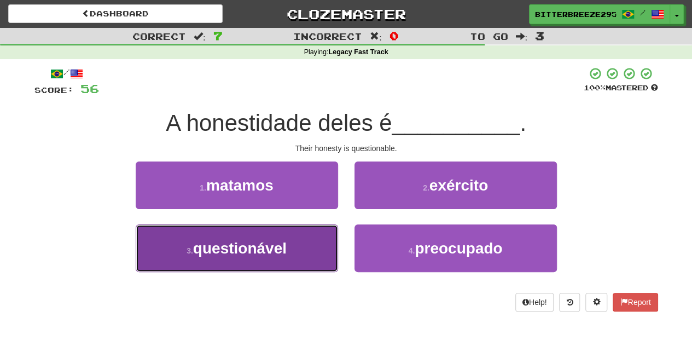
click at [311, 246] on button "3 . questionável" at bounding box center [237, 248] width 202 height 48
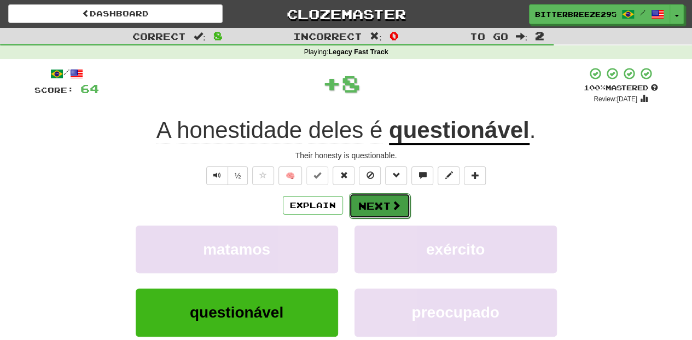
click at [359, 213] on button "Next" at bounding box center [379, 205] width 61 height 25
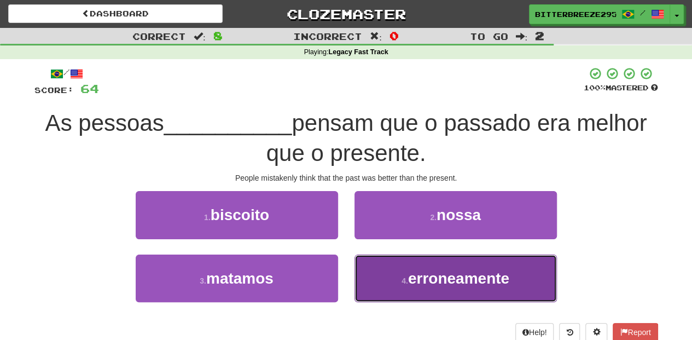
click at [379, 278] on button "4 . erroneamente" at bounding box center [456, 278] width 202 height 48
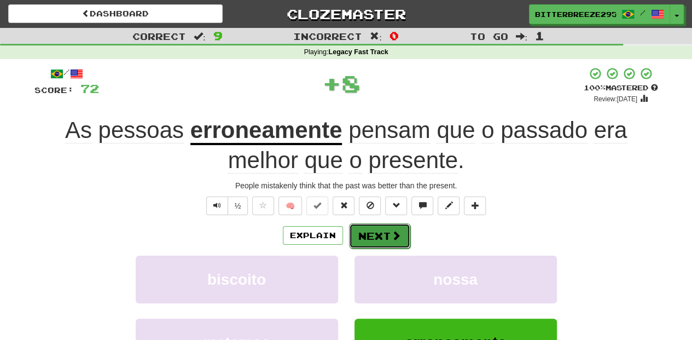
click at [375, 230] on button "Next" at bounding box center [379, 235] width 61 height 25
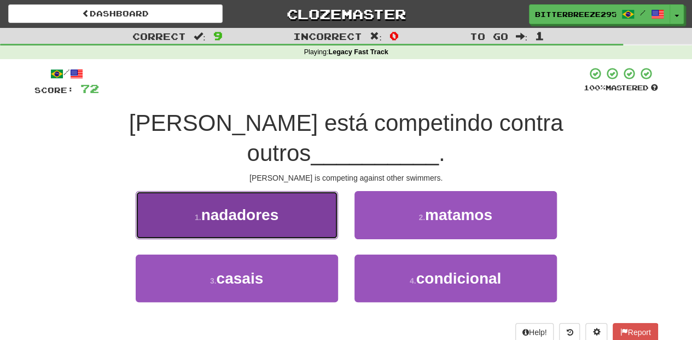
click at [311, 191] on button "1 . nadadores" at bounding box center [237, 215] width 202 height 48
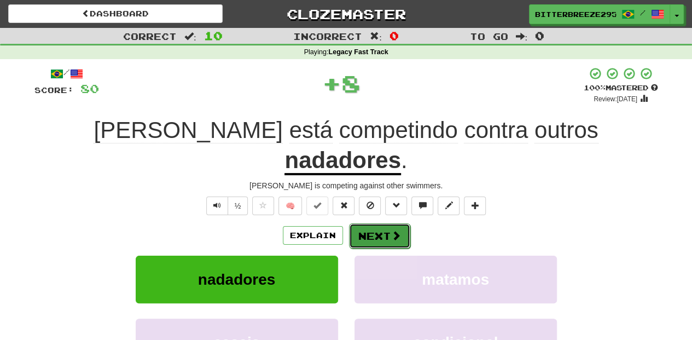
click at [393, 230] on span at bounding box center [396, 235] width 10 height 10
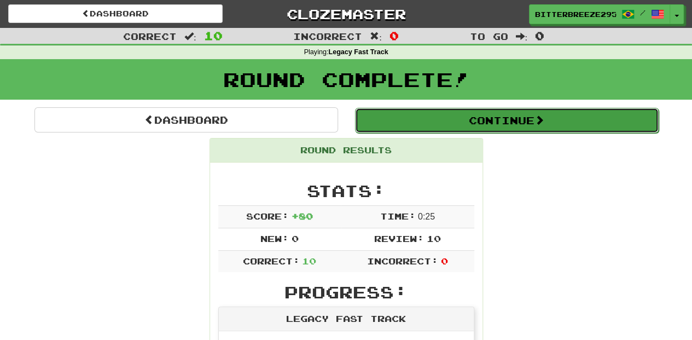
click at [411, 117] on button "Continue" at bounding box center [507, 120] width 304 height 25
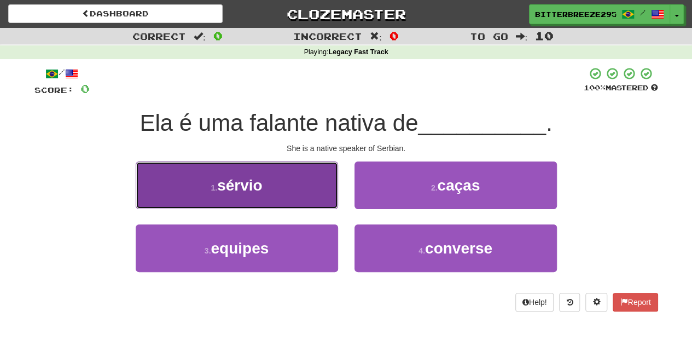
click at [316, 194] on button "1 . sérvio" at bounding box center [237, 185] width 202 height 48
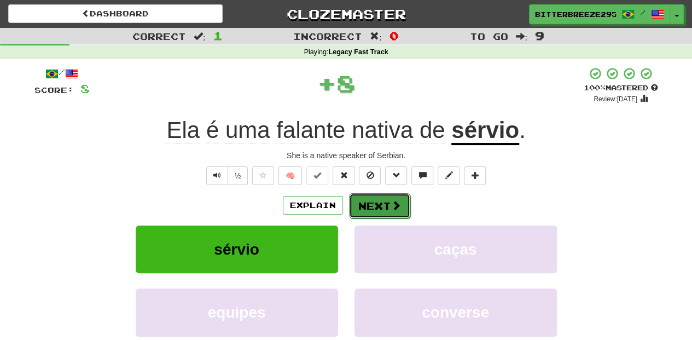
click at [364, 199] on button "Next" at bounding box center [379, 205] width 61 height 25
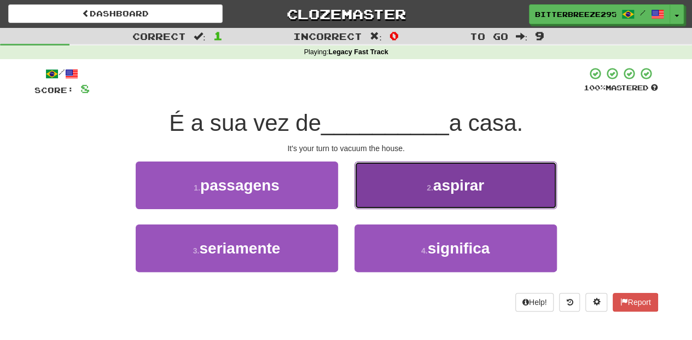
click at [386, 198] on button "2 . aspirar" at bounding box center [456, 185] width 202 height 48
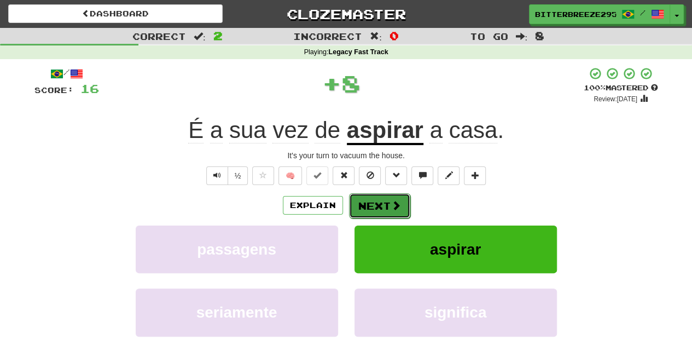
click at [383, 198] on button "Next" at bounding box center [379, 205] width 61 height 25
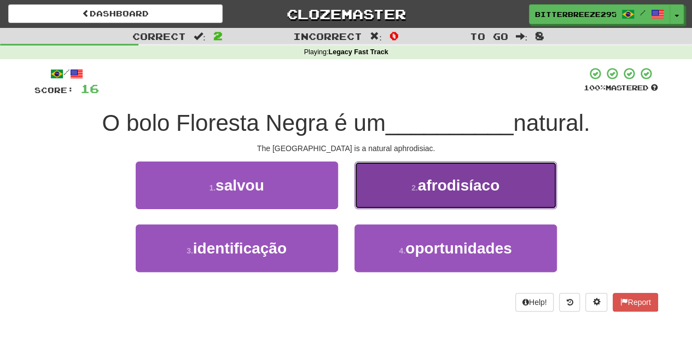
click at [376, 204] on button "2 . afrodisíaco" at bounding box center [456, 185] width 202 height 48
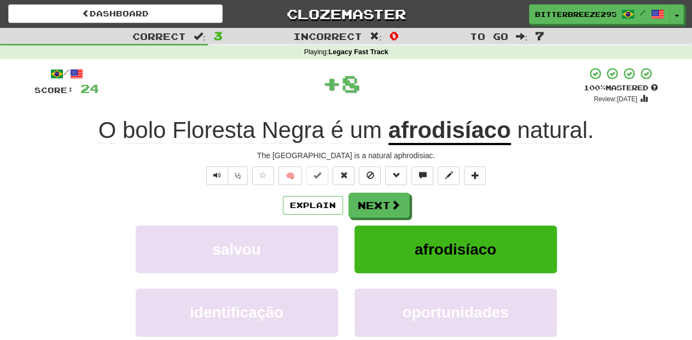
click at [376, 204] on button "Next" at bounding box center [379, 205] width 61 height 25
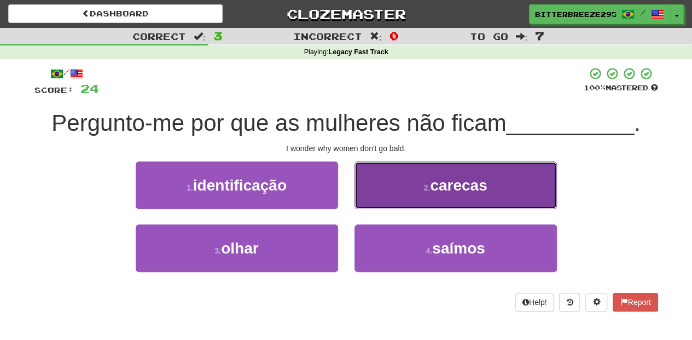
click at [378, 194] on button "2 . carecas" at bounding box center [456, 185] width 202 height 48
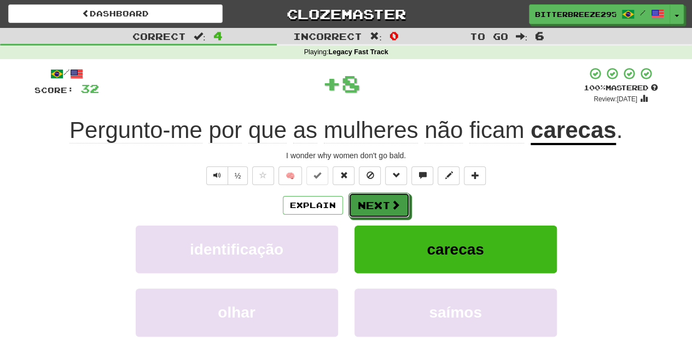
click at [378, 194] on button "Next" at bounding box center [379, 205] width 61 height 25
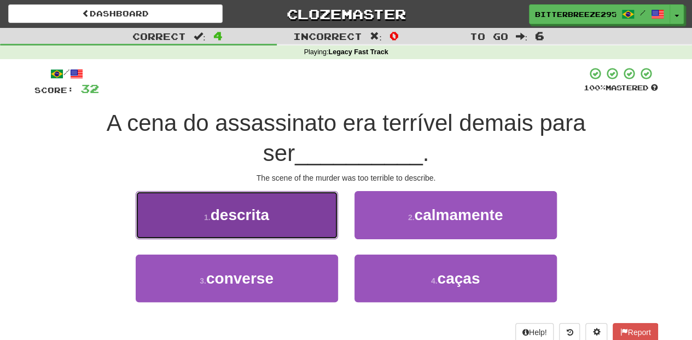
click at [294, 221] on button "1 . descrita" at bounding box center [237, 215] width 202 height 48
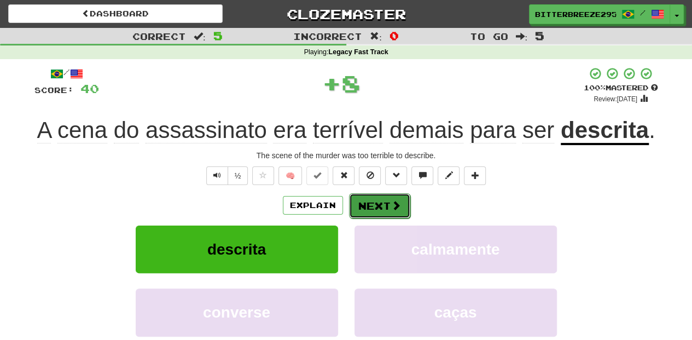
click at [376, 200] on button "Next" at bounding box center [379, 205] width 61 height 25
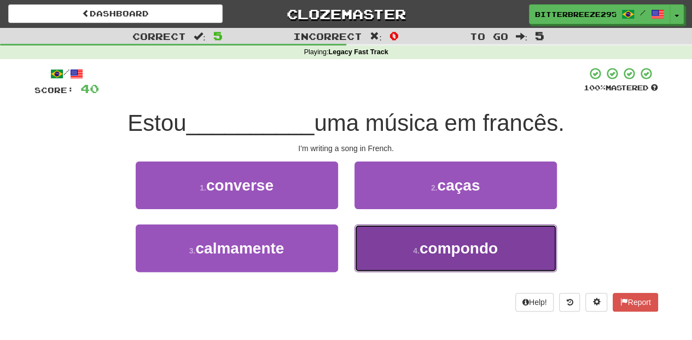
click at [406, 239] on button "4 . compondo" at bounding box center [456, 248] width 202 height 48
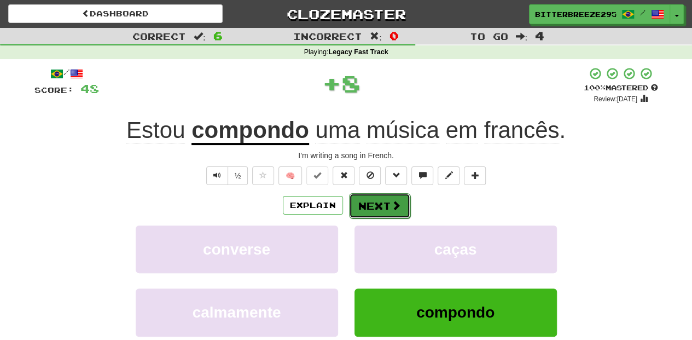
click at [385, 193] on button "Next" at bounding box center [379, 205] width 61 height 25
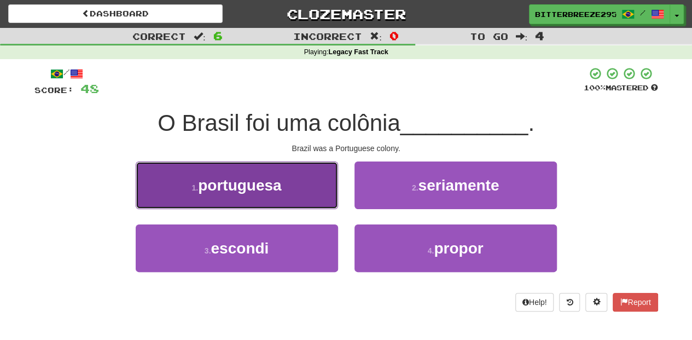
click at [297, 190] on button "1 . [DEMOGRAPHIC_DATA]" at bounding box center [237, 185] width 202 height 48
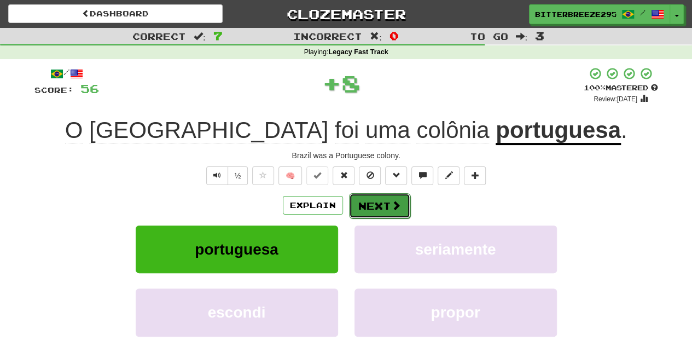
click at [380, 197] on button "Next" at bounding box center [379, 205] width 61 height 25
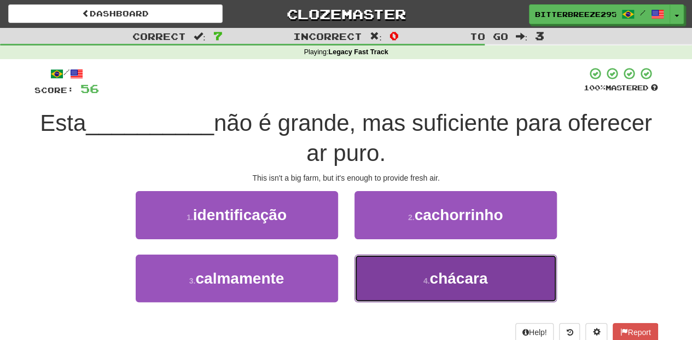
click at [380, 274] on button "4 . chácara" at bounding box center [456, 278] width 202 height 48
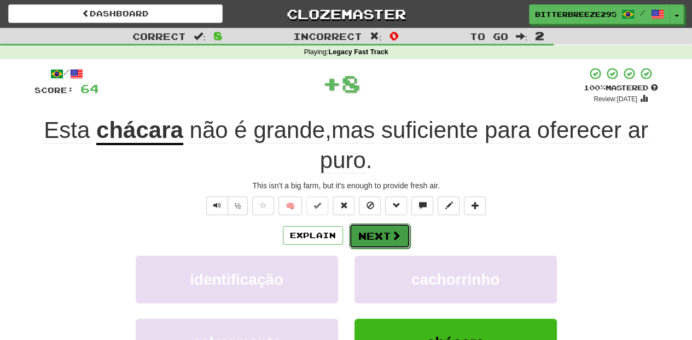
click at [367, 232] on button "Next" at bounding box center [379, 235] width 61 height 25
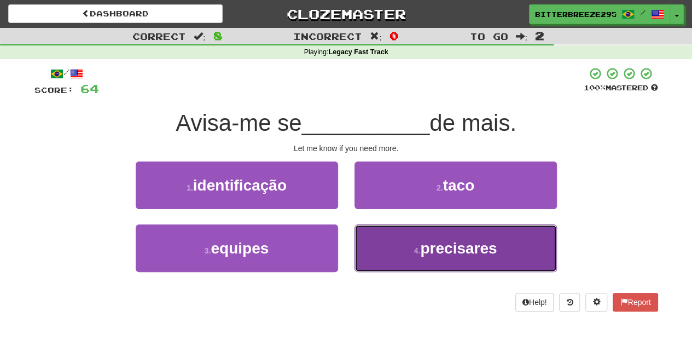
click at [373, 246] on button "4 . precisares" at bounding box center [456, 248] width 202 height 48
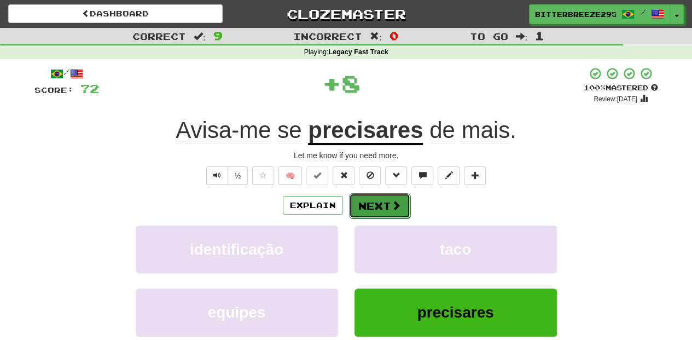
click at [370, 201] on button "Next" at bounding box center [379, 205] width 61 height 25
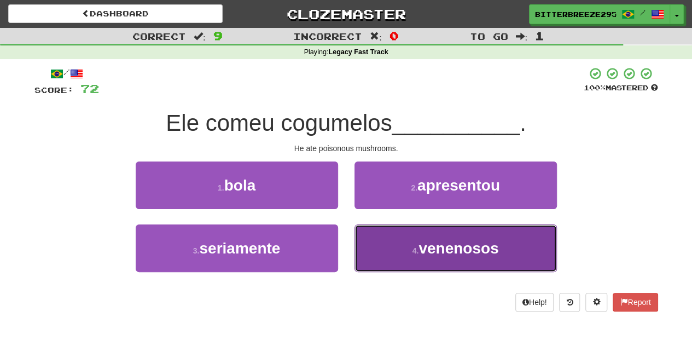
click at [371, 237] on button "4 . venenosos" at bounding box center [456, 248] width 202 height 48
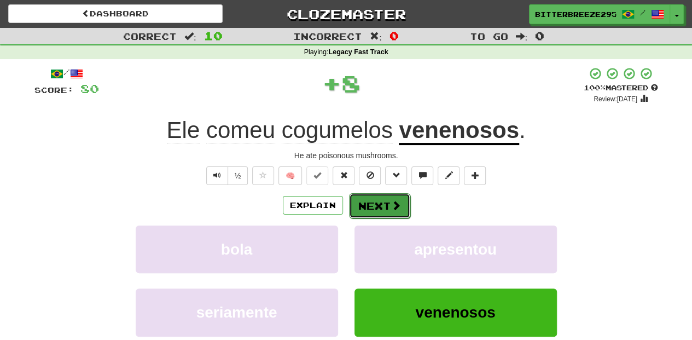
click at [368, 207] on button "Next" at bounding box center [379, 205] width 61 height 25
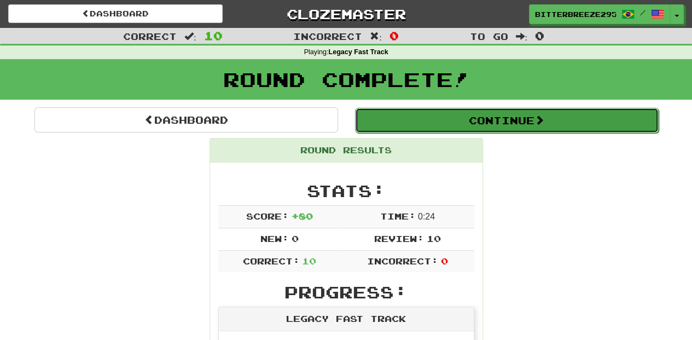
click at [417, 118] on button "Continue" at bounding box center [507, 120] width 304 height 25
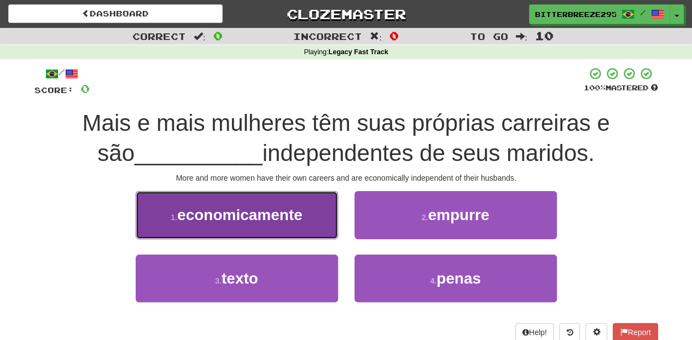
click at [295, 220] on span "economicamente" at bounding box center [239, 214] width 125 height 17
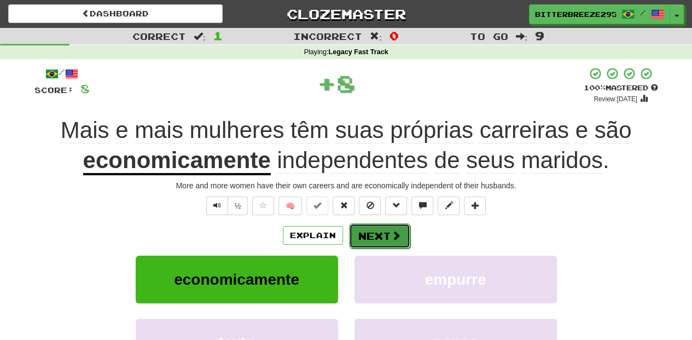
click at [351, 239] on button "Next" at bounding box center [379, 235] width 61 height 25
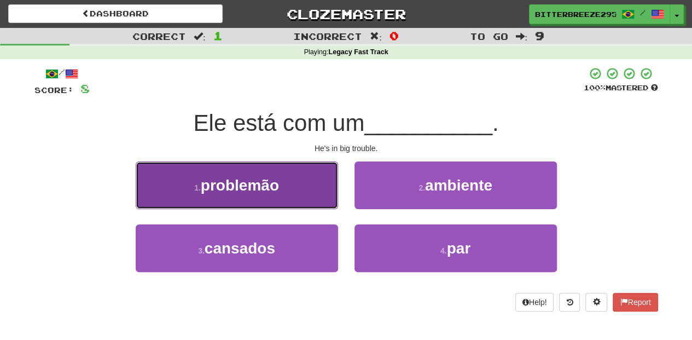
click at [295, 201] on button "1 . problemão" at bounding box center [237, 185] width 202 height 48
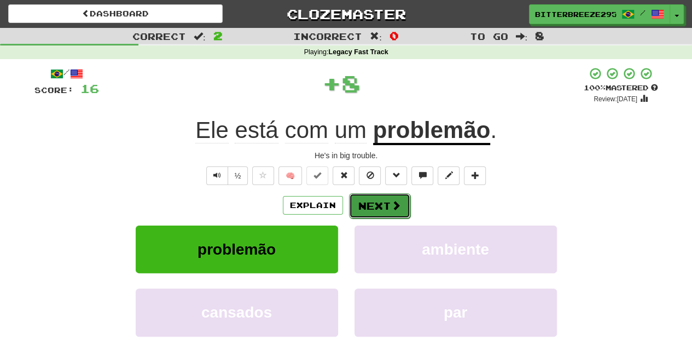
click at [356, 204] on button "Next" at bounding box center [379, 205] width 61 height 25
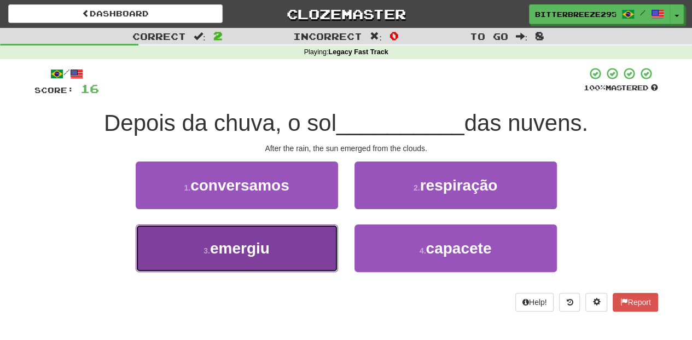
click at [316, 245] on button "3 . emergiu" at bounding box center [237, 248] width 202 height 48
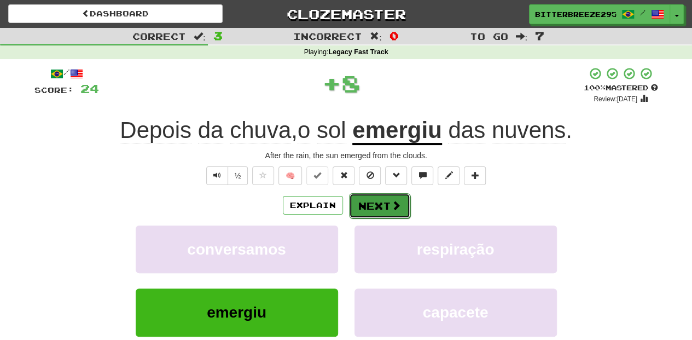
click at [374, 209] on button "Next" at bounding box center [379, 205] width 61 height 25
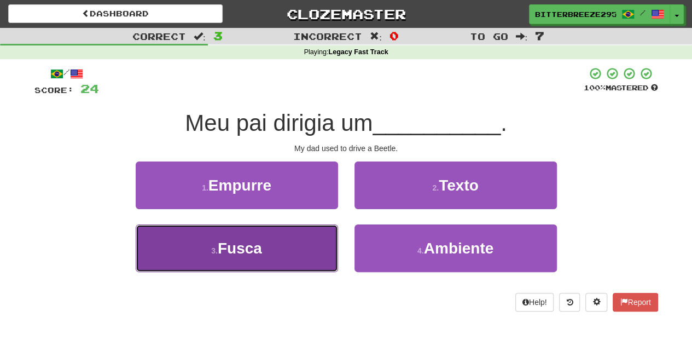
click at [310, 242] on button "3 . [GEOGRAPHIC_DATA]" at bounding box center [237, 248] width 202 height 48
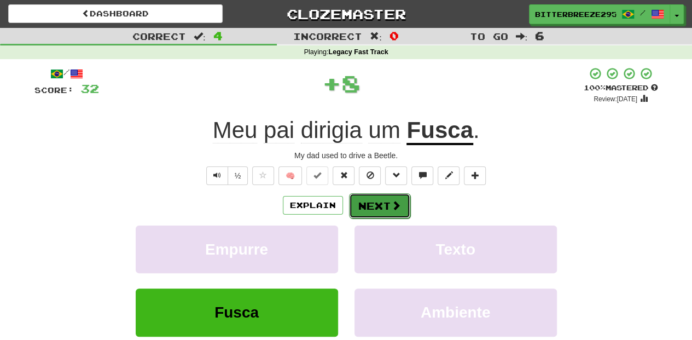
click at [371, 210] on button "Next" at bounding box center [379, 205] width 61 height 25
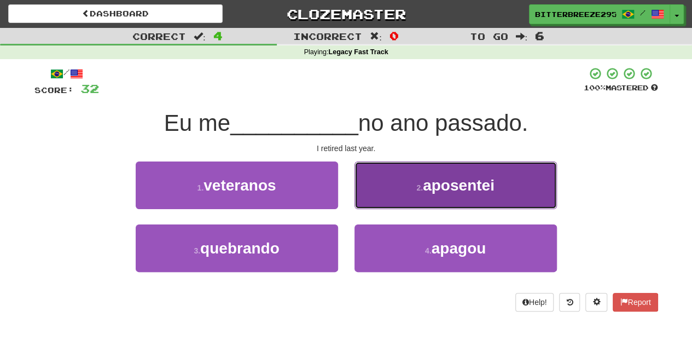
click at [392, 198] on button "2 . aposentei" at bounding box center [456, 185] width 202 height 48
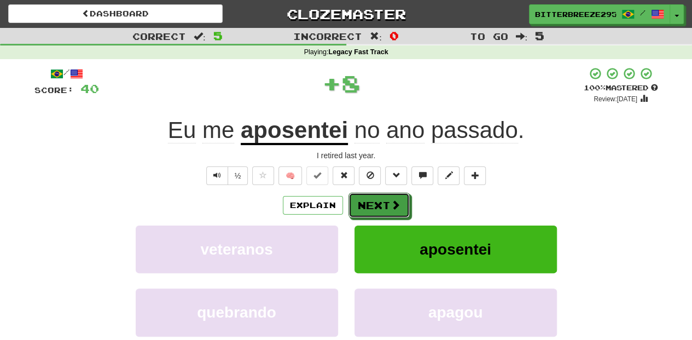
click at [392, 198] on button "Next" at bounding box center [379, 205] width 61 height 25
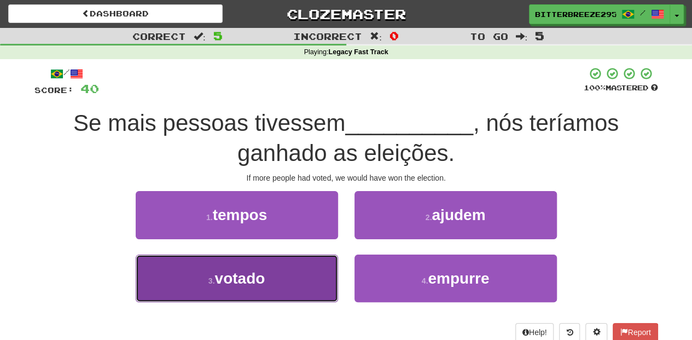
click at [323, 276] on button "3 . votado" at bounding box center [237, 278] width 202 height 48
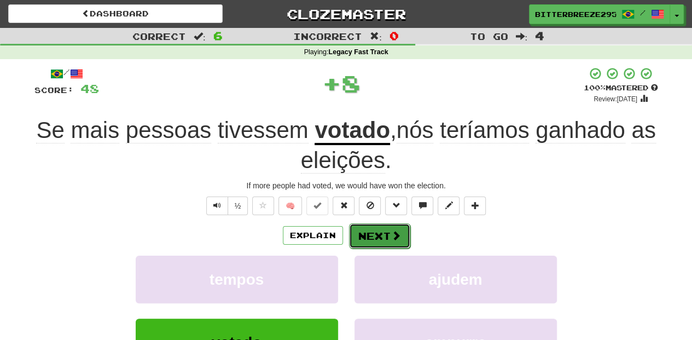
click at [367, 237] on button "Next" at bounding box center [379, 235] width 61 height 25
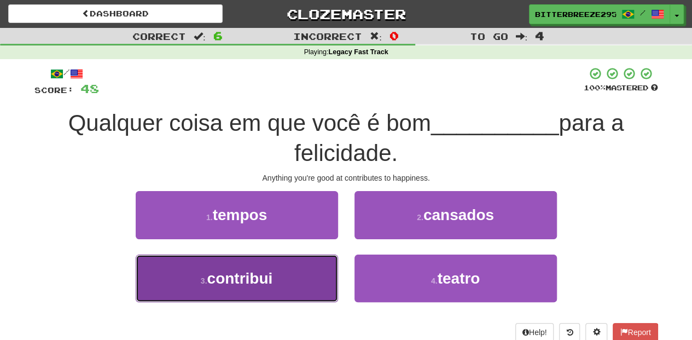
click at [300, 278] on button "3 . contribui" at bounding box center [237, 278] width 202 height 48
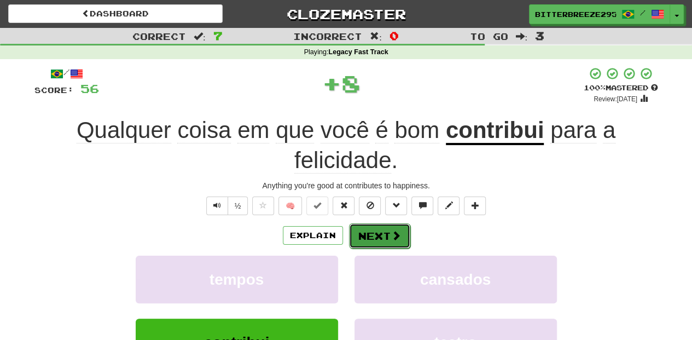
click at [366, 234] on button "Next" at bounding box center [379, 235] width 61 height 25
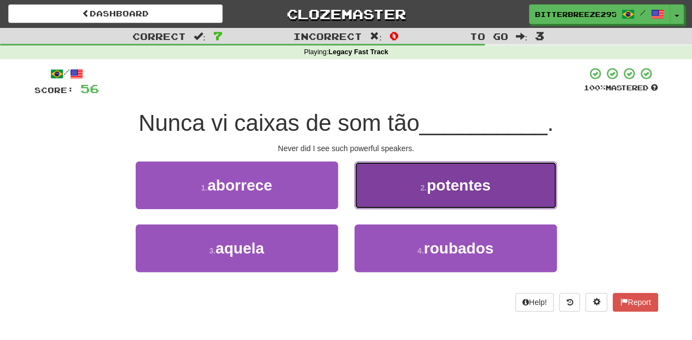
click at [381, 198] on button "2 . potentes" at bounding box center [456, 185] width 202 height 48
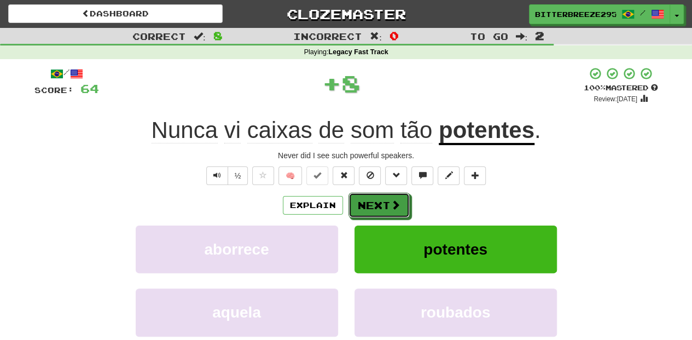
click at [381, 198] on button "Next" at bounding box center [379, 205] width 61 height 25
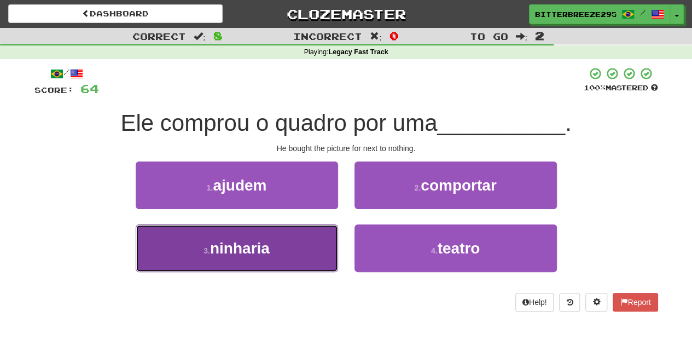
click at [302, 240] on button "3 . ninharia" at bounding box center [237, 248] width 202 height 48
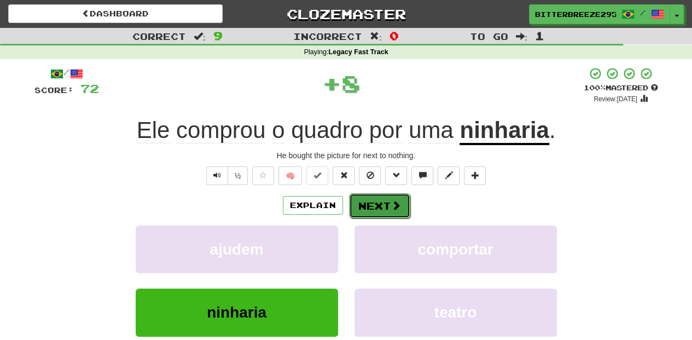
click at [350, 200] on button "Next" at bounding box center [379, 205] width 61 height 25
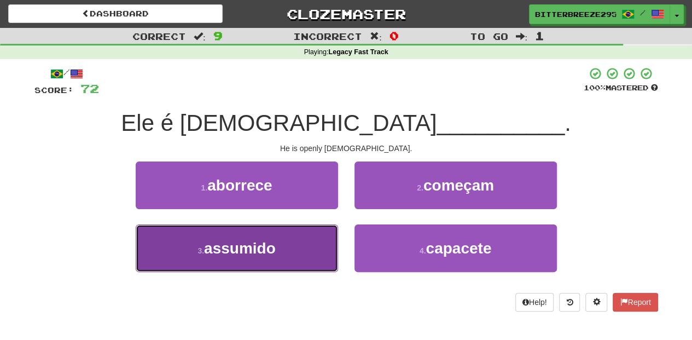
click at [300, 245] on button "3 . assumido" at bounding box center [237, 248] width 202 height 48
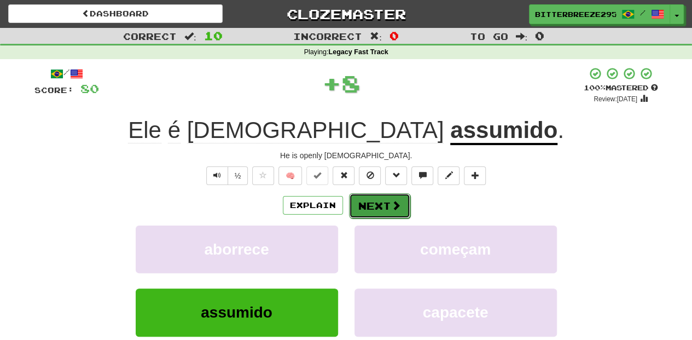
click at [370, 211] on button "Next" at bounding box center [379, 205] width 61 height 25
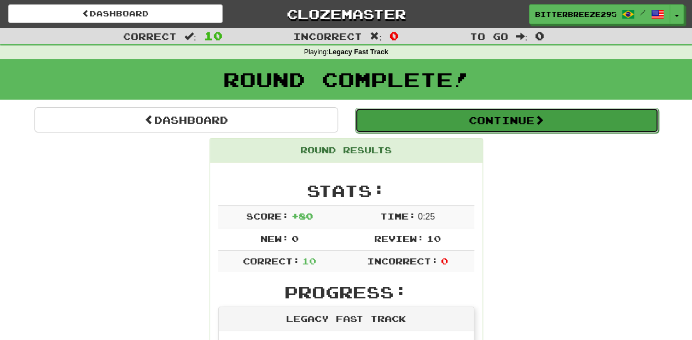
click at [417, 118] on button "Continue" at bounding box center [507, 120] width 304 height 25
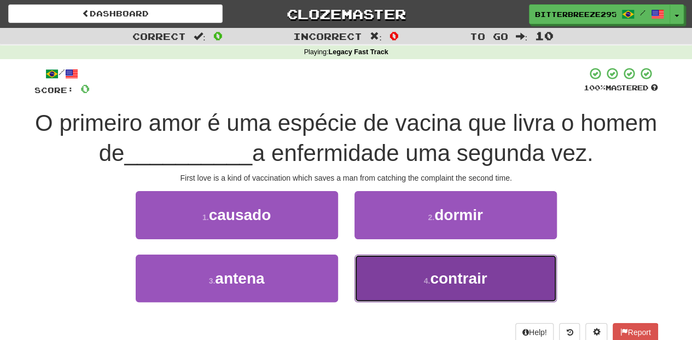
click at [376, 269] on button "4 . contrair" at bounding box center [456, 278] width 202 height 48
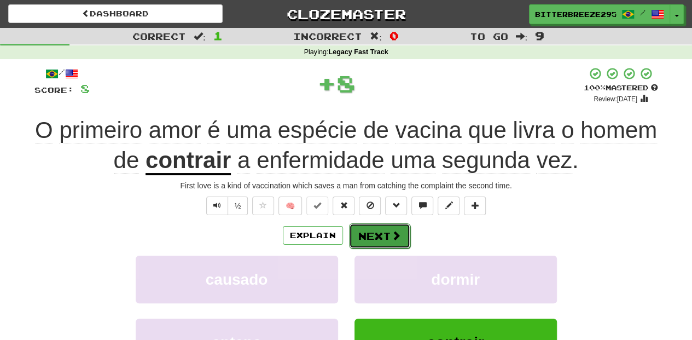
click at [374, 233] on button "Next" at bounding box center [379, 235] width 61 height 25
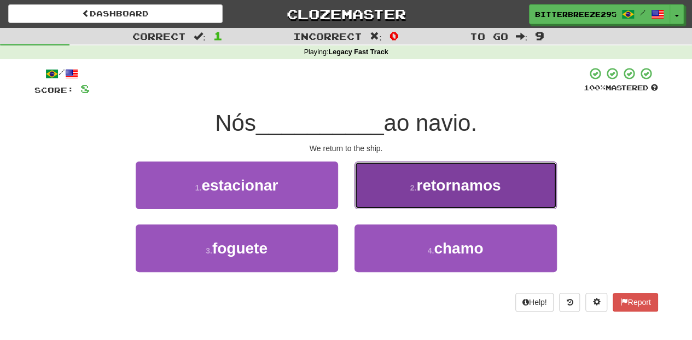
click at [376, 196] on button "2 . retornamos" at bounding box center [456, 185] width 202 height 48
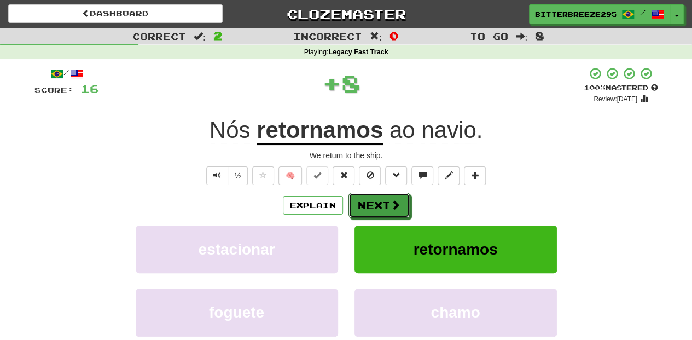
click at [376, 196] on button "Next" at bounding box center [379, 205] width 61 height 25
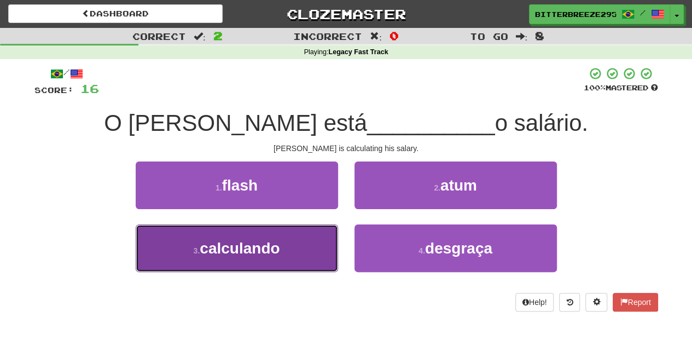
click at [315, 231] on button "3 . calculando" at bounding box center [237, 248] width 202 height 48
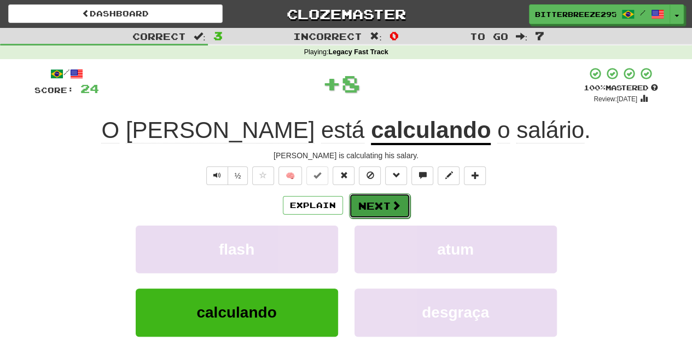
click at [364, 210] on button "Next" at bounding box center [379, 205] width 61 height 25
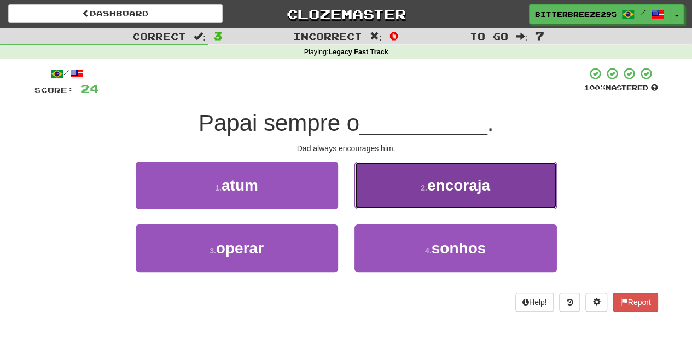
click at [385, 205] on button "2 . encoraja" at bounding box center [456, 185] width 202 height 48
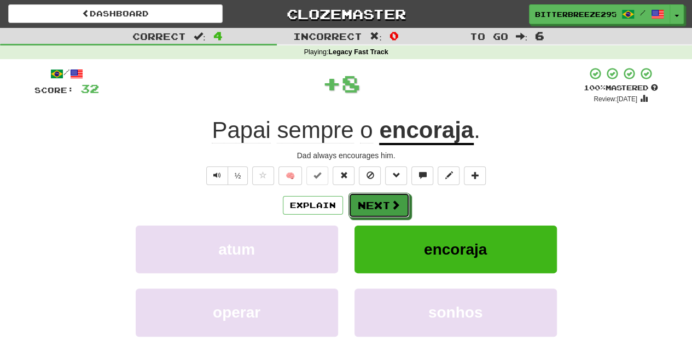
click at [385, 205] on button "Next" at bounding box center [379, 205] width 61 height 25
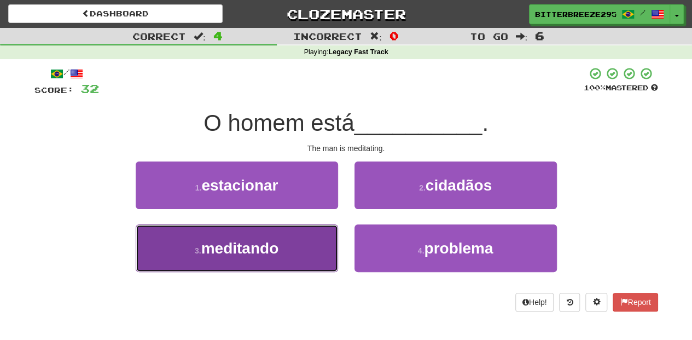
click at [292, 236] on button "3 . meditando" at bounding box center [237, 248] width 202 height 48
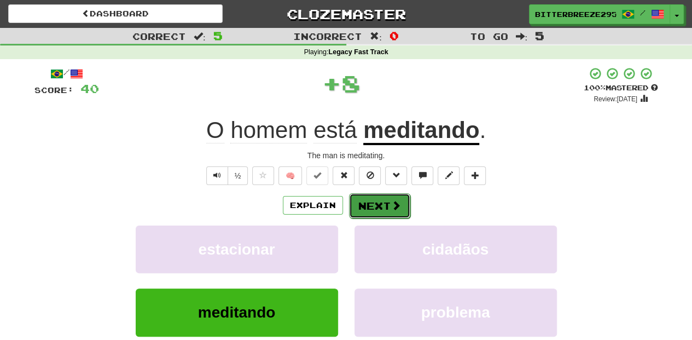
click at [359, 198] on button "Next" at bounding box center [379, 205] width 61 height 25
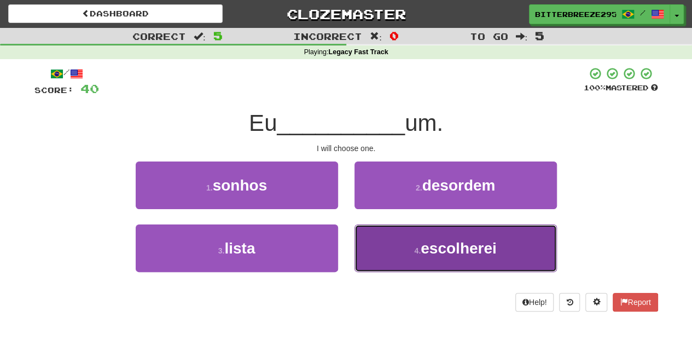
click at [384, 236] on button "4 . escolherei" at bounding box center [456, 248] width 202 height 48
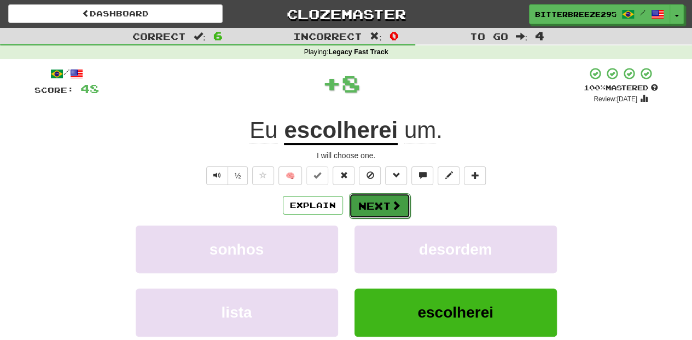
click at [369, 205] on button "Next" at bounding box center [379, 205] width 61 height 25
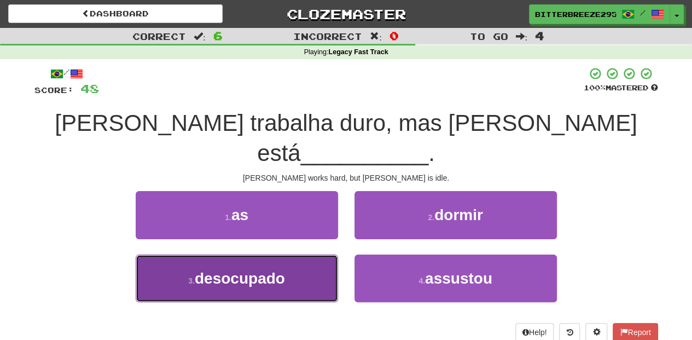
click at [309, 254] on button "3 . desocupado" at bounding box center [237, 278] width 202 height 48
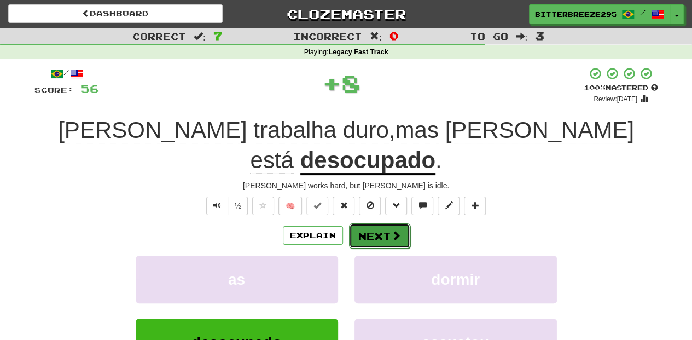
click at [380, 223] on button "Next" at bounding box center [379, 235] width 61 height 25
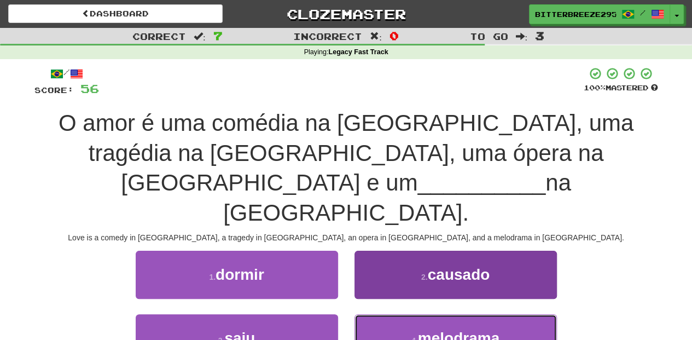
drag, startPoint x: 397, startPoint y: 296, endPoint x: 377, endPoint y: 295, distance: 20.3
click at [397, 314] on button "4 . melodrama" at bounding box center [456, 338] width 202 height 48
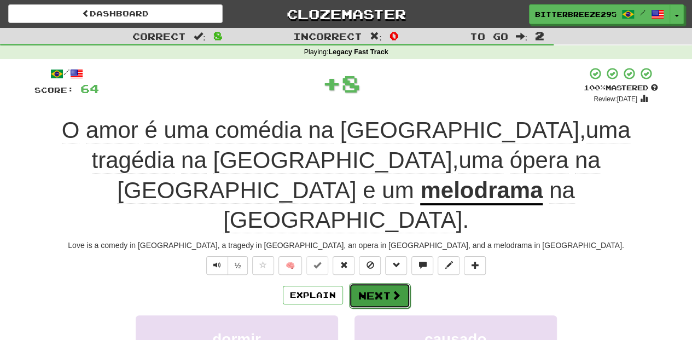
click at [370, 283] on button "Next" at bounding box center [379, 295] width 61 height 25
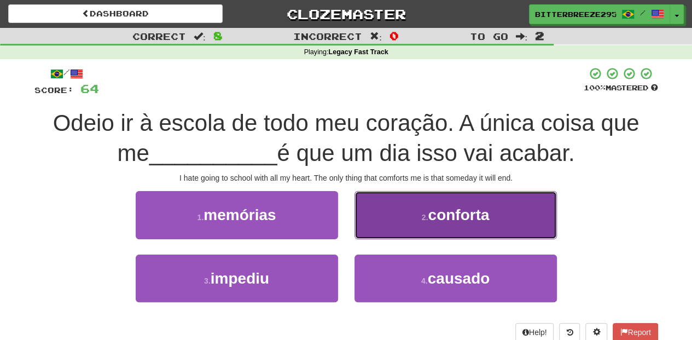
click at [404, 236] on button "2 . conforta" at bounding box center [456, 215] width 202 height 48
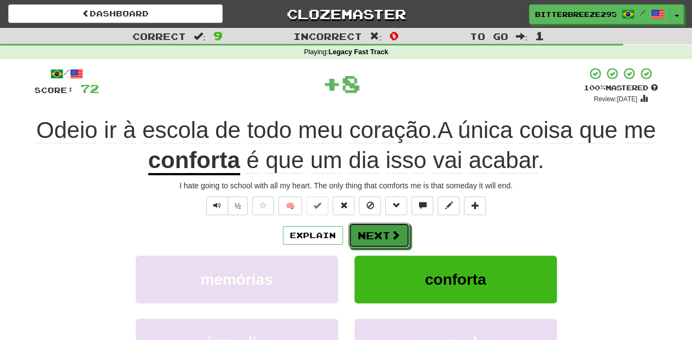
click at [404, 236] on button "Next" at bounding box center [379, 235] width 61 height 25
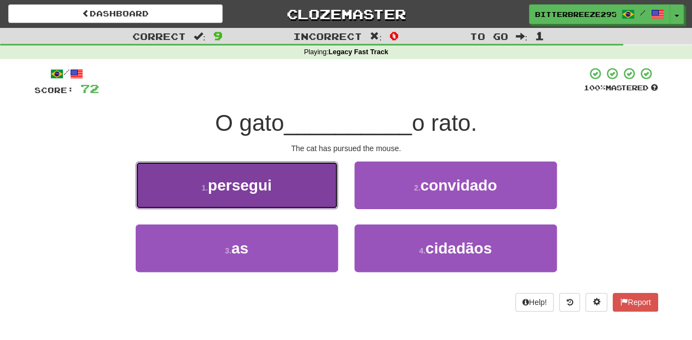
click at [296, 195] on button "1 . persegui" at bounding box center [237, 185] width 202 height 48
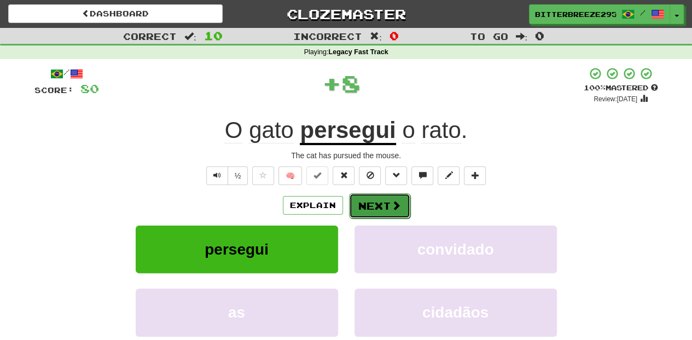
click at [373, 208] on button "Next" at bounding box center [379, 205] width 61 height 25
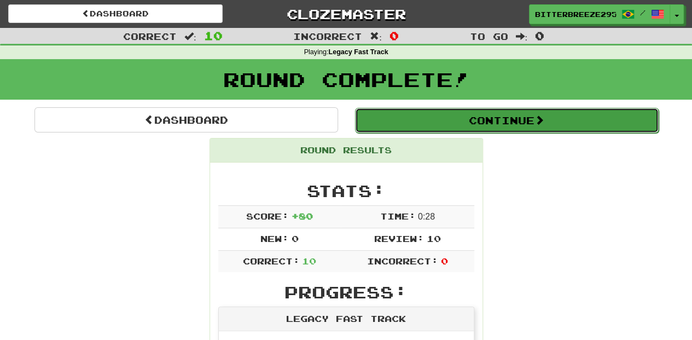
click at [421, 120] on button "Continue" at bounding box center [507, 120] width 304 height 25
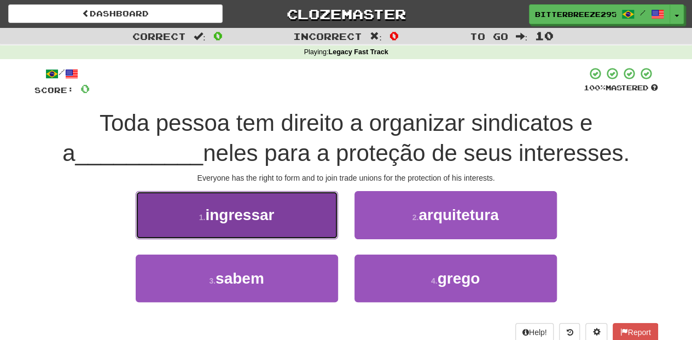
click at [288, 223] on button "1 . ingressar" at bounding box center [237, 215] width 202 height 48
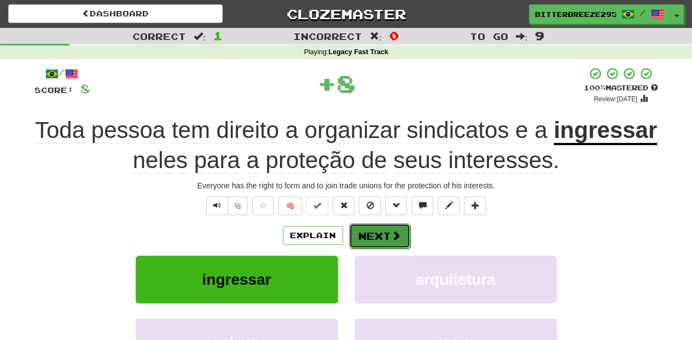
click at [366, 228] on button "Next" at bounding box center [379, 235] width 61 height 25
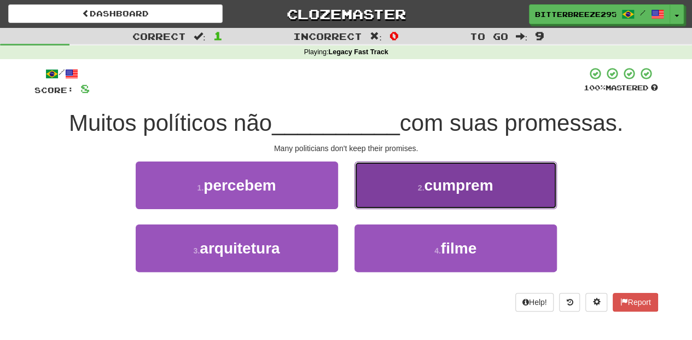
click at [385, 202] on button "2 . cumprem" at bounding box center [456, 185] width 202 height 48
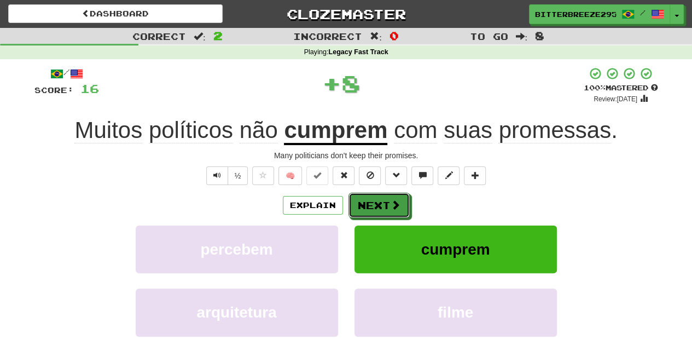
click at [385, 202] on button "Next" at bounding box center [379, 205] width 61 height 25
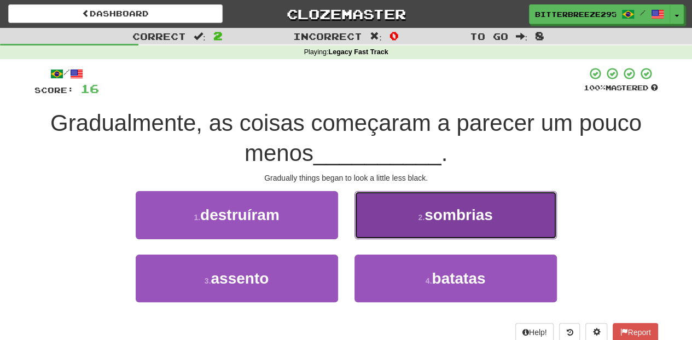
click at [387, 223] on button "2 . sombrias" at bounding box center [456, 215] width 202 height 48
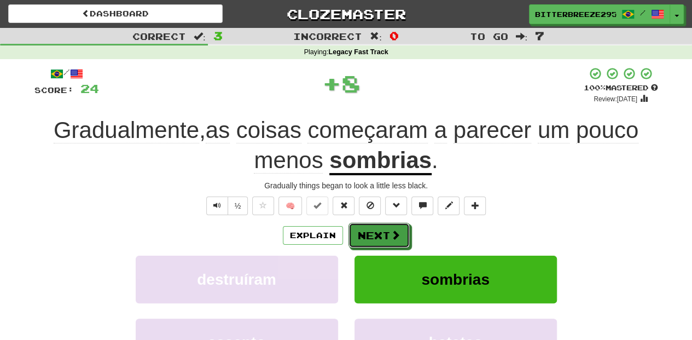
click at [386, 224] on button "Next" at bounding box center [379, 235] width 61 height 25
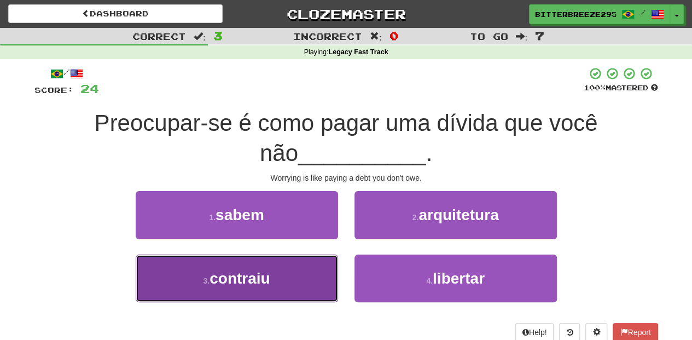
click at [291, 280] on button "3 . contraiu" at bounding box center [237, 278] width 202 height 48
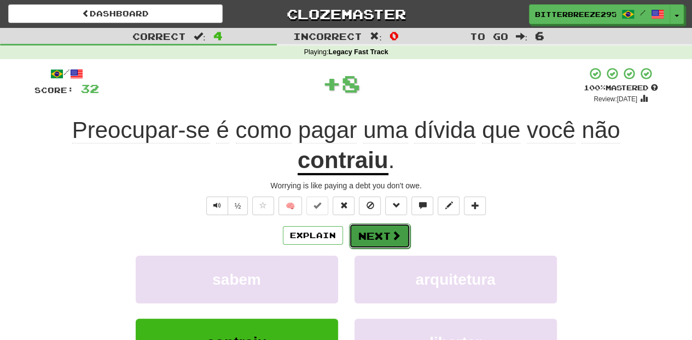
click at [366, 230] on button "Next" at bounding box center [379, 235] width 61 height 25
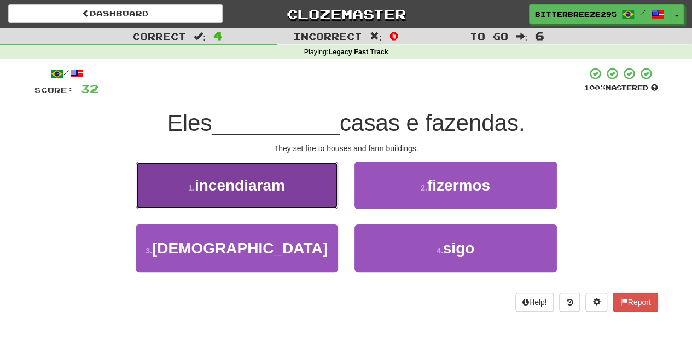
click at [305, 201] on button "1 . incendiaram" at bounding box center [237, 185] width 202 height 48
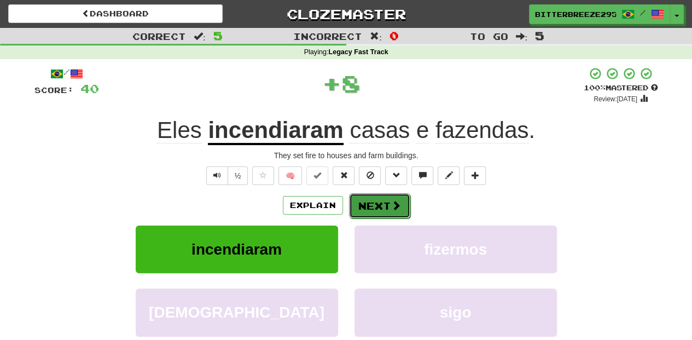
click at [364, 205] on button "Next" at bounding box center [379, 205] width 61 height 25
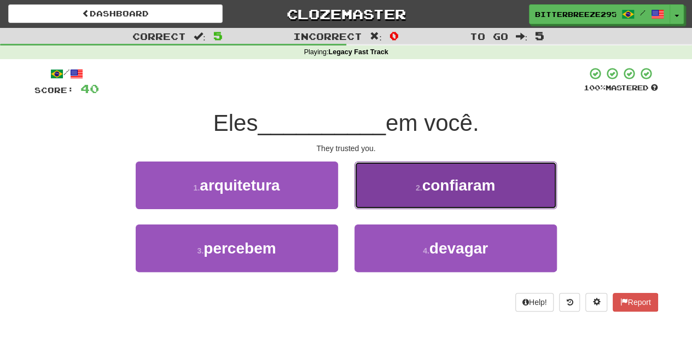
click at [396, 195] on button "2 . confiaram" at bounding box center [456, 185] width 202 height 48
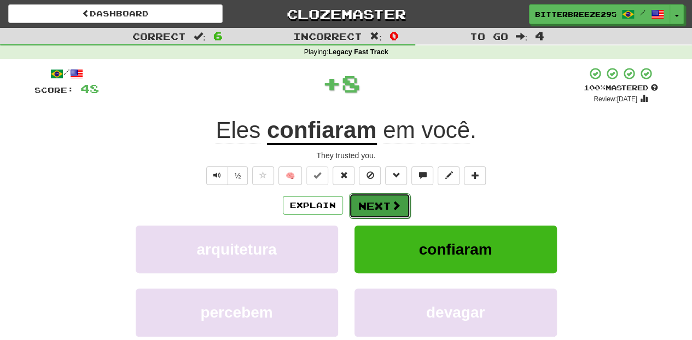
click at [393, 197] on button "Next" at bounding box center [379, 205] width 61 height 25
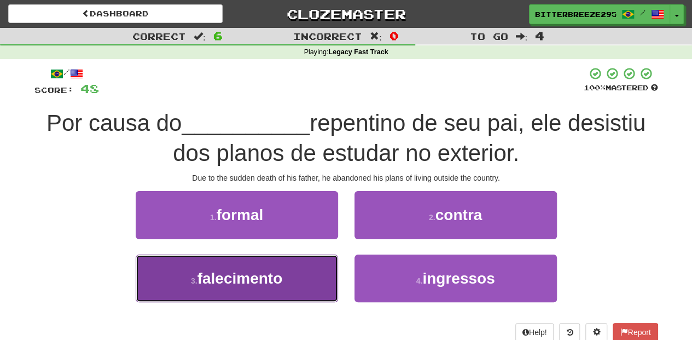
click at [289, 273] on button "3 . falecimento" at bounding box center [237, 278] width 202 height 48
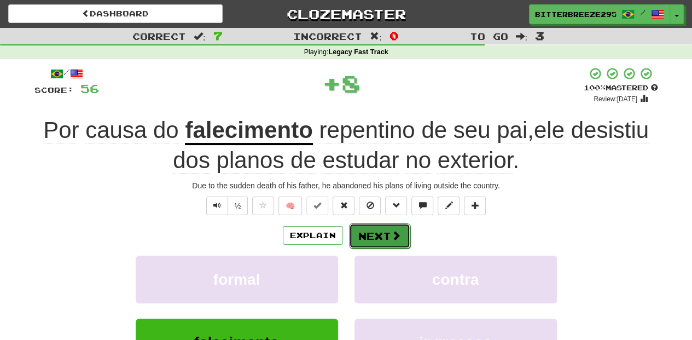
click at [376, 235] on button "Next" at bounding box center [379, 235] width 61 height 25
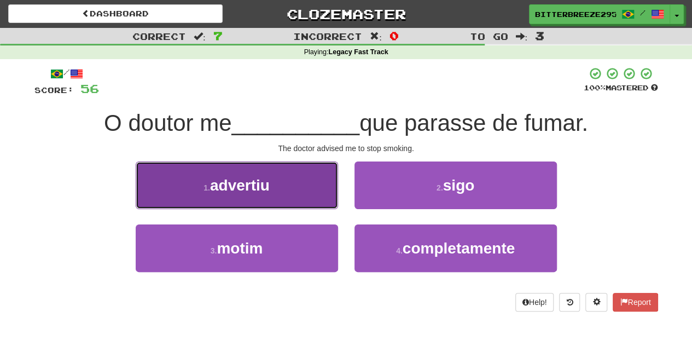
click at [300, 187] on button "1 . advertiu" at bounding box center [237, 185] width 202 height 48
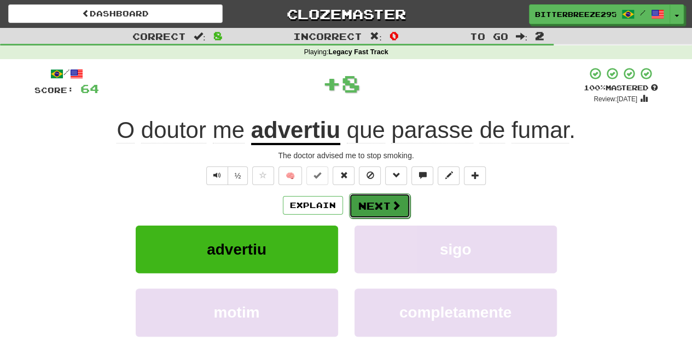
click at [356, 202] on button "Next" at bounding box center [379, 205] width 61 height 25
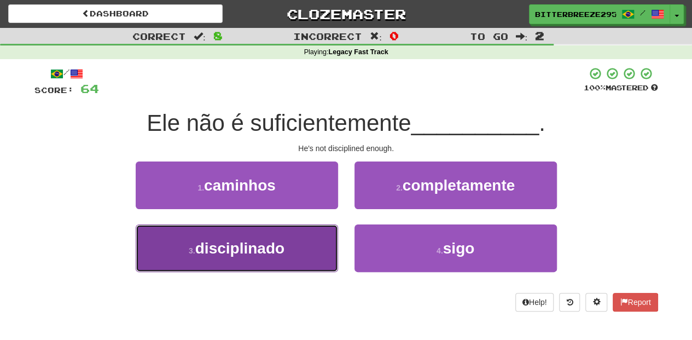
click at [300, 245] on button "3 . disciplinado" at bounding box center [237, 248] width 202 height 48
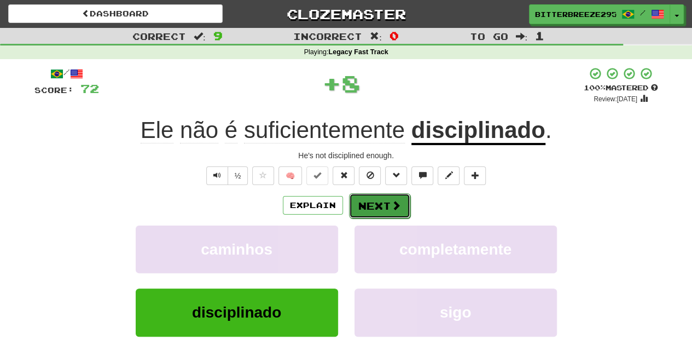
click at [368, 210] on button "Next" at bounding box center [379, 205] width 61 height 25
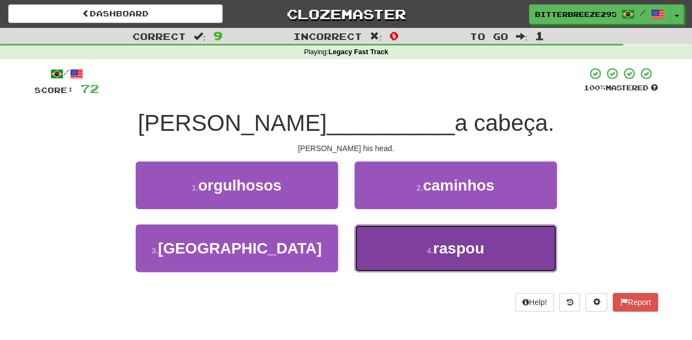
click at [397, 252] on button "4 . raspou" at bounding box center [456, 248] width 202 height 48
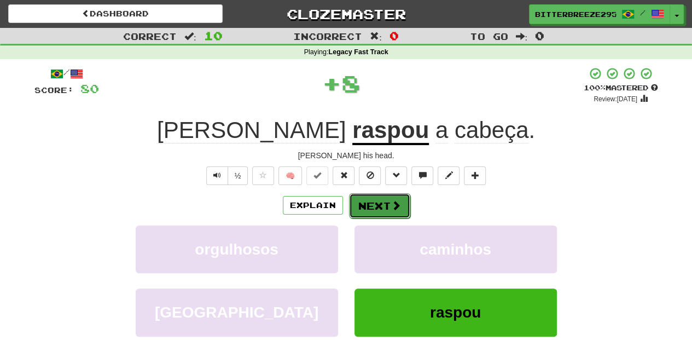
click at [381, 205] on button "Next" at bounding box center [379, 205] width 61 height 25
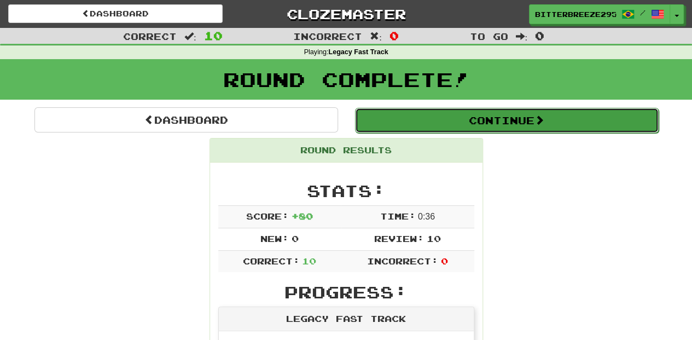
click at [428, 113] on button "Continue" at bounding box center [507, 120] width 304 height 25
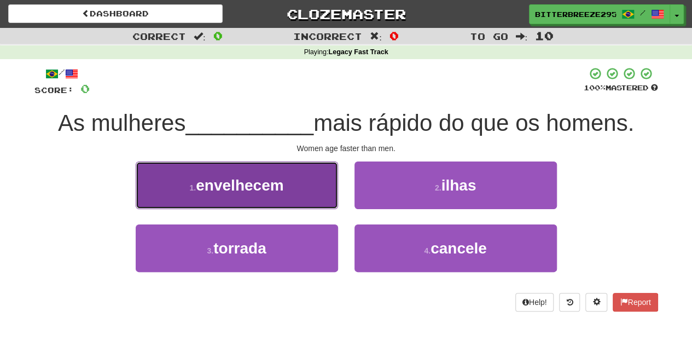
click at [308, 202] on button "1 . envelhecem" at bounding box center [237, 185] width 202 height 48
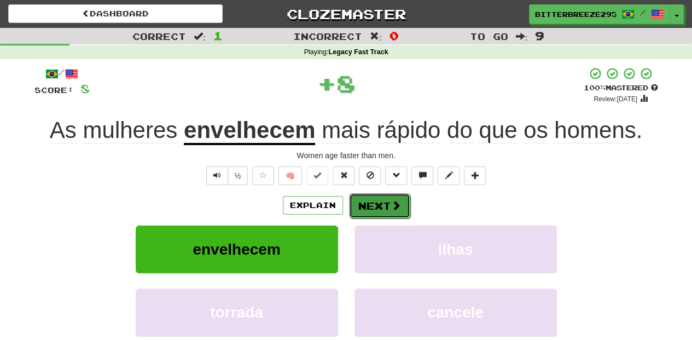
click at [367, 202] on button "Next" at bounding box center [379, 205] width 61 height 25
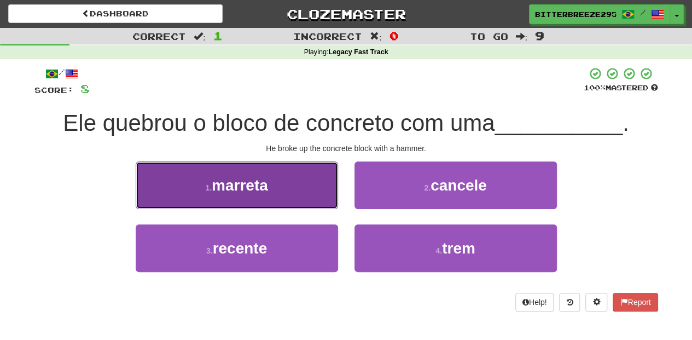
click at [302, 196] on button "1 . marreta" at bounding box center [237, 185] width 202 height 48
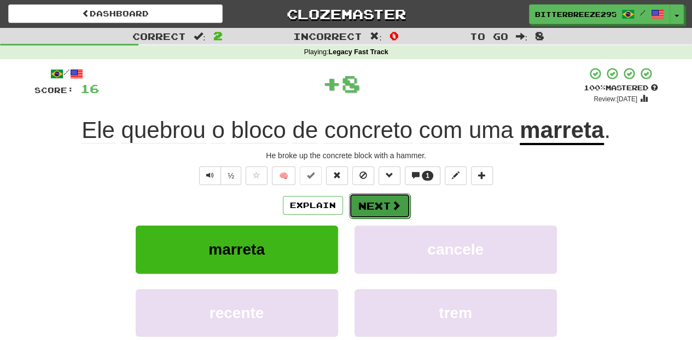
click at [352, 207] on button "Next" at bounding box center [379, 205] width 61 height 25
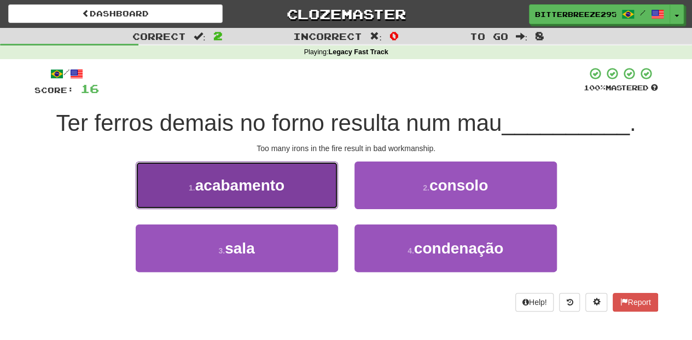
click at [283, 192] on span "acabamento" at bounding box center [239, 185] width 89 height 17
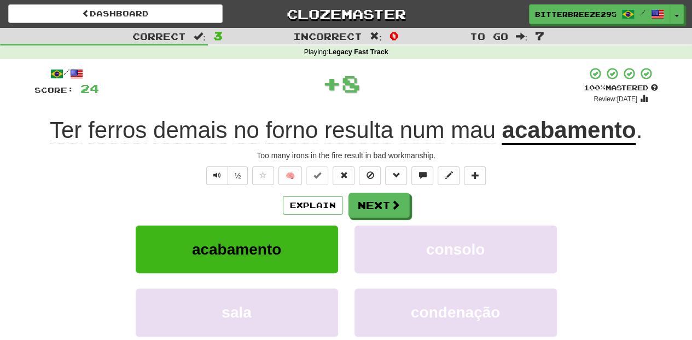
click at [345, 195] on div "Explain Next" at bounding box center [346, 205] width 624 height 25
click at [376, 207] on button "Next" at bounding box center [379, 205] width 61 height 25
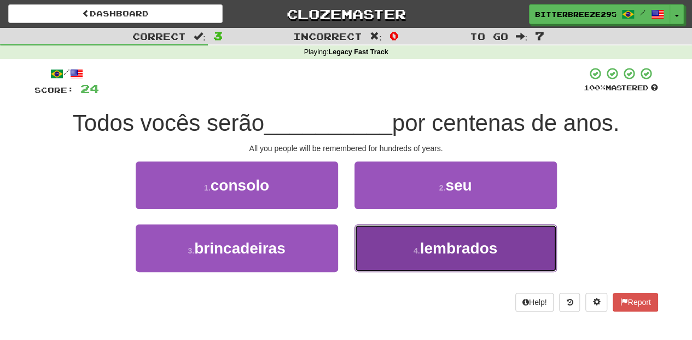
click at [366, 251] on button "4 . lembrados" at bounding box center [456, 248] width 202 height 48
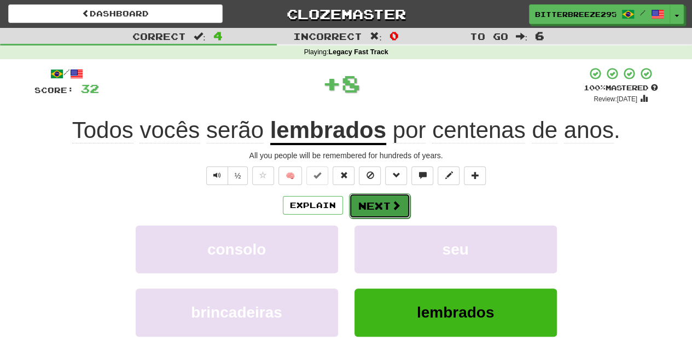
click at [366, 205] on button "Next" at bounding box center [379, 205] width 61 height 25
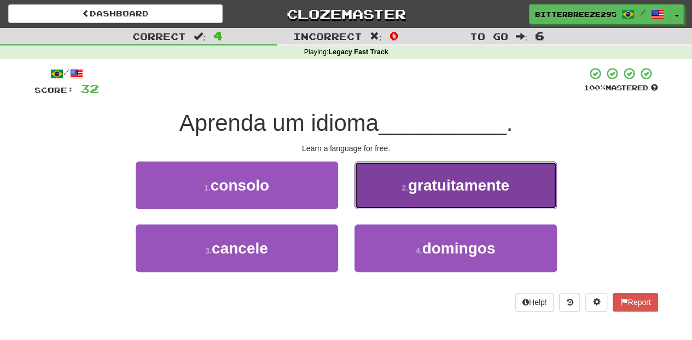
click at [373, 199] on button "2 . gratuitamente" at bounding box center [456, 185] width 202 height 48
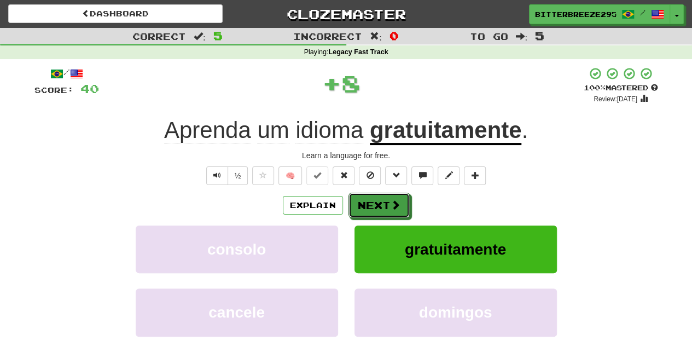
click at [373, 199] on button "Next" at bounding box center [379, 205] width 61 height 25
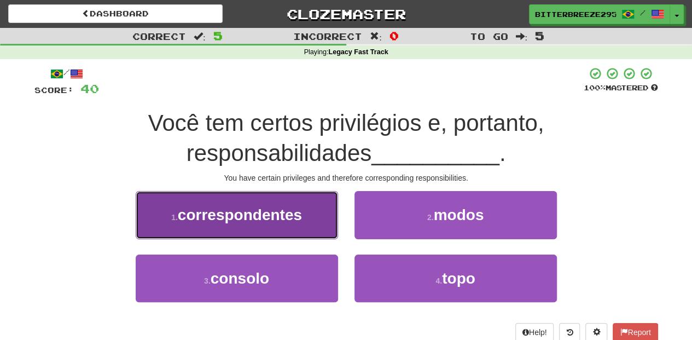
click at [303, 229] on button "1 . correspondentes" at bounding box center [237, 215] width 202 height 48
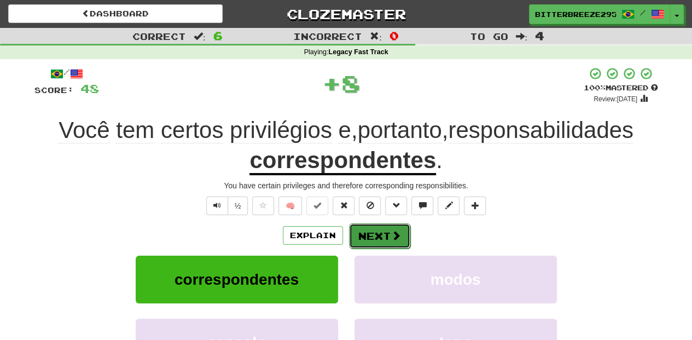
click at [378, 233] on button "Next" at bounding box center [379, 235] width 61 height 25
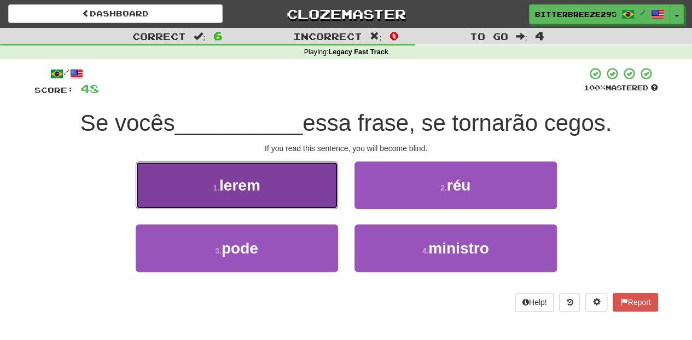
click at [297, 192] on button "1 . lerem" at bounding box center [237, 185] width 202 height 48
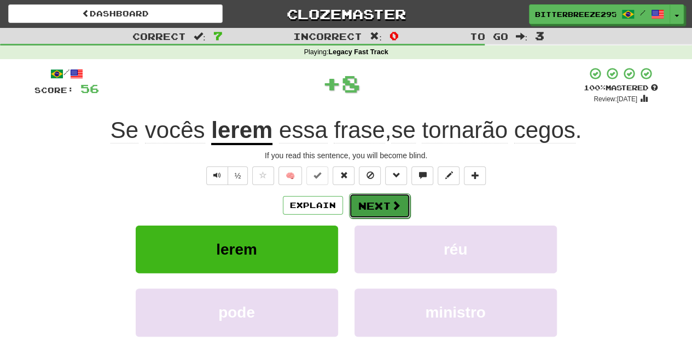
click at [369, 200] on button "Next" at bounding box center [379, 205] width 61 height 25
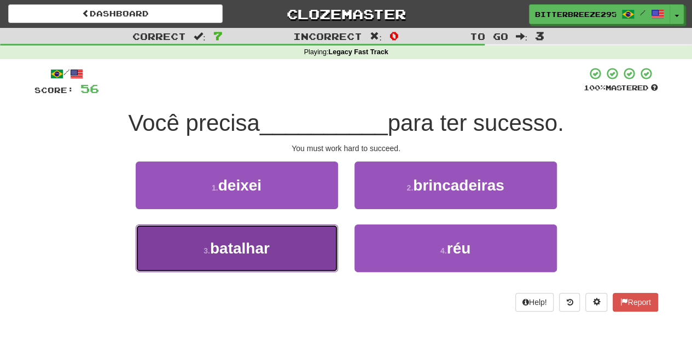
click at [310, 236] on button "3 . batalhar" at bounding box center [237, 248] width 202 height 48
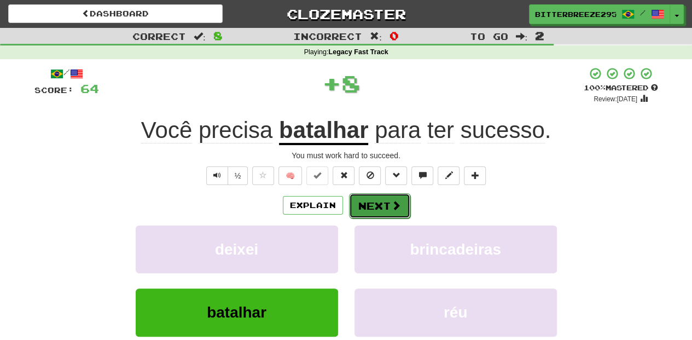
click at [371, 206] on button "Next" at bounding box center [379, 205] width 61 height 25
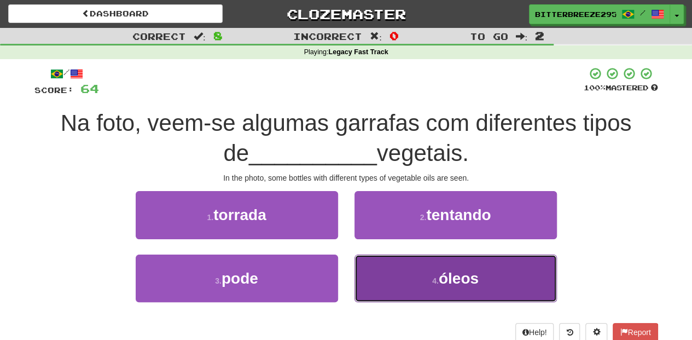
click at [409, 267] on button "4 . óleos" at bounding box center [456, 278] width 202 height 48
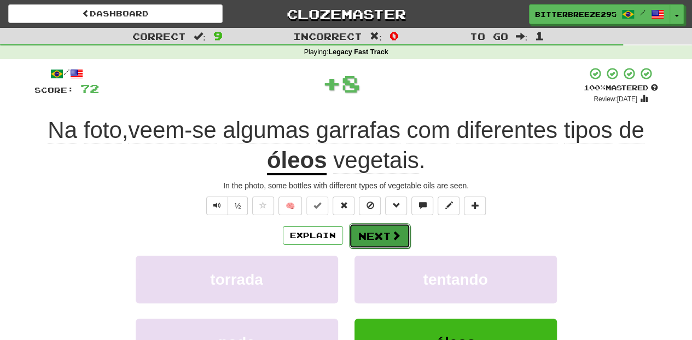
click at [396, 235] on span at bounding box center [396, 235] width 10 height 10
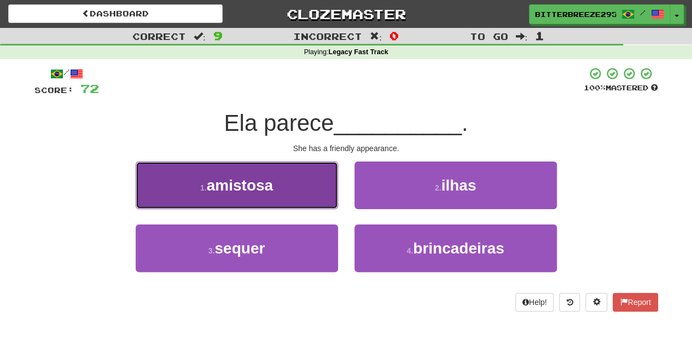
click at [303, 202] on button "1 . amistosa" at bounding box center [237, 185] width 202 height 48
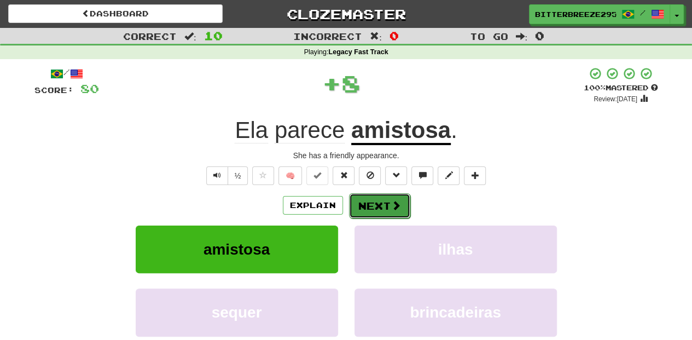
click at [359, 200] on button "Next" at bounding box center [379, 205] width 61 height 25
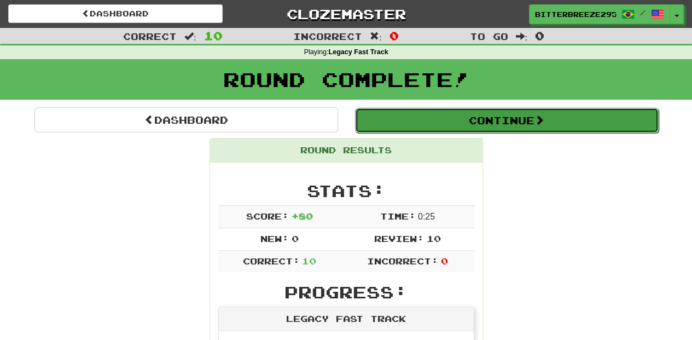
click at [401, 128] on button "Continue" at bounding box center [507, 120] width 304 height 25
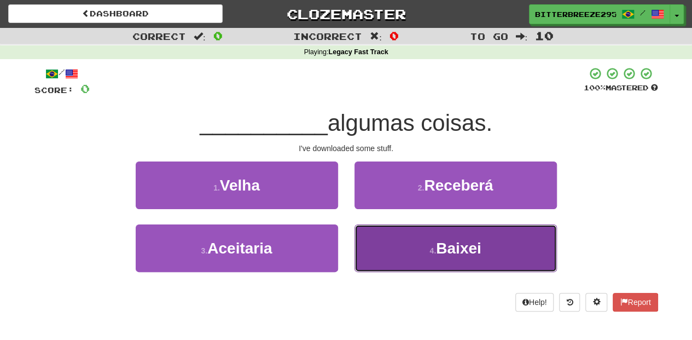
click at [393, 241] on button "4 . [GEOGRAPHIC_DATA]" at bounding box center [456, 248] width 202 height 48
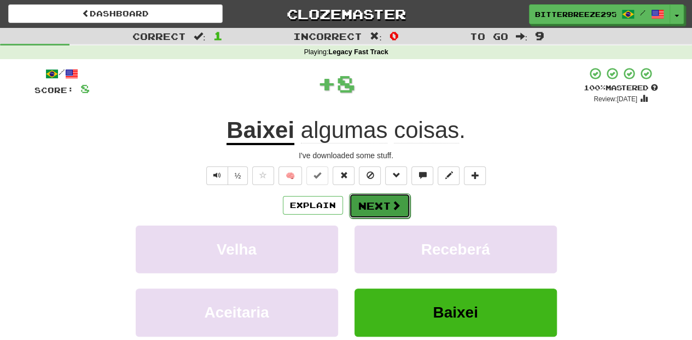
click at [383, 197] on button "Next" at bounding box center [379, 205] width 61 height 25
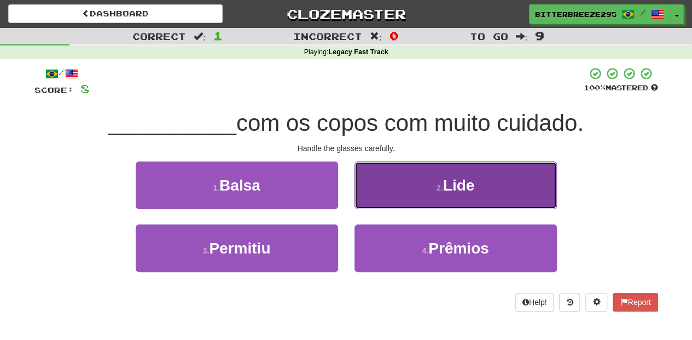
click at [384, 196] on button "2 . [GEOGRAPHIC_DATA]" at bounding box center [456, 185] width 202 height 48
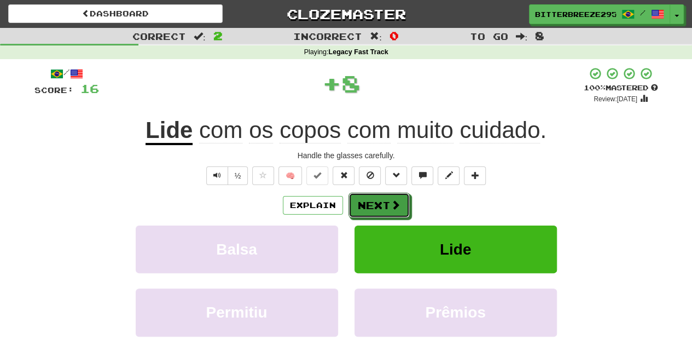
click at [384, 196] on button "Next" at bounding box center [379, 205] width 61 height 25
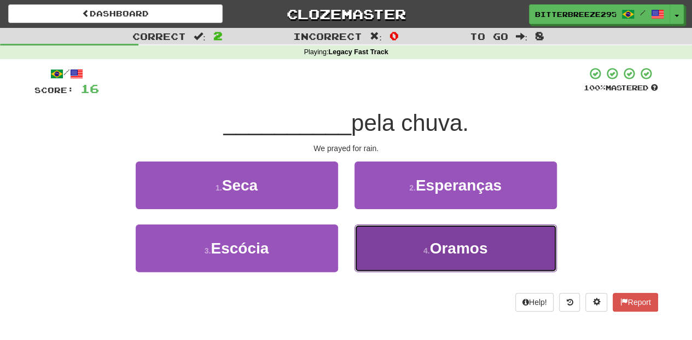
click at [386, 244] on button "4 . [GEOGRAPHIC_DATA]" at bounding box center [456, 248] width 202 height 48
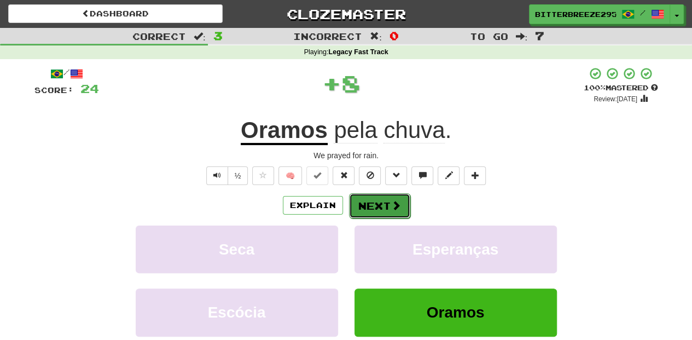
click at [374, 202] on button "Next" at bounding box center [379, 205] width 61 height 25
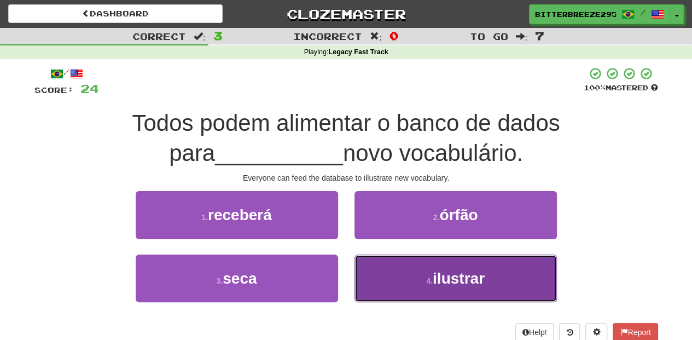
click at [379, 270] on button "4 . ilustrar" at bounding box center [456, 278] width 202 height 48
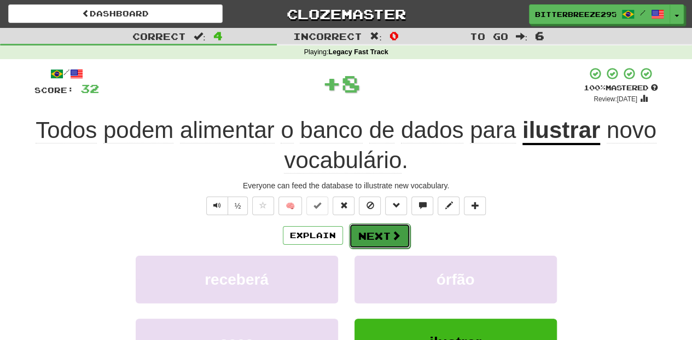
click at [369, 234] on button "Next" at bounding box center [379, 235] width 61 height 25
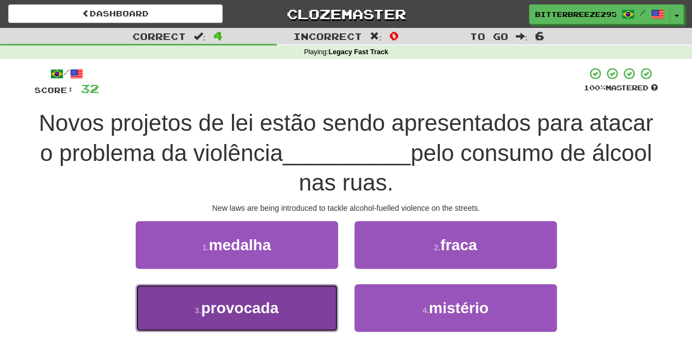
click at [308, 308] on button "3 . provocada" at bounding box center [237, 308] width 202 height 48
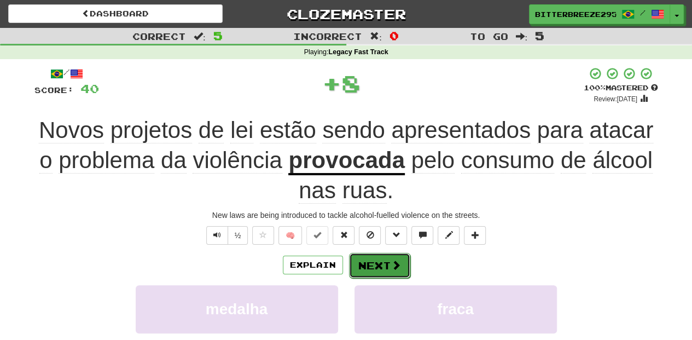
click at [380, 265] on button "Next" at bounding box center [379, 265] width 61 height 25
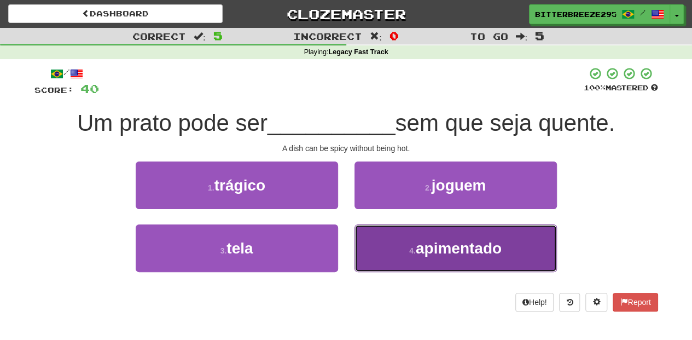
click at [380, 242] on button "4 . apimentado" at bounding box center [456, 248] width 202 height 48
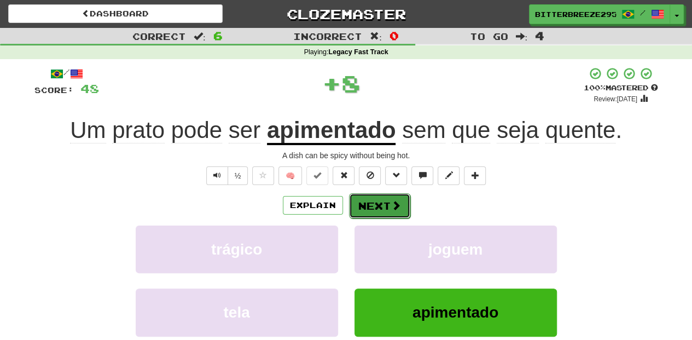
click at [374, 207] on button "Next" at bounding box center [379, 205] width 61 height 25
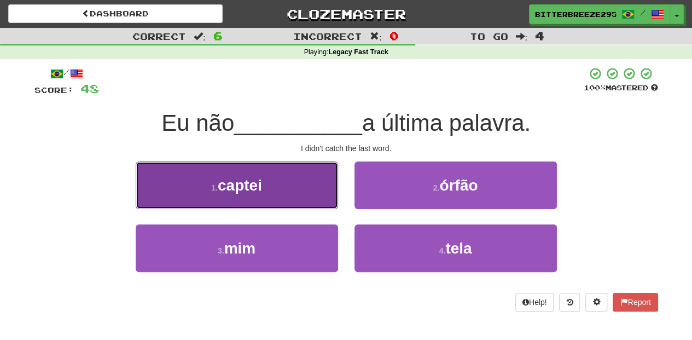
click at [304, 193] on button "1 . captei" at bounding box center [237, 185] width 202 height 48
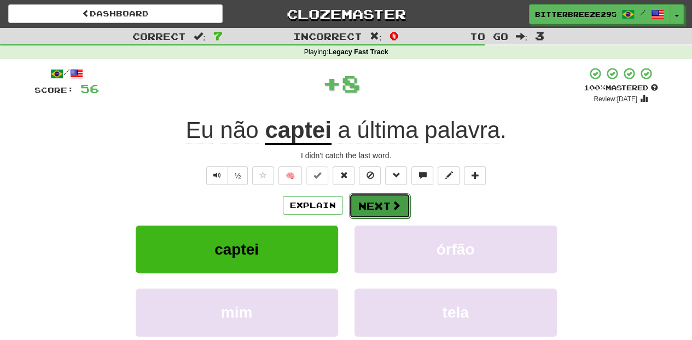
click at [361, 202] on button "Next" at bounding box center [379, 205] width 61 height 25
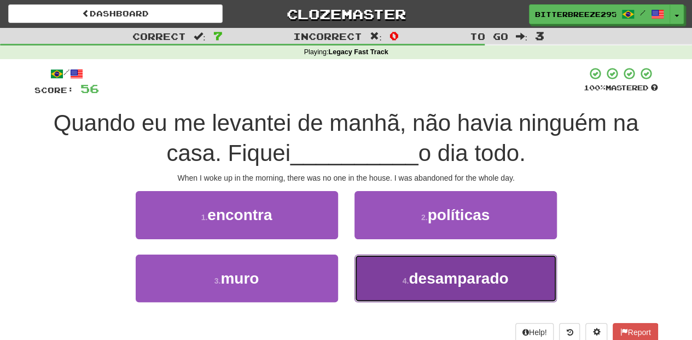
click at [396, 276] on button "4 . desamparado" at bounding box center [456, 278] width 202 height 48
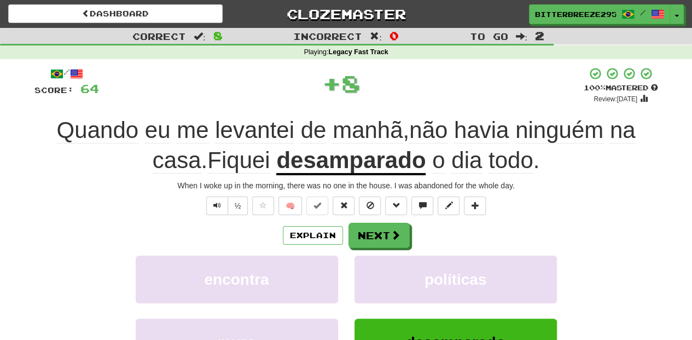
click at [369, 223] on div "Explain Next" at bounding box center [346, 235] width 624 height 25
click at [370, 231] on button "Next" at bounding box center [379, 235] width 61 height 25
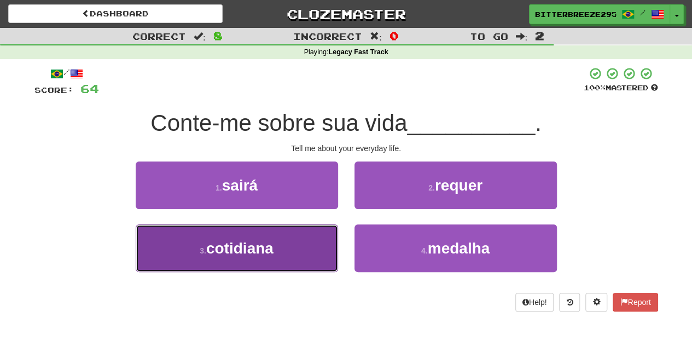
click at [291, 247] on button "3 . cotidiana" at bounding box center [237, 248] width 202 height 48
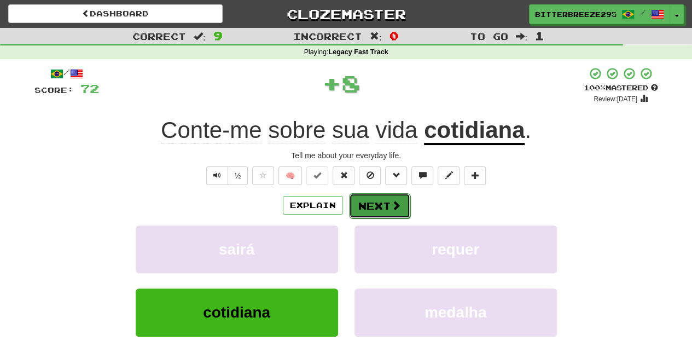
click at [366, 204] on button "Next" at bounding box center [379, 205] width 61 height 25
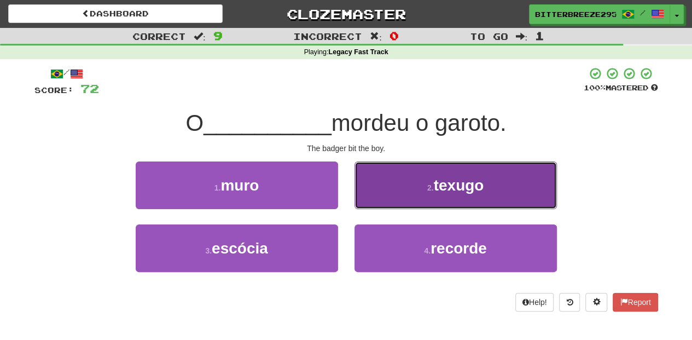
click at [397, 195] on button "2 . texugo" at bounding box center [456, 185] width 202 height 48
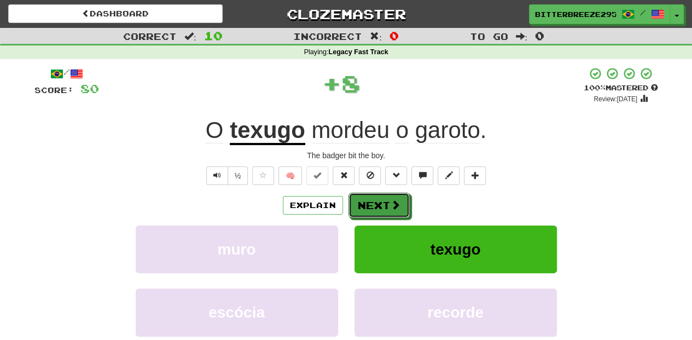
click at [392, 196] on button "Next" at bounding box center [379, 205] width 61 height 25
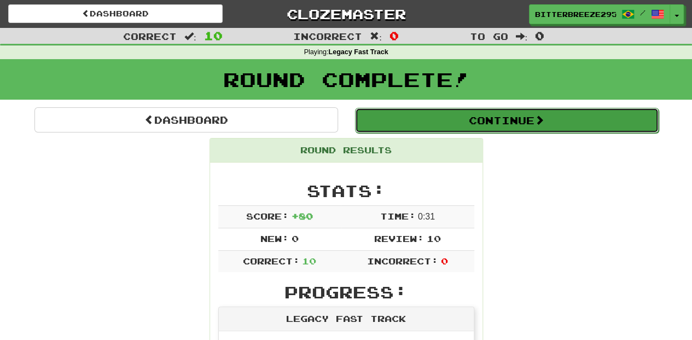
click at [415, 116] on button "Continue" at bounding box center [507, 120] width 304 height 25
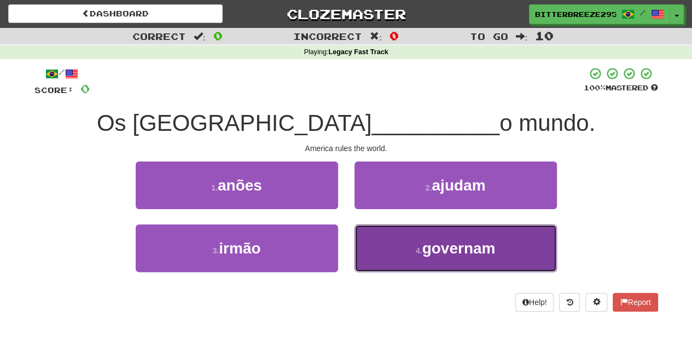
click at [383, 239] on button "4 . governam" at bounding box center [456, 248] width 202 height 48
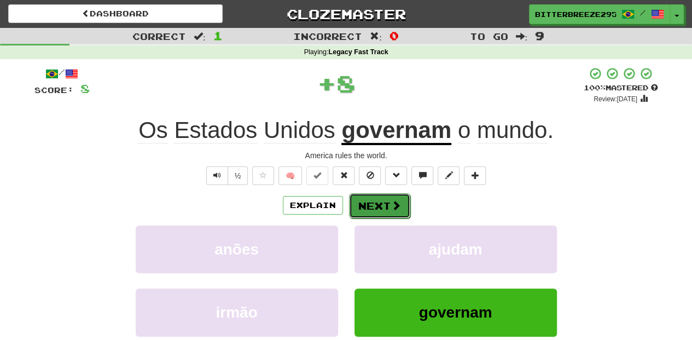
click at [370, 207] on button "Next" at bounding box center [379, 205] width 61 height 25
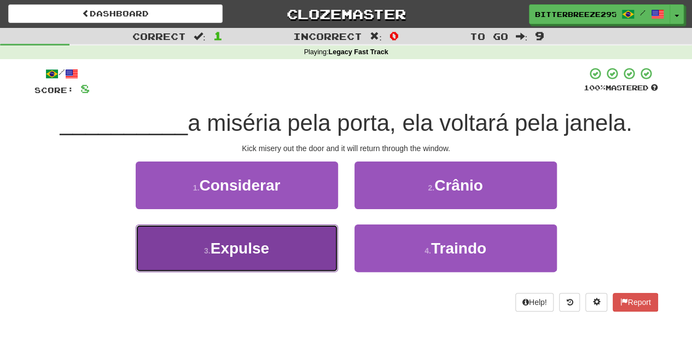
click at [301, 243] on button "3 . Expulse" at bounding box center [237, 248] width 202 height 48
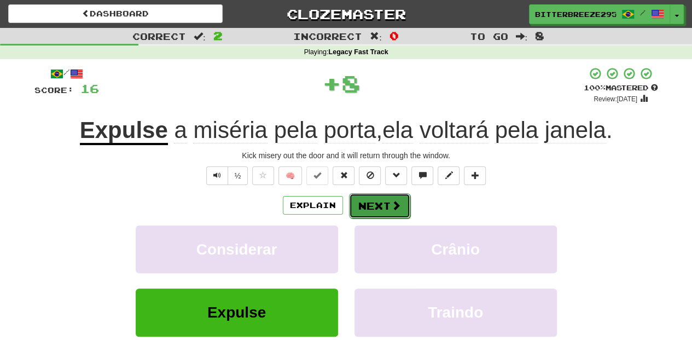
click at [373, 212] on button "Next" at bounding box center [379, 205] width 61 height 25
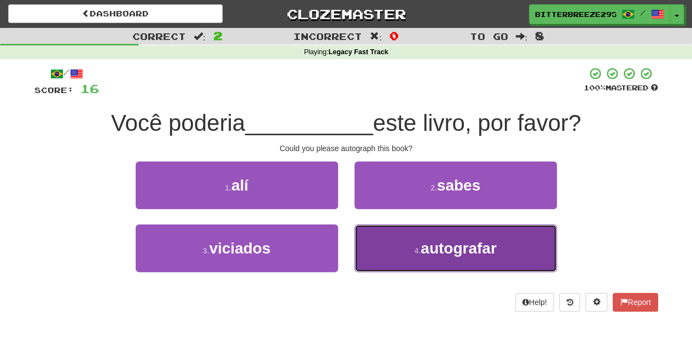
click at [387, 244] on button "4 . autografar" at bounding box center [456, 248] width 202 height 48
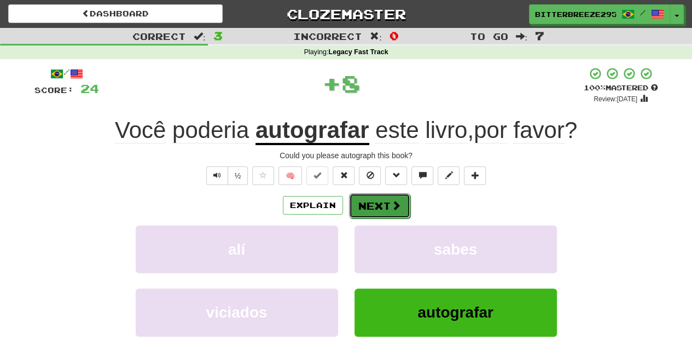
click at [380, 208] on button "Next" at bounding box center [379, 205] width 61 height 25
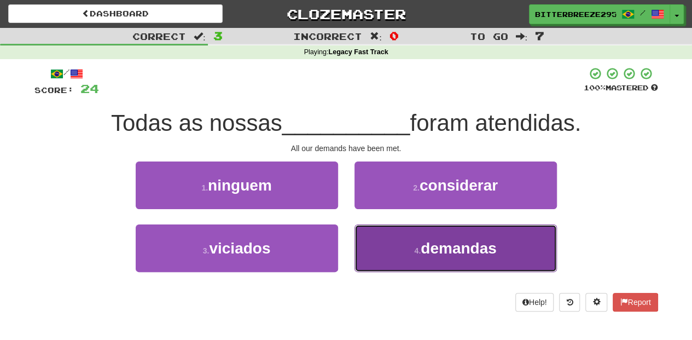
click at [398, 239] on button "4 . demandas" at bounding box center [456, 248] width 202 height 48
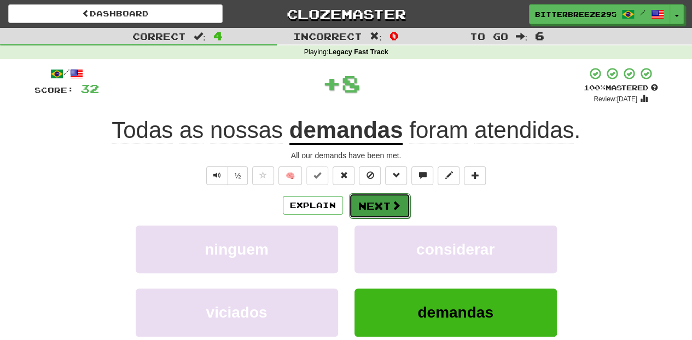
click at [382, 205] on button "Next" at bounding box center [379, 205] width 61 height 25
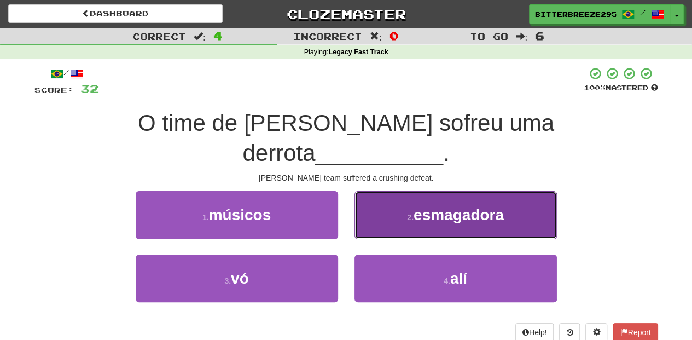
click at [391, 199] on button "2 . esmagadora" at bounding box center [456, 215] width 202 height 48
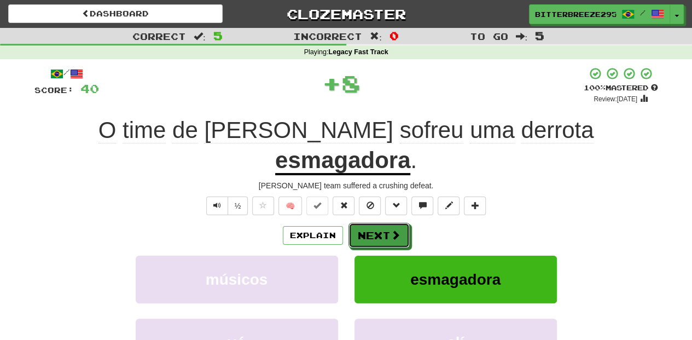
click at [391, 230] on span at bounding box center [396, 235] width 10 height 10
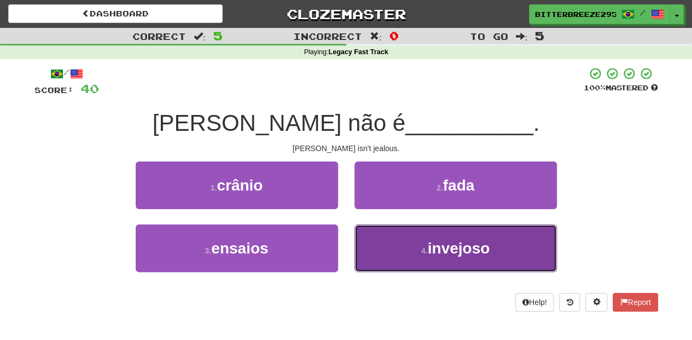
click at [401, 246] on button "4 . invejoso" at bounding box center [456, 248] width 202 height 48
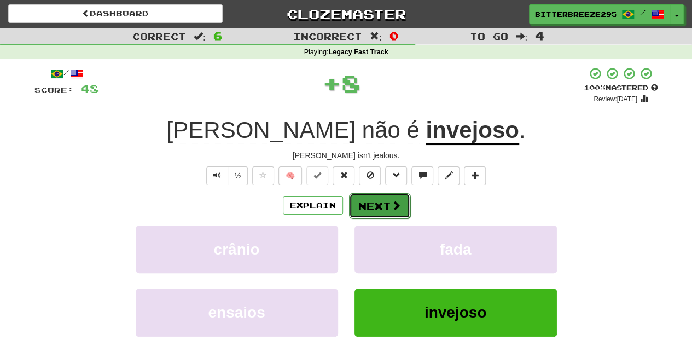
click at [380, 204] on button "Next" at bounding box center [379, 205] width 61 height 25
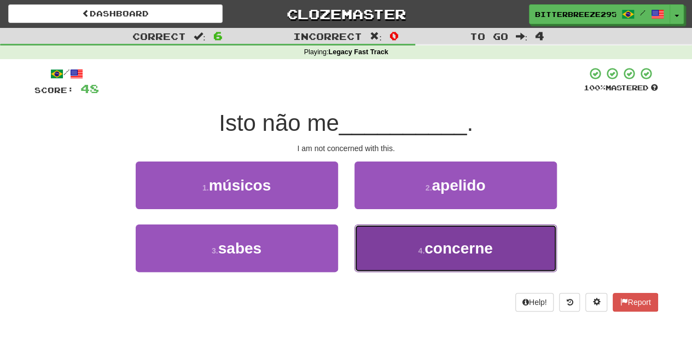
click at [384, 246] on button "4 . concerne" at bounding box center [456, 248] width 202 height 48
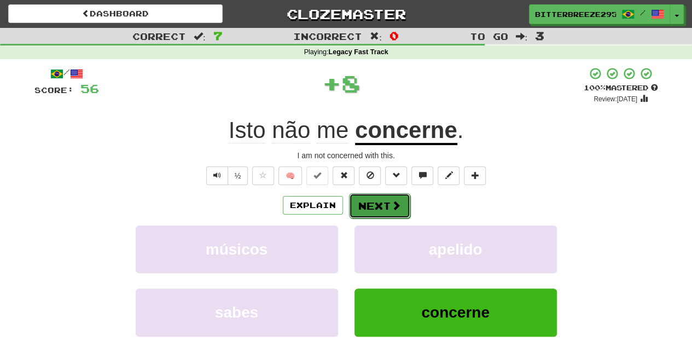
click at [375, 209] on button "Next" at bounding box center [379, 205] width 61 height 25
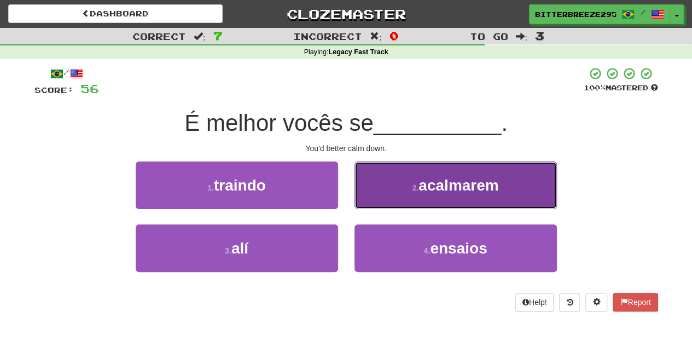
click at [395, 206] on button "2 . acalmarem" at bounding box center [456, 185] width 202 height 48
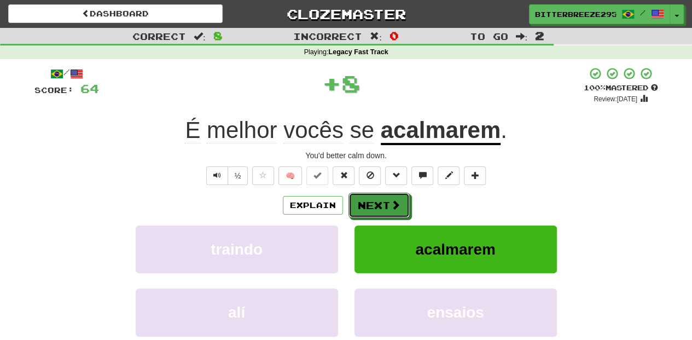
click at [395, 206] on span at bounding box center [396, 205] width 10 height 10
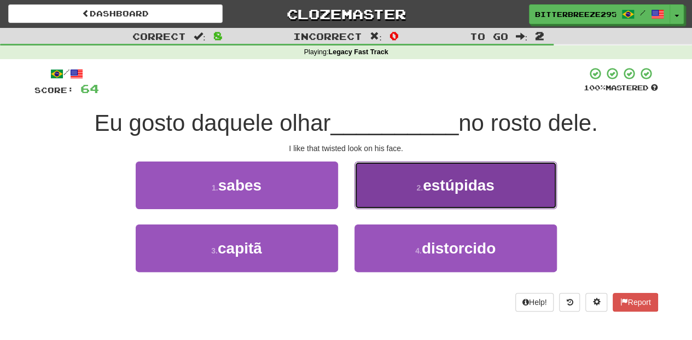
click at [385, 200] on button "2 . estúpidas" at bounding box center [456, 185] width 202 height 48
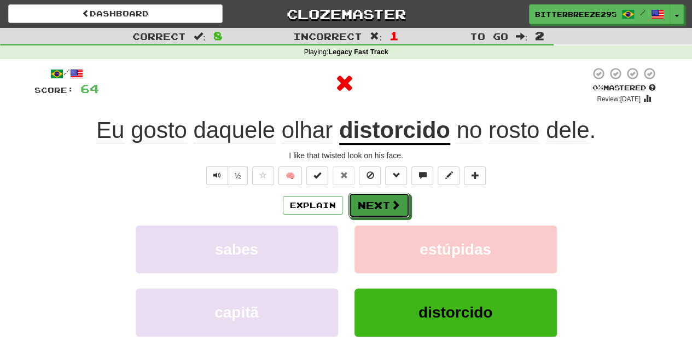
click at [385, 200] on button "Next" at bounding box center [379, 205] width 61 height 25
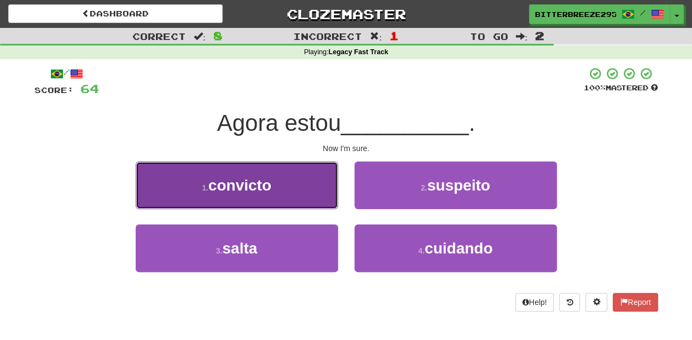
click at [270, 187] on span "convicto" at bounding box center [239, 185] width 63 height 17
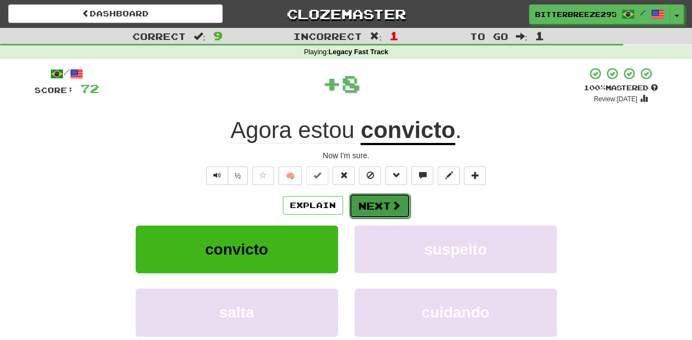
click at [347, 202] on div "Explain Next" at bounding box center [346, 205] width 624 height 25
click at [370, 201] on button "Next" at bounding box center [379, 205] width 61 height 25
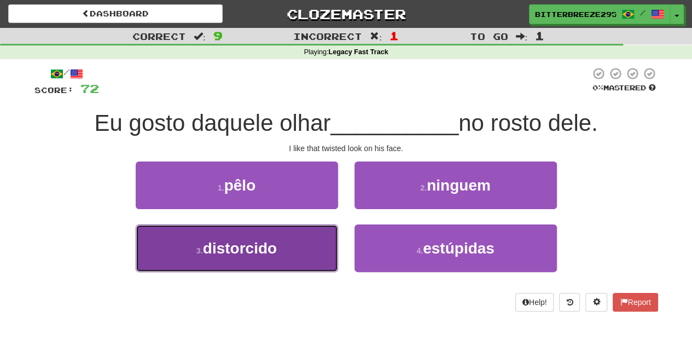
click at [286, 248] on button "3 . distorcido" at bounding box center [237, 248] width 202 height 48
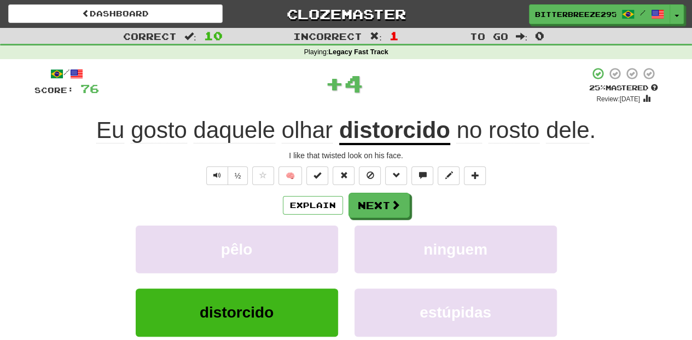
click at [347, 198] on div "Explain Next" at bounding box center [346, 205] width 624 height 25
click at [356, 200] on button "Next" at bounding box center [379, 205] width 61 height 25
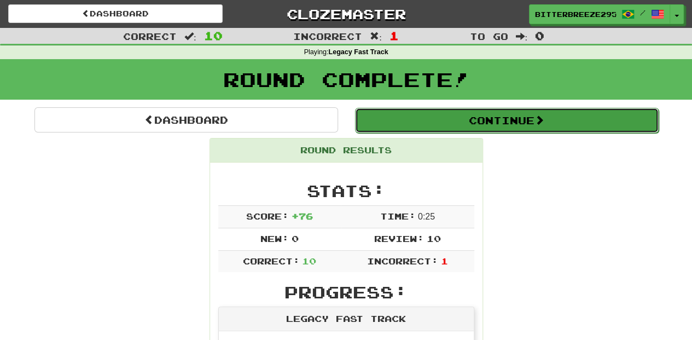
click at [400, 120] on button "Continue" at bounding box center [507, 120] width 304 height 25
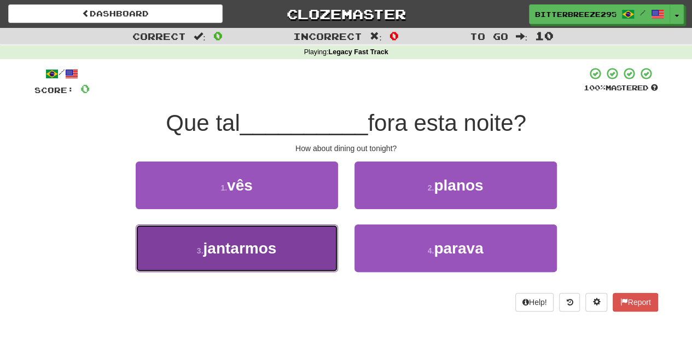
click at [307, 240] on button "3 . jantarmos" at bounding box center [237, 248] width 202 height 48
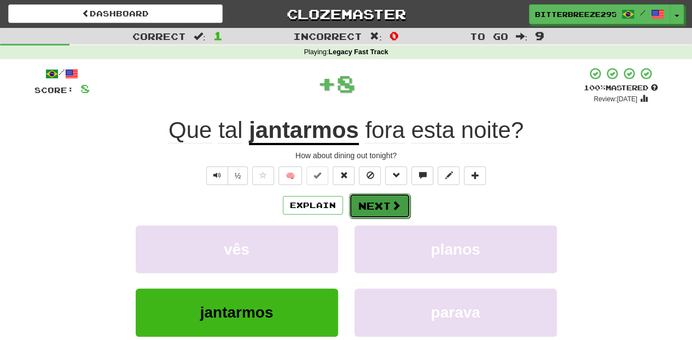
click at [372, 209] on button "Next" at bounding box center [379, 205] width 61 height 25
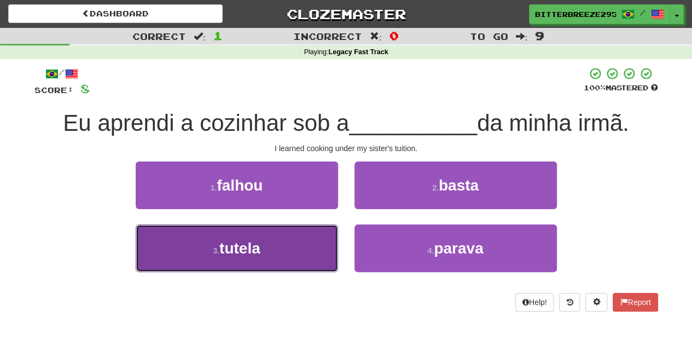
click at [292, 239] on button "3 . tutela" at bounding box center [237, 248] width 202 height 48
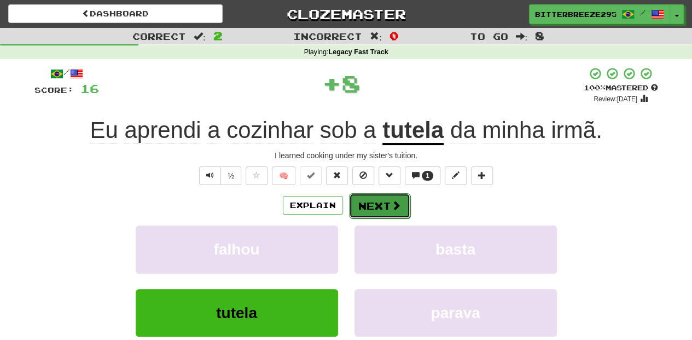
click at [365, 204] on button "Next" at bounding box center [379, 205] width 61 height 25
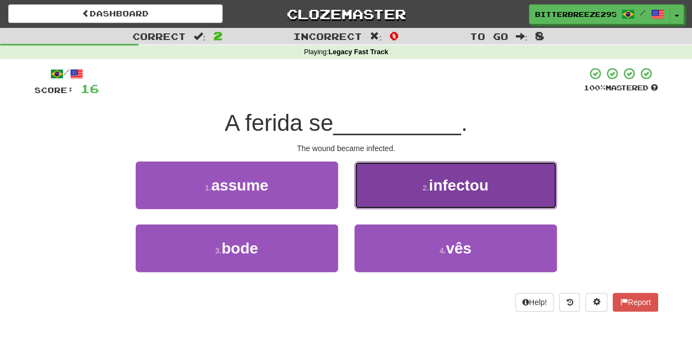
click at [379, 195] on button "2 . infectou" at bounding box center [456, 185] width 202 height 48
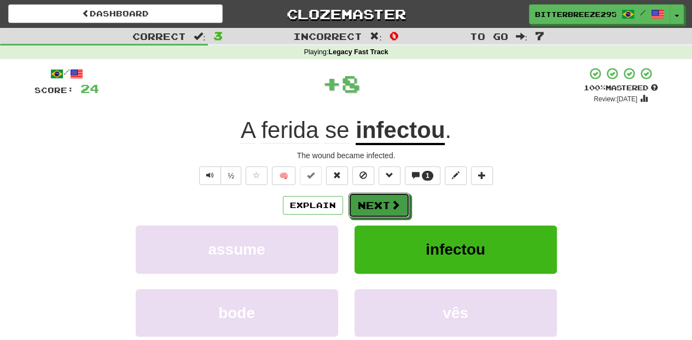
click at [379, 195] on button "Next" at bounding box center [379, 205] width 61 height 25
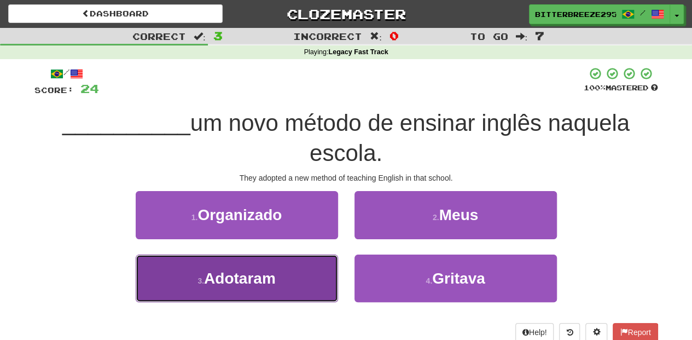
click at [309, 276] on button "3 . Adotaram" at bounding box center [237, 278] width 202 height 48
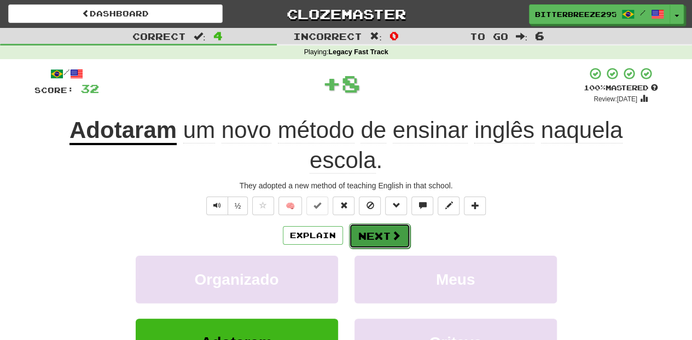
click at [375, 236] on button "Next" at bounding box center [379, 235] width 61 height 25
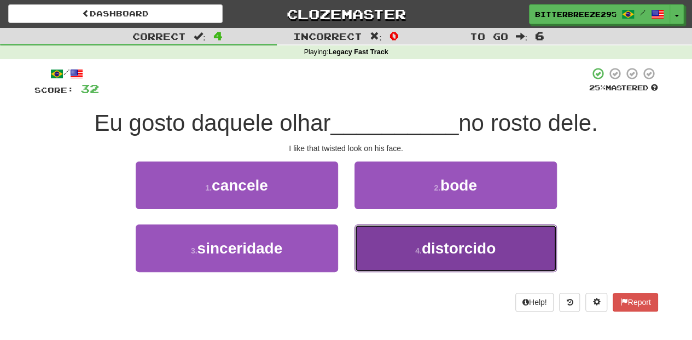
click at [376, 236] on button "4 . distorcido" at bounding box center [456, 248] width 202 height 48
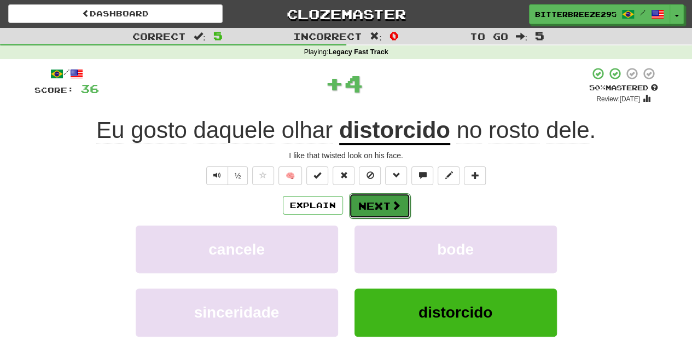
click at [370, 208] on button "Next" at bounding box center [379, 205] width 61 height 25
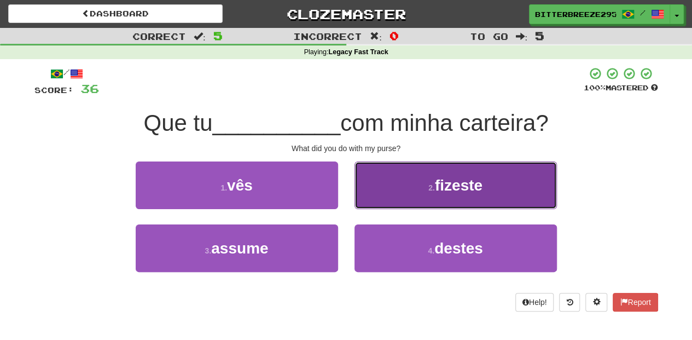
click at [374, 201] on button "2 . fizeste" at bounding box center [456, 185] width 202 height 48
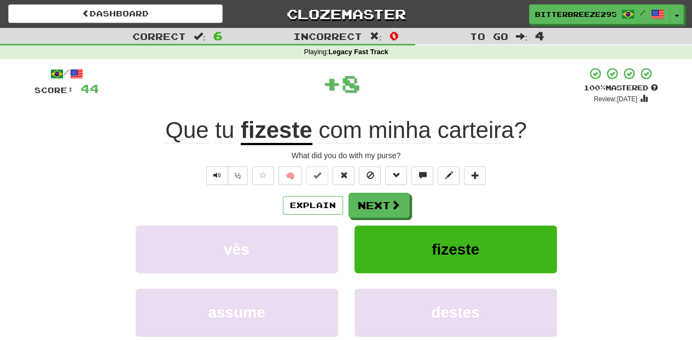
click at [374, 201] on button "Next" at bounding box center [379, 205] width 61 height 25
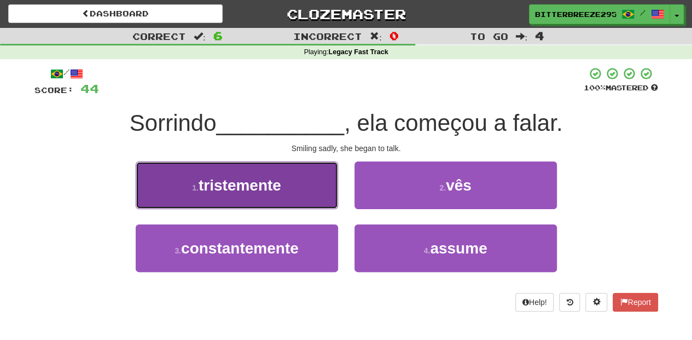
click at [293, 188] on button "1 . tristemente" at bounding box center [237, 185] width 202 height 48
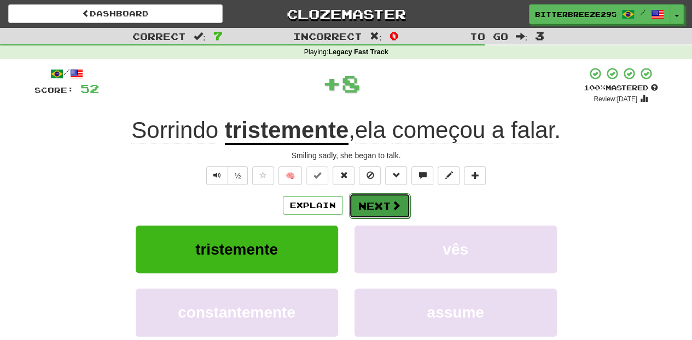
click at [358, 198] on button "Next" at bounding box center [379, 205] width 61 height 25
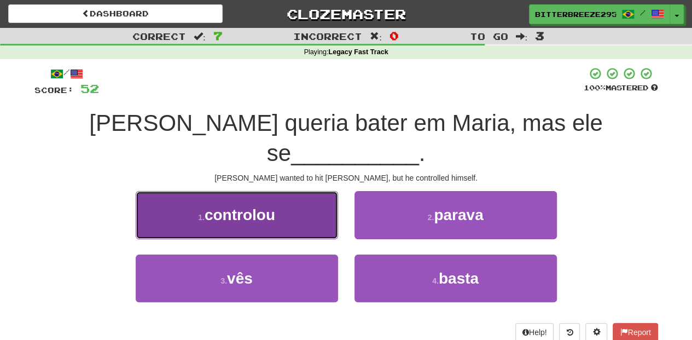
click at [302, 191] on button "1 . controlou" at bounding box center [237, 215] width 202 height 48
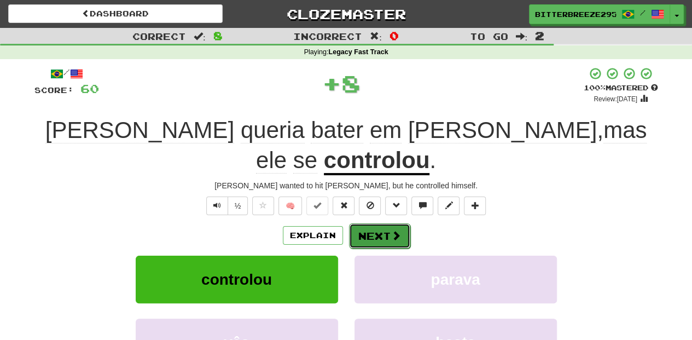
click at [375, 223] on button "Next" at bounding box center [379, 235] width 61 height 25
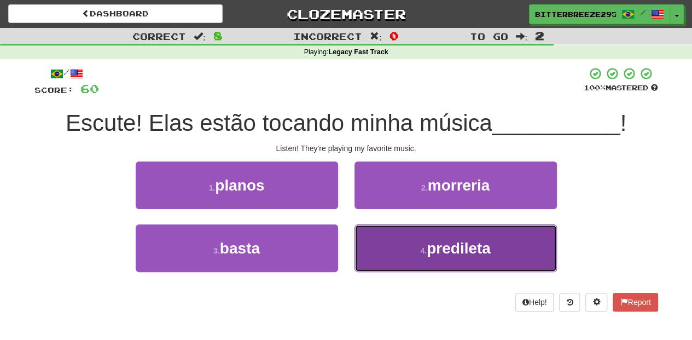
click at [379, 233] on button "4 . predileta" at bounding box center [456, 248] width 202 height 48
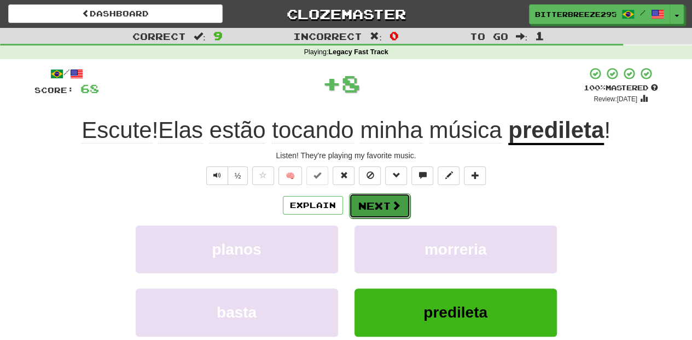
click at [377, 210] on button "Next" at bounding box center [379, 205] width 61 height 25
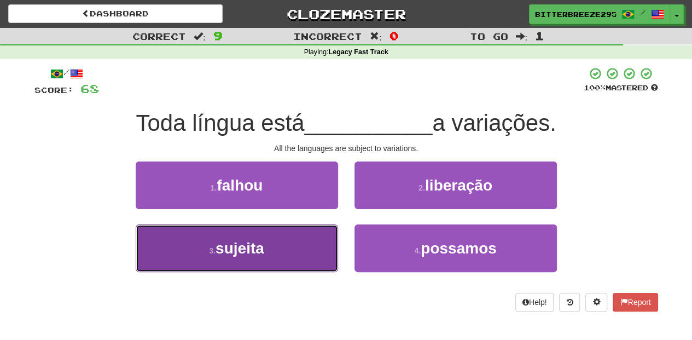
click at [310, 239] on button "3 . sujeita" at bounding box center [237, 248] width 202 height 48
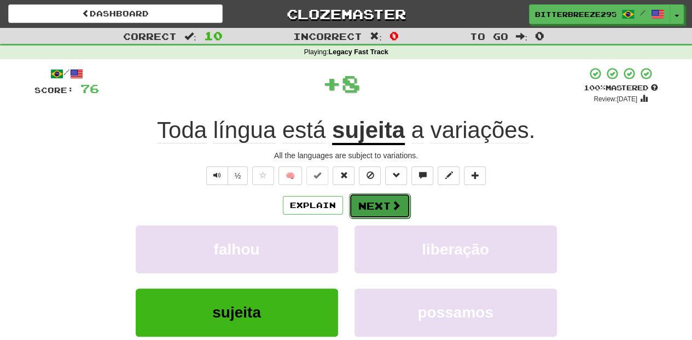
click at [362, 199] on button "Next" at bounding box center [379, 205] width 61 height 25
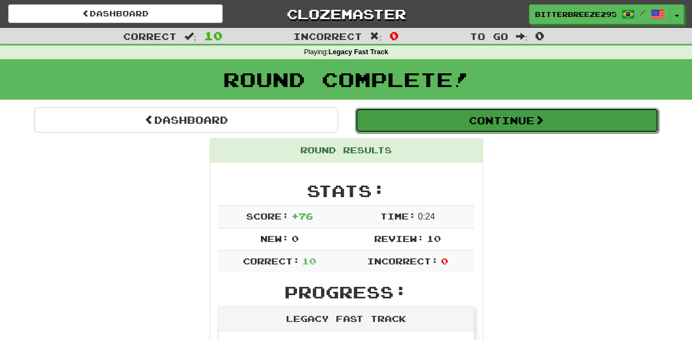
click at [447, 126] on button "Continue" at bounding box center [507, 120] width 304 height 25
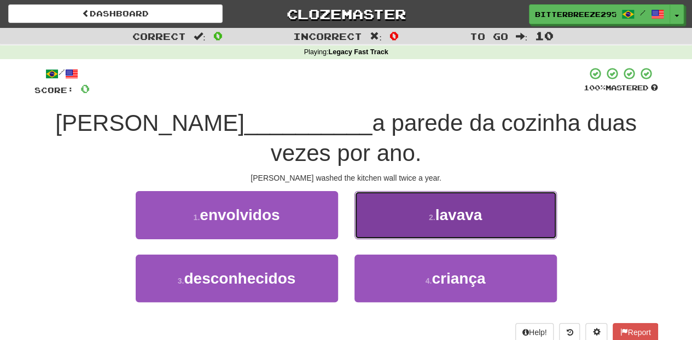
click at [396, 196] on button "2 . lavava" at bounding box center [456, 215] width 202 height 48
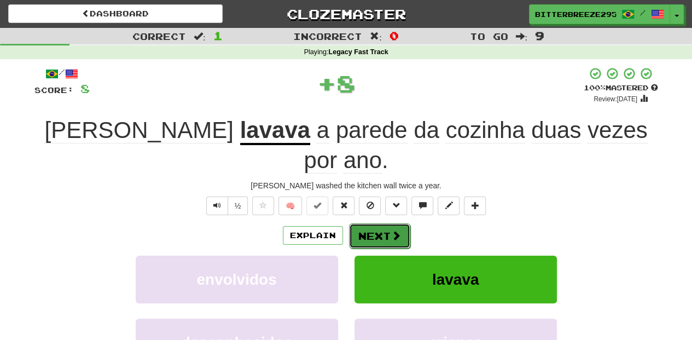
click at [384, 223] on button "Next" at bounding box center [379, 235] width 61 height 25
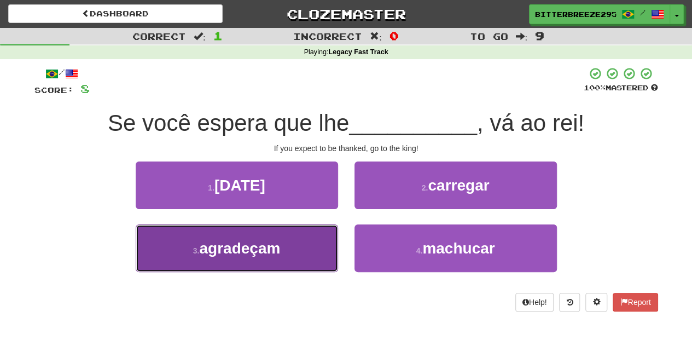
click at [309, 243] on button "3 . agradeçam" at bounding box center [237, 248] width 202 height 48
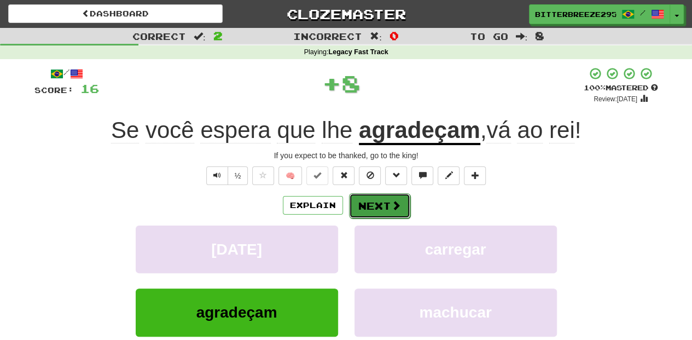
click at [381, 207] on button "Next" at bounding box center [379, 205] width 61 height 25
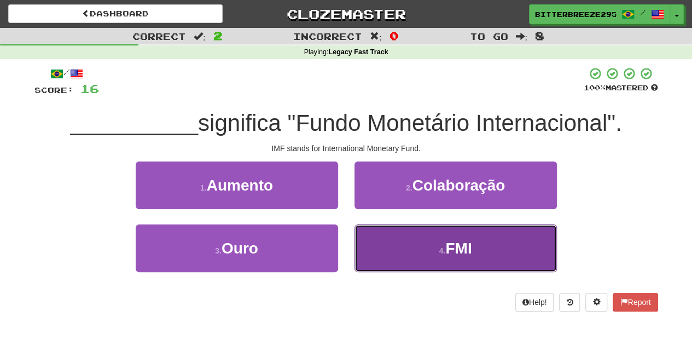
click at [386, 230] on button "4 . FMI" at bounding box center [456, 248] width 202 height 48
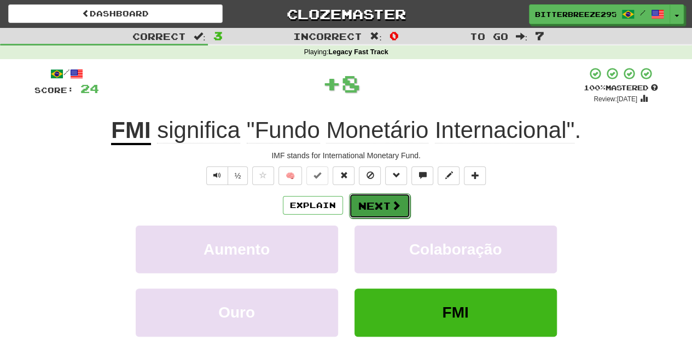
click at [376, 208] on button "Next" at bounding box center [379, 205] width 61 height 25
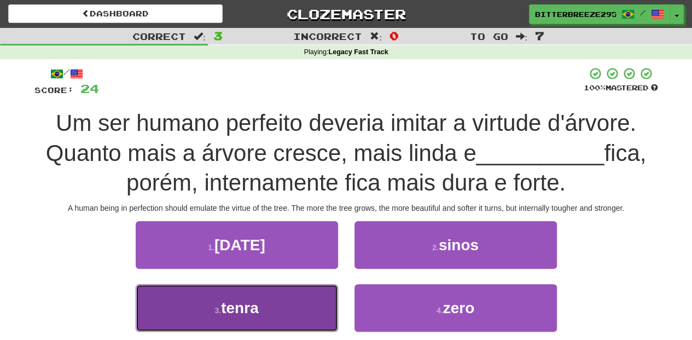
click at [298, 300] on button "3 . tenra" at bounding box center [237, 308] width 202 height 48
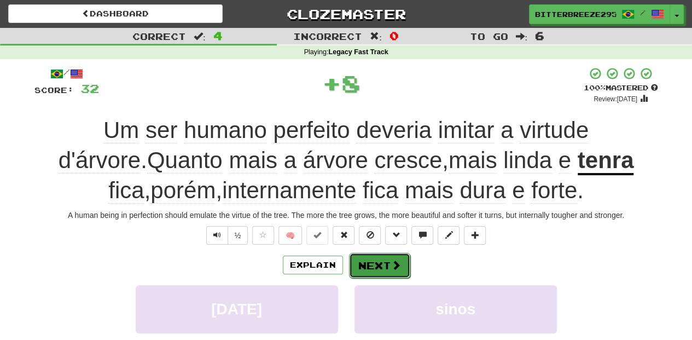
click at [378, 267] on button "Next" at bounding box center [379, 265] width 61 height 25
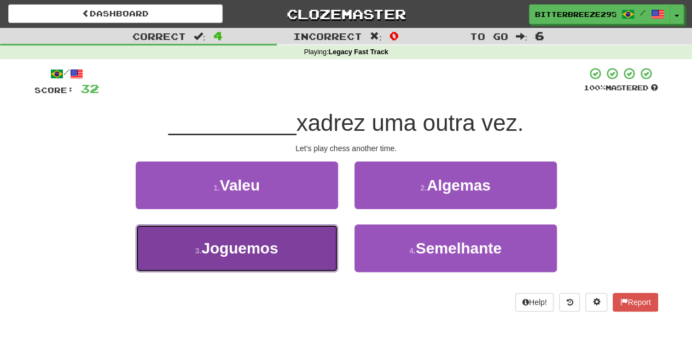
click at [300, 249] on button "3 . Joguemos" at bounding box center [237, 248] width 202 height 48
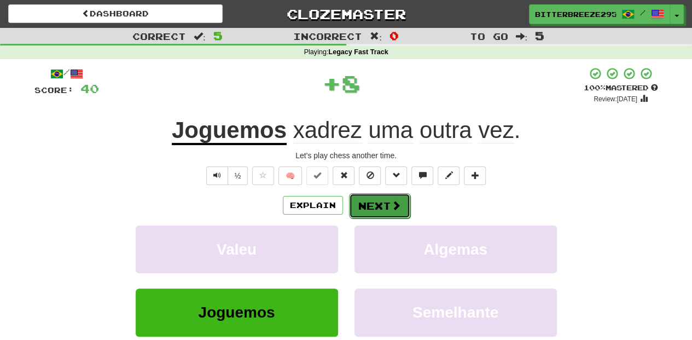
click at [373, 197] on button "Next" at bounding box center [379, 205] width 61 height 25
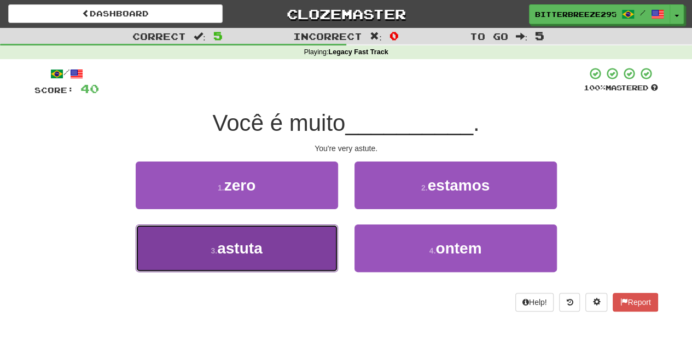
click at [300, 249] on button "3 . astuta" at bounding box center [237, 248] width 202 height 48
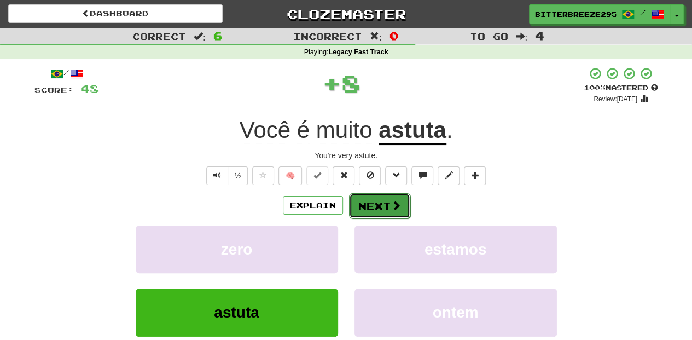
click at [361, 204] on button "Next" at bounding box center [379, 205] width 61 height 25
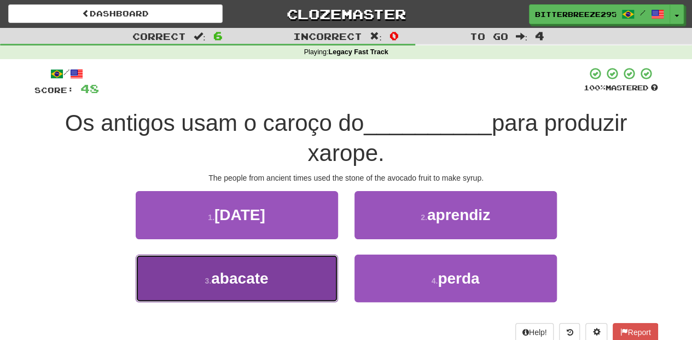
click at [300, 269] on button "3 . abacate" at bounding box center [237, 278] width 202 height 48
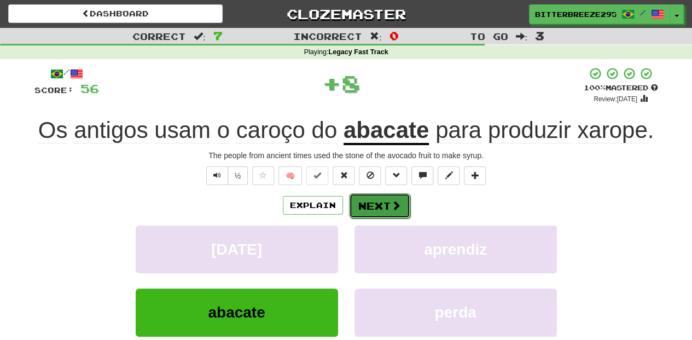
click at [382, 217] on button "Next" at bounding box center [379, 205] width 61 height 25
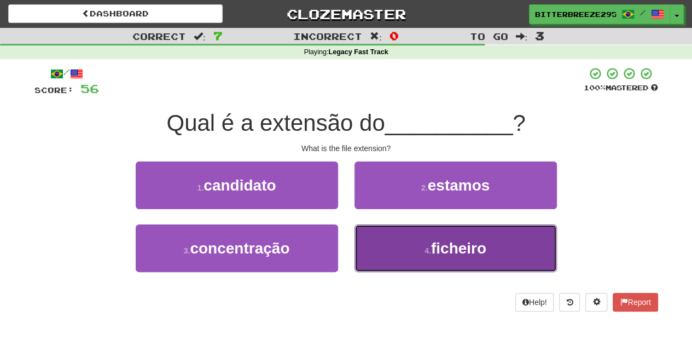
click at [390, 238] on button "4 . ficheiro" at bounding box center [456, 248] width 202 height 48
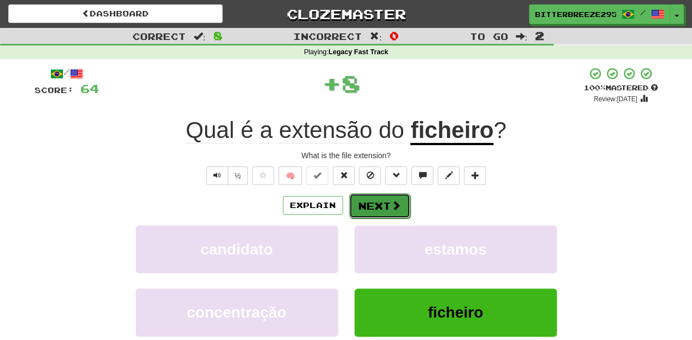
click at [383, 204] on button "Next" at bounding box center [379, 205] width 61 height 25
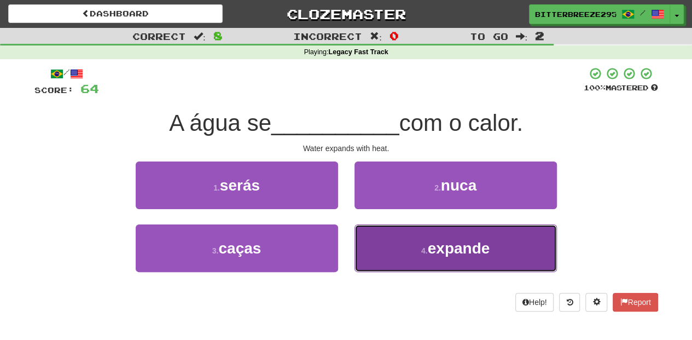
click at [395, 248] on button "4 . expande" at bounding box center [456, 248] width 202 height 48
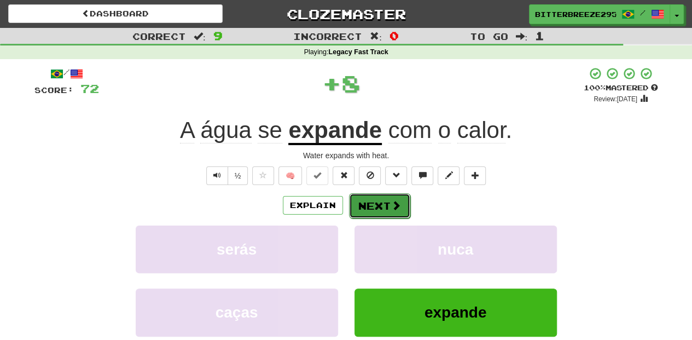
click at [396, 205] on span at bounding box center [396, 205] width 10 height 10
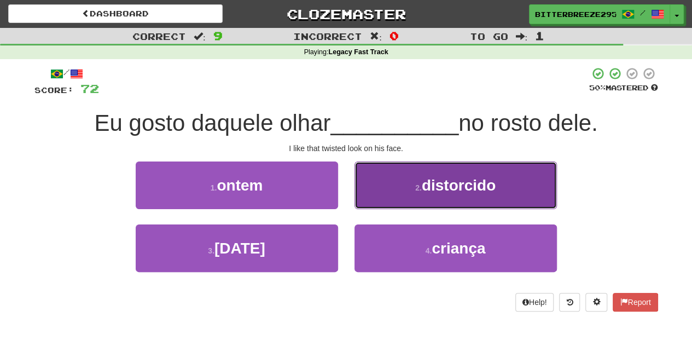
click at [400, 200] on button "2 . distorcido" at bounding box center [456, 185] width 202 height 48
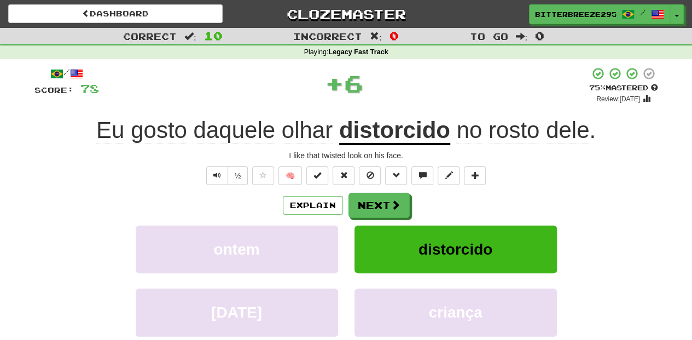
click at [400, 200] on button "Next" at bounding box center [379, 205] width 61 height 25
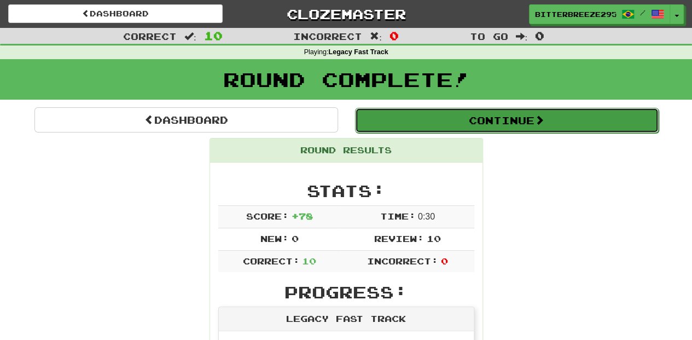
click at [428, 120] on button "Continue" at bounding box center [507, 120] width 304 height 25
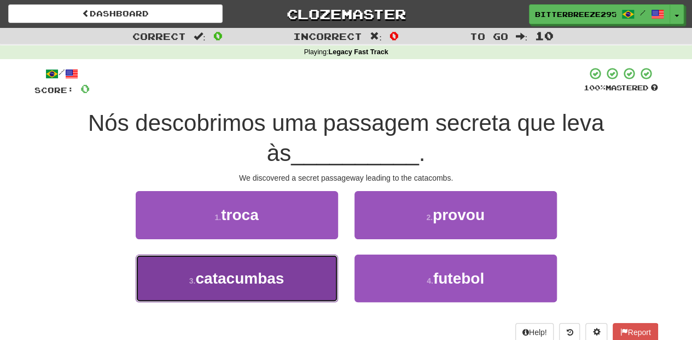
click at [296, 259] on button "3 . catacumbas" at bounding box center [237, 278] width 202 height 48
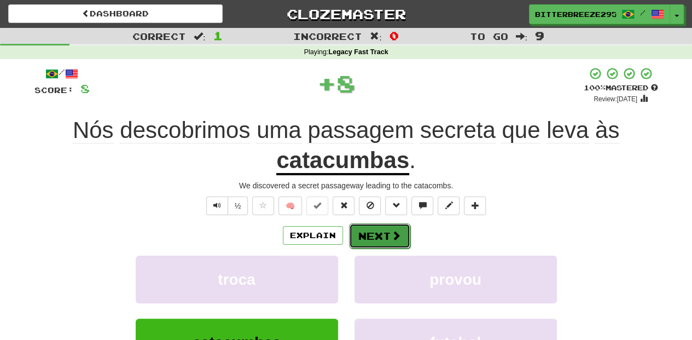
click at [349, 230] on button "Next" at bounding box center [379, 235] width 61 height 25
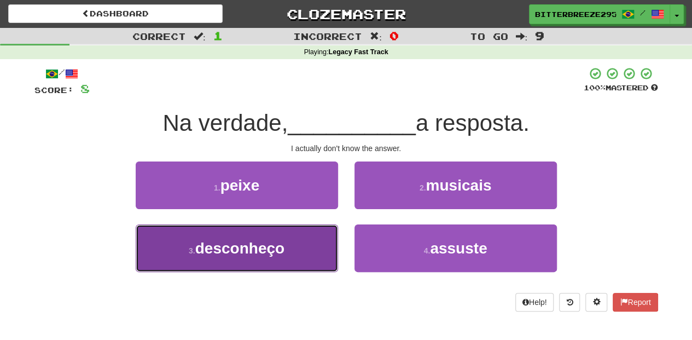
click at [277, 251] on span "desconheço" at bounding box center [239, 248] width 89 height 17
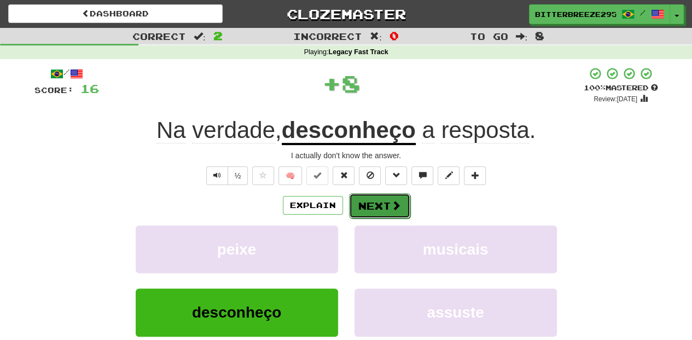
click at [377, 201] on button "Next" at bounding box center [379, 205] width 61 height 25
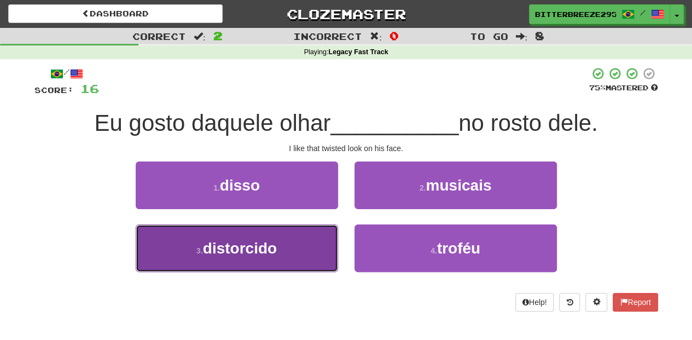
click at [285, 237] on button "3 . distorcido" at bounding box center [237, 248] width 202 height 48
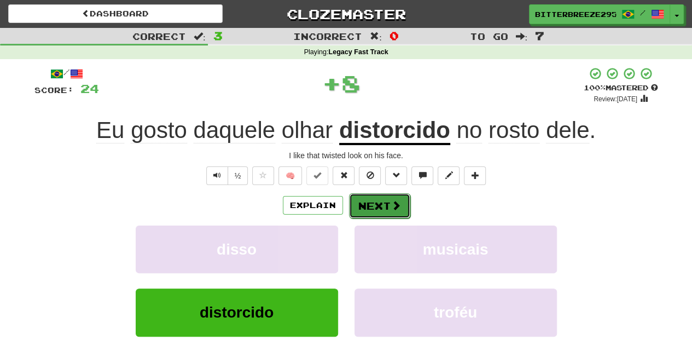
click at [404, 198] on button "Next" at bounding box center [379, 205] width 61 height 25
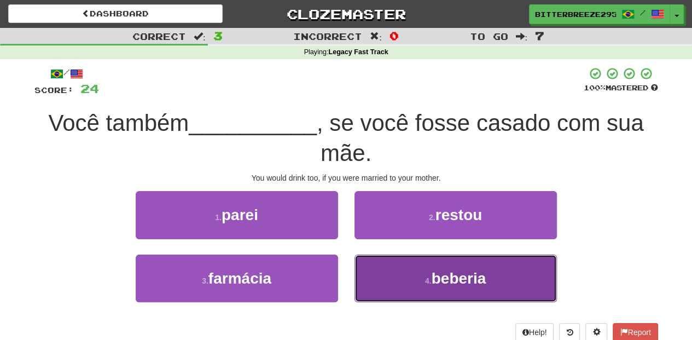
click at [414, 269] on button "4 . beberia" at bounding box center [456, 278] width 202 height 48
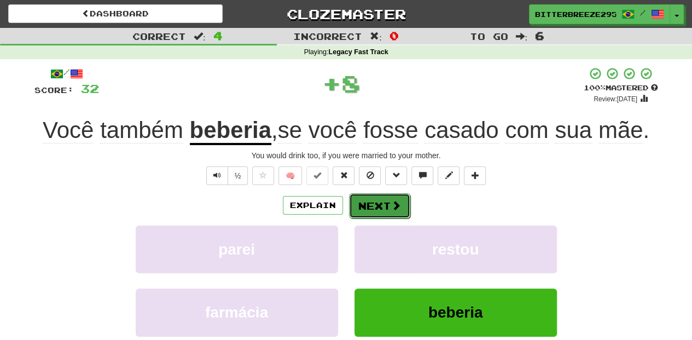
click at [388, 199] on button "Next" at bounding box center [379, 205] width 61 height 25
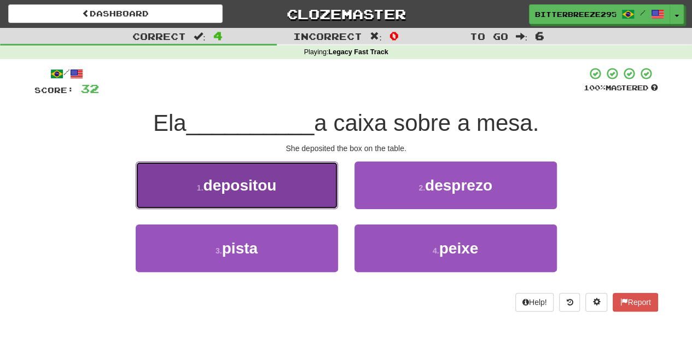
click at [280, 184] on button "1 . depositou" at bounding box center [237, 185] width 202 height 48
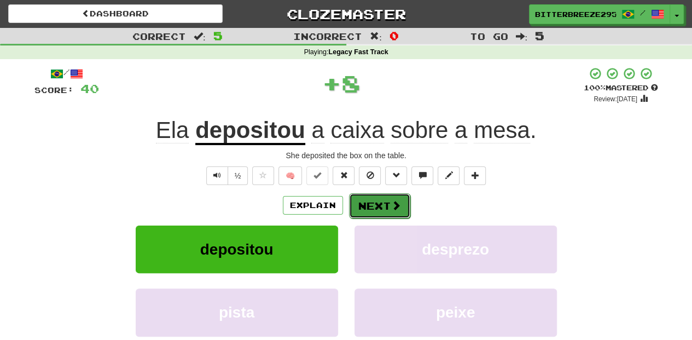
click at [362, 207] on button "Next" at bounding box center [379, 205] width 61 height 25
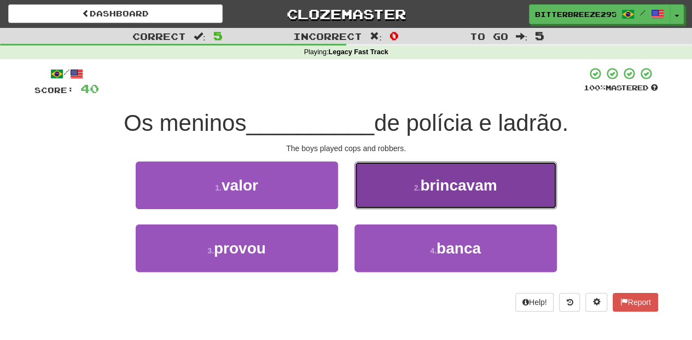
click at [376, 196] on button "2 . brincavam" at bounding box center [456, 185] width 202 height 48
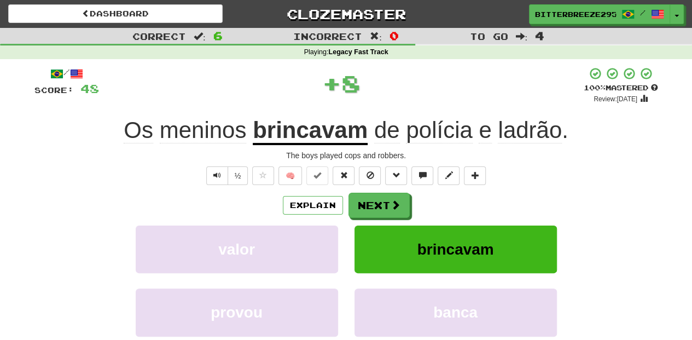
click at [376, 196] on button "Next" at bounding box center [379, 205] width 61 height 25
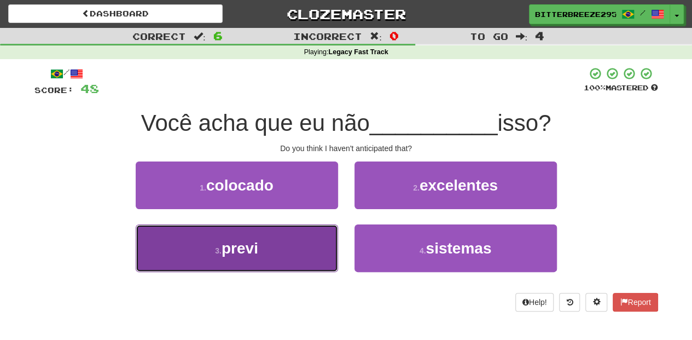
click at [301, 240] on button "3 . previ" at bounding box center [237, 248] width 202 height 48
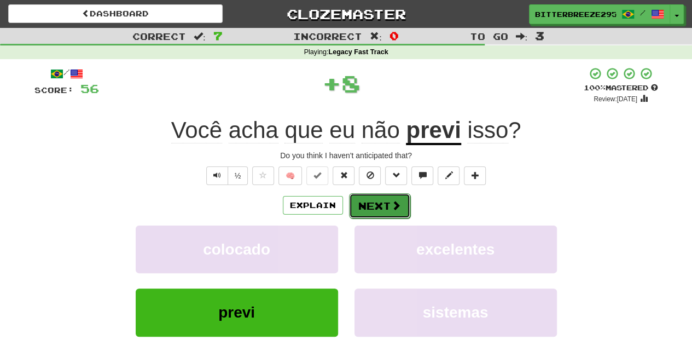
click at [378, 207] on button "Next" at bounding box center [379, 205] width 61 height 25
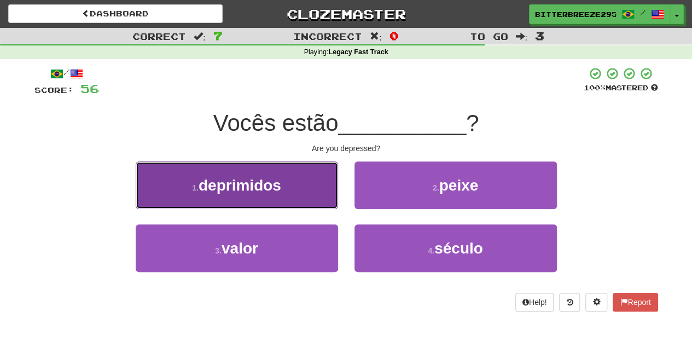
click at [294, 201] on button "1 . deprimidos" at bounding box center [237, 185] width 202 height 48
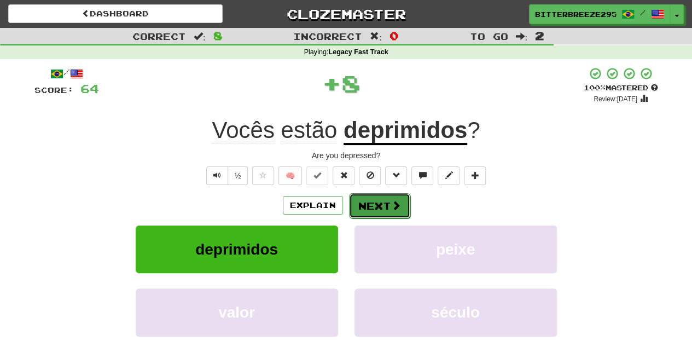
click at [363, 201] on button "Next" at bounding box center [379, 205] width 61 height 25
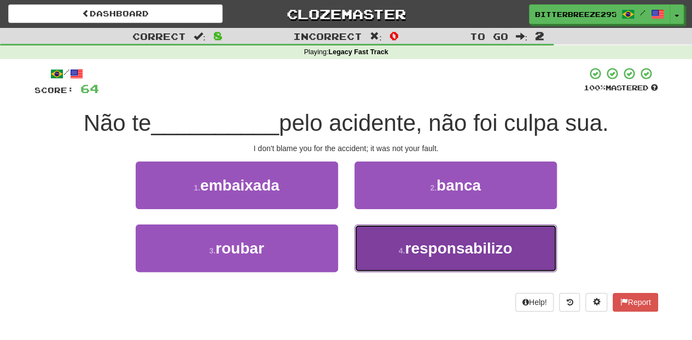
click at [376, 250] on button "4 . responsabilizo" at bounding box center [456, 248] width 202 height 48
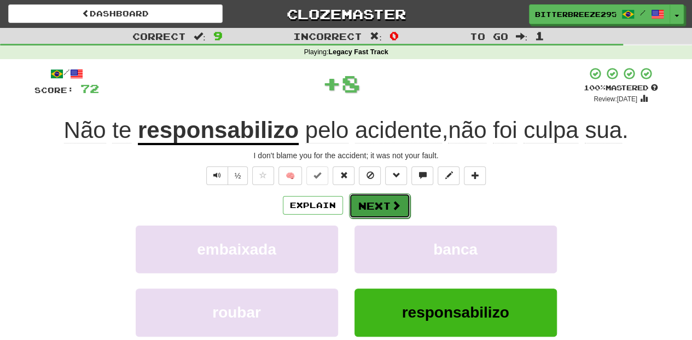
click at [366, 207] on button "Next" at bounding box center [379, 205] width 61 height 25
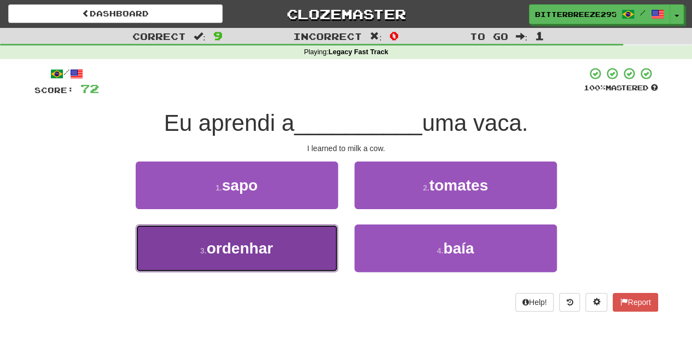
click at [289, 236] on button "3 . ordenhar" at bounding box center [237, 248] width 202 height 48
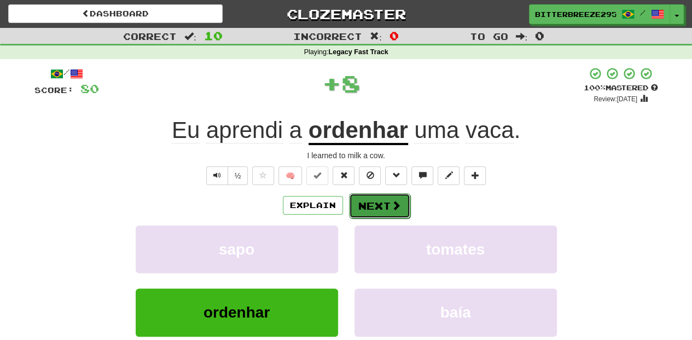
click at [369, 202] on button "Next" at bounding box center [379, 205] width 61 height 25
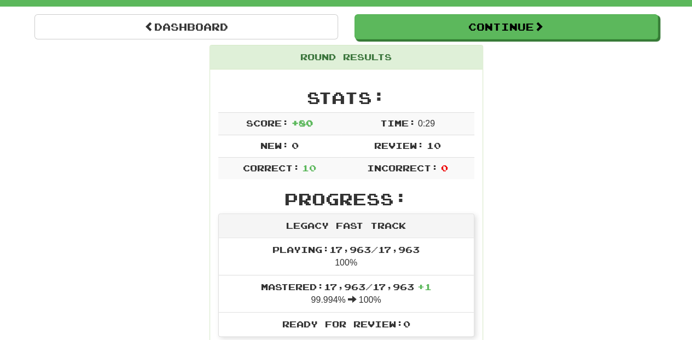
scroll to position [36, 0]
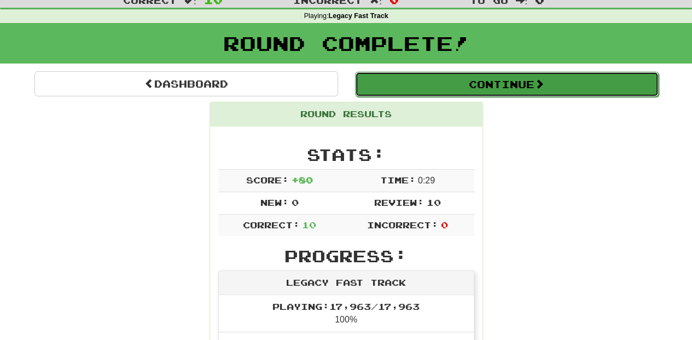
click at [416, 84] on button "Continue" at bounding box center [507, 84] width 304 height 25
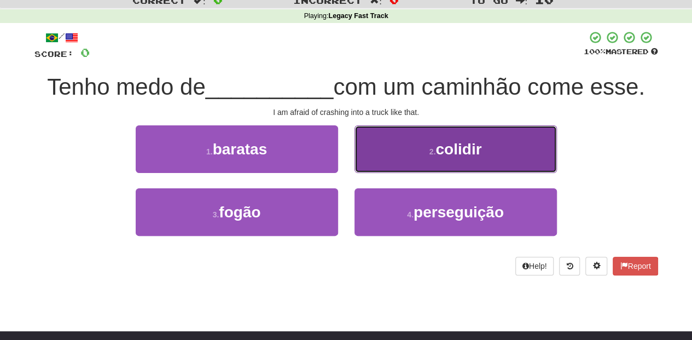
click at [374, 160] on button "2 . colidir" at bounding box center [456, 149] width 202 height 48
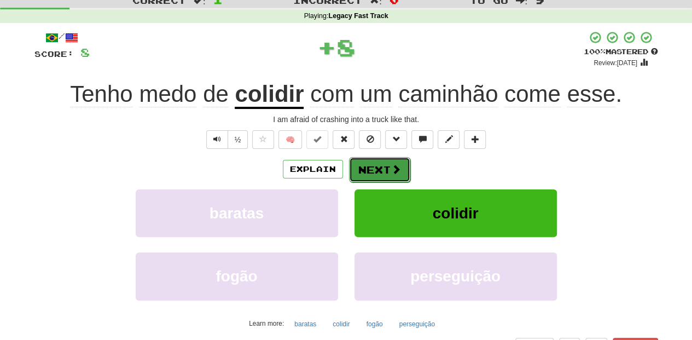
click at [374, 160] on button "Next" at bounding box center [379, 169] width 61 height 25
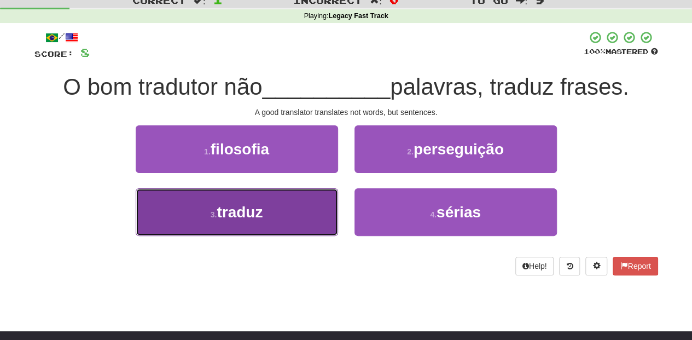
click at [300, 205] on button "3 . traduz" at bounding box center [237, 212] width 202 height 48
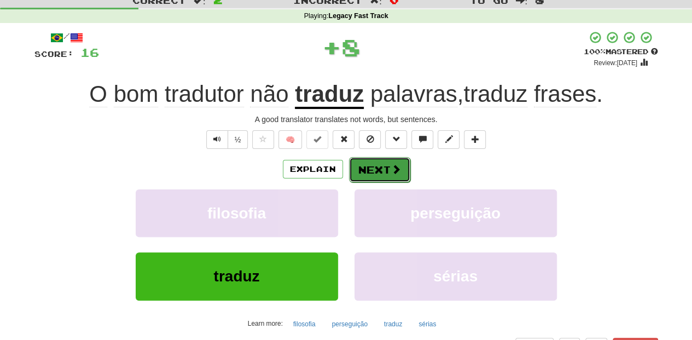
click at [387, 172] on button "Next" at bounding box center [379, 169] width 61 height 25
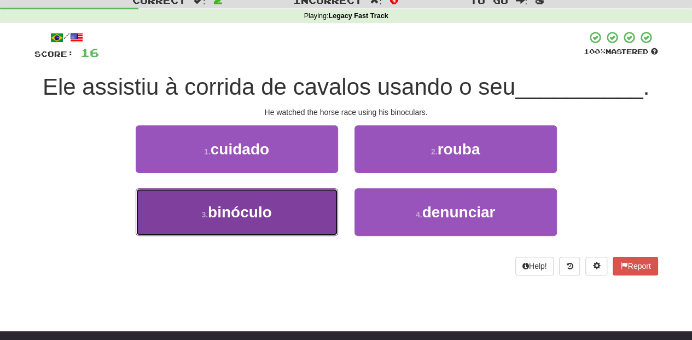
drag, startPoint x: 281, startPoint y: 222, endPoint x: 279, endPoint y: 211, distance: 10.6
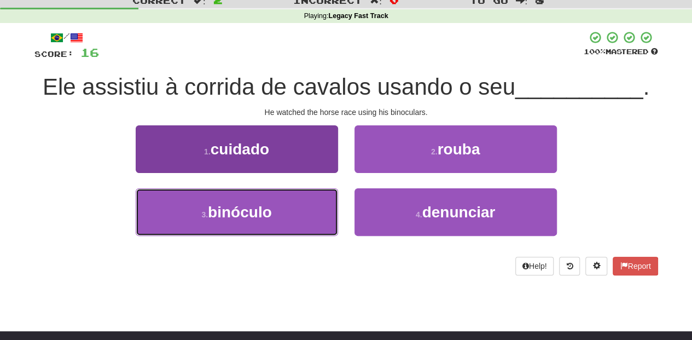
click at [280, 221] on button "3 . binóculo" at bounding box center [237, 212] width 202 height 48
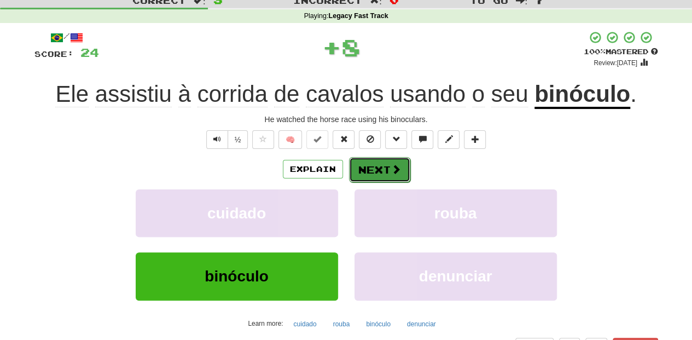
click at [391, 173] on span at bounding box center [396, 169] width 10 height 10
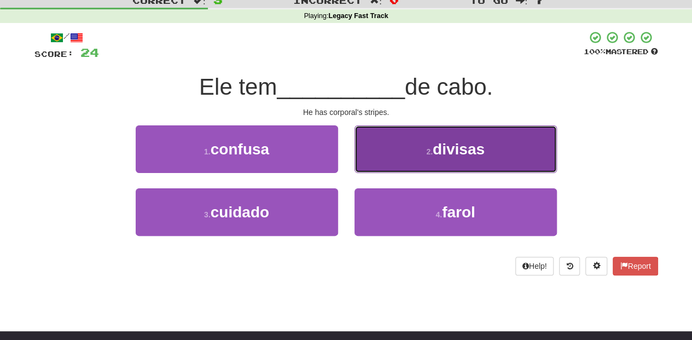
click at [395, 152] on button "2 . divisas" at bounding box center [456, 149] width 202 height 48
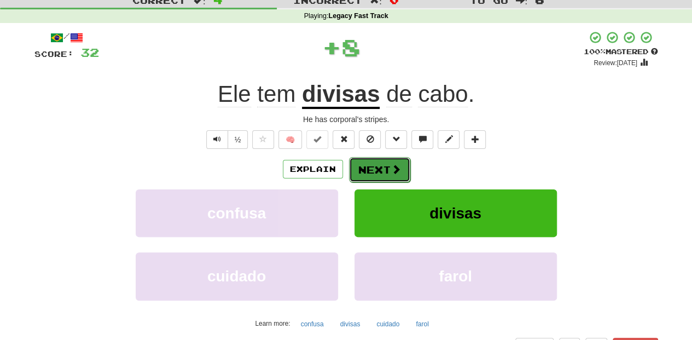
click at [387, 167] on button "Next" at bounding box center [379, 169] width 61 height 25
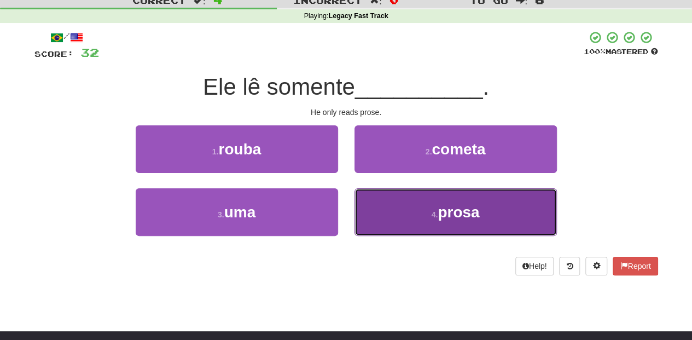
click at [405, 192] on button "4 . prosa" at bounding box center [456, 212] width 202 height 48
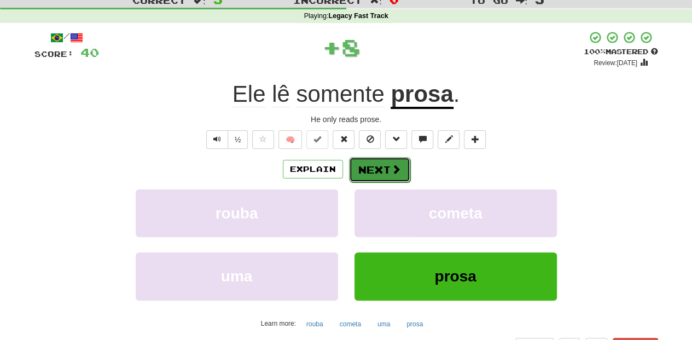
click at [395, 174] on span at bounding box center [396, 169] width 10 height 10
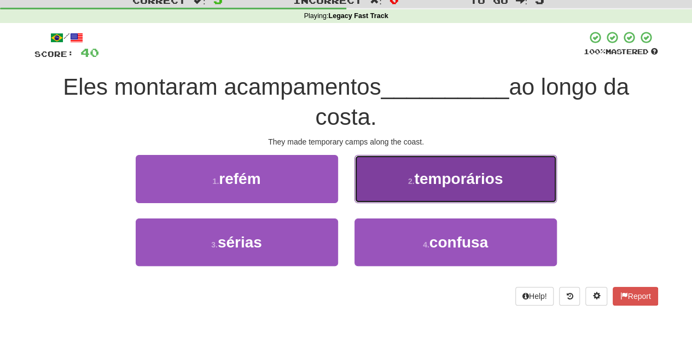
click at [385, 182] on button "2 . temporários" at bounding box center [456, 179] width 202 height 48
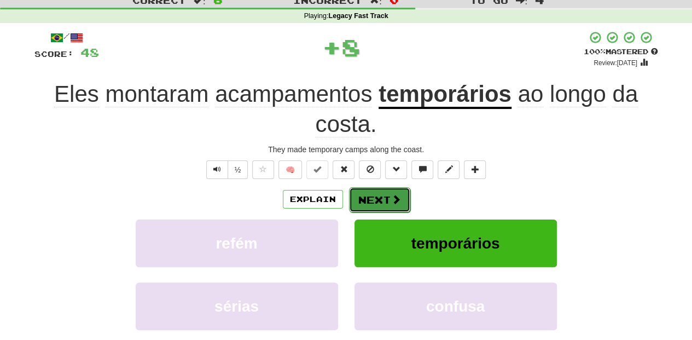
click at [366, 198] on button "Next" at bounding box center [379, 199] width 61 height 25
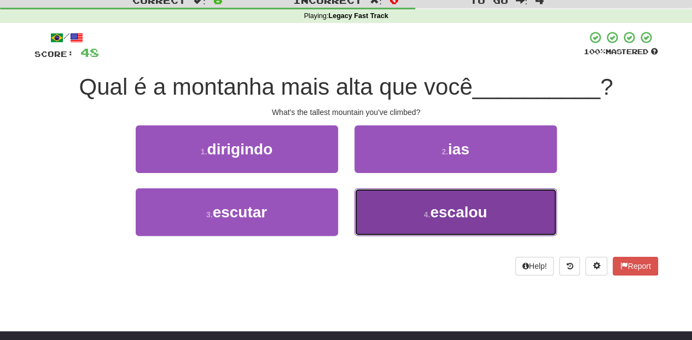
click at [406, 202] on button "4 . escalou" at bounding box center [456, 212] width 202 height 48
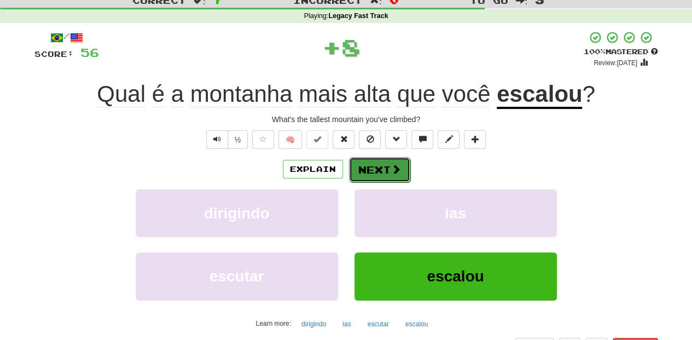
click at [378, 161] on button "Next" at bounding box center [379, 169] width 61 height 25
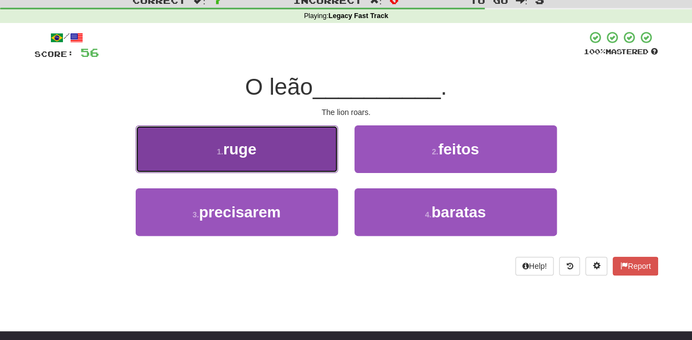
click at [280, 164] on button "1 . ruge" at bounding box center [237, 149] width 202 height 48
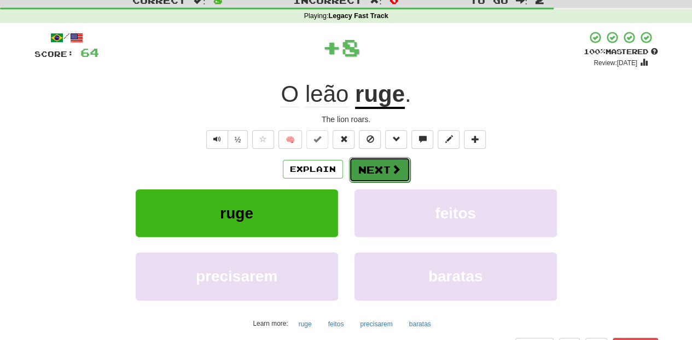
click at [362, 161] on button "Next" at bounding box center [379, 169] width 61 height 25
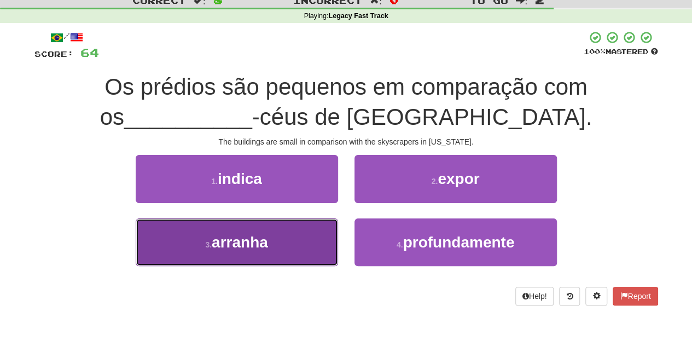
click at [293, 235] on button "3 . arranha" at bounding box center [237, 242] width 202 height 48
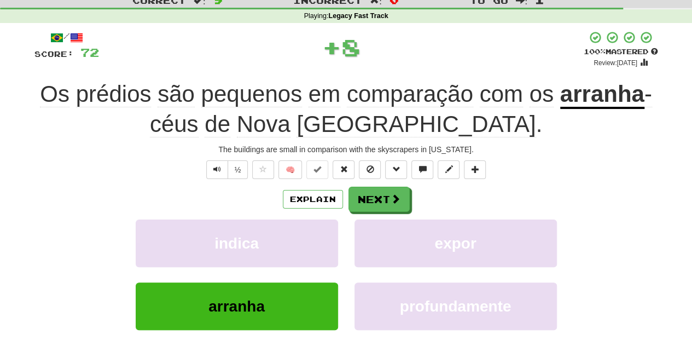
click at [369, 183] on div "/ Score: 72 + 8 100 % Mastered Review: [DATE] Os prédios são pequenos em compar…" at bounding box center [346, 217] width 624 height 373
click at [369, 195] on button "Next" at bounding box center [379, 199] width 61 height 25
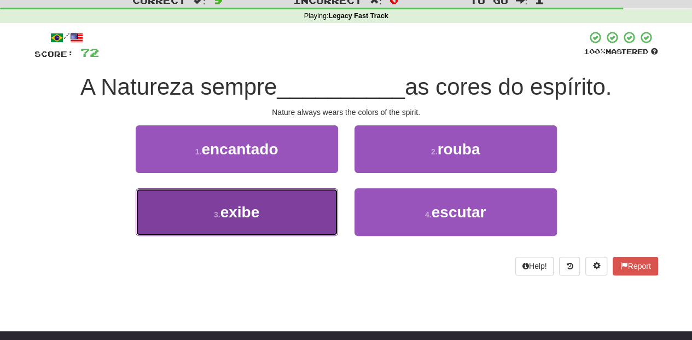
click at [293, 204] on button "3 . exibe" at bounding box center [237, 212] width 202 height 48
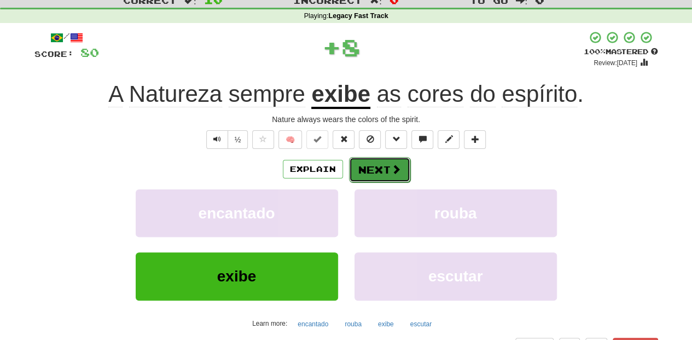
click at [369, 159] on button "Next" at bounding box center [379, 169] width 61 height 25
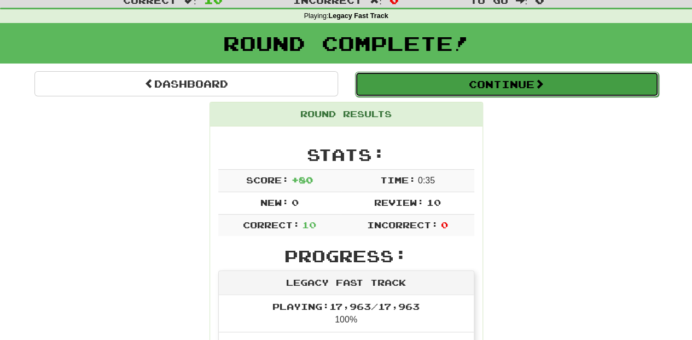
click at [414, 78] on button "Continue" at bounding box center [507, 84] width 304 height 25
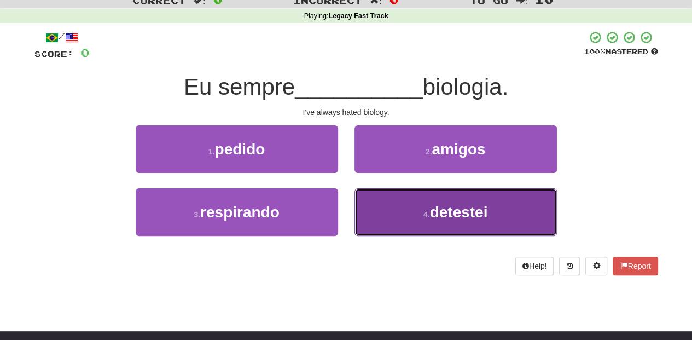
click at [407, 204] on button "4 . detestei" at bounding box center [456, 212] width 202 height 48
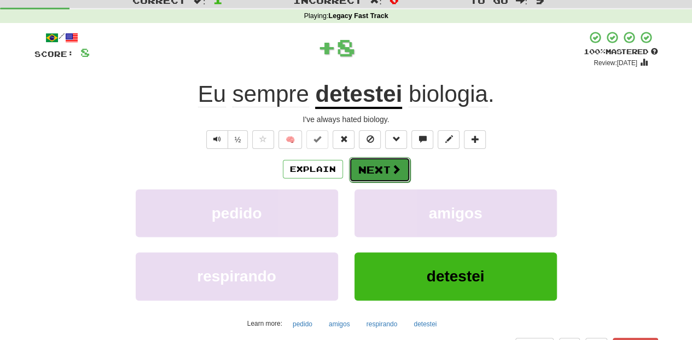
click at [386, 173] on button "Next" at bounding box center [379, 169] width 61 height 25
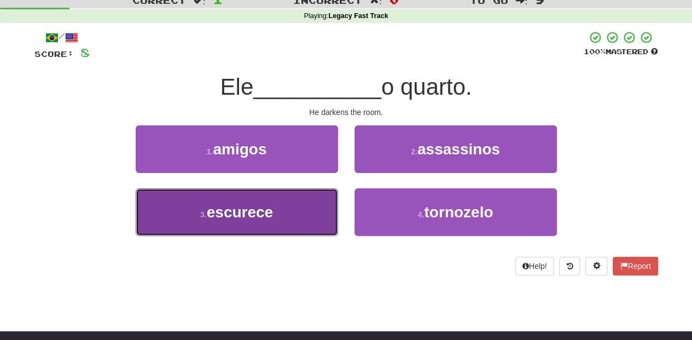
click at [313, 212] on button "3 . escurece" at bounding box center [237, 212] width 202 height 48
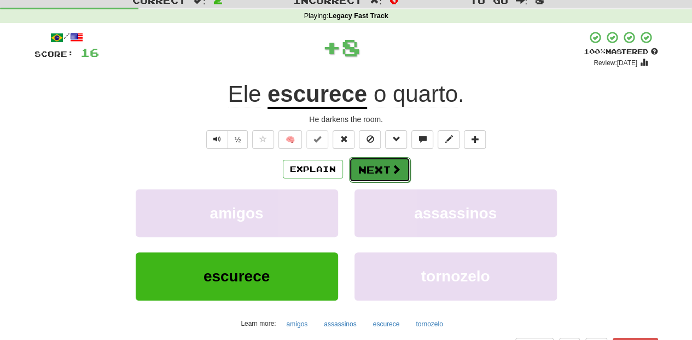
click at [381, 171] on button "Next" at bounding box center [379, 169] width 61 height 25
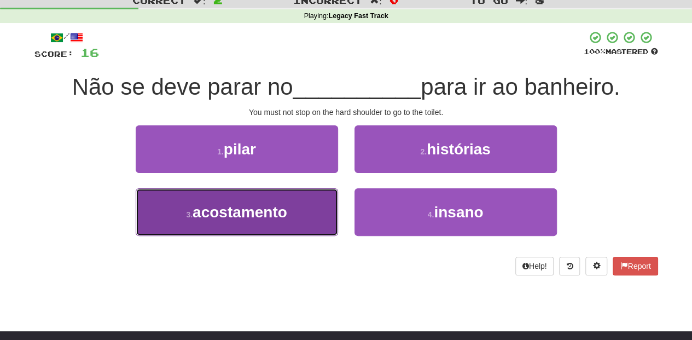
click at [292, 210] on button "3 . acostamento" at bounding box center [237, 212] width 202 height 48
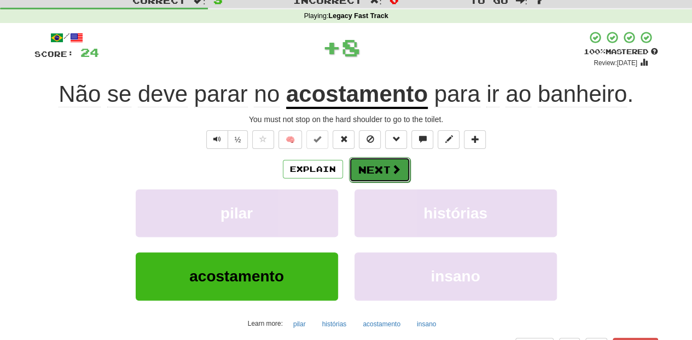
click at [354, 178] on button "Next" at bounding box center [379, 169] width 61 height 25
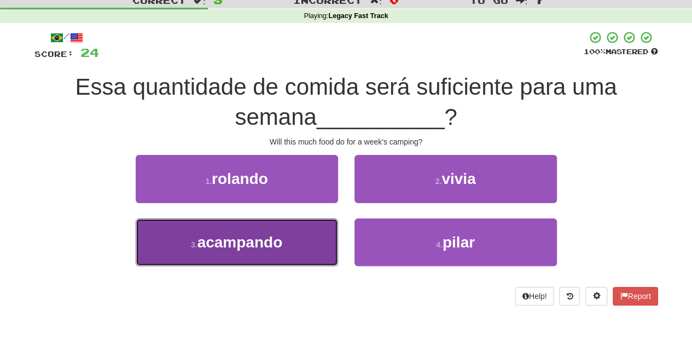
click at [299, 241] on button "3 . acampando" at bounding box center [237, 242] width 202 height 48
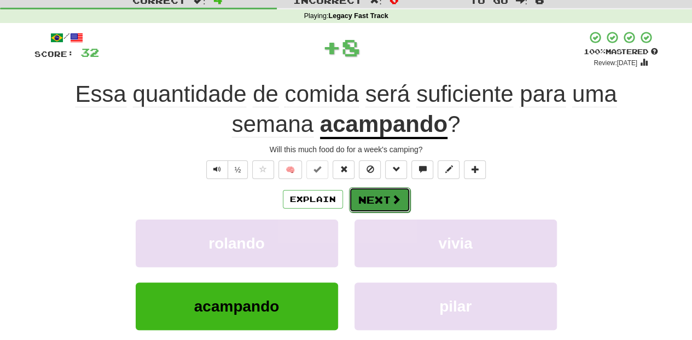
click at [364, 200] on button "Next" at bounding box center [379, 199] width 61 height 25
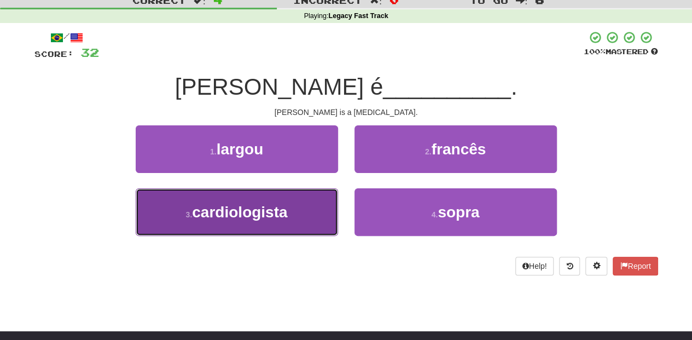
click at [295, 221] on button "3 . cardiologista" at bounding box center [237, 212] width 202 height 48
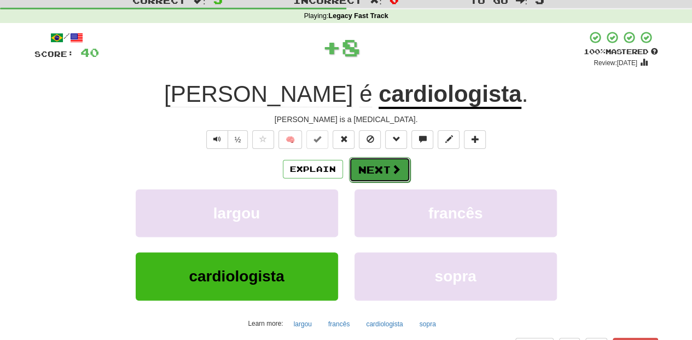
click at [393, 166] on span at bounding box center [396, 169] width 10 height 10
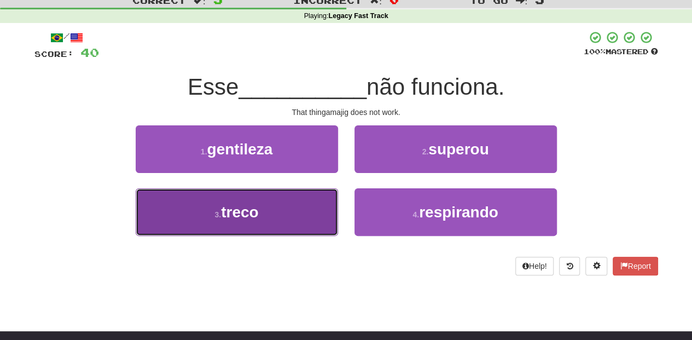
click at [305, 212] on button "3 . treco" at bounding box center [237, 212] width 202 height 48
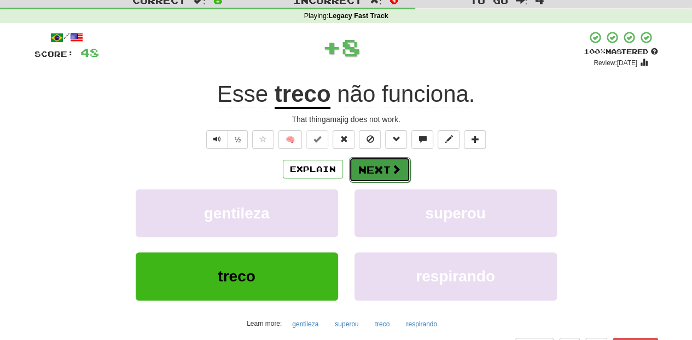
click at [375, 169] on button "Next" at bounding box center [379, 169] width 61 height 25
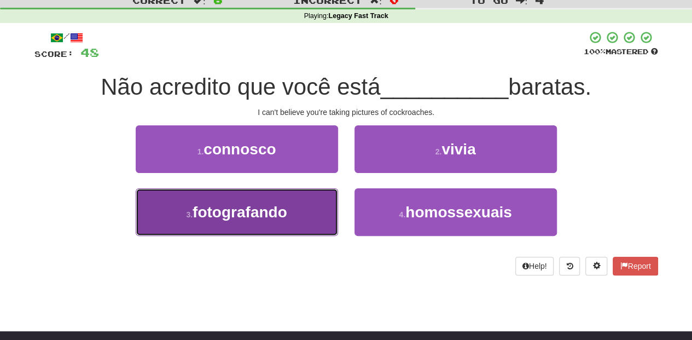
click at [300, 216] on button "3 . fotografando" at bounding box center [237, 212] width 202 height 48
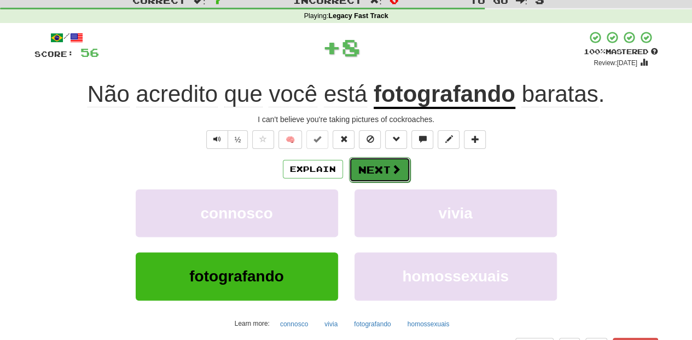
click at [367, 167] on button "Next" at bounding box center [379, 169] width 61 height 25
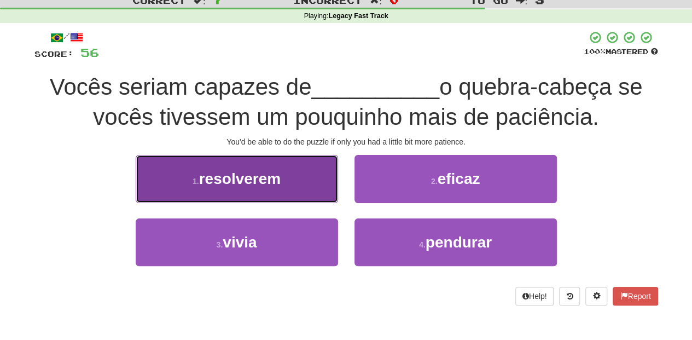
click at [312, 190] on button "1 . resolverem" at bounding box center [237, 179] width 202 height 48
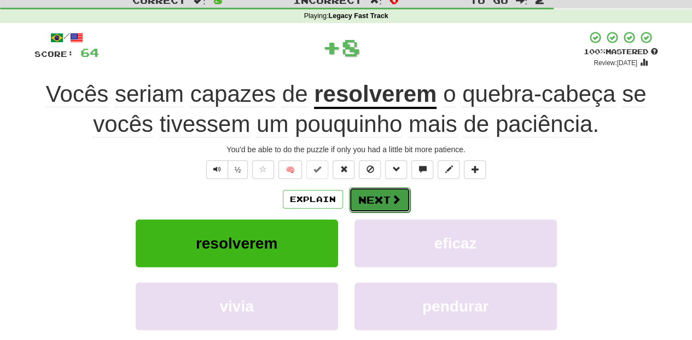
click at [369, 197] on button "Next" at bounding box center [379, 199] width 61 height 25
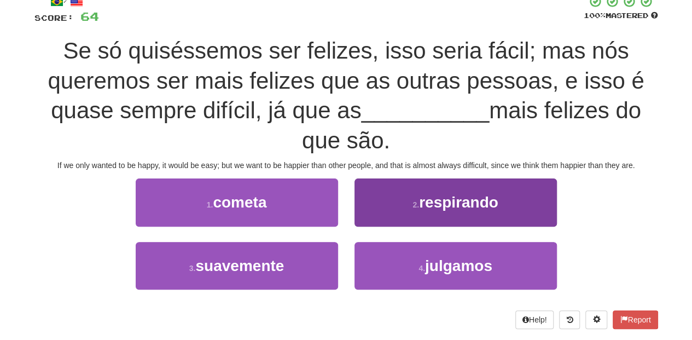
scroll to position [73, 0]
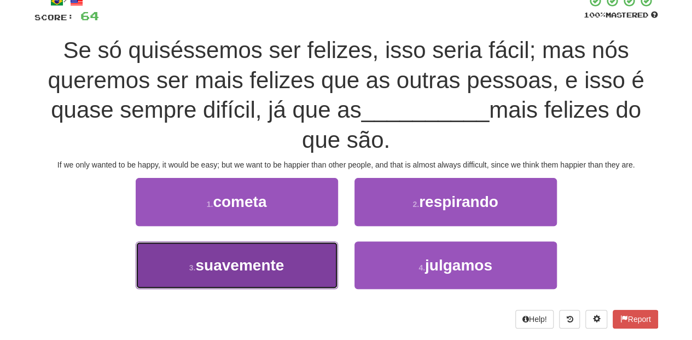
click at [269, 262] on span "suavemente" at bounding box center [239, 265] width 89 height 17
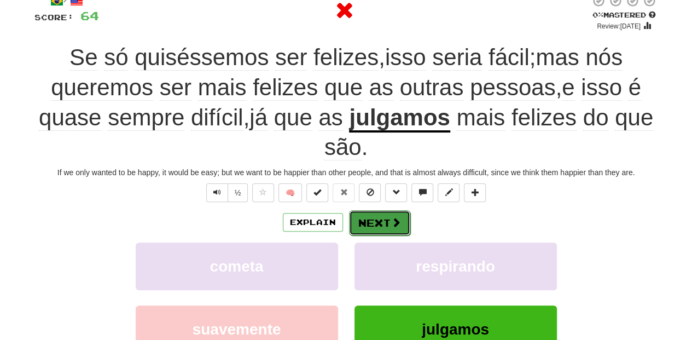
click at [379, 220] on button "Next" at bounding box center [379, 222] width 61 height 25
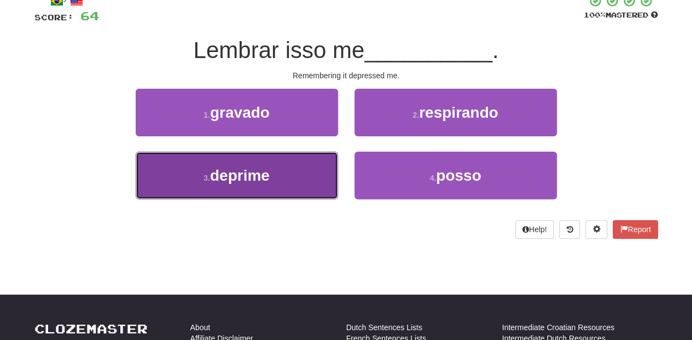
click
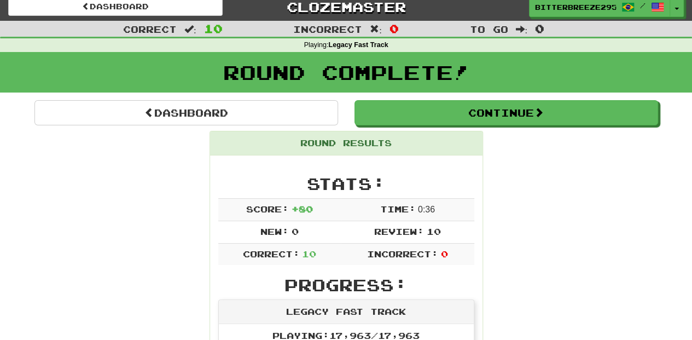
scroll to position [0, 0]
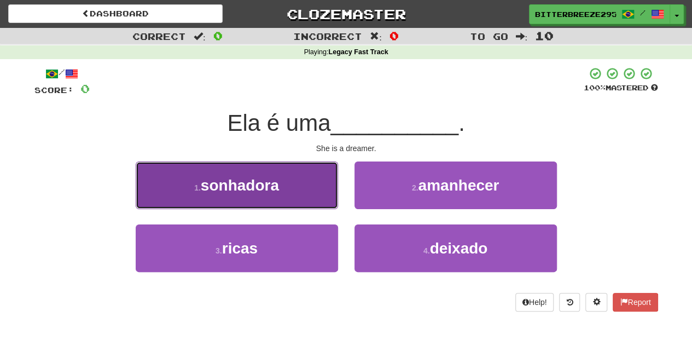
drag, startPoint x: 285, startPoint y: 179, endPoint x: 301, endPoint y: 189, distance: 19.6
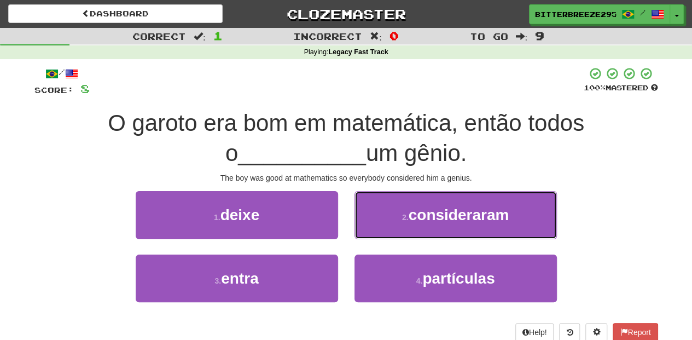
drag, startPoint x: 394, startPoint y: 208, endPoint x: 390, endPoint y: 218, distance: 10.6
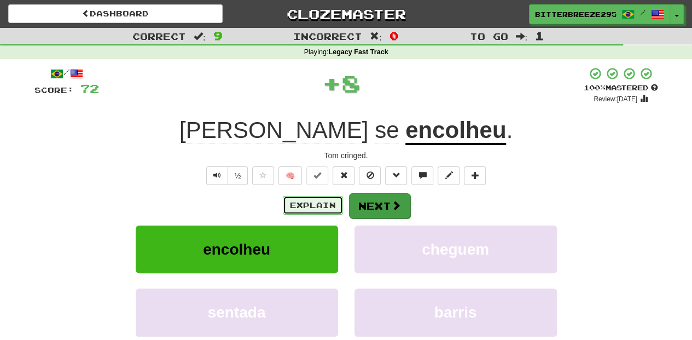
drag, startPoint x: 338, startPoint y: 200, endPoint x: 350, endPoint y: 200, distance: 11.5
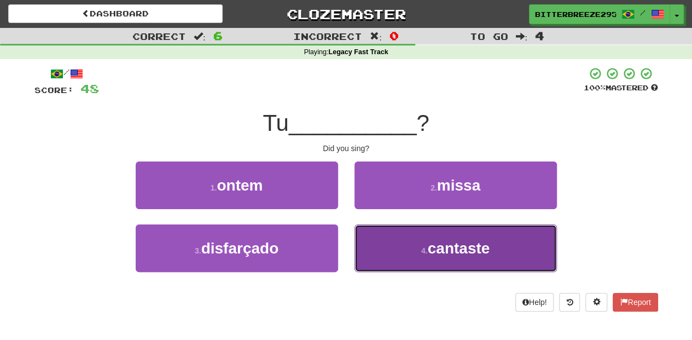
drag, startPoint x: 397, startPoint y: 240, endPoint x: 400, endPoint y: 249, distance: 9.7
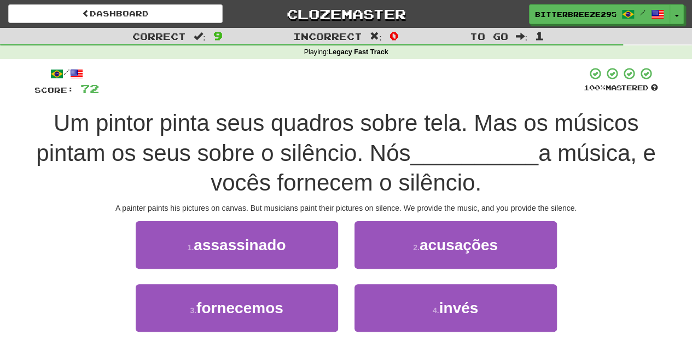
click at [659, 248] on div "/ Score: 72 100 % Mastered Um pintor pinta seus quadros sobre tela. Mas os músi…" at bounding box center [346, 222] width 640 height 327
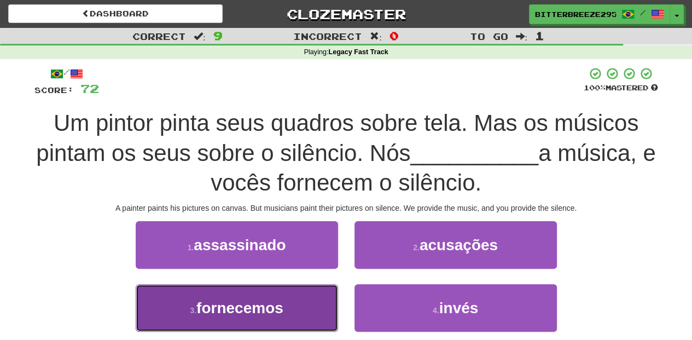
click at [224, 305] on span "fornecemos" at bounding box center [239, 307] width 87 height 17
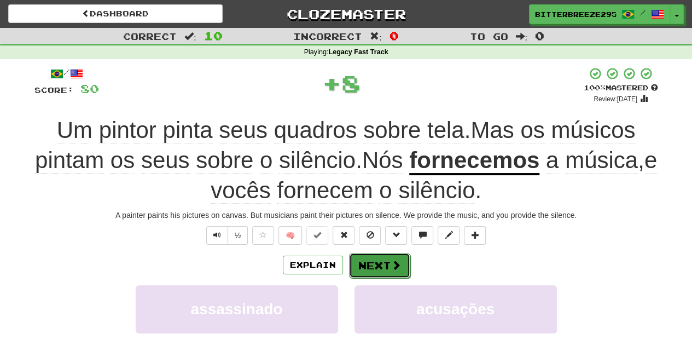
click at [362, 260] on button "Next" at bounding box center [379, 265] width 61 height 25
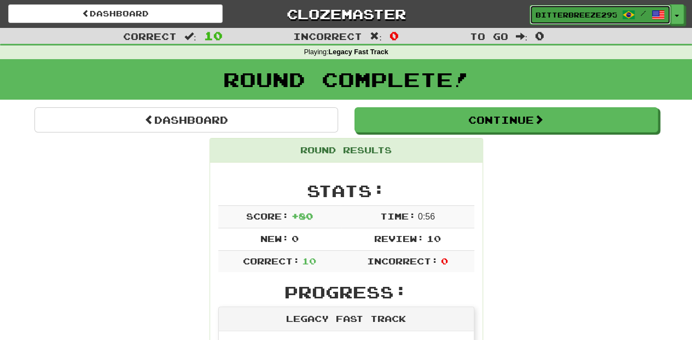
click at [556, 10] on span "BitterBreeze2956" at bounding box center [576, 15] width 81 height 10
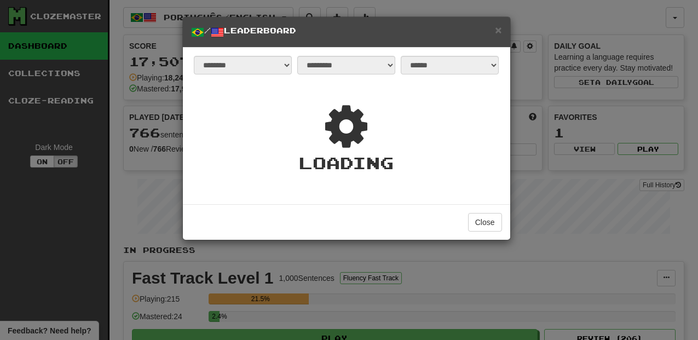
select select "**********"
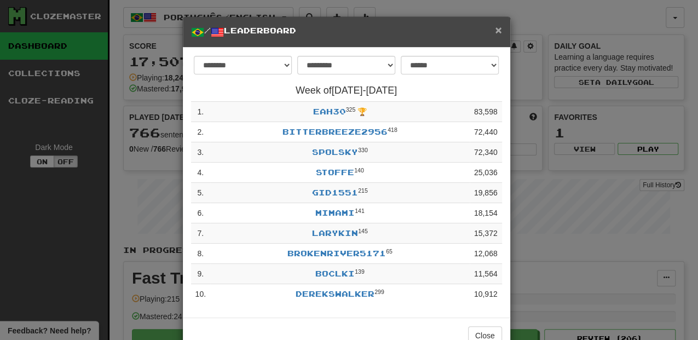
click at [495, 29] on span "×" at bounding box center [498, 30] width 7 height 13
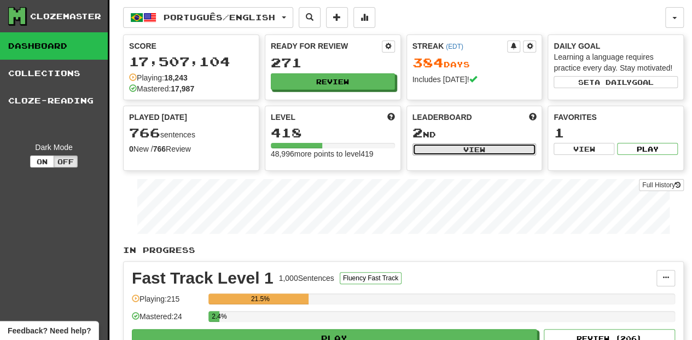
click at [465, 144] on button "View" at bounding box center [475, 149] width 124 height 12
select select "**********"
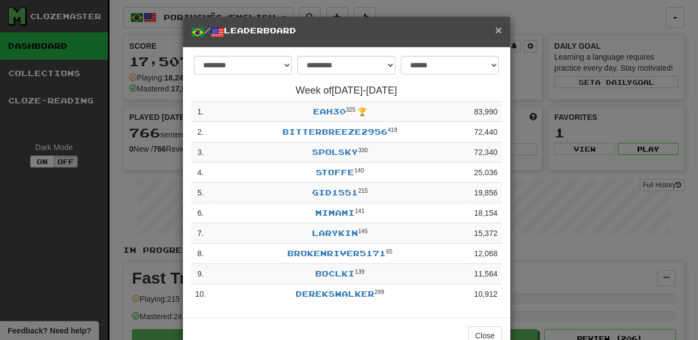
click at [496, 27] on span "×" at bounding box center [498, 30] width 7 height 13
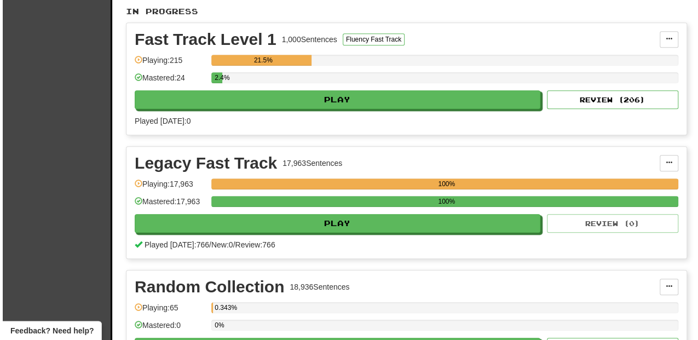
scroll to position [255, 0]
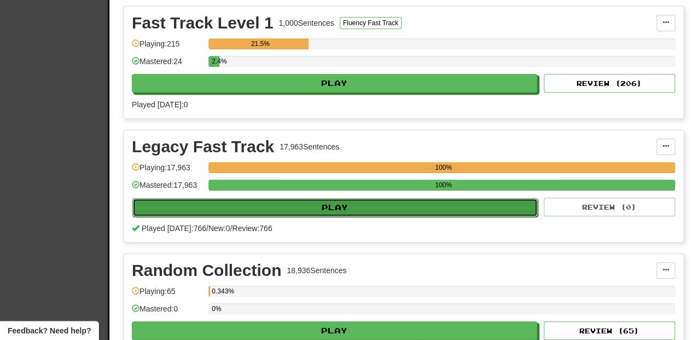
click at [337, 201] on button "Play" at bounding box center [334, 207] width 405 height 19
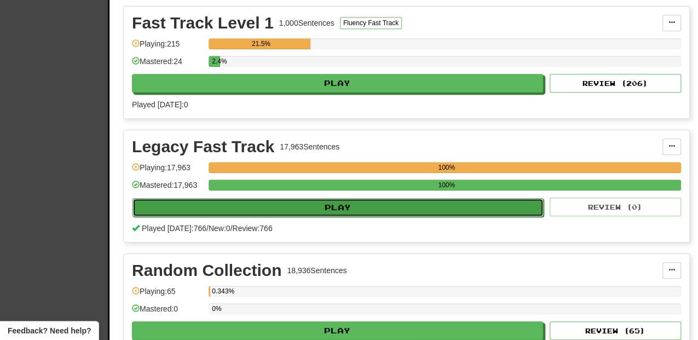
select select "**"
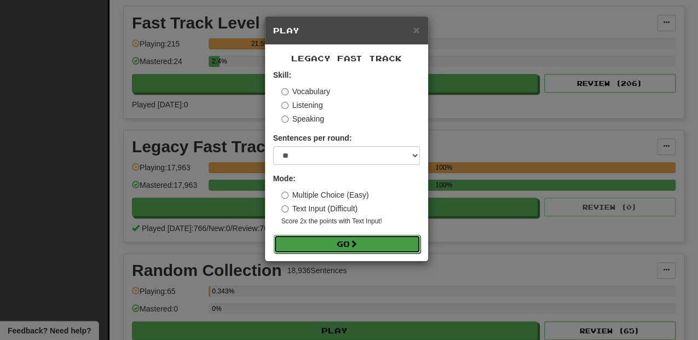
click at [349, 249] on button "Go" at bounding box center [347, 244] width 147 height 19
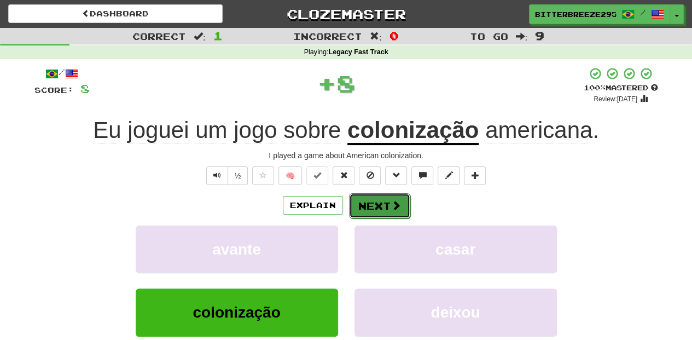
click at [381, 209] on button "Next" at bounding box center [379, 205] width 61 height 25
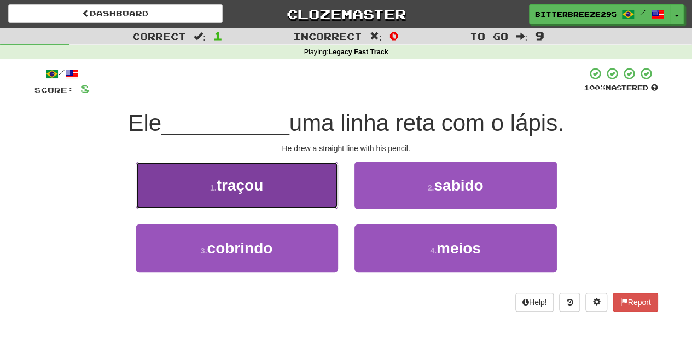
click at [320, 188] on button "1 . traçou" at bounding box center [237, 185] width 202 height 48
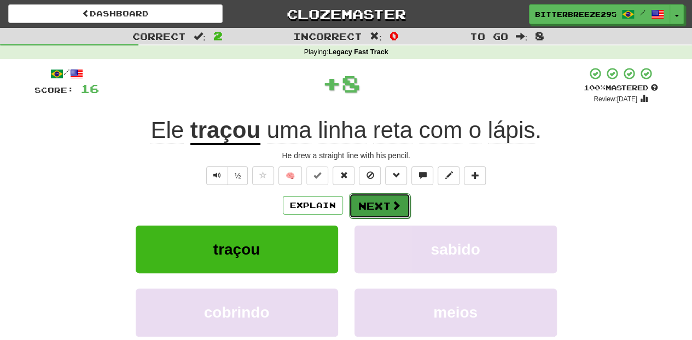
click at [368, 206] on button "Next" at bounding box center [379, 205] width 61 height 25
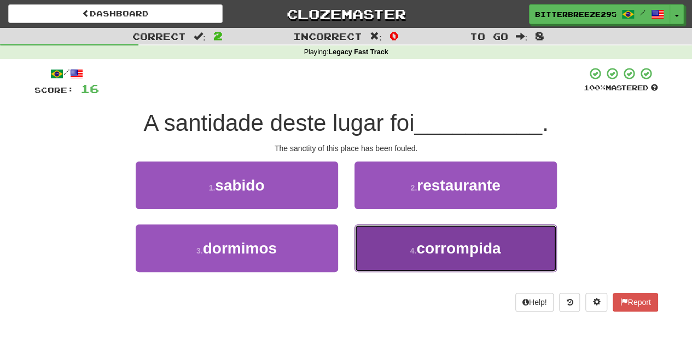
click at [392, 248] on button "4 . corrompida" at bounding box center [456, 248] width 202 height 48
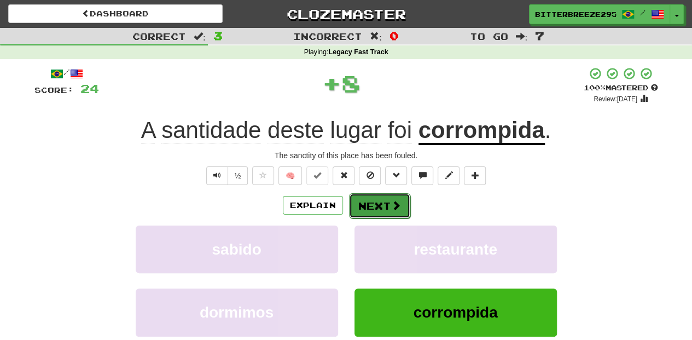
click at [379, 211] on button "Next" at bounding box center [379, 205] width 61 height 25
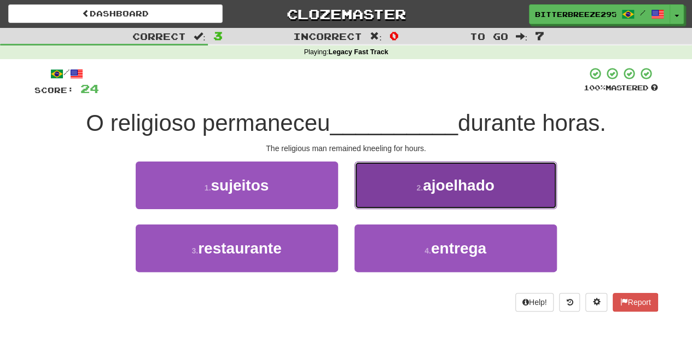
click at [375, 204] on button "2 . ajoelhado" at bounding box center [456, 185] width 202 height 48
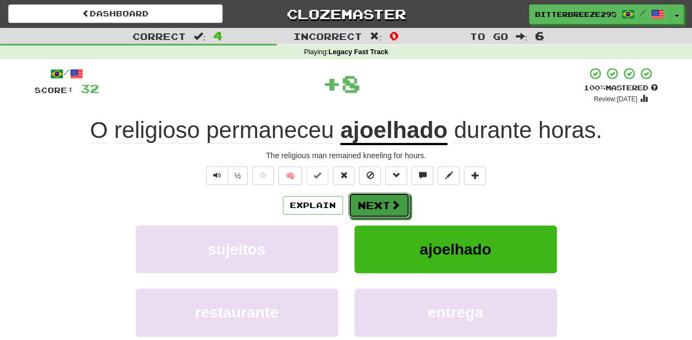
click at [375, 204] on button "Next" at bounding box center [379, 205] width 61 height 25
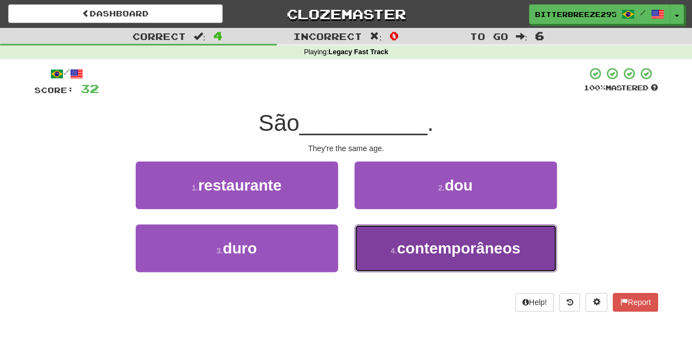
click at [403, 256] on span "contemporâneos" at bounding box center [459, 248] width 124 height 17
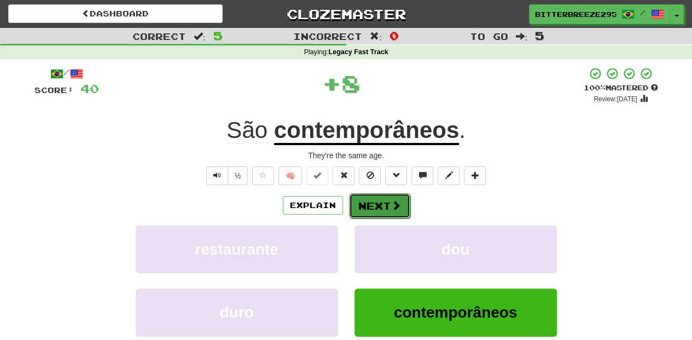
click at [385, 209] on button "Next" at bounding box center [379, 205] width 61 height 25
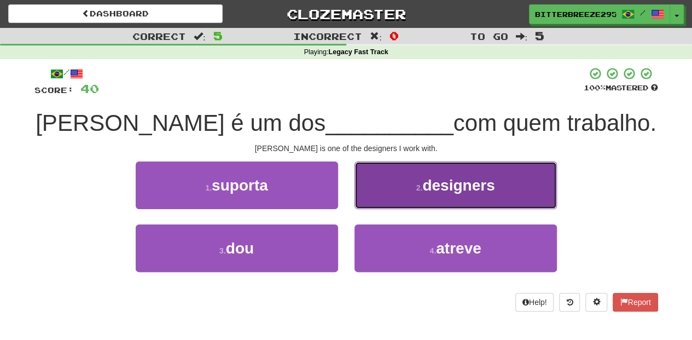
click at [403, 203] on button "2 . designers" at bounding box center [456, 185] width 202 height 48
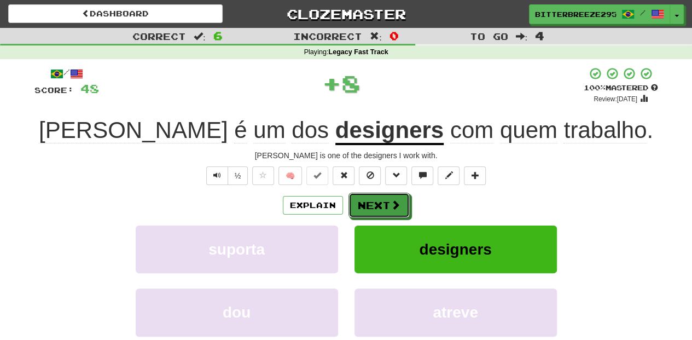
click at [403, 203] on button "Next" at bounding box center [379, 205] width 61 height 25
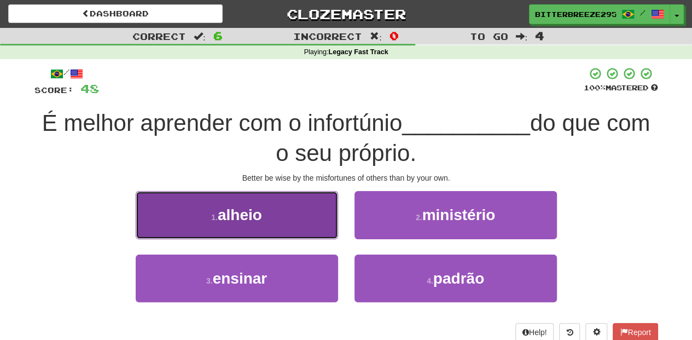
click at [306, 228] on button "1 . alheio" at bounding box center [237, 215] width 202 height 48
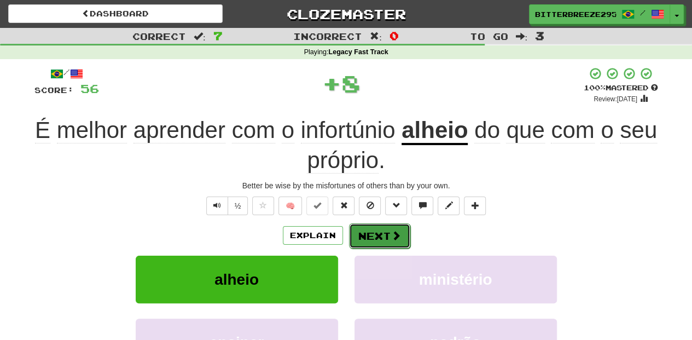
click at [361, 229] on button "Next" at bounding box center [379, 235] width 61 height 25
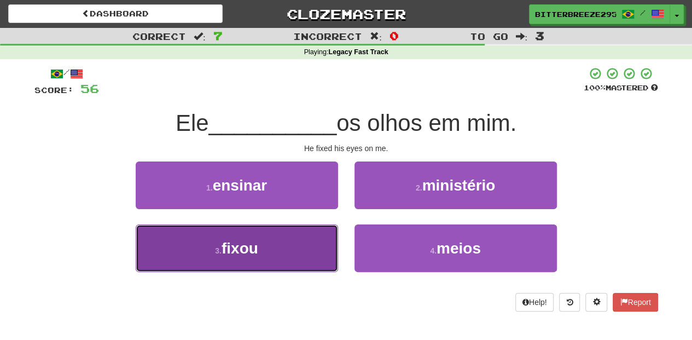
click at [306, 246] on button "3 . fixou" at bounding box center [237, 248] width 202 height 48
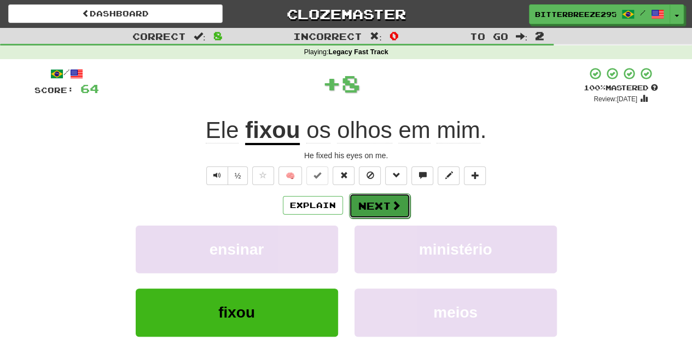
click at [366, 216] on button "Next" at bounding box center [379, 205] width 61 height 25
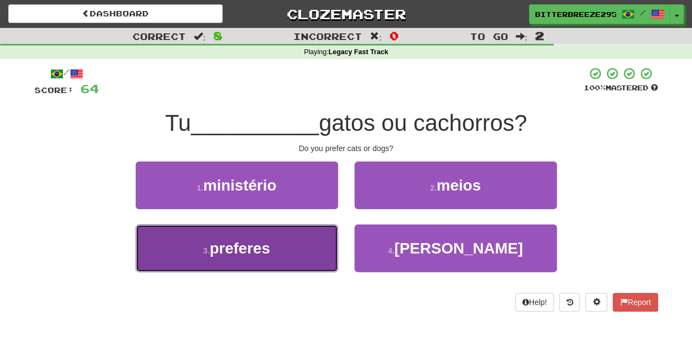
click at [308, 240] on button "3 . preferes" at bounding box center [237, 248] width 202 height 48
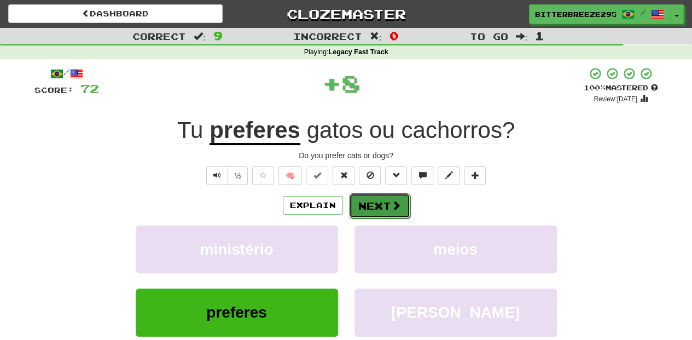
click at [372, 208] on button "Next" at bounding box center [379, 205] width 61 height 25
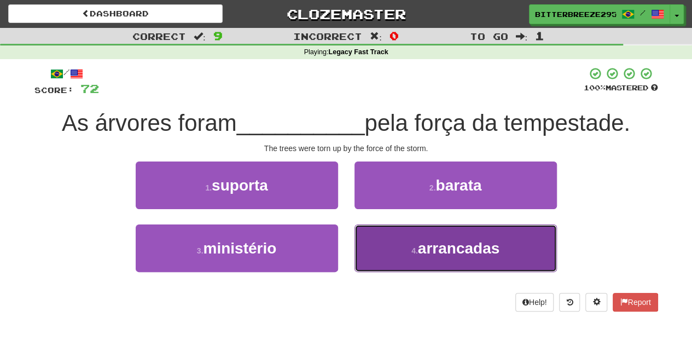
click at [387, 247] on button "4 . arrancadas" at bounding box center [456, 248] width 202 height 48
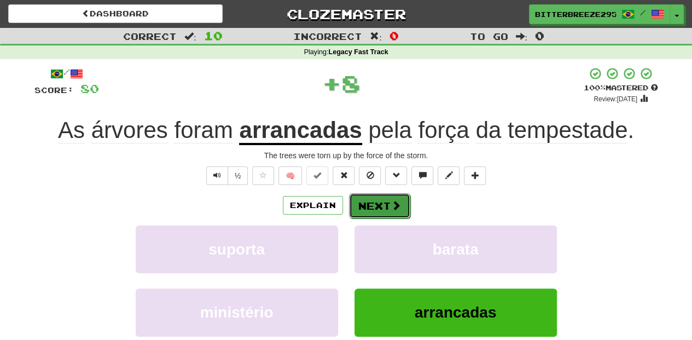
click at [387, 204] on button "Next" at bounding box center [379, 205] width 61 height 25
